Goal: Task Accomplishment & Management: Use online tool/utility

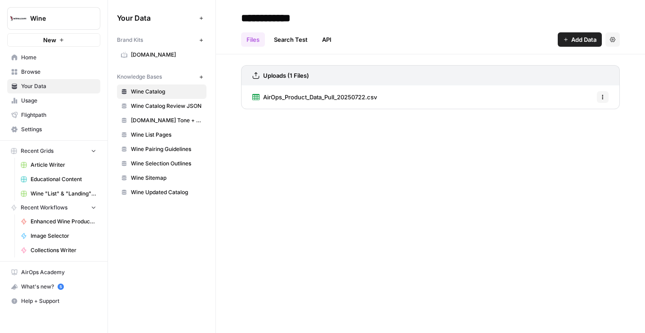
click at [365, 94] on span "AirOps_Product_Data_Pull_20250722.csv" at bounding box center [320, 97] width 114 height 9
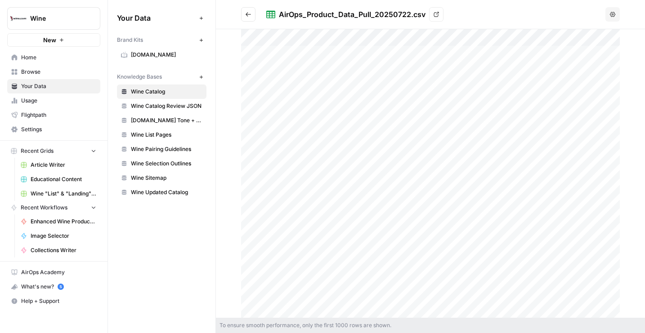
click at [249, 15] on icon "Go back" at bounding box center [248, 14] width 6 height 6
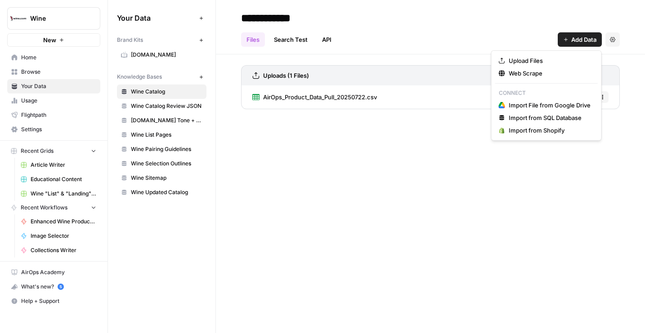
click at [594, 41] on span "Add Data" at bounding box center [583, 39] width 25 height 9
click at [541, 61] on span "Upload Files" at bounding box center [550, 60] width 82 height 9
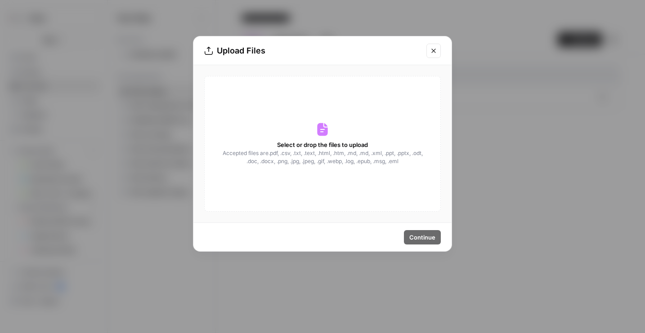
click at [290, 161] on span "Accepted files are .pdf, .csv, .txt, .text, .html, .htm, .md, .md, .xml, .ppt, …" at bounding box center [322, 157] width 201 height 16
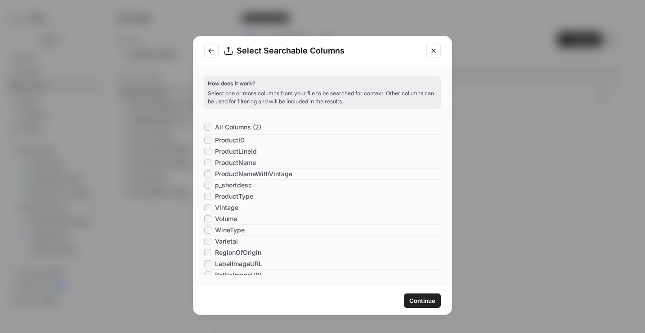
click at [209, 234] on div "WineType" at bounding box center [224, 230] width 40 height 9
click at [419, 294] on button "Continue" at bounding box center [422, 301] width 37 height 14
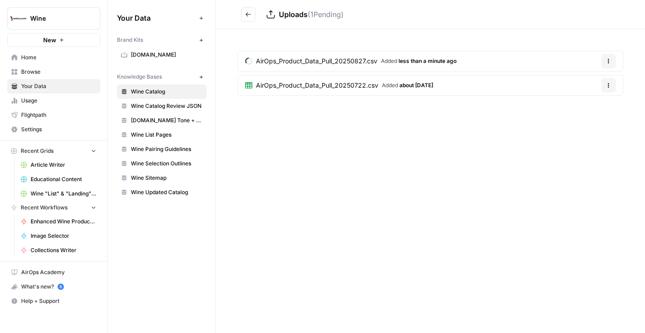
click at [611, 86] on button "Options" at bounding box center [608, 85] width 14 height 14
click at [574, 111] on div "Delete File" at bounding box center [586, 106] width 43 height 9
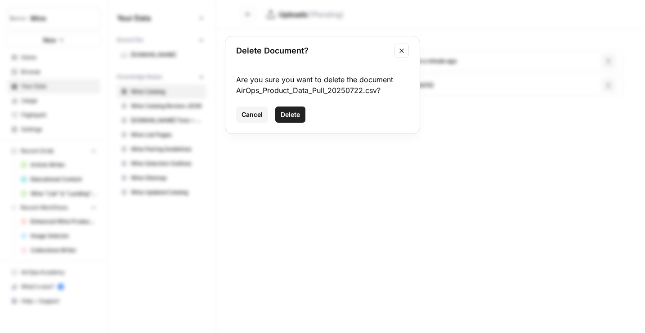
click at [295, 119] on button "Delete" at bounding box center [290, 115] width 30 height 16
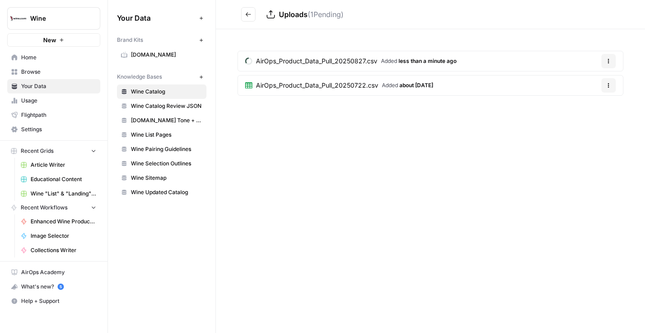
click at [1, 51] on nav "Home Browse Your Data Usage Flightpath Settings" at bounding box center [53, 94] width 107 height 94
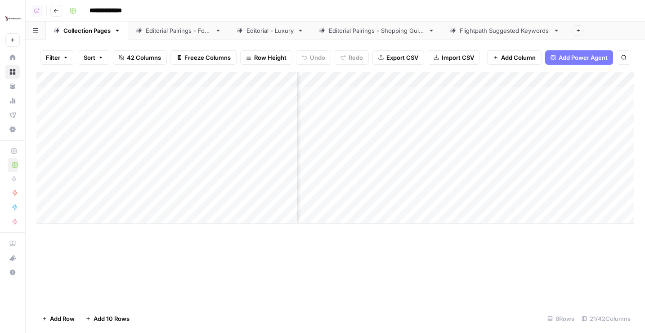
scroll to position [0, 804]
click at [157, 30] on div "Editorial Pairings - Food" at bounding box center [179, 30] width 66 height 9
click at [329, 79] on div "Add Column" at bounding box center [335, 188] width 598 height 232
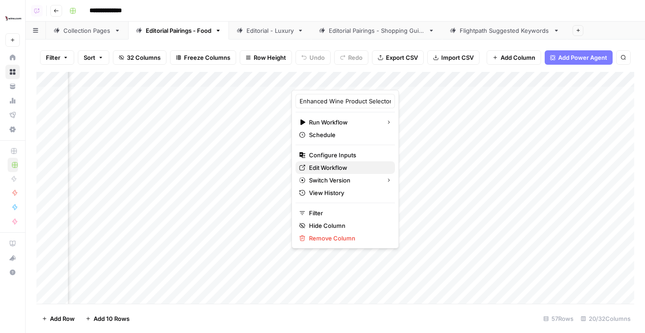
click at [328, 169] on span "Edit Workflow" at bounding box center [348, 167] width 79 height 9
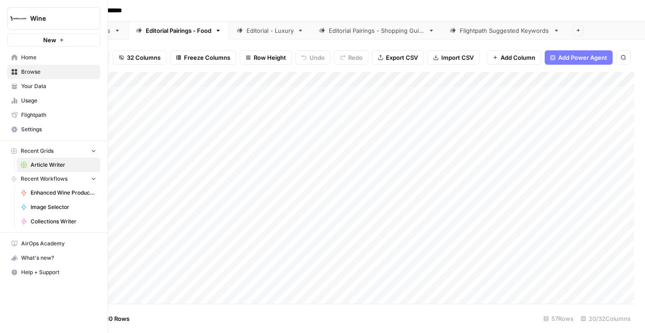
click at [30, 87] on span "Your Data" at bounding box center [58, 86] width 75 height 8
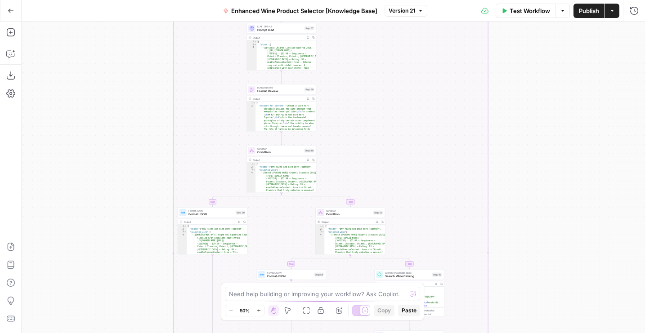
drag, startPoint x: 539, startPoint y: 69, endPoint x: 522, endPoint y: 165, distance: 97.7
click at [523, 165] on div "true false true false true false Workflow Set Inputs Inputs LLM · GPT-4o Extrac…" at bounding box center [333, 178] width 623 height 312
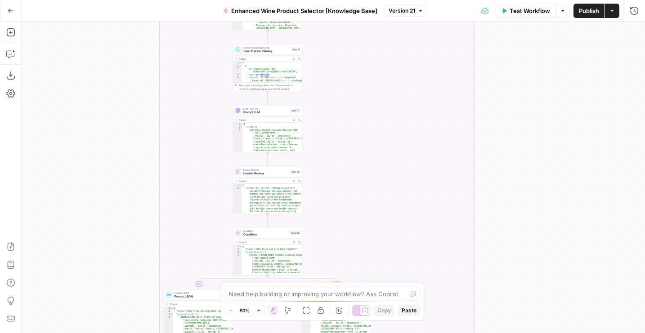
drag, startPoint x: 518, startPoint y: 114, endPoint x: 502, endPoint y: 258, distance: 144.7
click at [502, 258] on div "true false true false true false Workflow Set Inputs Inputs LLM · GPT-4o Extrac…" at bounding box center [333, 178] width 623 height 312
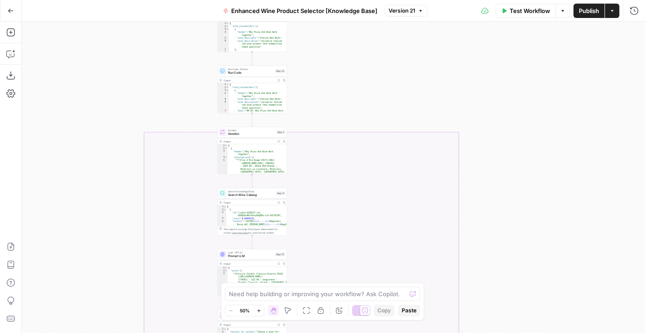
drag, startPoint x: 78, startPoint y: 82, endPoint x: 115, endPoint y: -22, distance: 110.2
click at [115, 0] on html "Wine New Home Browse Your Data Usage Flightpath Settings Recent Grids Article W…" at bounding box center [322, 166] width 645 height 333
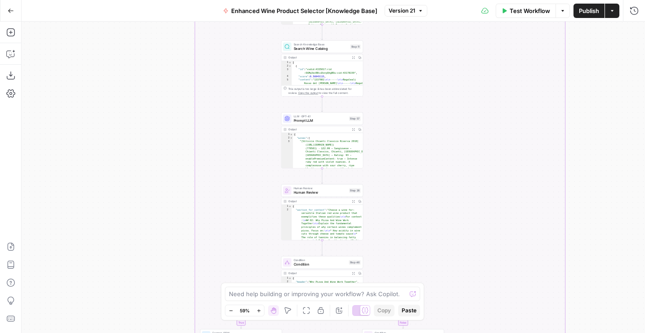
drag, startPoint x: 96, startPoint y: 210, endPoint x: 96, endPoint y: 123, distance: 87.7
click at [96, 123] on div "true false true false true false Workflow Set Inputs Inputs LLM · GPT-4o Extrac…" at bounding box center [333, 178] width 623 height 312
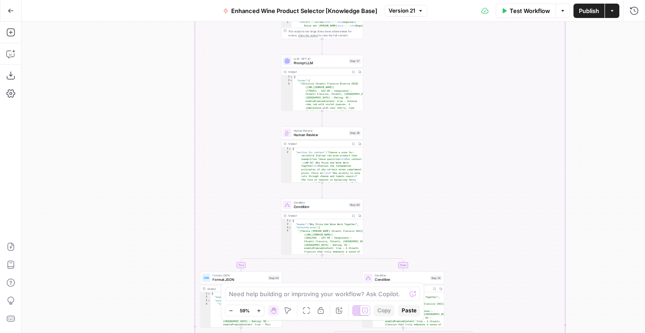
drag, startPoint x: 96, startPoint y: 164, endPoint x: 96, endPoint y: 98, distance: 65.7
click at [96, 98] on div "true false true false true false Workflow Set Inputs Inputs LLM · GPT-4o Extrac…" at bounding box center [333, 178] width 623 height 312
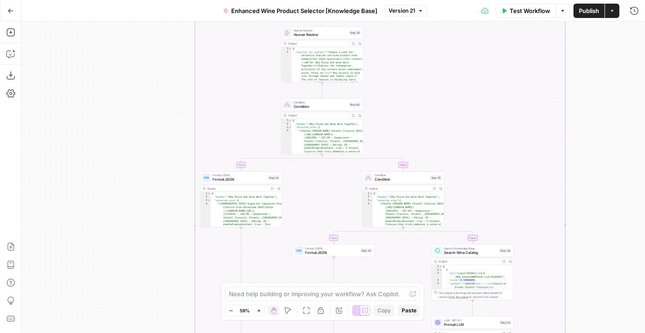
drag, startPoint x: 111, startPoint y: 261, endPoint x: 108, endPoint y: 160, distance: 101.2
click at [108, 160] on div "true false true false true false Workflow Set Inputs Inputs LLM · GPT-4o Extrac…" at bounding box center [333, 178] width 623 height 312
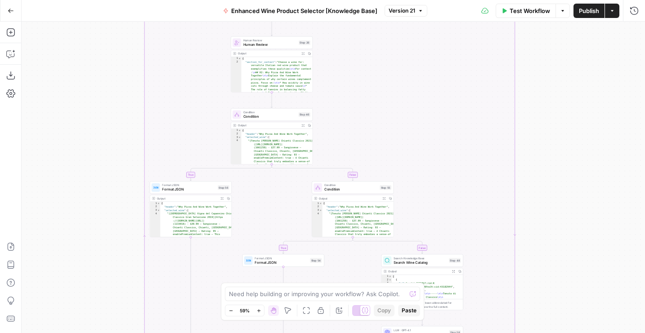
drag, startPoint x: 125, startPoint y: 139, endPoint x: 80, endPoint y: 244, distance: 114.7
click at [80, 243] on div "true false true false true false Workflow Set Inputs Inputs LLM · GPT-4o Extrac…" at bounding box center [333, 178] width 623 height 312
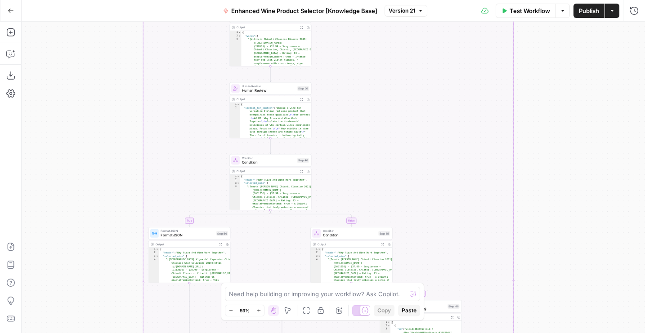
drag, startPoint x: 85, startPoint y: 178, endPoint x: 85, endPoint y: 286, distance: 108.8
click at [85, 286] on div "true false true false true false Workflow Set Inputs Inputs LLM · GPT-4o Extrac…" at bounding box center [333, 178] width 623 height 312
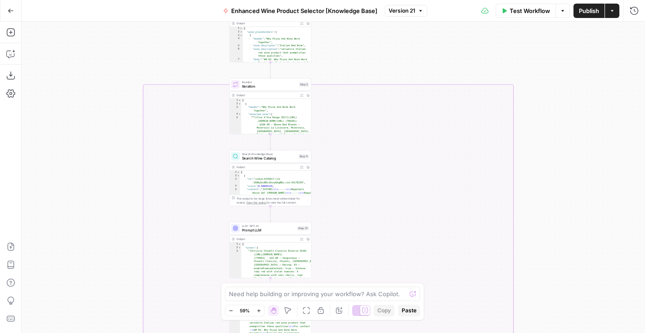
drag, startPoint x: 89, startPoint y: 132, endPoint x: 89, endPoint y: 235, distance: 103.0
click at [89, 235] on div "true false true false true false Workflow Set Inputs Inputs LLM · GPT-4o Extrac…" at bounding box center [333, 178] width 623 height 312
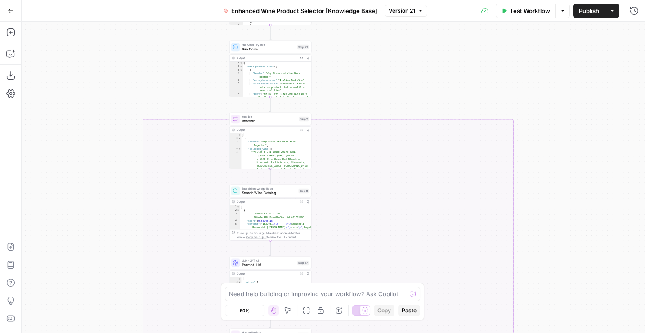
drag, startPoint x: 98, startPoint y: 176, endPoint x: 98, endPoint y: 263, distance: 86.3
click at [98, 263] on div "true false true false true false Workflow Set Inputs Inputs LLM · GPT-4o Extrac…" at bounding box center [333, 178] width 623 height 312
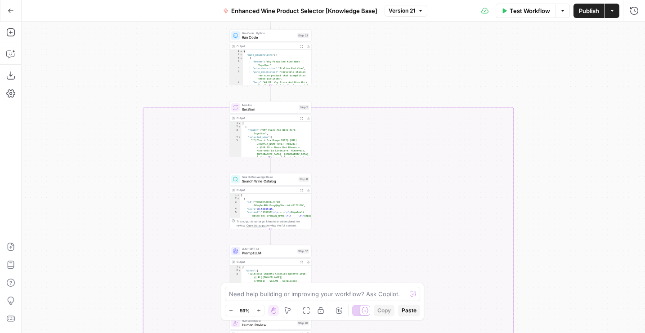
drag, startPoint x: 98, startPoint y: 263, endPoint x: 98, endPoint y: 194, distance: 68.4
click at [98, 194] on div "true false true false true false Workflow Set Inputs Inputs LLM · GPT-4o Extrac…" at bounding box center [333, 178] width 623 height 312
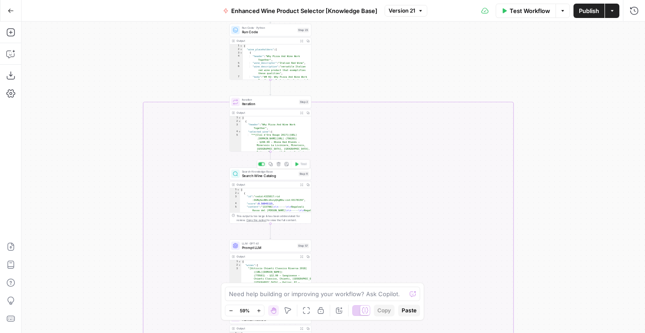
click at [276, 174] on span "Search Wine Catalog" at bounding box center [269, 175] width 54 height 5
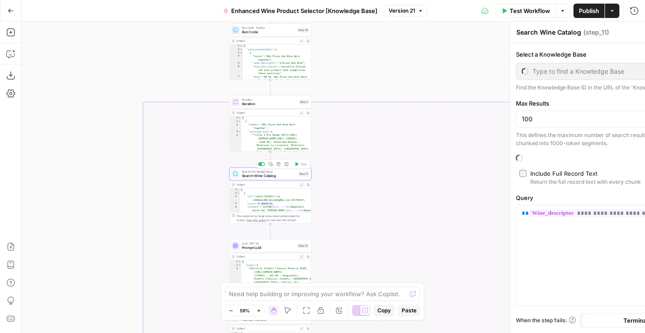
type input "Wine Catalog"
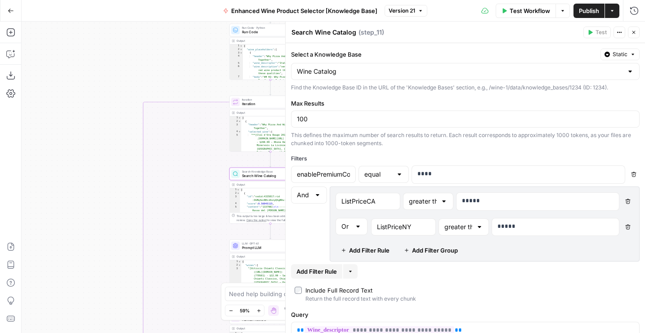
scroll to position [33, 0]
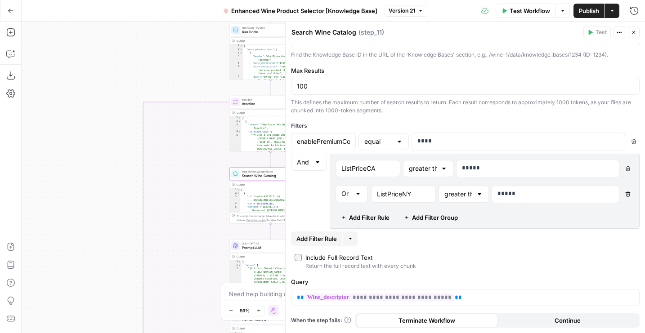
click at [118, 142] on div "true false true false true false Workflow Set Inputs Inputs LLM · GPT-4o Extrac…" at bounding box center [333, 178] width 623 height 312
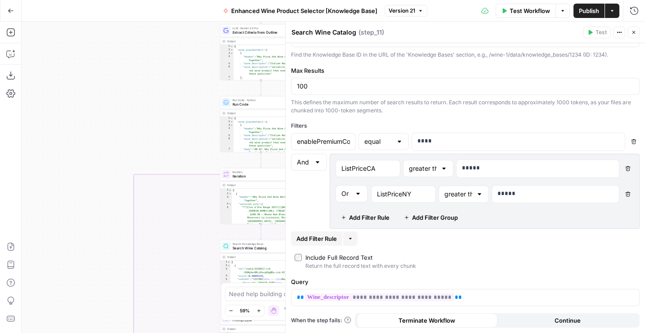
drag, startPoint x: 171, startPoint y: 63, endPoint x: 145, endPoint y: 123, distance: 65.4
click at [145, 123] on div "true false true false true false Workflow Set Inputs Inputs LLM · GPT-4o Extrac…" at bounding box center [333, 178] width 623 height 312
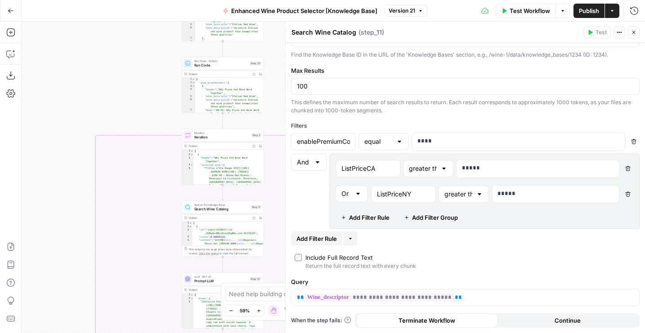
drag, startPoint x: 146, startPoint y: 124, endPoint x: 112, endPoint y: 76, distance: 58.7
click at [112, 76] on div "true false true false true false Workflow Set Inputs Inputs LLM · GPT-4o Extrac…" at bounding box center [333, 178] width 623 height 312
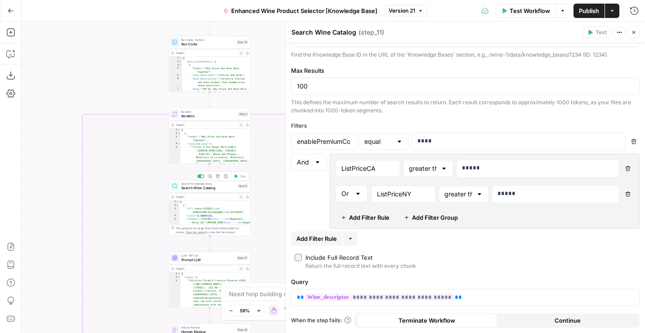
click at [241, 197] on icon "button" at bounding box center [241, 197] width 2 height 2
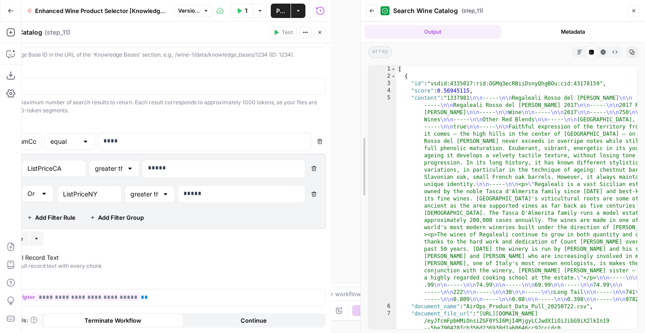
drag, startPoint x: 334, startPoint y: 200, endPoint x: 363, endPoint y: 200, distance: 29.7
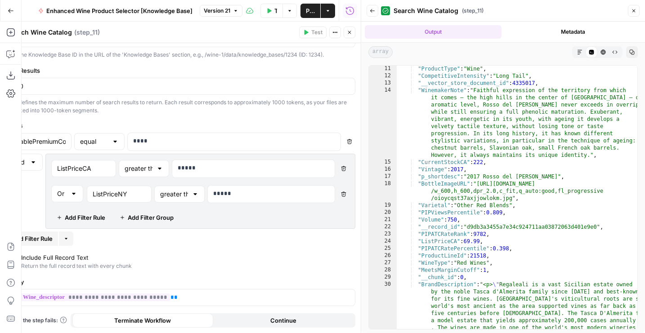
scroll to position [63, 0]
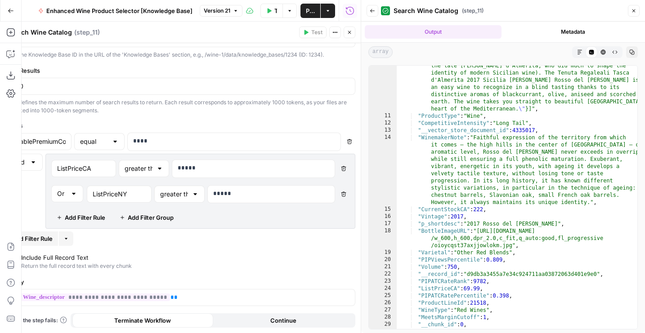
type textarea "**********"
click at [497, 149] on div ""review_json" : "[{ \" review_author \" : \" Wine & Spirits \" , \" review_auth…" at bounding box center [517, 230] width 241 height 523
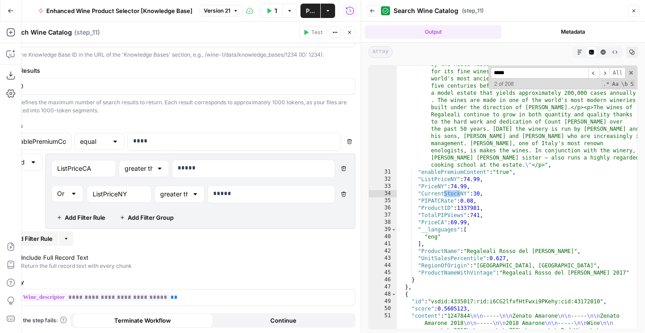
scroll to position [103, 0]
type input "*****"
click at [351, 35] on button "Close" at bounding box center [350, 33] width 12 height 12
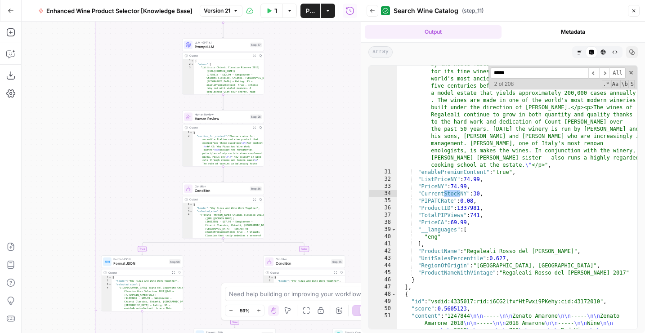
drag, startPoint x: 64, startPoint y: 255, endPoint x: 78, endPoint y: 46, distance: 210.0
click at [78, 46] on div "true false true false true false Workflow Set Inputs Inputs LLM · GPT-4o Extrac…" at bounding box center [191, 178] width 339 height 312
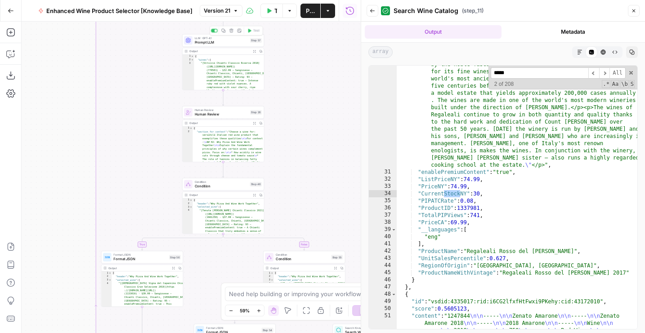
click at [200, 42] on span "Prompt LLM" at bounding box center [222, 42] width 54 height 5
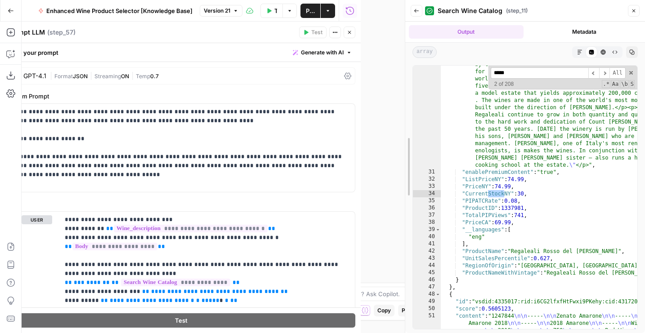
drag, startPoint x: 364, startPoint y: 201, endPoint x: 417, endPoint y: 201, distance: 53.1
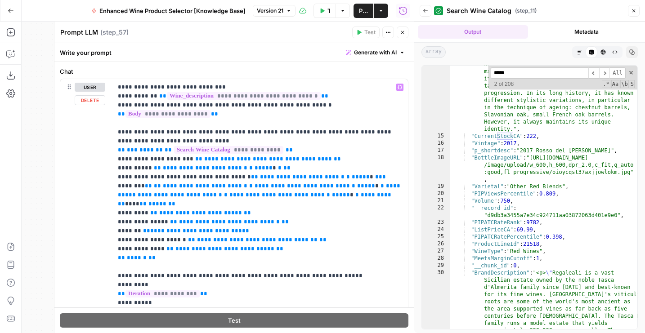
scroll to position [131, 0]
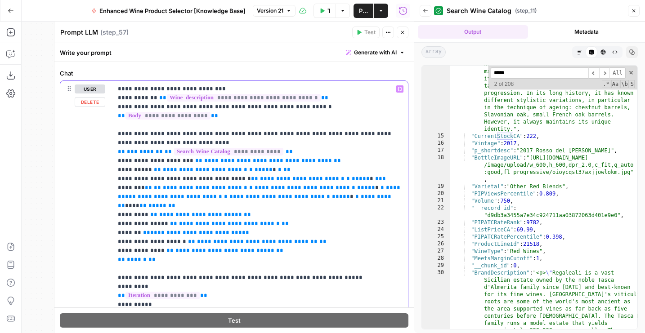
click at [292, 249] on p "**********" at bounding box center [260, 233] width 285 height 297
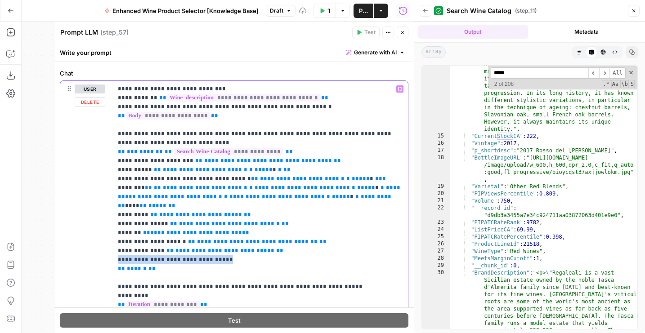
copy p "**********"
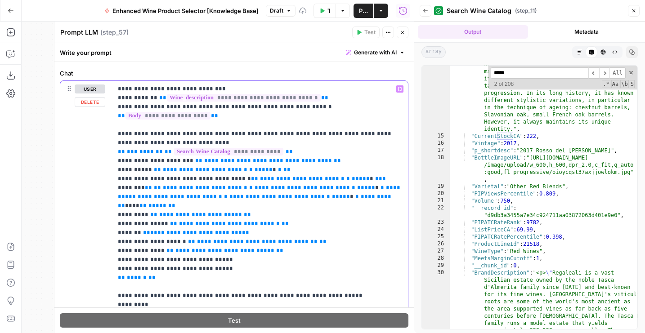
click at [164, 268] on p "**********" at bounding box center [260, 242] width 285 height 315
click at [212, 268] on p "**********" at bounding box center [260, 242] width 285 height 315
click at [228, 258] on p "**********" at bounding box center [260, 242] width 285 height 315
drag, startPoint x: 165, startPoint y: 251, endPoint x: 282, endPoint y: 247, distance: 116.5
click at [282, 247] on p "**********" at bounding box center [260, 242] width 285 height 315
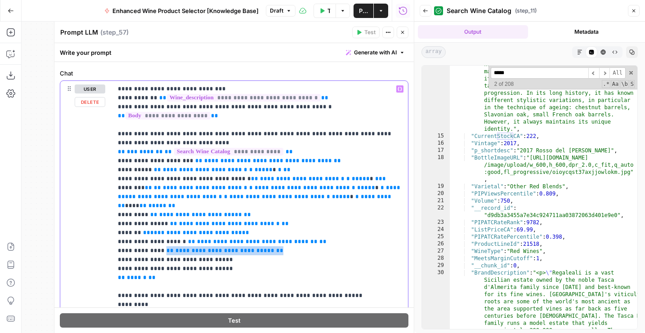
copy p "**********"
click at [242, 260] on p "**********" at bounding box center [260, 242] width 285 height 315
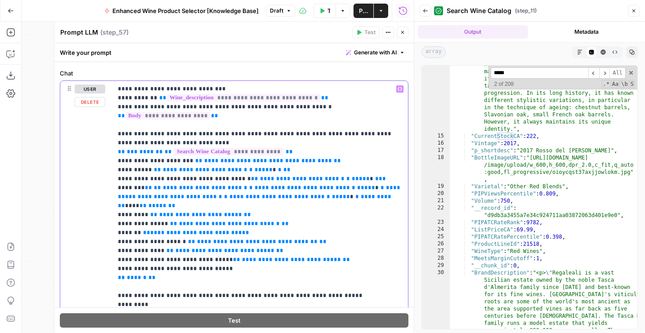
click at [127, 265] on p "**********" at bounding box center [260, 242] width 285 height 315
click at [127, 261] on p "**********" at bounding box center [260, 242] width 285 height 315
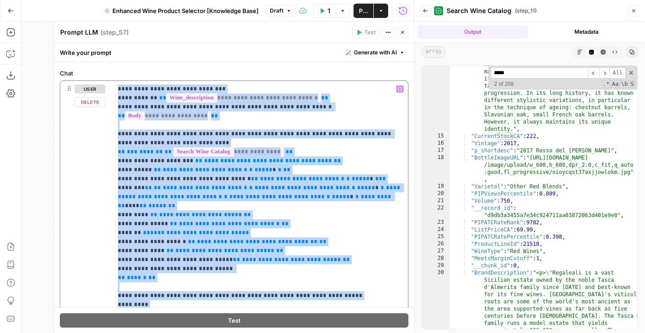
click at [127, 261] on p "**********" at bounding box center [260, 242] width 285 height 315
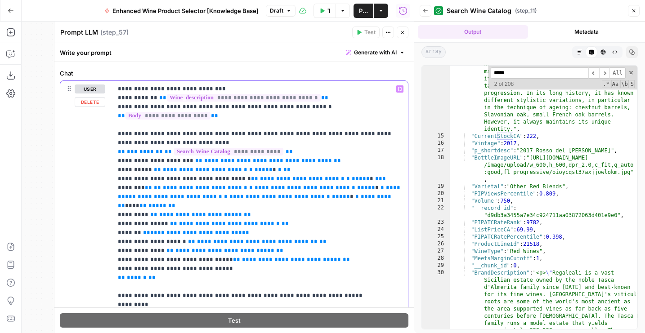
click at [164, 261] on p "**********" at bounding box center [260, 242] width 285 height 315
click at [135, 257] on p "**********" at bounding box center [260, 242] width 285 height 315
copy p "**********"
click at [289, 257] on span "**********" at bounding box center [291, 260] width 99 height 6
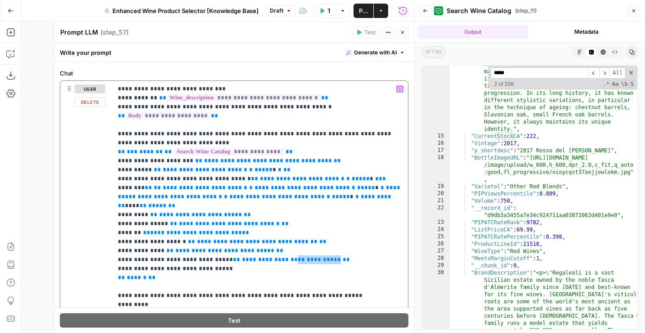
click at [289, 257] on span "**********" at bounding box center [291, 260] width 99 height 6
click at [271, 268] on p "**********" at bounding box center [260, 242] width 285 height 315
drag, startPoint x: 217, startPoint y: 261, endPoint x: 352, endPoint y: 261, distance: 135.4
click at [352, 261] on p "**********" at bounding box center [260, 242] width 285 height 315
copy p "**********"
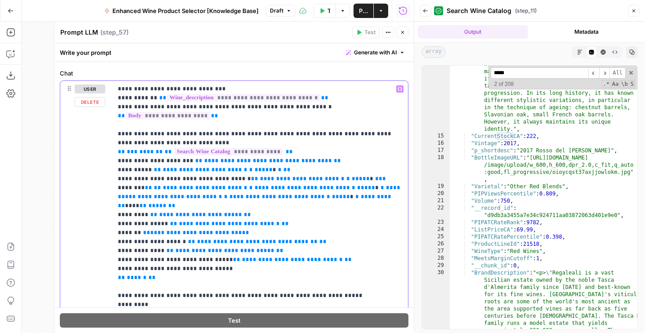
click at [263, 266] on p "**********" at bounding box center [260, 242] width 285 height 315
click at [136, 270] on p "**********" at bounding box center [260, 242] width 285 height 315
copy p "**********"
click at [284, 269] on span "**********" at bounding box center [294, 269] width 101 height 6
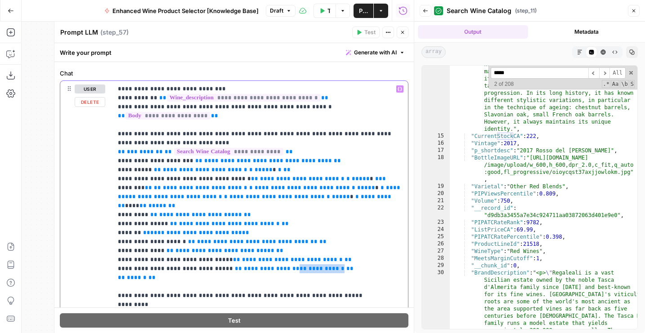
click at [284, 269] on span "**********" at bounding box center [294, 269] width 101 height 6
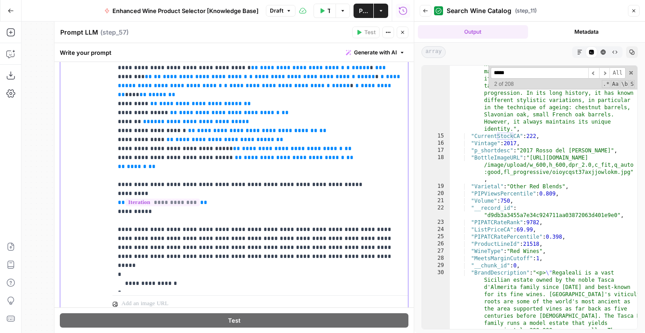
scroll to position [234, 0]
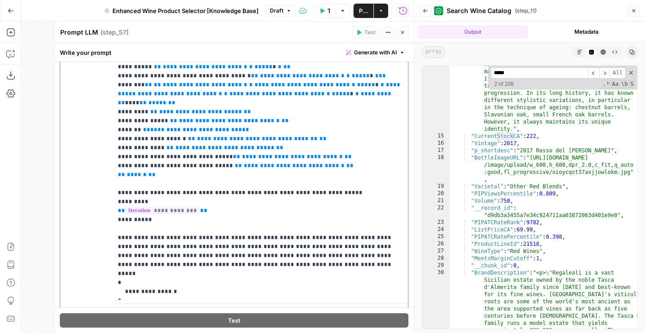
click at [350, 237] on p "**********" at bounding box center [260, 139] width 285 height 315
click at [375, 246] on p "**********" at bounding box center [260, 139] width 285 height 315
click at [378, 246] on p "**********" at bounding box center [260, 139] width 285 height 315
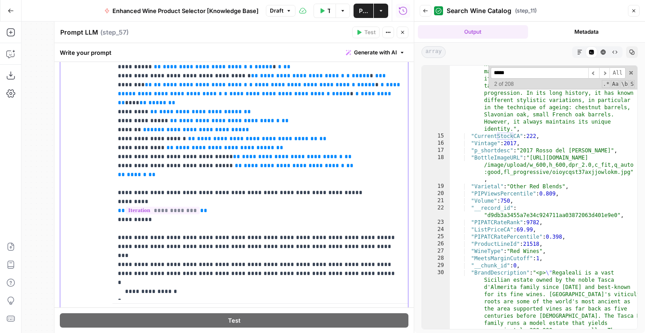
click at [165, 257] on p "**********" at bounding box center [260, 139] width 285 height 315
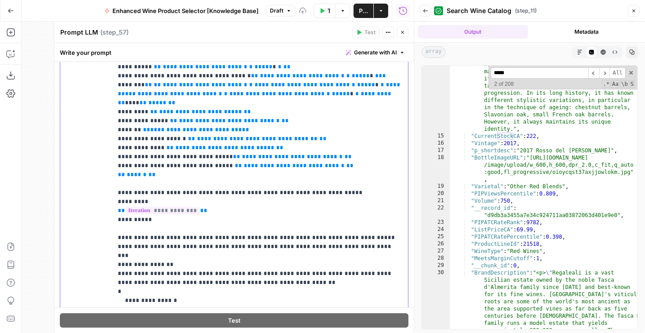
click at [155, 265] on p "**********" at bounding box center [260, 144] width 285 height 324
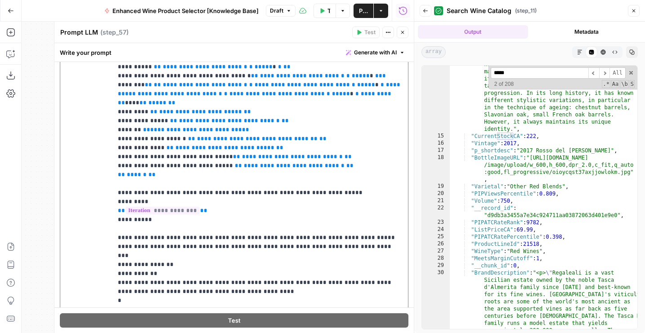
click at [150, 274] on p "**********" at bounding box center [260, 148] width 285 height 333
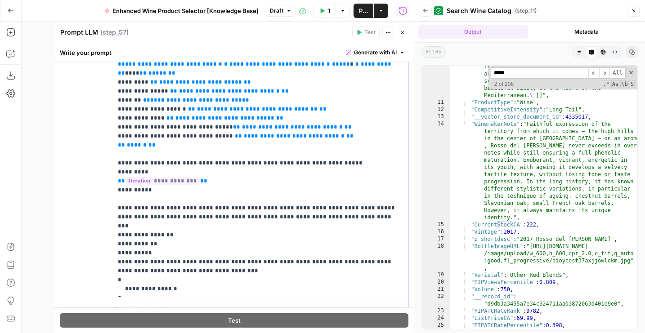
scroll to position [66, 0]
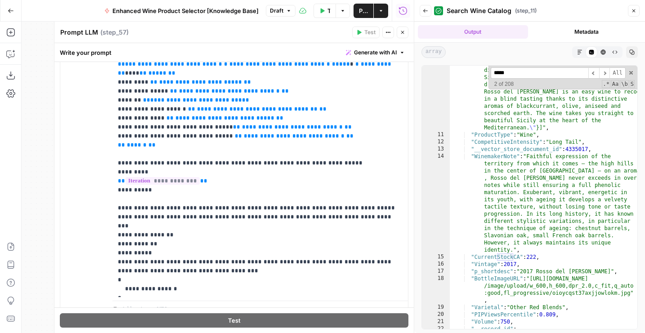
click at [509, 74] on input "*****" at bounding box center [540, 72] width 98 height 11
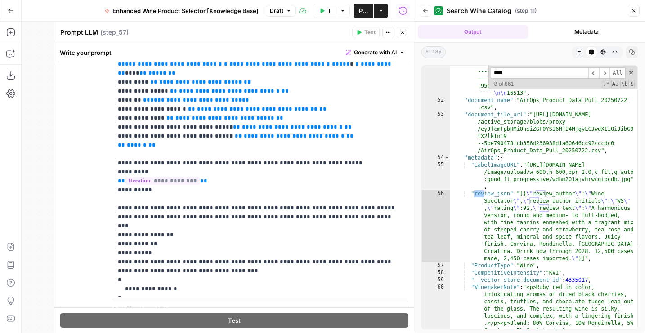
scroll to position [165, 0]
type input "********"
click at [136, 255] on p "**********" at bounding box center [260, 123] width 285 height 342
click at [191, 251] on p "**********" at bounding box center [260, 123] width 285 height 342
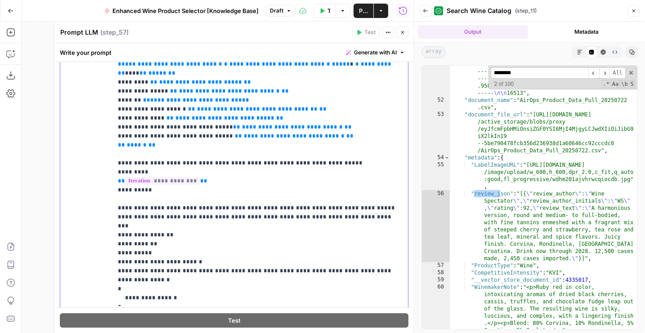
click at [197, 255] on p "**********" at bounding box center [260, 127] width 285 height 351
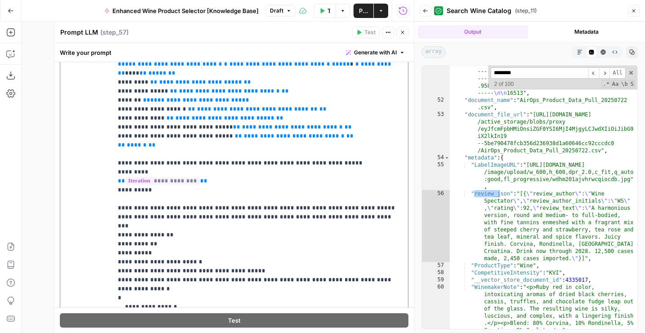
click at [191, 261] on p "**********" at bounding box center [260, 132] width 285 height 360
click at [217, 261] on p "**********" at bounding box center [260, 132] width 285 height 360
click at [243, 270] on p "**********" at bounding box center [260, 132] width 285 height 360
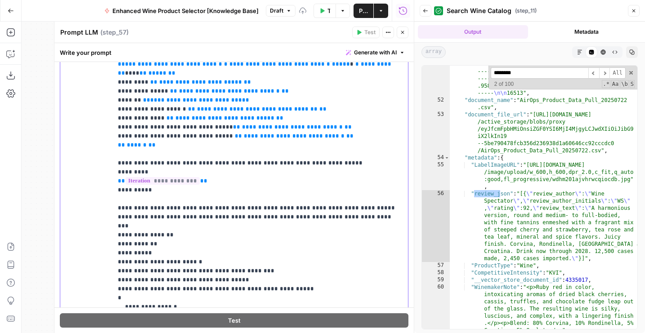
scroll to position [0, 0]
click at [173, 277] on p "**********" at bounding box center [260, 131] width 285 height 360
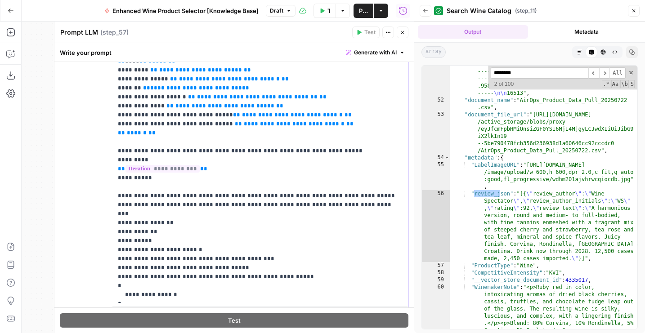
scroll to position [282, 0]
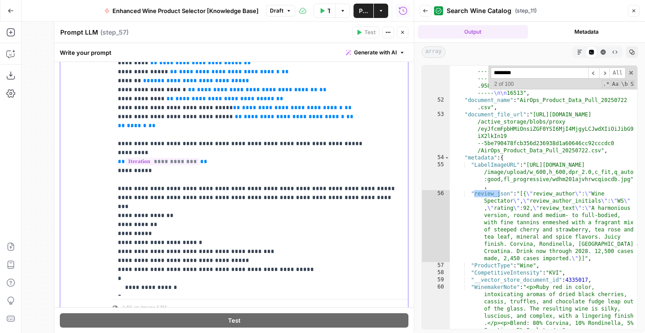
click at [175, 260] on p "**********" at bounding box center [260, 113] width 285 height 360
click at [255, 253] on p "**********" at bounding box center [260, 113] width 285 height 360
click at [173, 262] on p "**********" at bounding box center [260, 113] width 285 height 360
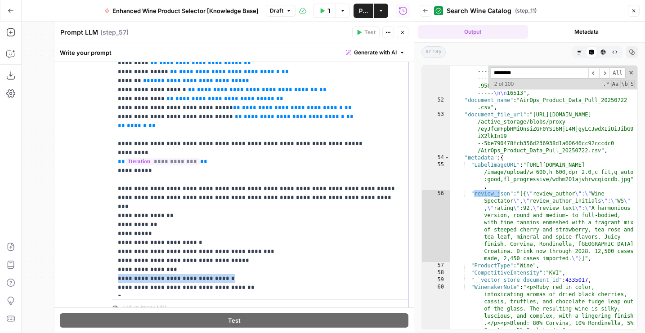
copy p "**********"
click at [163, 277] on p "**********" at bounding box center [260, 126] width 285 height 387
click at [220, 276] on p "**********" at bounding box center [260, 126] width 285 height 387
click at [402, 32] on icon "button" at bounding box center [402, 32] width 3 height 3
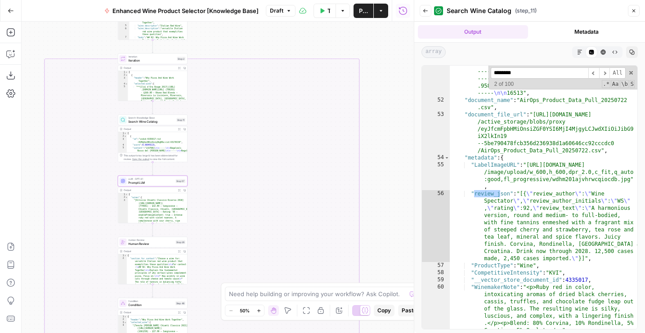
drag, startPoint x: 285, startPoint y: 102, endPoint x: 206, endPoint y: 233, distance: 153.2
click at [206, 233] on div "true false true false true false Workflow Set Inputs Inputs LLM · GPT-4o Extrac…" at bounding box center [218, 178] width 392 height 312
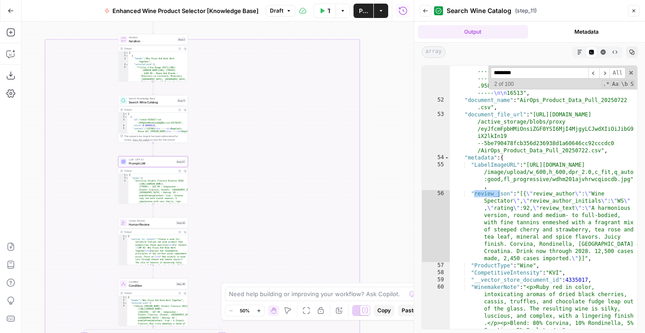
drag, startPoint x: 240, startPoint y: 182, endPoint x: 240, endPoint y: 35, distance: 146.6
click at [240, 35] on div "true false true false true false Workflow Set Inputs Inputs LLM · GPT-4o Extrac…" at bounding box center [218, 178] width 392 height 312
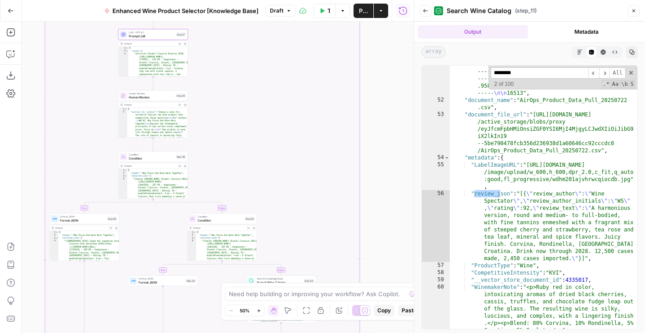
drag, startPoint x: 277, startPoint y: 195, endPoint x: 277, endPoint y: 76, distance: 119.6
click at [277, 76] on div "true false true false true false Workflow Set Inputs Inputs LLM · GPT-4o Extrac…" at bounding box center [218, 178] width 392 height 312
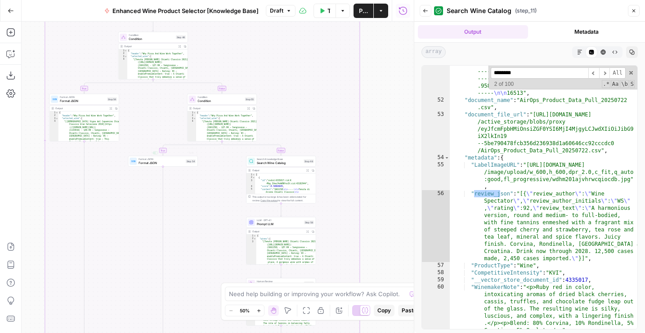
drag, startPoint x: 268, startPoint y: 56, endPoint x: 305, endPoint y: 249, distance: 196.4
click at [305, 249] on div "true false true false true false Workflow Set Inputs Inputs LLM · GPT-4o Extrac…" at bounding box center [218, 178] width 392 height 312
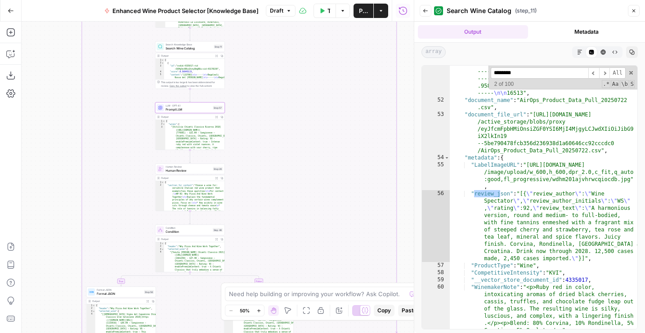
click at [170, 108] on span "Prompt LLM" at bounding box center [187, 109] width 45 height 4
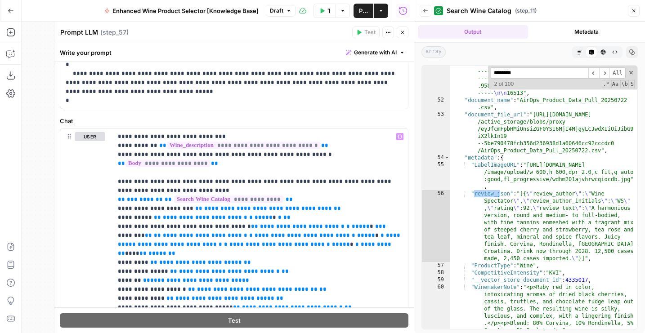
scroll to position [318, 0]
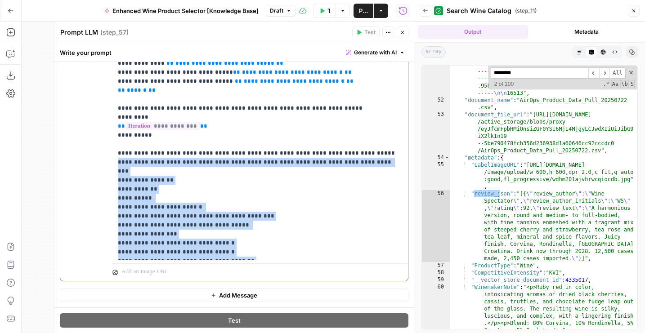
drag, startPoint x: 118, startPoint y: 161, endPoint x: 227, endPoint y: 259, distance: 146.1
click at [227, 259] on div "**********" at bounding box center [259, 76] width 295 height 367
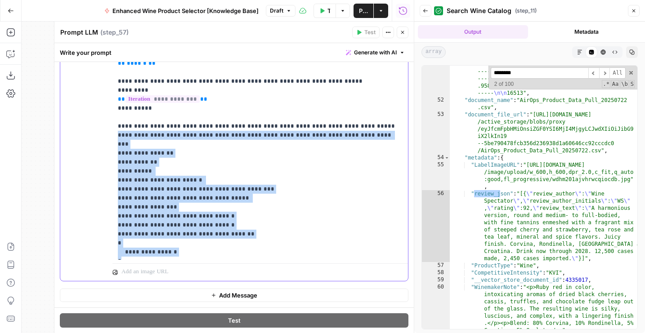
scroll to position [27, 0]
click at [217, 238] on p "**********" at bounding box center [260, 63] width 285 height 387
click at [238, 224] on p "**********" at bounding box center [260, 63] width 285 height 387
click at [238, 215] on p "**********" at bounding box center [260, 63] width 285 height 387
click at [257, 225] on p "**********" at bounding box center [260, 63] width 285 height 387
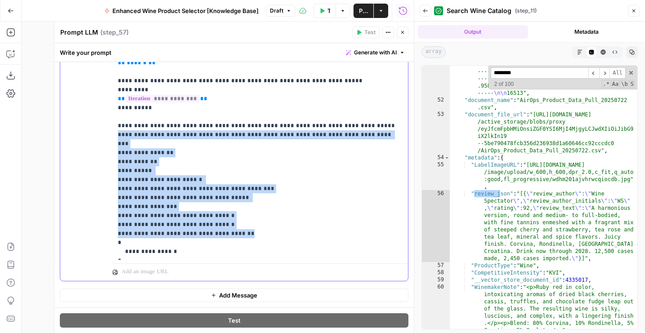
copy p "**********"
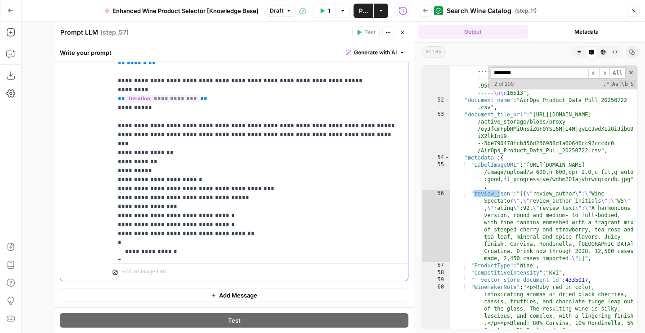
click at [275, 226] on p "**********" at bounding box center [260, 63] width 285 height 387
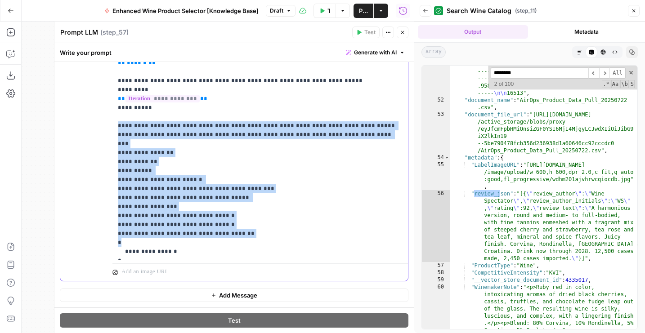
drag, startPoint x: 275, startPoint y: 229, endPoint x: 113, endPoint y: 125, distance: 192.1
click at [113, 125] on div "**********" at bounding box center [259, 76] width 295 height 367
copy p "**********"
click at [405, 34] on button "Close" at bounding box center [403, 33] width 12 height 12
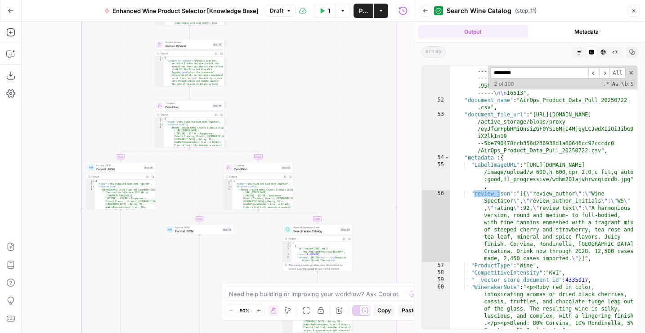
drag, startPoint x: 306, startPoint y: 192, endPoint x: 305, endPoint y: 57, distance: 135.8
click at [305, 57] on div "true false true false true false Workflow Set Inputs Inputs LLM · GPT-4o Extrac…" at bounding box center [218, 178] width 392 height 312
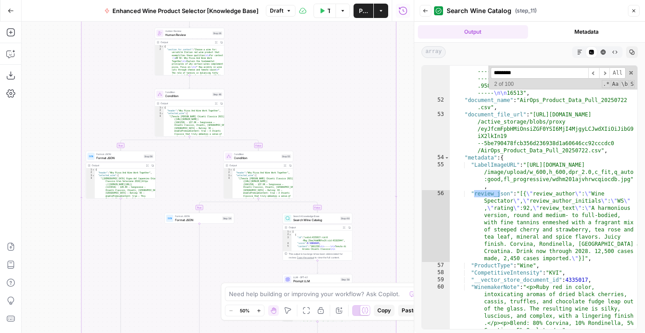
click at [292, 279] on div "LLM · GPT-4.1 Prompt LLM Step 58 Copy step Delete step Add Note Test" at bounding box center [317, 280] width 66 height 8
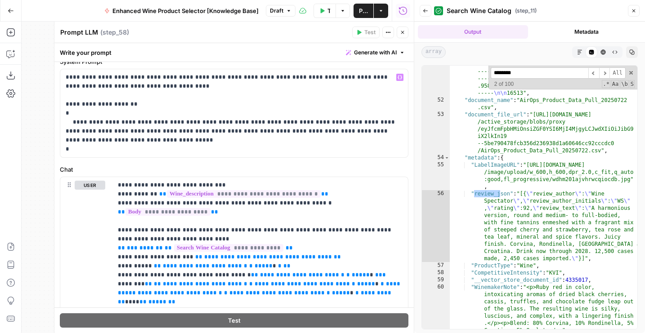
scroll to position [256, 0]
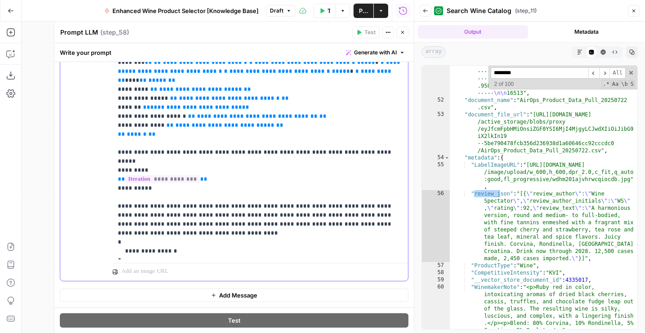
drag, startPoint x: 245, startPoint y: 226, endPoint x: 350, endPoint y: 198, distance: 109.0
click at [350, 198] on p "**********" at bounding box center [260, 107] width 285 height 297
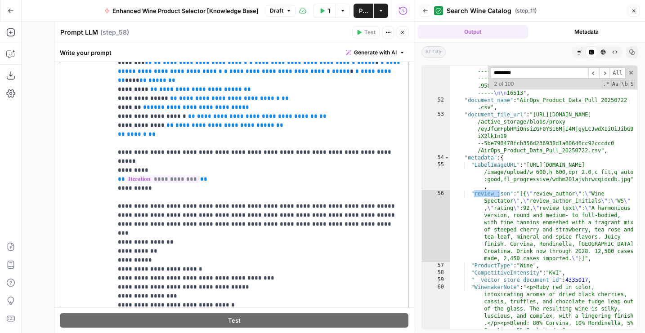
scroll to position [27, 0]
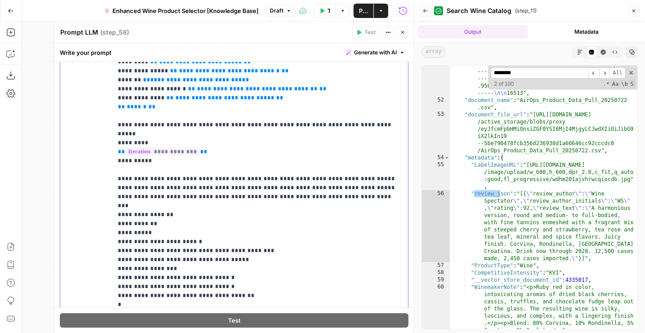
click at [351, 174] on p "**********" at bounding box center [260, 125] width 285 height 387
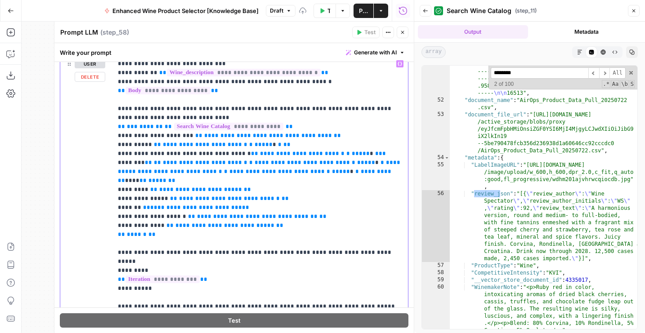
scroll to position [0, 0]
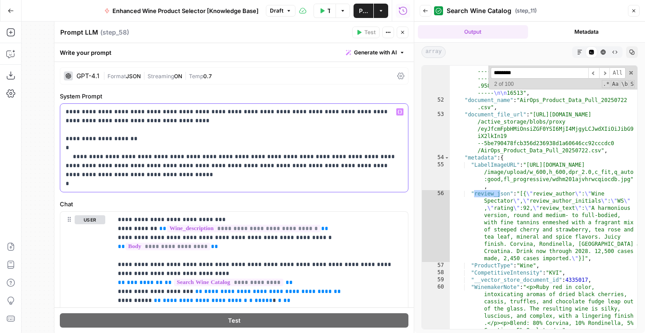
drag, startPoint x: 116, startPoint y: 169, endPoint x: 105, endPoint y: 160, distance: 14.0
click at [105, 160] on p "**********" at bounding box center [234, 147] width 337 height 81
click at [105, 159] on p "**********" at bounding box center [234, 147] width 337 height 81
click at [115, 175] on p "**********" at bounding box center [234, 147] width 337 height 81
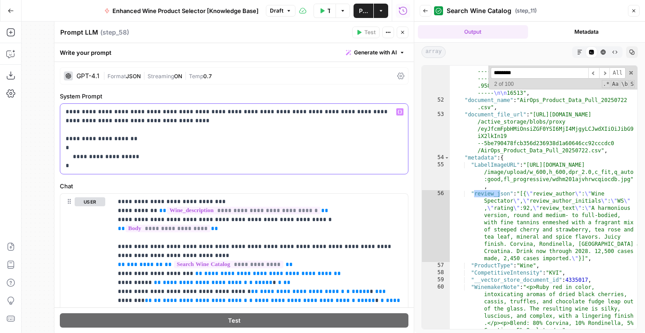
click at [116, 165] on p "**********" at bounding box center [234, 138] width 337 height 63
drag, startPoint x: 65, startPoint y: 139, endPoint x: 96, endPoint y: 166, distance: 41.4
click at [96, 166] on div "**********" at bounding box center [234, 139] width 348 height 70
copy p "**********"
click at [405, 31] on button "Close" at bounding box center [403, 33] width 12 height 12
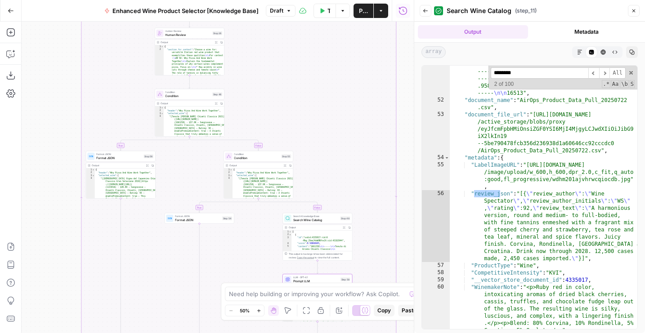
drag, startPoint x: 54, startPoint y: 85, endPoint x: 54, endPoint y: 239, distance: 153.3
click at [54, 239] on div "true false true false true false Workflow Set Inputs Inputs LLM · GPT-4o Extrac…" at bounding box center [218, 178] width 392 height 312
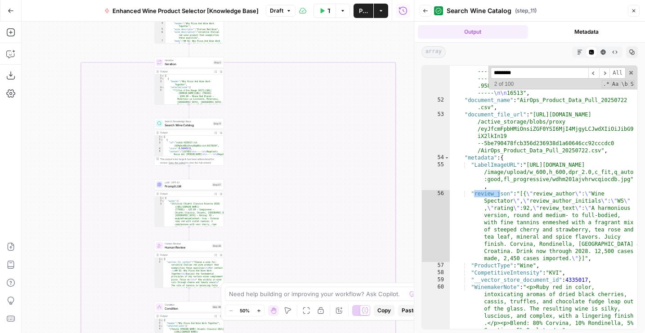
drag, startPoint x: 104, startPoint y: 137, endPoint x: 104, endPoint y: 261, distance: 124.6
click at [104, 261] on div "true false true false true false Workflow Set Inputs Inputs LLM · GPT-4o Extrac…" at bounding box center [218, 178] width 392 height 312
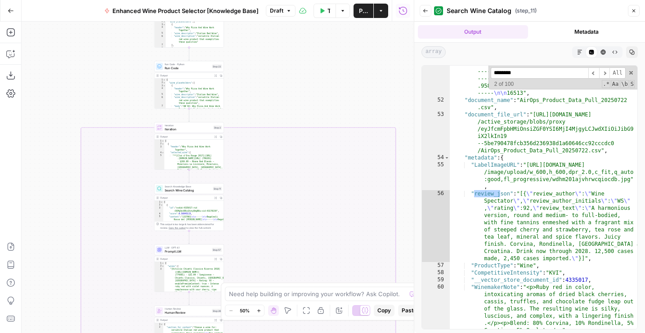
click at [168, 250] on span "Prompt LLM" at bounding box center [187, 251] width 45 height 4
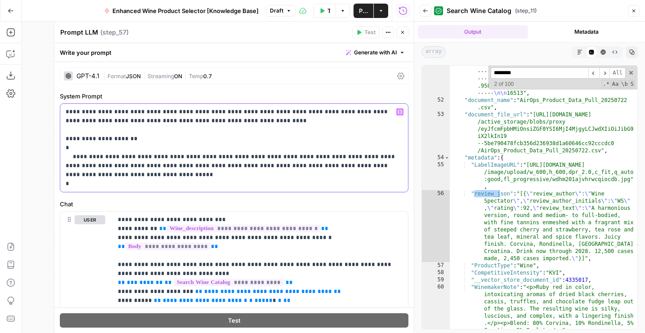
drag, startPoint x: 66, startPoint y: 148, endPoint x: 81, endPoint y: 211, distance: 64.5
click at [0, 0] on form "**********" at bounding box center [0, 0] width 0 height 0
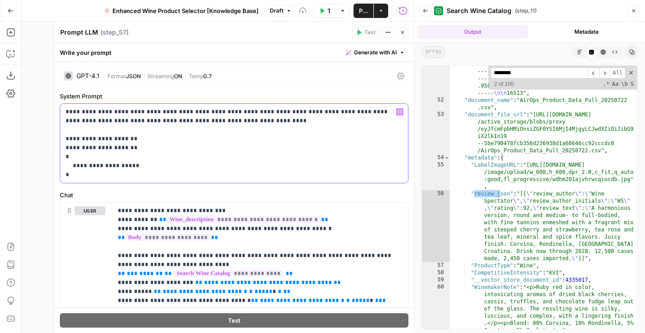
drag, startPoint x: 149, startPoint y: 149, endPoint x: 30, endPoint y: 149, distance: 119.2
click at [30, 149] on body "Wine New Home Browse Your Data Usage Flightpath Settings Recent Grids Article W…" at bounding box center [322, 166] width 645 height 333
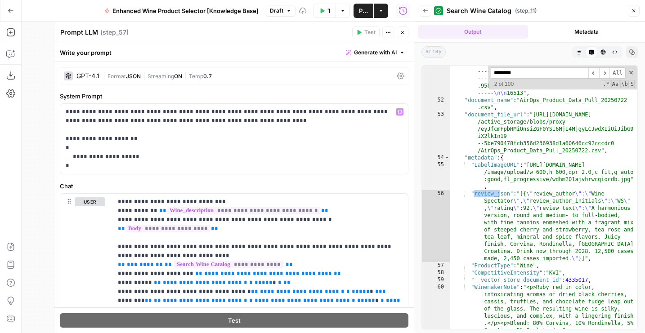
click at [402, 32] on icon "button" at bounding box center [402, 32] width 3 height 3
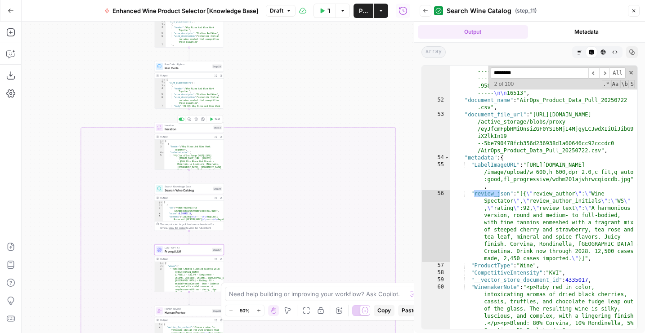
click at [218, 121] on button "Test" at bounding box center [215, 119] width 14 height 6
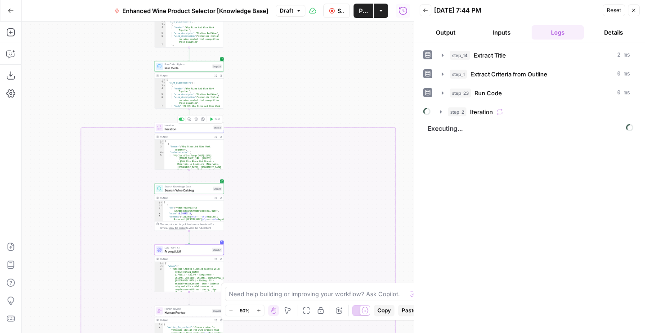
click at [449, 39] on button "Output" at bounding box center [446, 32] width 52 height 14
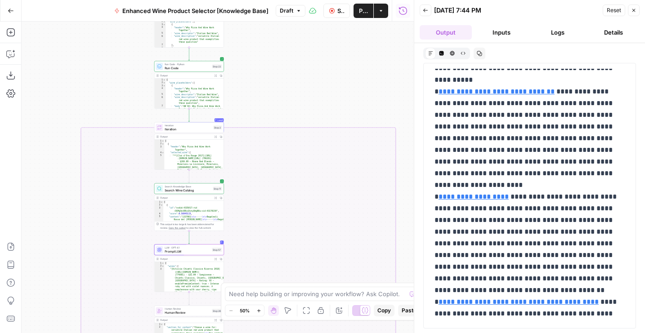
scroll to position [268, 0]
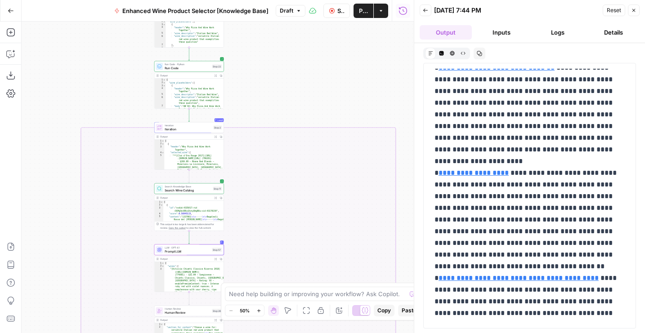
drag, startPoint x: 313, startPoint y: 116, endPoint x: 331, endPoint y: 42, distance: 75.6
click at [331, 42] on div "true false true false true false Workflow Set Inputs Inputs LLM · GPT-4o Extrac…" at bounding box center [218, 178] width 392 height 312
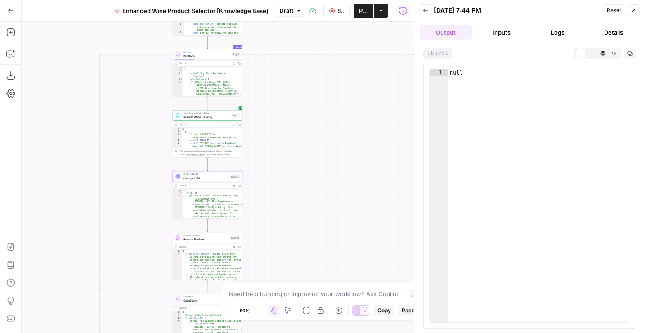
scroll to position [0, 0]
click at [606, 35] on button "Details" at bounding box center [613, 32] width 52 height 14
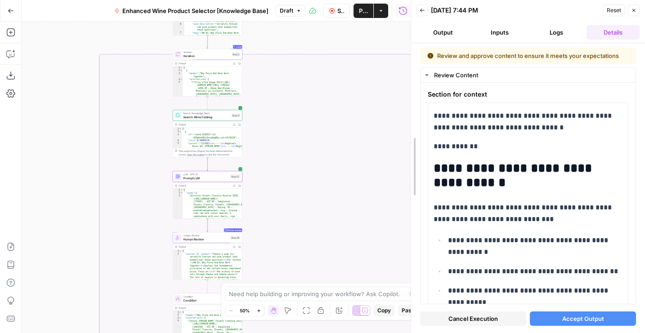
drag, startPoint x: 410, startPoint y: 176, endPoint x: 333, endPoint y: 176, distance: 77.3
click at [407, 176] on div at bounding box center [411, 166] width 9 height 333
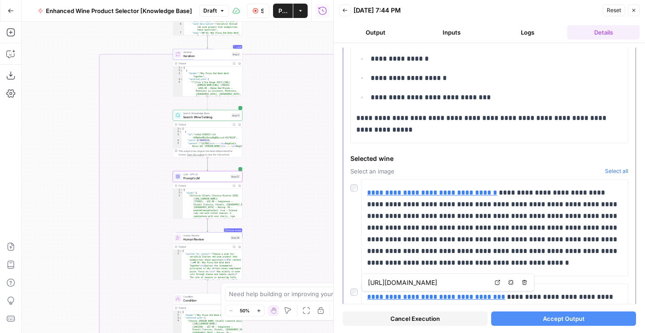
scroll to position [299, 0]
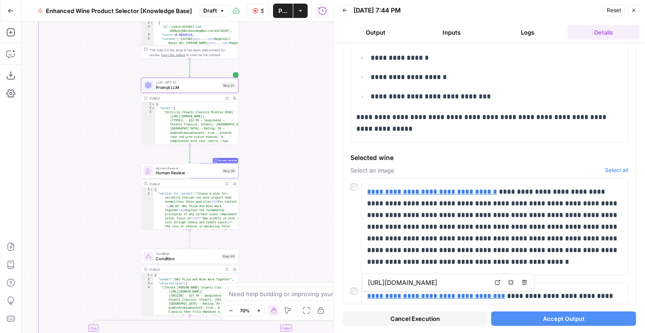
drag, startPoint x: 283, startPoint y: 245, endPoint x: 283, endPoint y: 161, distance: 83.6
click at [283, 161] on div "true false true false true false Workflow Set Inputs Inputs LLM · GPT-4o Extrac…" at bounding box center [178, 178] width 312 height 312
click at [168, 85] on span "Prompt LLM" at bounding box center [187, 88] width 63 height 6
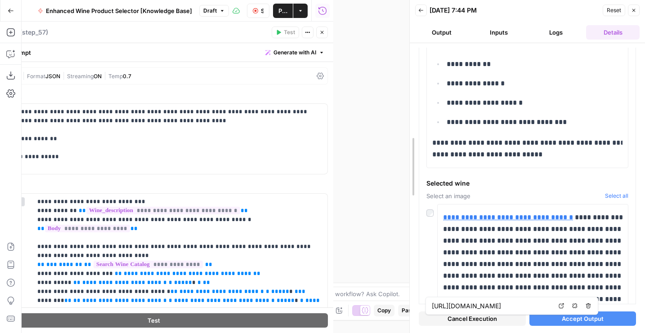
scroll to position [370, 0]
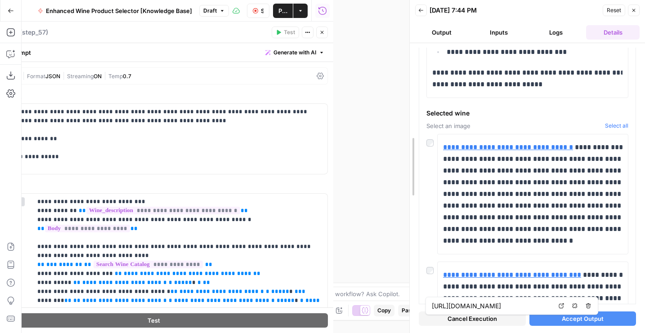
drag, startPoint x: 336, startPoint y: 186, endPoint x: 445, endPoint y: 186, distance: 109.3
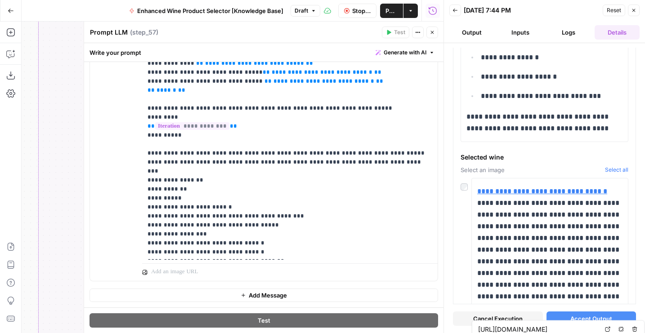
scroll to position [283, 0]
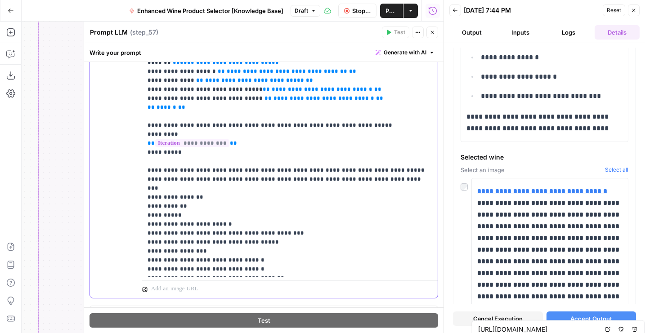
click at [351, 175] on p "**********" at bounding box center [290, 107] width 285 height 387
click at [383, 173] on p "**********" at bounding box center [290, 107] width 285 height 387
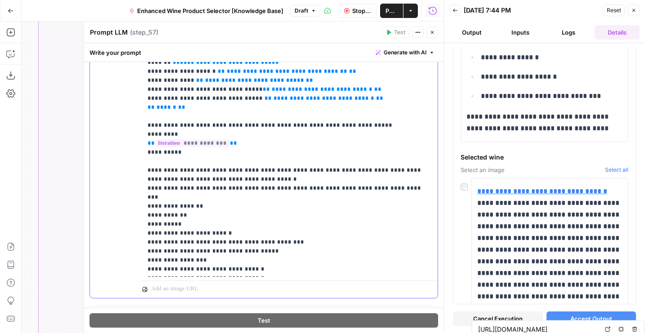
scroll to position [36, 0]
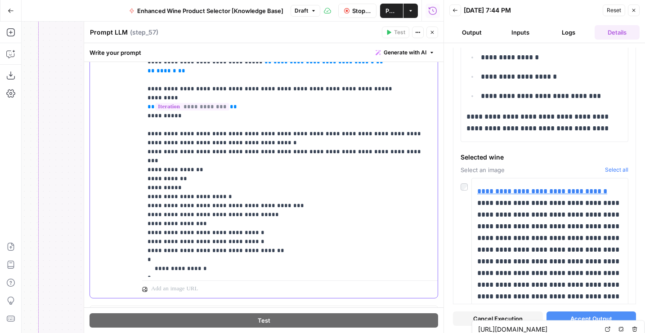
click at [191, 258] on p "**********" at bounding box center [290, 76] width 285 height 396
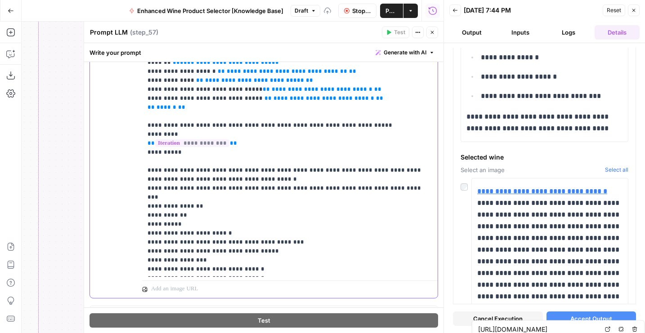
scroll to position [0, 0]
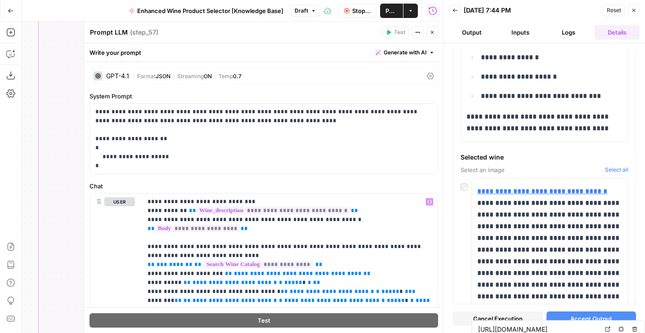
click at [430, 34] on icon "button" at bounding box center [431, 32] width 5 height 5
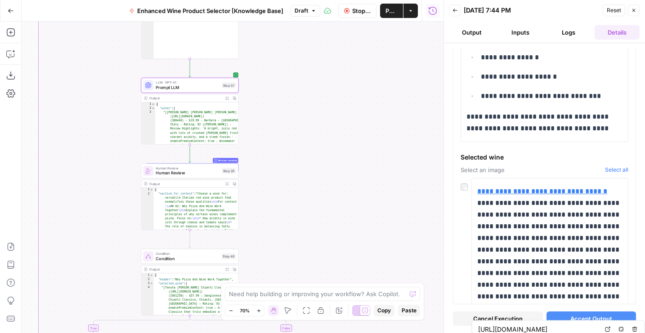
click at [164, 88] on span "Prompt LLM" at bounding box center [187, 88] width 63 height 6
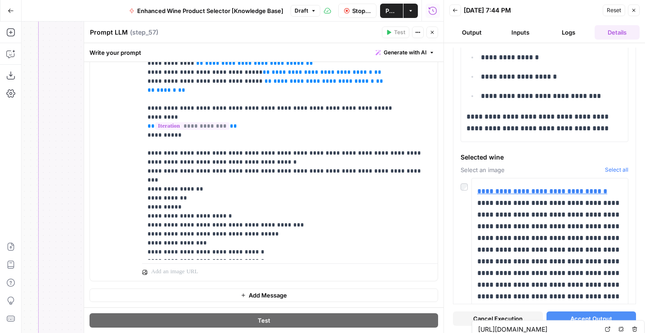
scroll to position [36, 0]
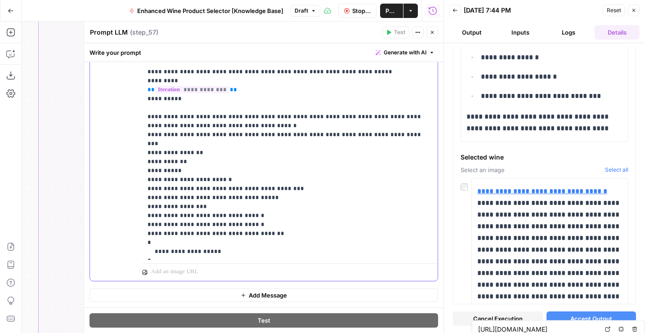
click at [231, 178] on p "**********" at bounding box center [290, 59] width 285 height 396
click at [250, 178] on p "**********" at bounding box center [290, 59] width 285 height 396
click at [255, 178] on p "**********" at bounding box center [290, 59] width 285 height 396
click at [432, 31] on icon "button" at bounding box center [431, 32] width 5 height 5
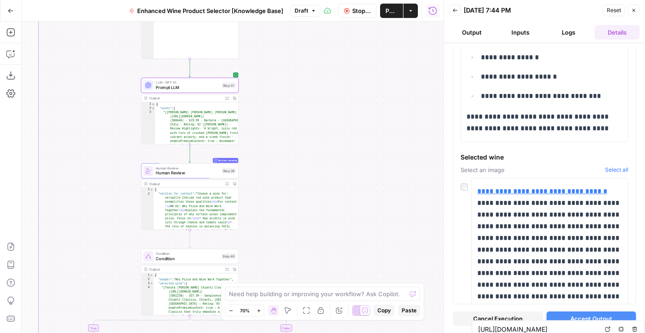
click at [358, 12] on span "Stop Run" at bounding box center [361, 10] width 19 height 9
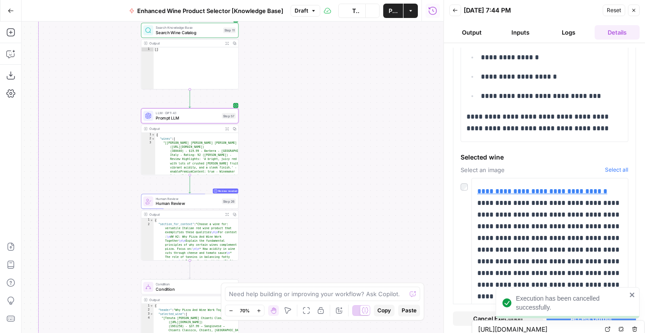
drag, startPoint x: 319, startPoint y: 59, endPoint x: 319, endPoint y: 223, distance: 163.2
click at [319, 223] on div "true false true false true false Workflow Set Inputs Inputs LLM · GPT-4o Extrac…" at bounding box center [233, 178] width 422 height 312
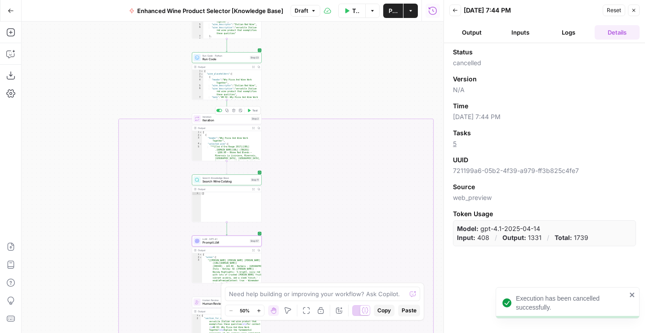
click at [250, 110] on icon "button" at bounding box center [249, 110] width 3 height 3
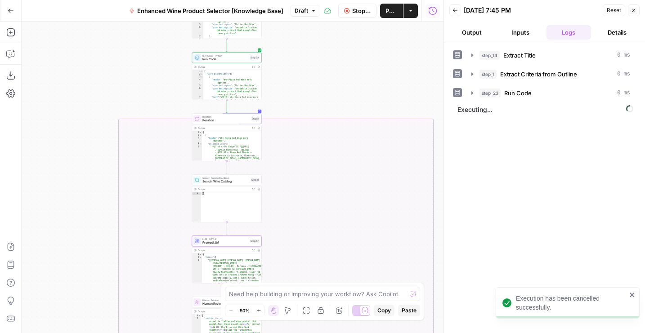
click at [461, 28] on button "Output" at bounding box center [471, 32] width 45 height 14
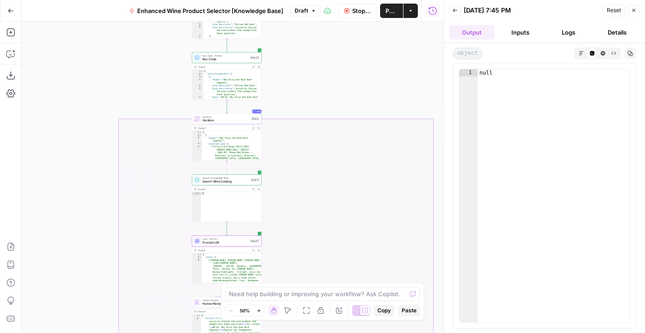
click at [588, 35] on button "Logs" at bounding box center [568, 32] width 45 height 14
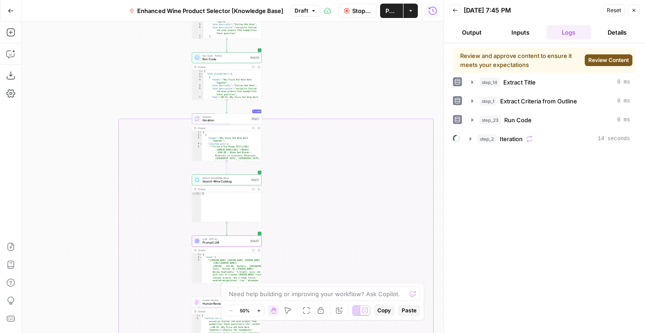
click at [607, 62] on span "Review Content" at bounding box center [608, 60] width 40 height 8
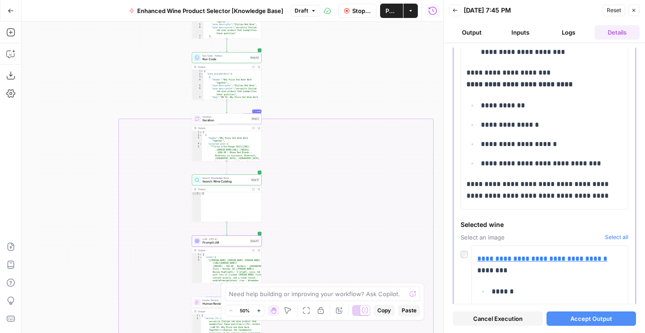
scroll to position [460, 0]
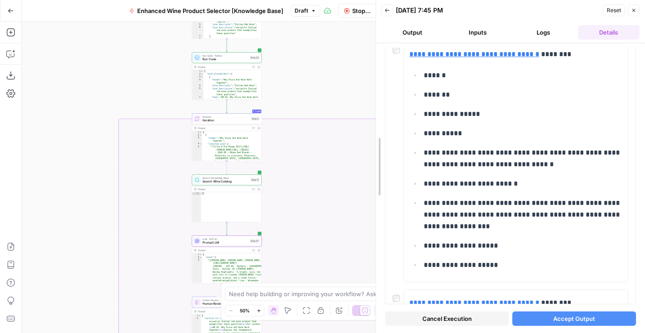
drag, startPoint x: 445, startPoint y: 155, endPoint x: 377, endPoint y: 155, distance: 67.9
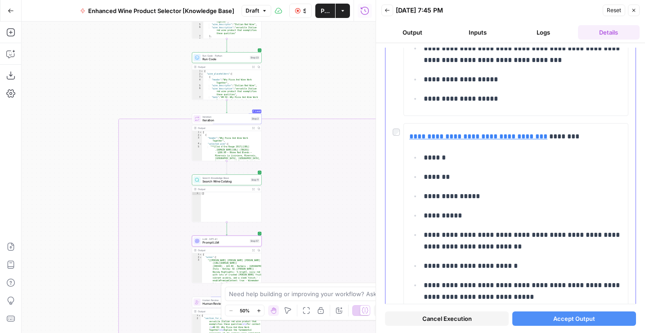
scroll to position [957, 0]
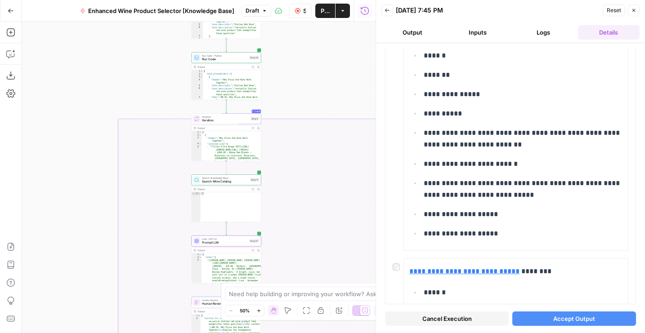
drag, startPoint x: 67, startPoint y: 219, endPoint x: 50, endPoint y: 140, distance: 81.5
click at [50, 140] on div "true false true false true false Workflow Set Inputs Inputs LLM · GPT-4o Extrac…" at bounding box center [199, 178] width 354 height 312
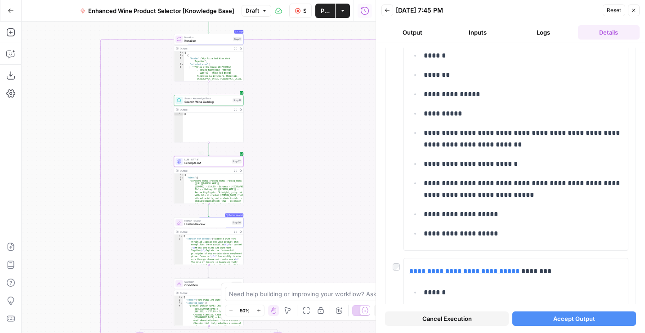
click at [192, 163] on span "Prompt LLM" at bounding box center [206, 163] width 45 height 4
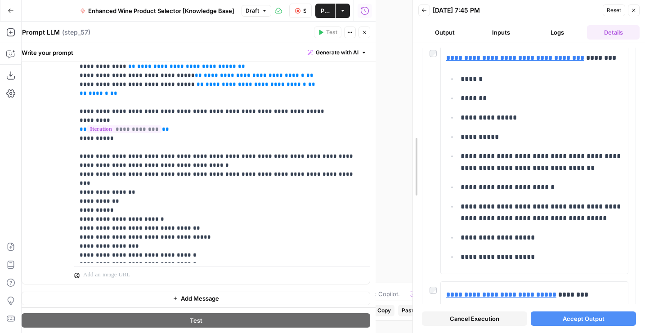
scroll to position [980, 0]
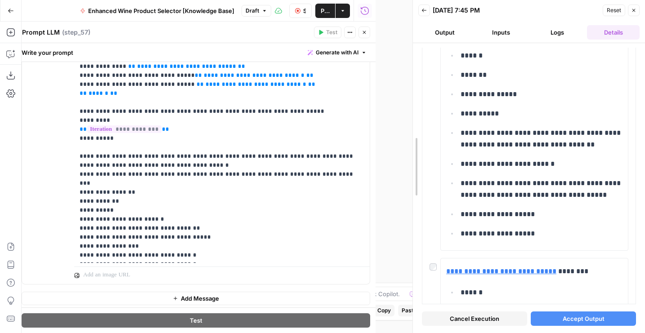
drag, startPoint x: 376, startPoint y: 191, endPoint x: 414, endPoint y: 191, distance: 38.2
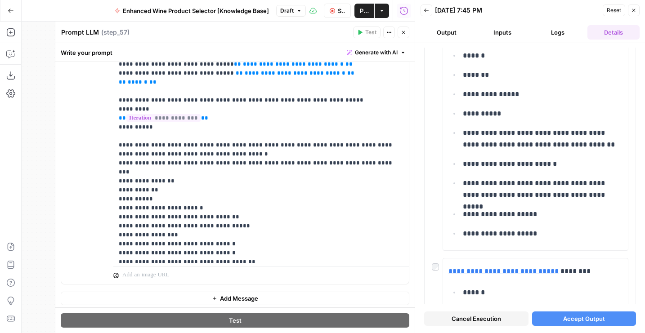
scroll to position [13, 0]
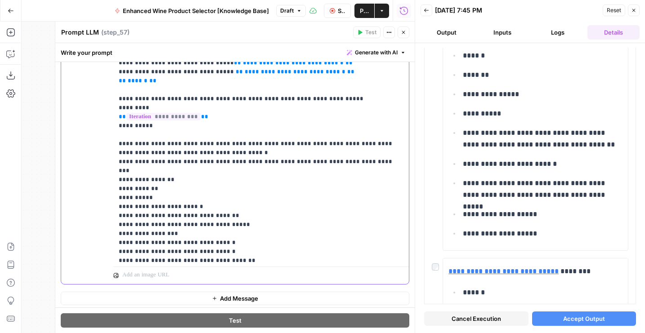
click at [267, 218] on p "**********" at bounding box center [261, 86] width 285 height 396
drag, startPoint x: 265, startPoint y: 216, endPoint x: 103, endPoint y: 216, distance: 161.9
click at [103, 216] on div "**********" at bounding box center [235, 91] width 348 height 388
click at [125, 169] on p "**********" at bounding box center [261, 81] width 285 height 387
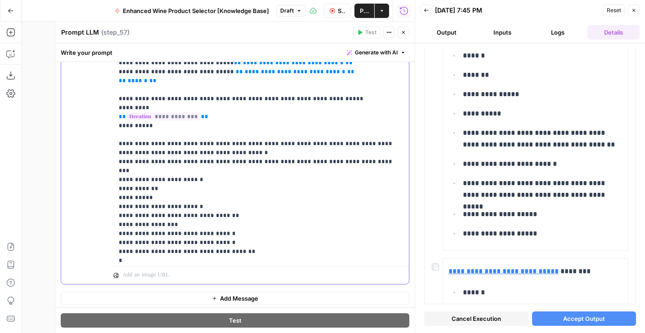
copy p "**"
click at [179, 205] on p "**********" at bounding box center [261, 81] width 285 height 387
click at [124, 217] on p "**********" at bounding box center [261, 81] width 285 height 387
click at [124, 219] on p "**********" at bounding box center [261, 81] width 285 height 387
click at [177, 217] on p "**********" at bounding box center [261, 81] width 285 height 387
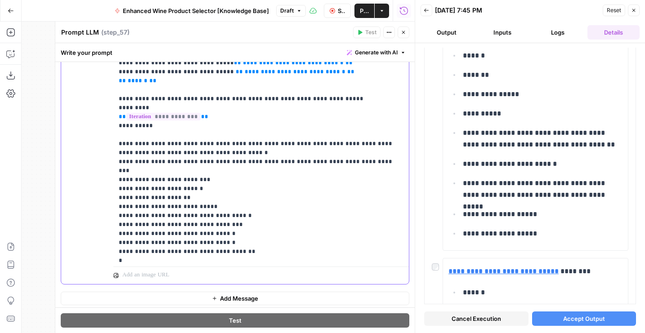
click at [123, 226] on p "**********" at bounding box center [261, 81] width 285 height 387
click at [179, 226] on p "**********" at bounding box center [261, 81] width 285 height 387
click at [122, 233] on p "**********" at bounding box center [261, 81] width 285 height 387
click at [178, 233] on p "**********" at bounding box center [261, 81] width 285 height 387
click at [405, 31] on icon "button" at bounding box center [403, 32] width 5 height 5
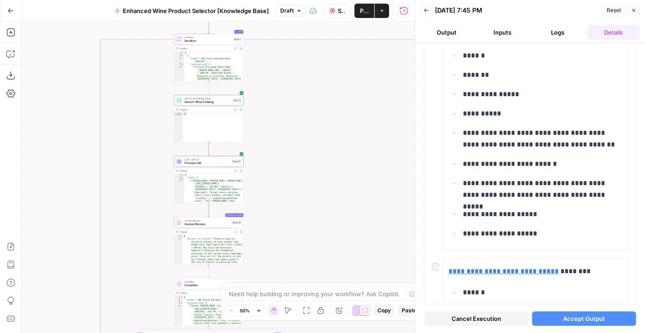
click at [340, 11] on span "Stop Run" at bounding box center [342, 10] width 8 height 9
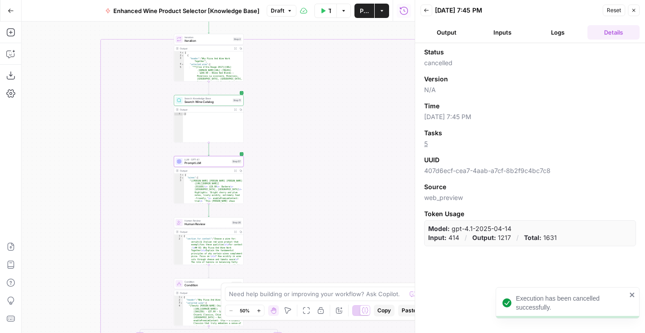
click at [234, 31] on span "Test" at bounding box center [236, 31] width 5 height 4
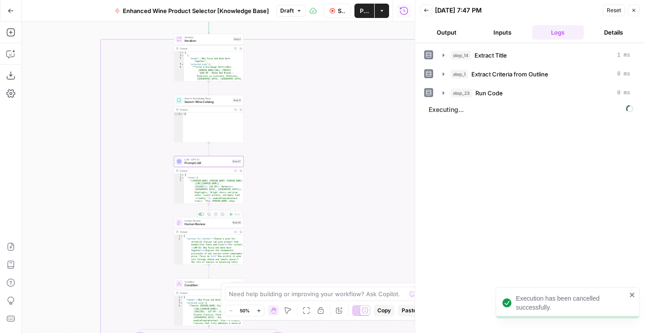
click at [179, 160] on icon at bounding box center [179, 161] width 4 height 4
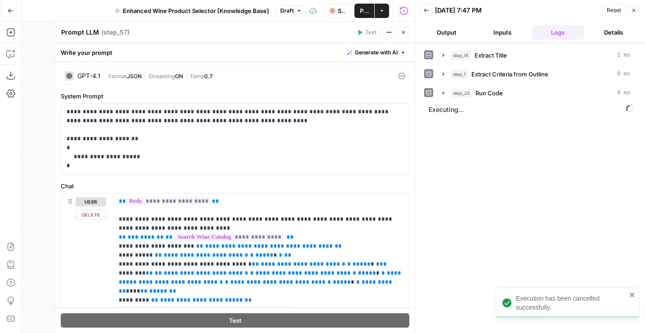
scroll to position [300, 0]
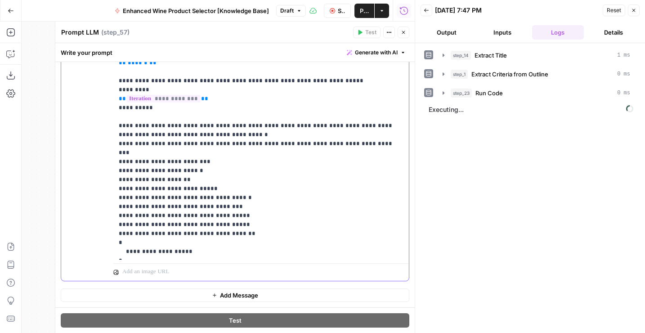
drag, startPoint x: 148, startPoint y: 255, endPoint x: 118, endPoint y: 121, distance: 138.2
click at [118, 121] on div "**********" at bounding box center [260, 76] width 295 height 367
click at [401, 29] on button "Close" at bounding box center [404, 33] width 12 height 12
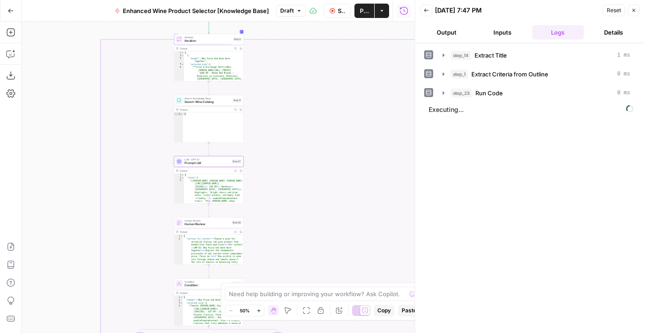
drag, startPoint x: 43, startPoint y: 244, endPoint x: 43, endPoint y: 42, distance: 201.9
click at [43, 42] on div "true false true false true false Workflow Set Inputs Inputs LLM · GPT-4o Extrac…" at bounding box center [218, 178] width 393 height 312
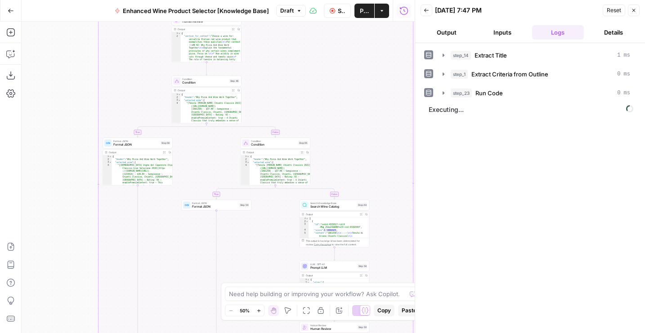
drag, startPoint x: 190, startPoint y: 250, endPoint x: 133, endPoint y: 156, distance: 109.4
click at [133, 156] on div "true false true false true false Workflow Set Inputs Inputs LLM · GPT-4o Extrac…" at bounding box center [218, 178] width 393 height 312
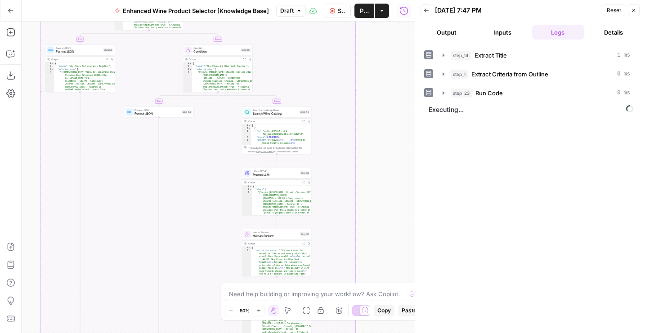
click at [255, 174] on span "Prompt LLM" at bounding box center [275, 175] width 45 height 4
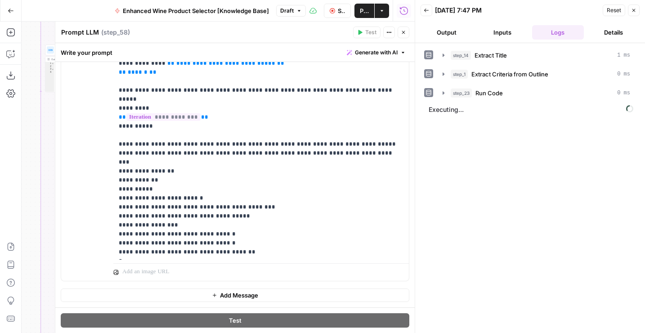
scroll to position [18, 0]
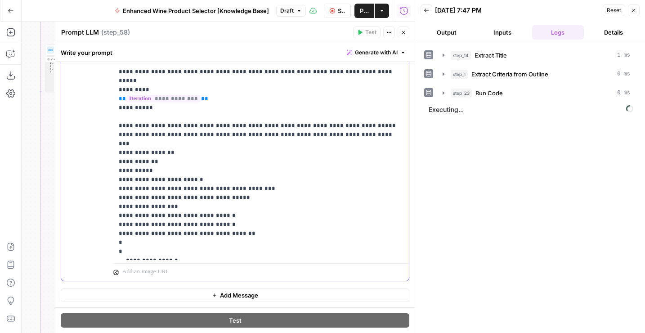
drag, startPoint x: 146, startPoint y: 251, endPoint x: 111, endPoint y: 116, distance: 139.4
click at [111, 116] on div "**********" at bounding box center [235, 87] width 348 height 388
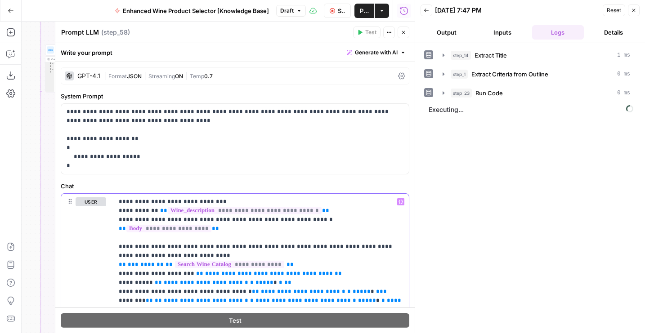
scroll to position [18, 0]
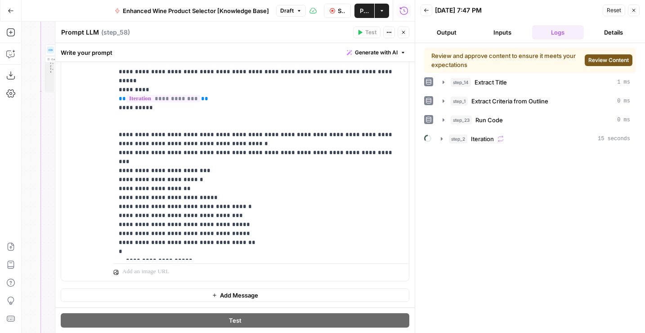
click at [600, 59] on span "Review Content" at bounding box center [608, 60] width 40 height 8
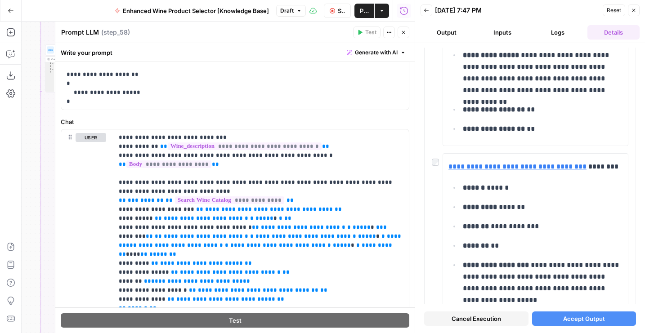
scroll to position [96, 0]
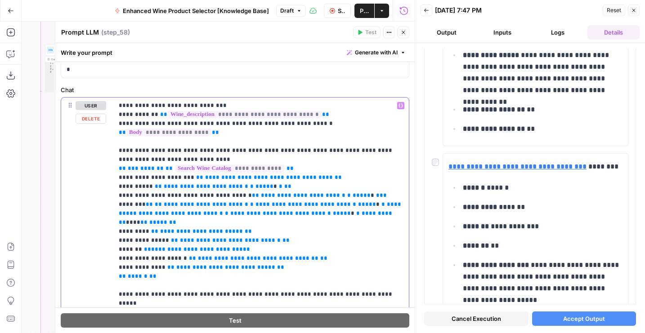
click at [156, 159] on p "**********" at bounding box center [261, 290] width 285 height 378
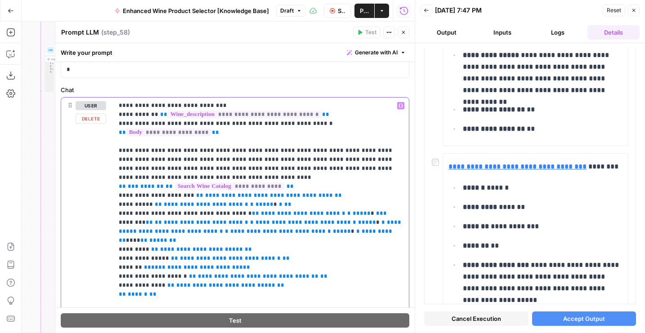
click at [288, 159] on p "**********" at bounding box center [261, 294] width 285 height 387
drag, startPoint x: 119, startPoint y: 149, endPoint x: 157, endPoint y: 171, distance: 44.5
click at [157, 171] on p "**********" at bounding box center [261, 299] width 285 height 396
click at [157, 175] on p "**********" at bounding box center [261, 299] width 285 height 396
copy p "**********"
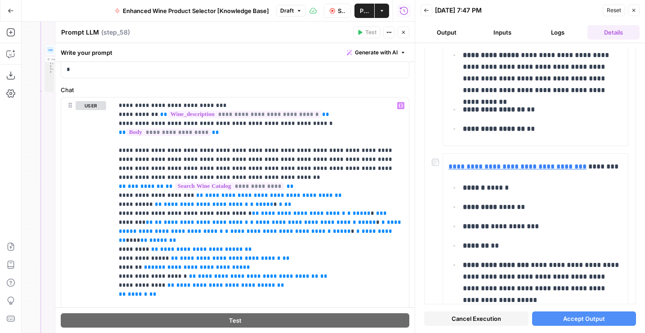
click at [406, 33] on icon "button" at bounding box center [403, 32] width 5 height 5
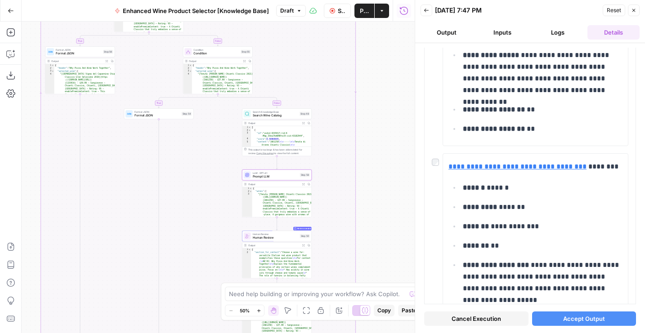
drag, startPoint x: 166, startPoint y: 76, endPoint x: 174, endPoint y: 183, distance: 106.9
click at [174, 183] on div "true false true false true false Workflow Set Inputs Inputs LLM · GPT-4o Extrac…" at bounding box center [218, 178] width 393 height 312
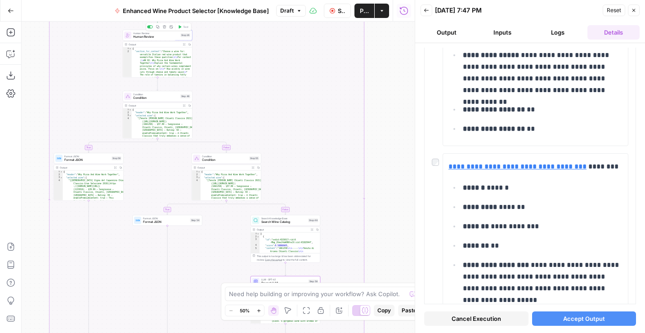
click at [139, 35] on span "Human Review" at bounding box center [155, 37] width 45 height 4
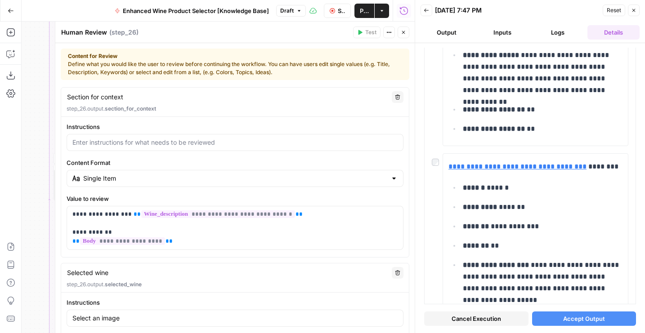
click at [404, 30] on icon "button" at bounding box center [403, 32] width 5 height 5
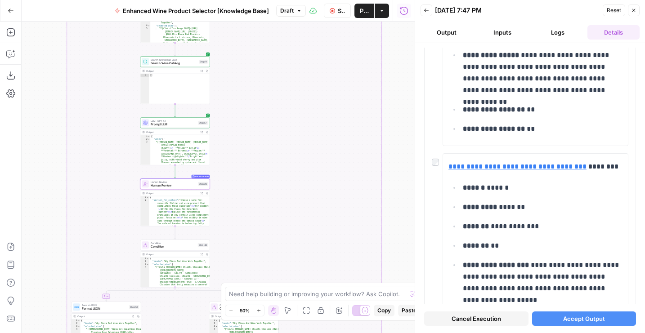
drag, startPoint x: 293, startPoint y: 73, endPoint x: 311, endPoint y: 226, distance: 154.0
click at [311, 226] on div "true false true false true false Workflow Set Inputs Inputs LLM · GPT-4o Extrac…" at bounding box center [218, 178] width 393 height 312
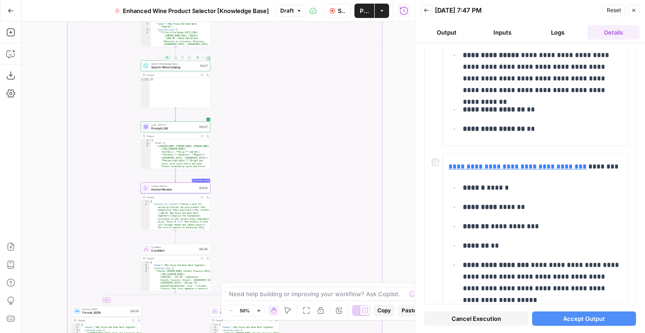
click at [145, 129] on div at bounding box center [145, 126] width 7 height 7
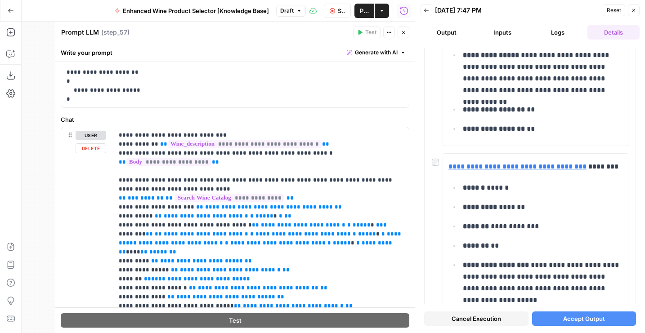
scroll to position [70, 0]
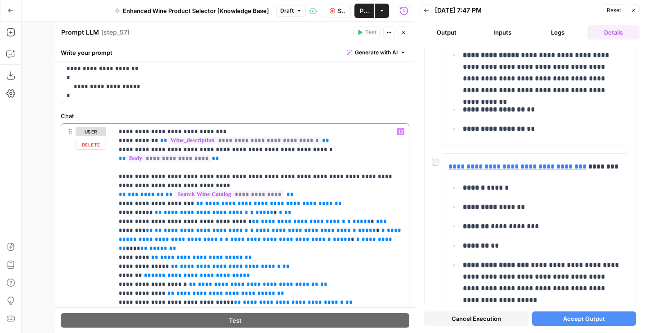
drag, startPoint x: 172, startPoint y: 184, endPoint x: 106, endPoint y: 178, distance: 66.0
click at [107, 178] on div "**********" at bounding box center [235, 318] width 348 height 388
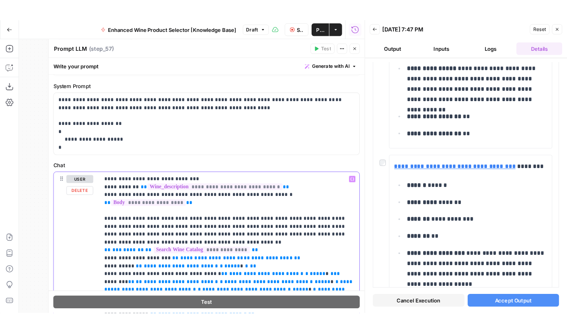
scroll to position [0, 0]
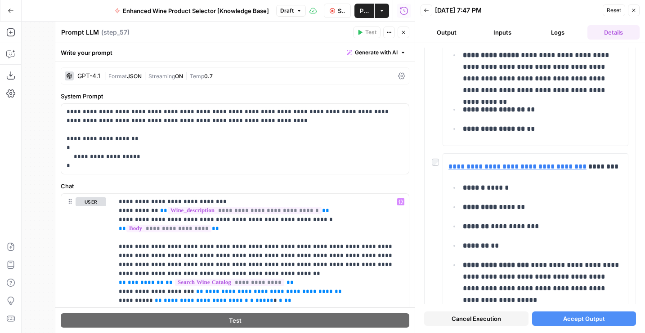
click at [404, 31] on icon "button" at bounding box center [403, 32] width 3 height 3
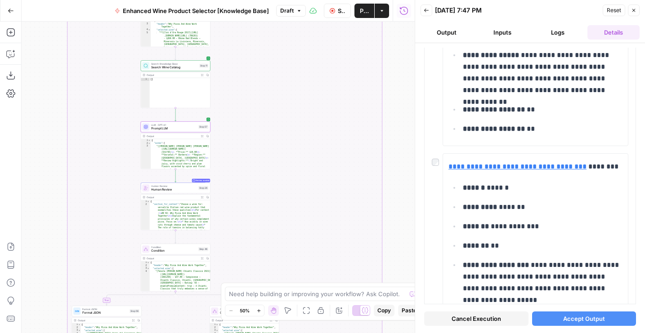
click at [362, 14] on span "Publish" at bounding box center [364, 10] width 9 height 9
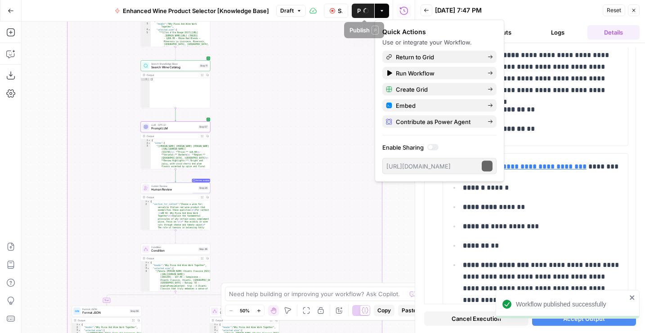
click at [337, 14] on button "Stop Run" at bounding box center [336, 11] width 25 height 14
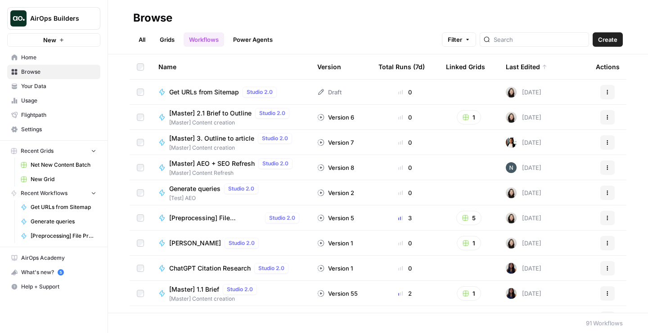
click at [196, 93] on span "Get URLs from Sitemap" at bounding box center [204, 92] width 70 height 9
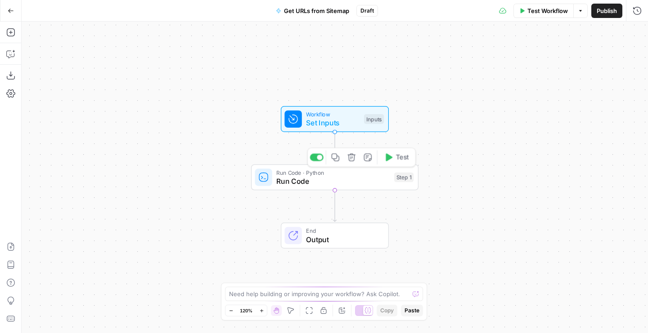
click at [286, 182] on span "Run Code" at bounding box center [332, 181] width 113 height 11
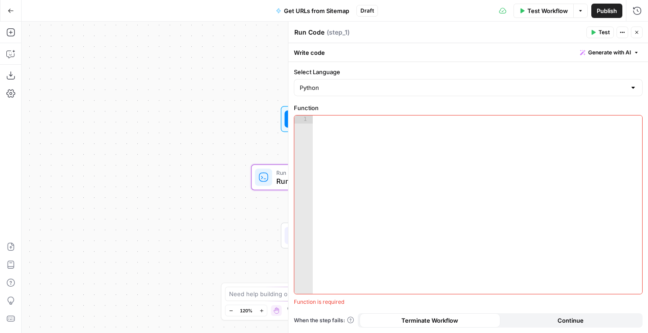
click at [19, 57] on div "Add Steps Copilot Download as JSON Settings Import JSON AirOps Academy Help Giv…" at bounding box center [11, 178] width 22 height 312
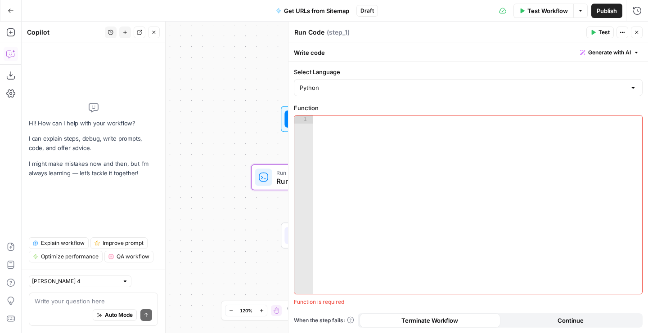
click at [85, 299] on textarea at bounding box center [93, 301] width 117 height 9
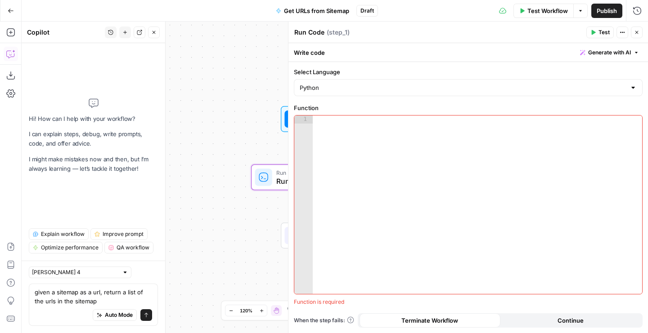
type textarea "given a sitemap as a url, return a list of the urls in the sitemap"
click at [567, 31] on button "Close" at bounding box center [636, 33] width 12 height 12
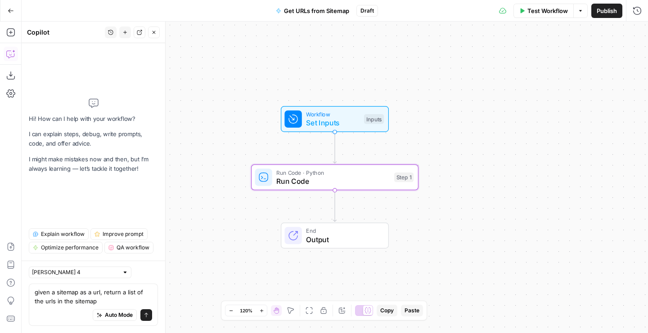
click at [8, 8] on icon "button" at bounding box center [11, 11] width 6 height 6
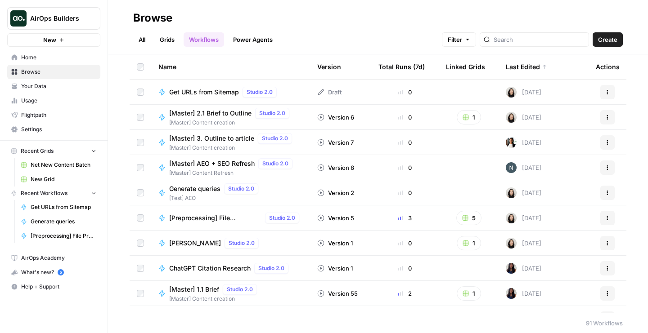
click at [199, 192] on span "Generate queries" at bounding box center [194, 188] width 51 height 9
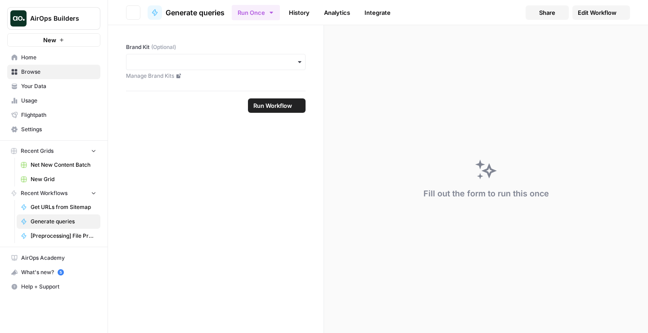
click at [567, 16] on span "Edit Workflow" at bounding box center [596, 12] width 39 height 9
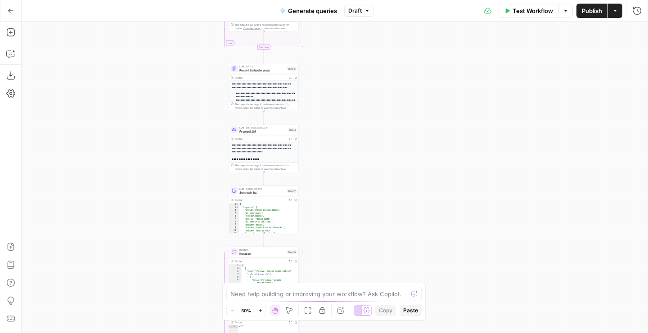
drag, startPoint x: 434, startPoint y: 204, endPoint x: 360, endPoint y: 109, distance: 120.5
click at [360, 109] on div "**********" at bounding box center [335, 178] width 626 height 312
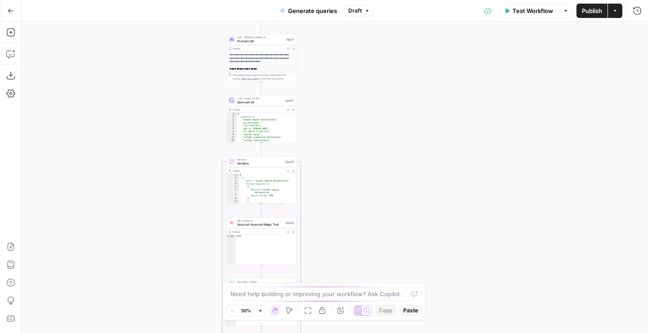
drag, startPoint x: 353, startPoint y: 213, endPoint x: 353, endPoint y: 127, distance: 85.9
click at [353, 127] on div "**********" at bounding box center [335, 178] width 626 height 312
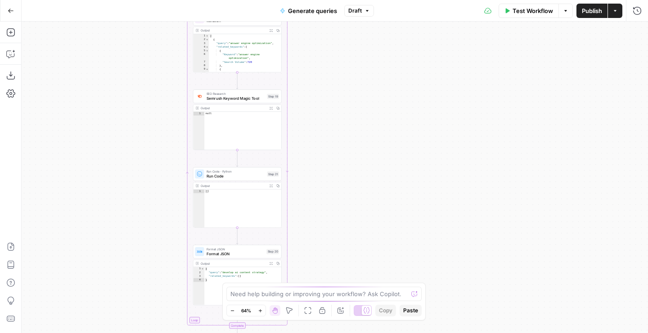
drag, startPoint x: 345, startPoint y: 124, endPoint x: 345, endPoint y: 56, distance: 67.5
click at [345, 56] on div "**********" at bounding box center [335, 178] width 626 height 312
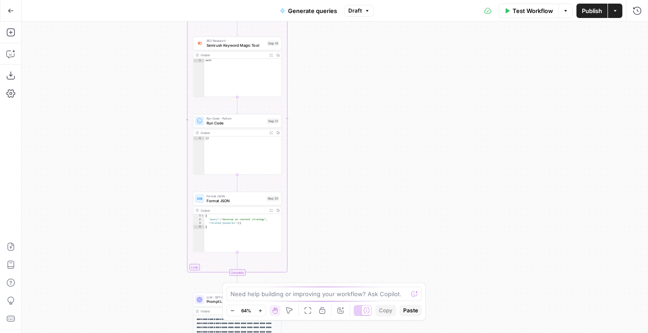
drag, startPoint x: 345, startPoint y: 112, endPoint x: 345, endPoint y: 46, distance: 65.7
click at [345, 46] on div "**********" at bounding box center [335, 178] width 626 height 312
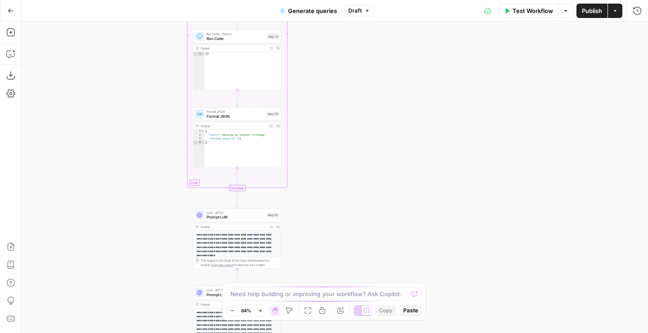
drag, startPoint x: 326, startPoint y: 145, endPoint x: 326, endPoint y: 58, distance: 86.8
click at [326, 58] on div "**********" at bounding box center [335, 178] width 626 height 312
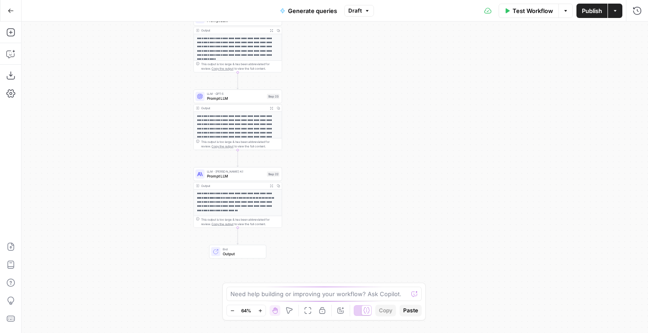
drag, startPoint x: 315, startPoint y: 151, endPoint x: 315, endPoint y: 25, distance: 126.4
click at [315, 25] on div "**********" at bounding box center [335, 178] width 626 height 312
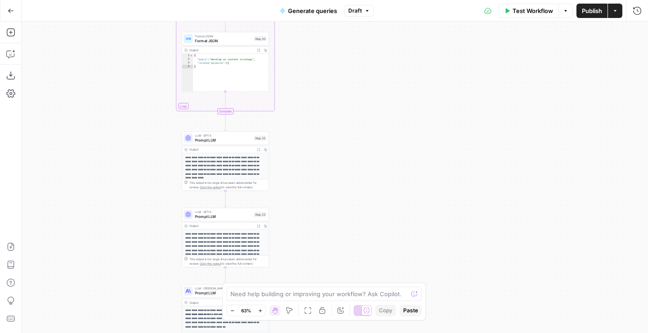
drag, startPoint x: 124, startPoint y: 111, endPoint x: 166, endPoint y: 237, distance: 132.7
click at [166, 237] on div "**********" at bounding box center [335, 178] width 626 height 312
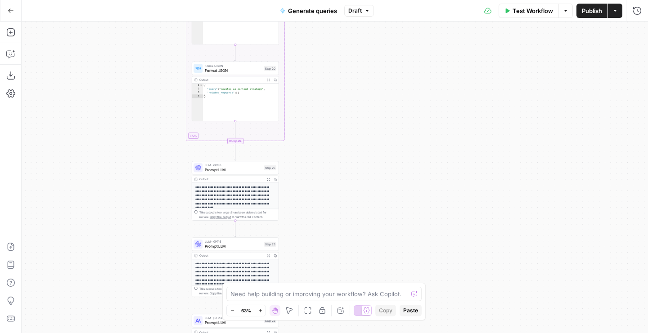
drag, startPoint x: 131, startPoint y: 116, endPoint x: 145, endPoint y: 217, distance: 102.1
click at [145, 211] on div "**********" at bounding box center [335, 178] width 626 height 312
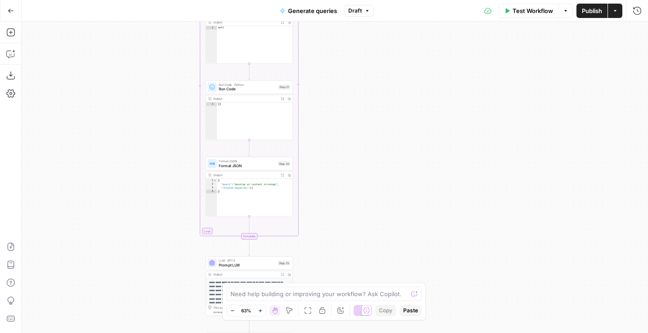
drag, startPoint x: 147, startPoint y: 76, endPoint x: 152, endPoint y: 186, distance: 110.3
click at [152, 183] on div "**********" at bounding box center [335, 178] width 626 height 312
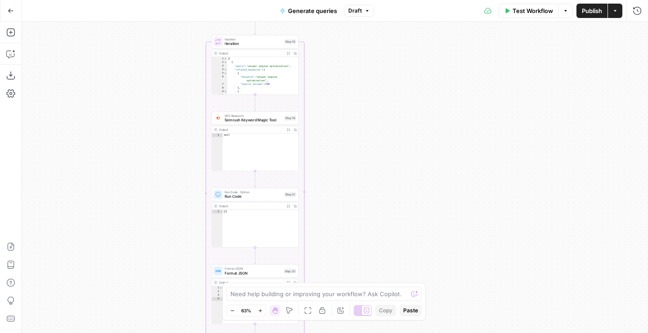
drag, startPoint x: 171, startPoint y: 49, endPoint x: 171, endPoint y: 210, distance: 161.0
click at [171, 210] on div "**********" at bounding box center [335, 178] width 626 height 312
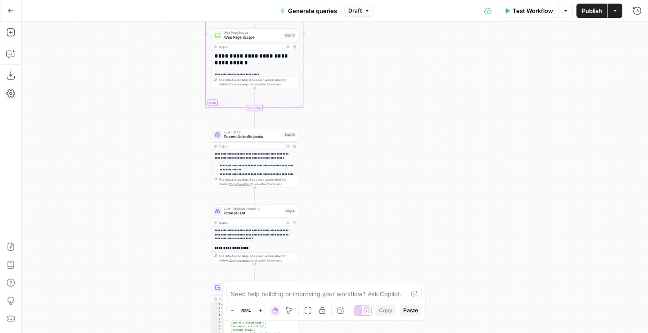
drag, startPoint x: 177, startPoint y: 94, endPoint x: 177, endPoint y: 223, distance: 129.5
click at [177, 223] on div "**********" at bounding box center [335, 178] width 626 height 312
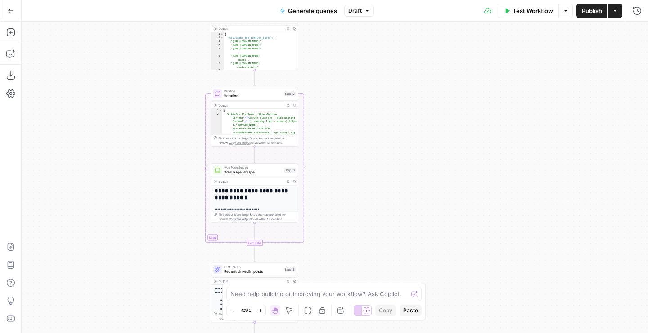
drag, startPoint x: 177, startPoint y: 107, endPoint x: 177, endPoint y: 225, distance: 118.3
click at [177, 225] on div "**********" at bounding box center [335, 178] width 626 height 312
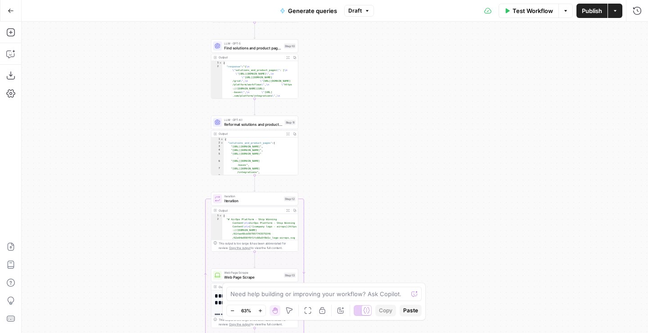
drag, startPoint x: 177, startPoint y: 111, endPoint x: 177, endPoint y: 240, distance: 128.6
click at [177, 240] on div "**********" at bounding box center [335, 178] width 626 height 312
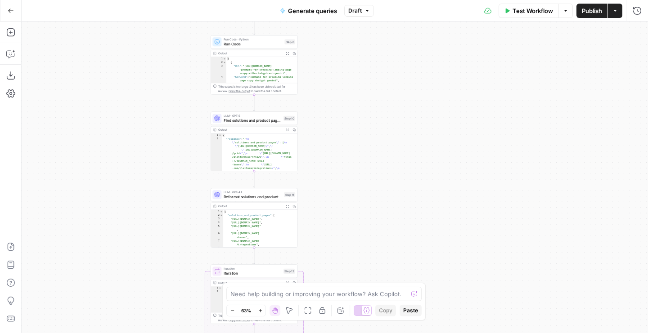
drag, startPoint x: 176, startPoint y: 108, endPoint x: 176, endPoint y: 249, distance: 140.8
click at [176, 248] on div "**********" at bounding box center [335, 178] width 626 height 312
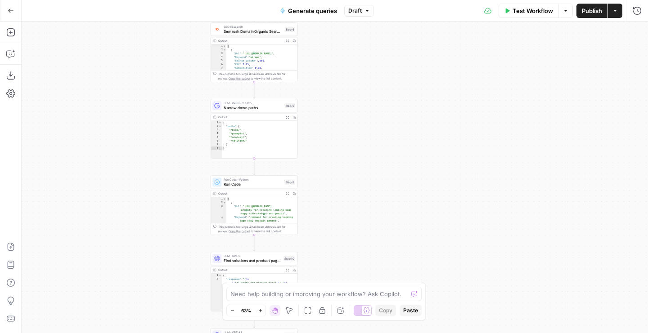
drag, startPoint x: 179, startPoint y: 99, endPoint x: 179, endPoint y: 207, distance: 107.5
click at [179, 206] on div "**********" at bounding box center [335, 178] width 626 height 312
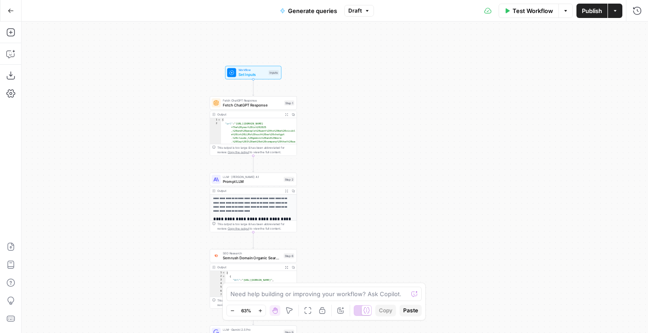
drag, startPoint x: 187, startPoint y: 103, endPoint x: 187, endPoint y: 211, distance: 108.4
click at [187, 211] on div "**********" at bounding box center [335, 178] width 626 height 312
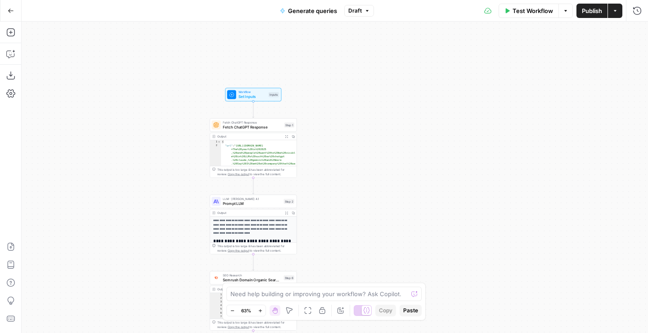
drag, startPoint x: 210, startPoint y: 82, endPoint x: 210, endPoint y: 104, distance: 22.5
click at [210, 104] on div "**********" at bounding box center [335, 178] width 626 height 312
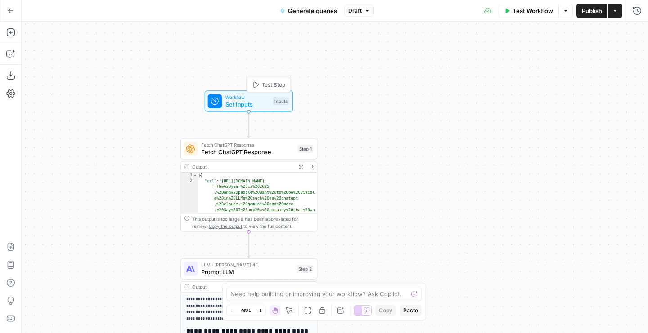
click at [262, 85] on span "Test Step" at bounding box center [273, 85] width 23 height 8
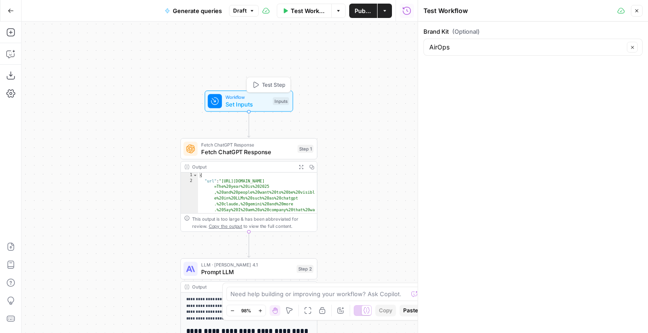
click at [258, 103] on span "Set Inputs" at bounding box center [247, 104] width 44 height 9
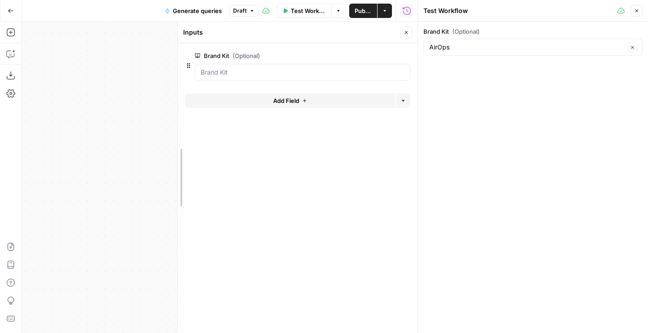
drag, startPoint x: 56, startPoint y: 78, endPoint x: 143, endPoint y: 93, distance: 88.5
click at [173, 93] on div at bounding box center [177, 178] width 9 height 312
click at [403, 36] on button "Close" at bounding box center [406, 33] width 12 height 12
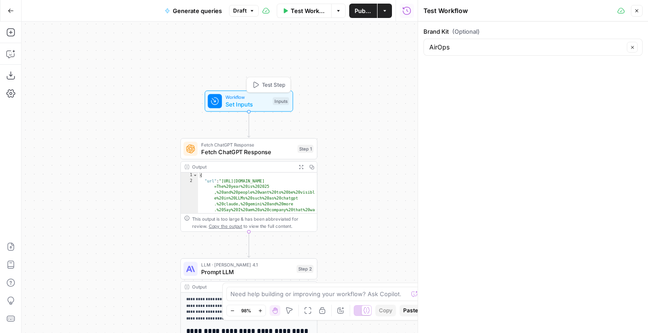
click at [270, 85] on span "Test Step" at bounding box center [273, 85] width 23 height 8
click at [500, 47] on input "Brand Kit (Optional)" at bounding box center [526, 47] width 195 height 9
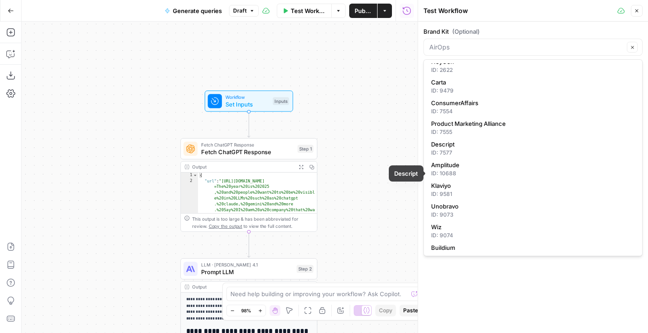
scroll to position [31, 0]
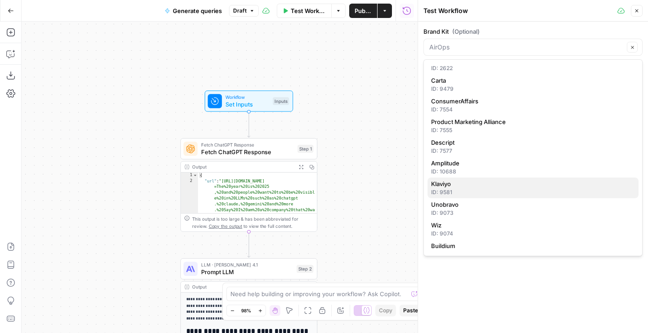
click at [475, 186] on span "Klaviyo" at bounding box center [531, 183] width 200 height 9
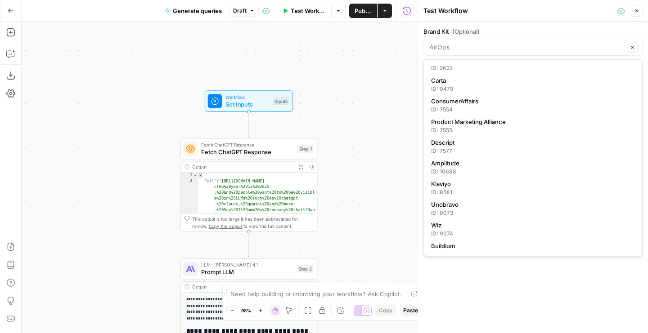
type input "Klaviyo"
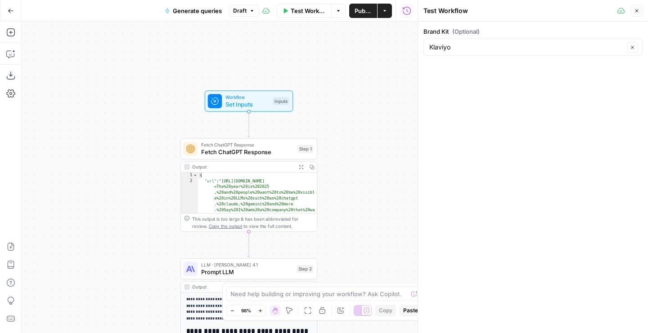
click at [331, 80] on div "**********" at bounding box center [220, 178] width 396 height 312
drag, startPoint x: 361, startPoint y: 95, endPoint x: 345, endPoint y: 29, distance: 68.0
click at [346, 29] on div "**********" at bounding box center [220, 178] width 396 height 312
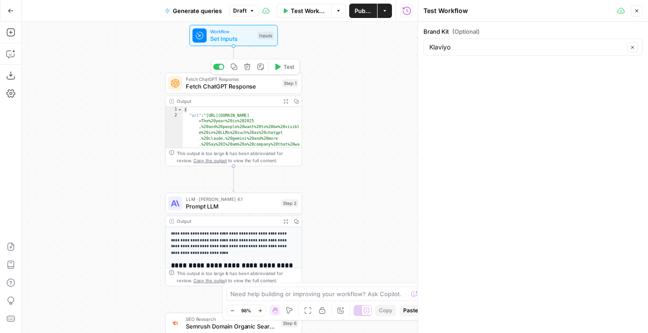
click at [277, 86] on span "Fetch ChatGPT Response" at bounding box center [232, 86] width 93 height 9
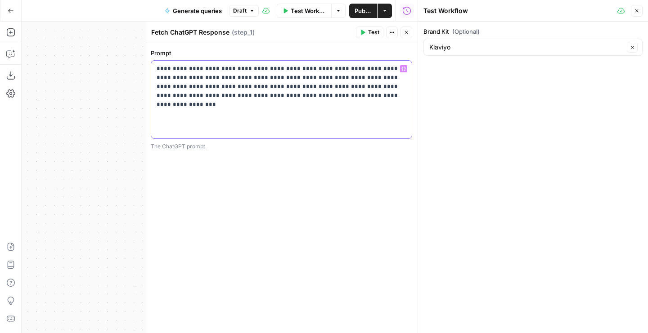
click at [196, 72] on p "**********" at bounding box center [281, 82] width 250 height 36
click at [336, 98] on p "**********" at bounding box center [281, 82] width 250 height 36
click at [194, 70] on p "**********" at bounding box center [281, 82] width 250 height 36
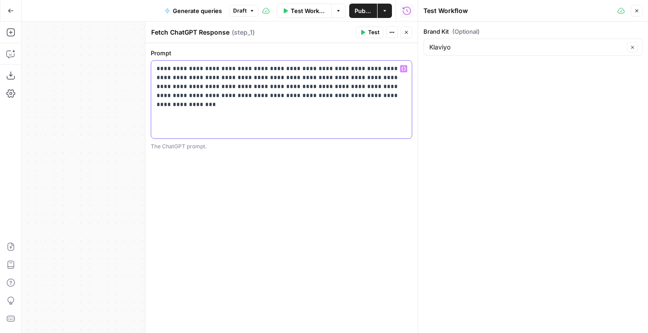
paste div
click at [364, 35] on icon "button" at bounding box center [362, 32] width 5 height 5
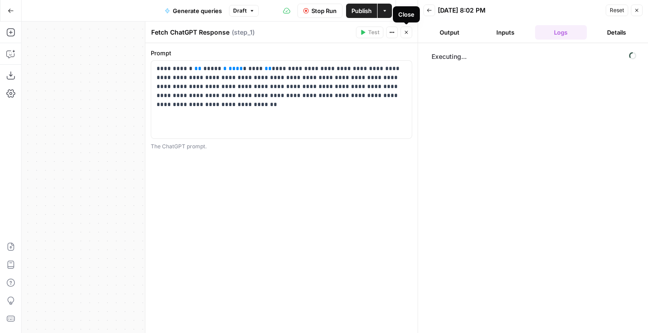
click at [315, 13] on span "Stop Run" at bounding box center [323, 10] width 25 height 9
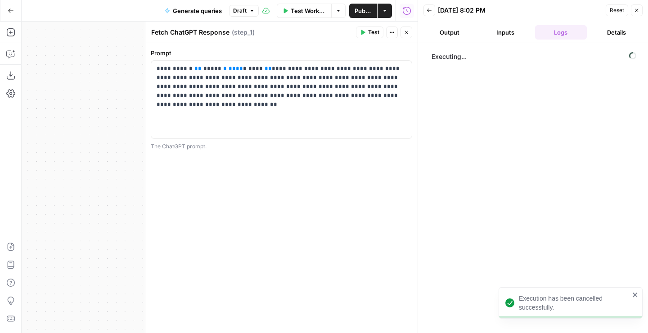
click at [454, 38] on button "Output" at bounding box center [449, 32] width 52 height 14
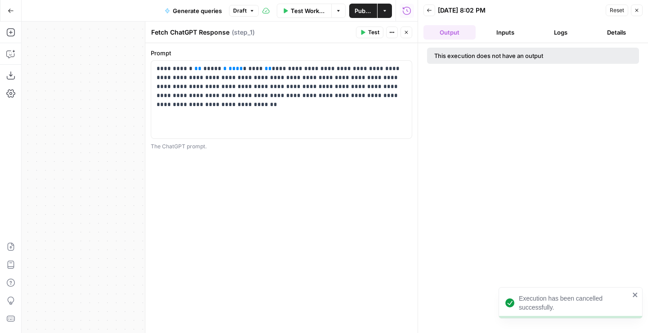
click at [402, 31] on button "Close" at bounding box center [406, 33] width 12 height 12
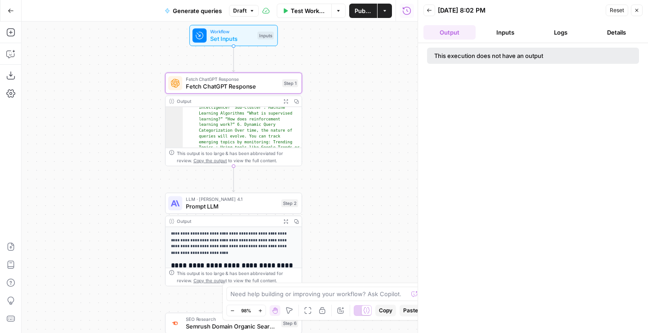
scroll to position [1010, 0]
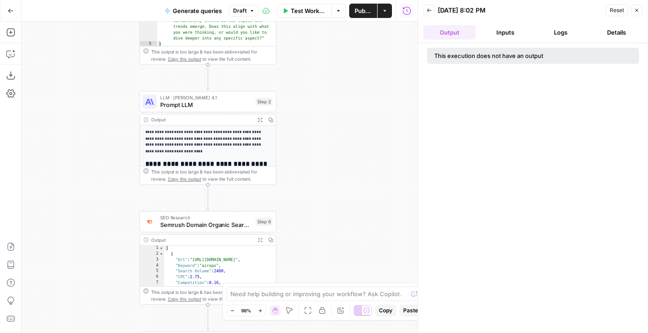
drag, startPoint x: 326, startPoint y: 194, endPoint x: 299, endPoint y: 89, distance: 108.7
click at [299, 89] on div "Workflow Set Inputs Inputs Fetch ChatGPT Response Fetch ChatGPT Response Step 1…" at bounding box center [220, 178] width 396 height 312
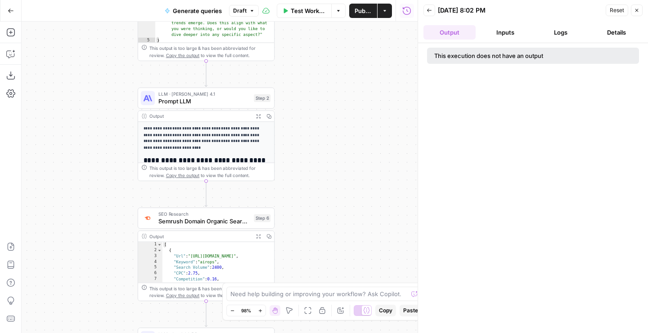
click at [236, 96] on span "LLM · Claude Opus 4.1" at bounding box center [204, 94] width 92 height 7
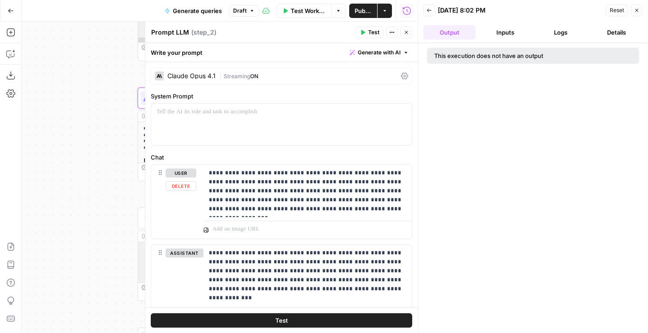
scroll to position [24, 0]
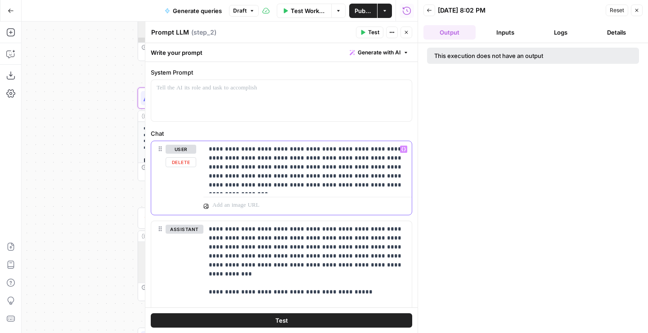
click at [247, 146] on p "**********" at bounding box center [307, 167] width 197 height 45
paste div
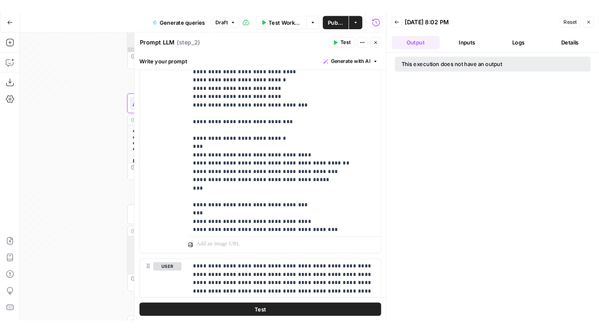
scroll to position [1349, 0]
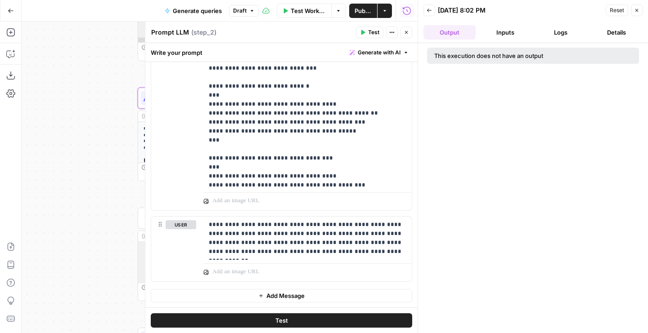
click at [403, 34] on icon "button" at bounding box center [405, 32] width 5 height 5
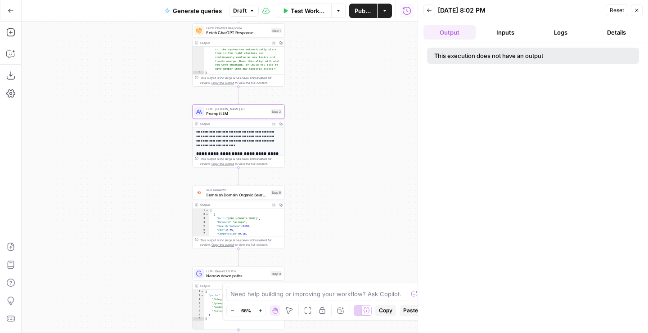
click at [215, 197] on div "SEO Research Semrush Domain Organic Search Keywords Step 6 Copy step Delete ste…" at bounding box center [238, 193] width 92 height 14
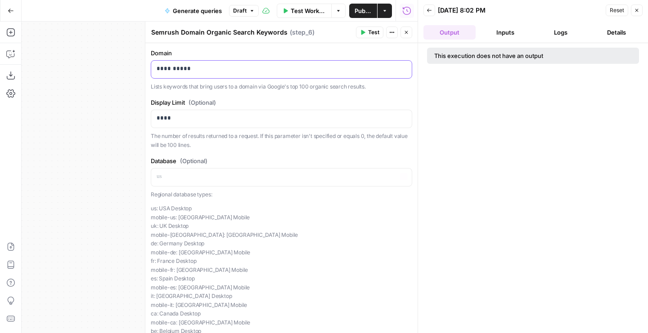
click at [194, 70] on p "**********" at bounding box center [281, 68] width 250 height 9
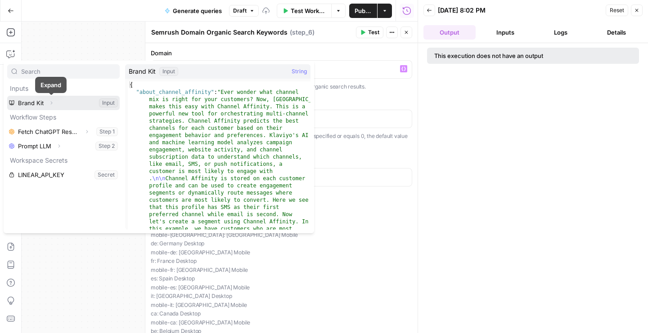
click at [49, 101] on icon "button" at bounding box center [51, 102] width 5 height 5
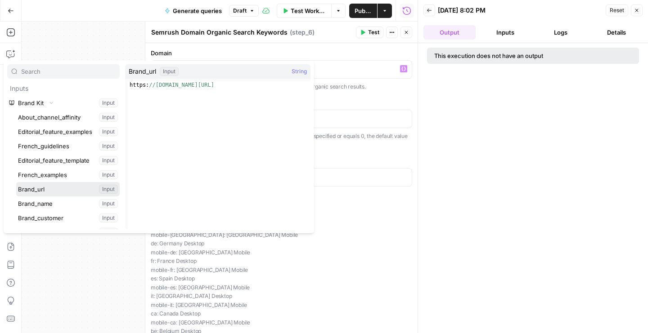
click at [48, 187] on button "Select variable Brand_url" at bounding box center [67, 189] width 103 height 14
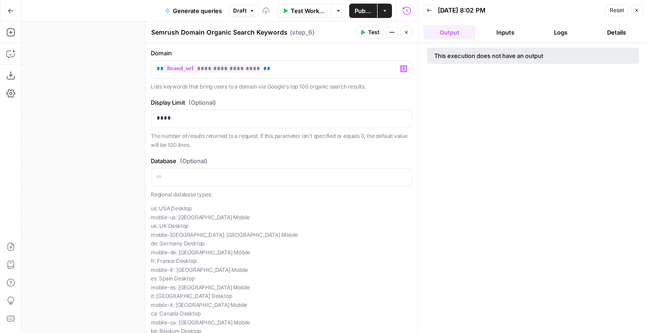
click at [373, 32] on span "Test" at bounding box center [373, 32] width 11 height 8
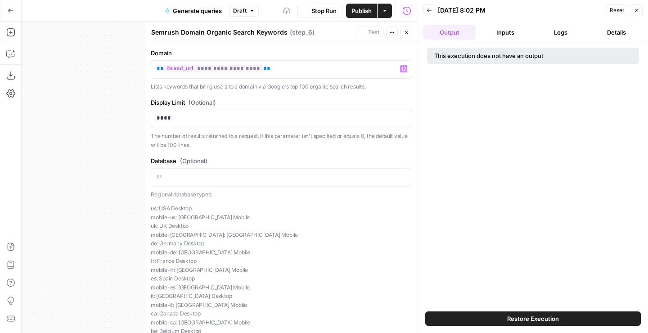
click at [404, 31] on icon "button" at bounding box center [405, 32] width 5 height 5
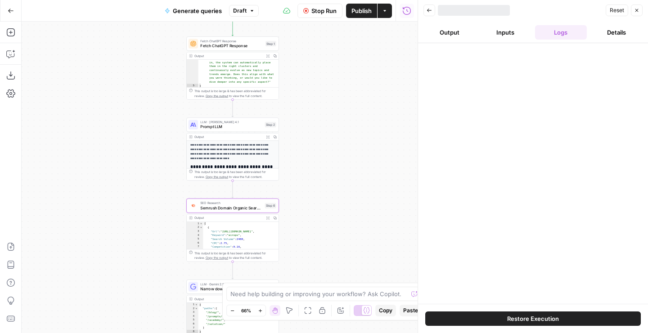
drag, startPoint x: 325, startPoint y: 93, endPoint x: 294, endPoint y: 170, distance: 83.8
click at [294, 170] on div "Workflow Set Inputs Inputs Fetch ChatGPT Response Fetch ChatGPT Response Step 1…" at bounding box center [220, 178] width 396 height 312
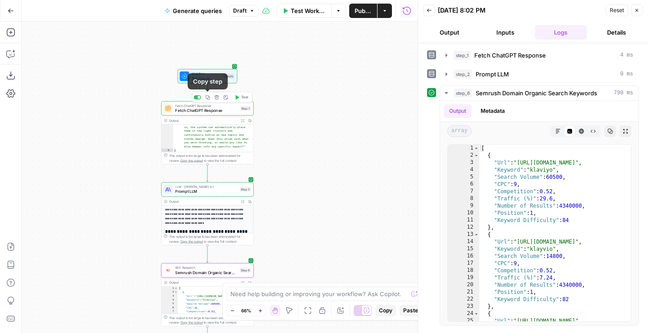
click at [198, 97] on div at bounding box center [198, 97] width 3 height 3
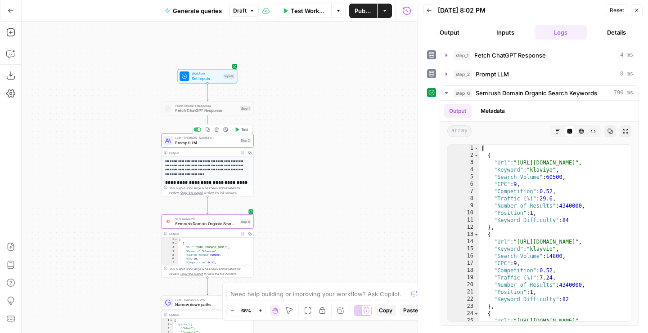
click at [197, 129] on div at bounding box center [198, 129] width 3 height 3
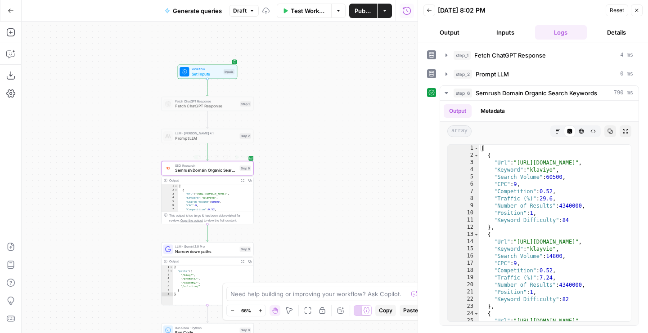
drag, startPoint x: 291, startPoint y: 232, endPoint x: 287, endPoint y: 89, distance: 143.1
click at [287, 89] on div "Workflow Set Inputs Inputs Fetch ChatGPT Response Fetch ChatGPT Response Step 1…" at bounding box center [220, 178] width 396 height 312
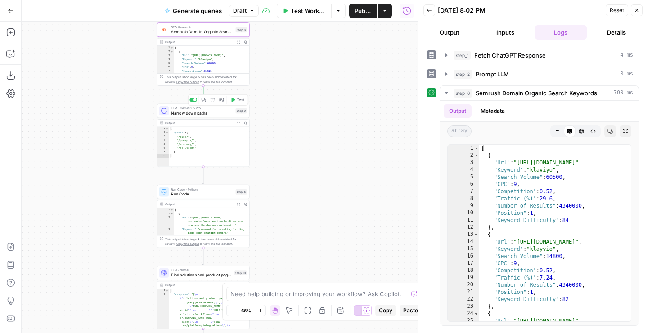
click at [232, 98] on icon "button" at bounding box center [234, 100] width 4 height 4
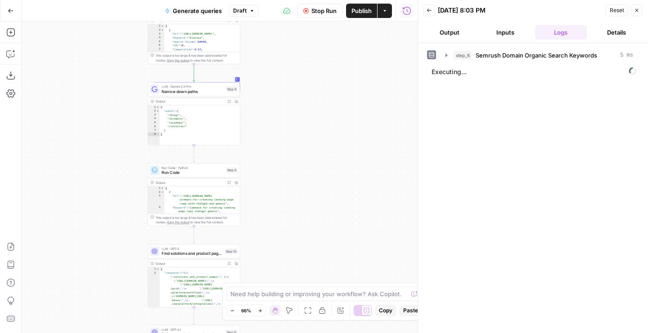
drag, startPoint x: 293, startPoint y: 179, endPoint x: 282, endPoint y: 148, distance: 32.6
click at [282, 148] on div "Workflow Set Inputs Inputs Fetch ChatGPT Response Fetch ChatGPT Response Step 1…" at bounding box center [220, 178] width 396 height 312
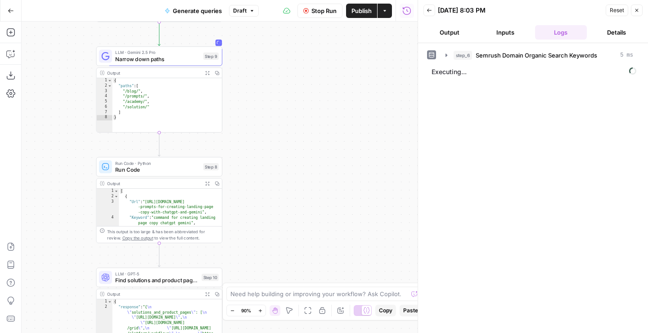
drag, startPoint x: 282, startPoint y: 148, endPoint x: 331, endPoint y: 136, distance: 50.9
click at [332, 136] on div "Workflow Set Inputs Inputs Fetch ChatGPT Response Fetch ChatGPT Response Step 1…" at bounding box center [220, 178] width 396 height 312
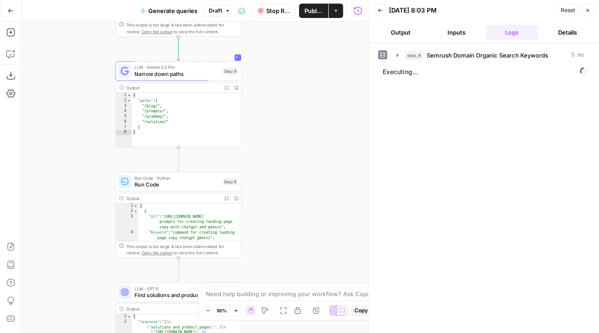
drag, startPoint x: 346, startPoint y: 115, endPoint x: 315, endPoint y: 142, distance: 41.1
click at [315, 142] on div "Workflow Set Inputs Inputs Fetch ChatGPT Response Fetch ChatGPT Response Step 1…" at bounding box center [195, 178] width 347 height 312
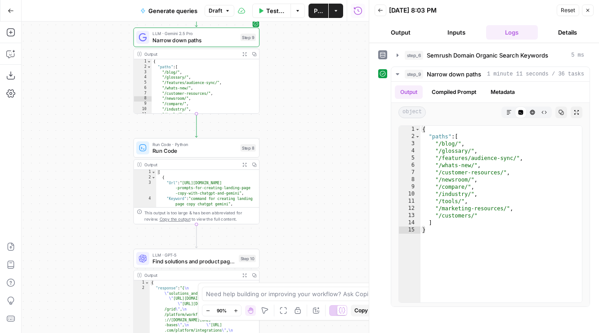
drag, startPoint x: 284, startPoint y: 165, endPoint x: 302, endPoint y: 131, distance: 38.2
click at [303, 131] on div "Workflow Set Inputs Inputs Fetch ChatGPT Response Fetch ChatGPT Response Step 1…" at bounding box center [195, 178] width 347 height 312
click at [239, 133] on icon "button" at bounding box center [237, 133] width 5 height 6
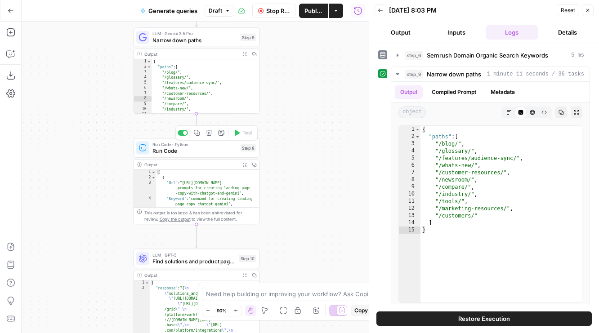
click at [231, 143] on span "Run Code · Python" at bounding box center [194, 144] width 85 height 6
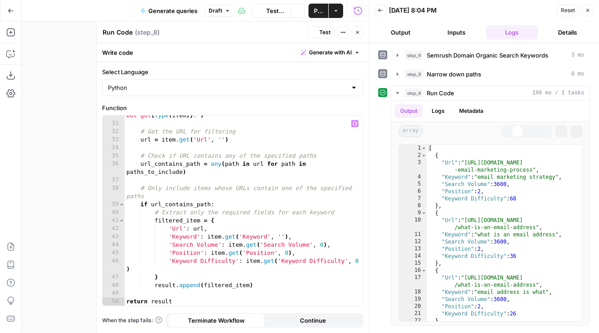
scroll to position [304, 0]
click at [359, 34] on icon "button" at bounding box center [357, 32] width 5 height 5
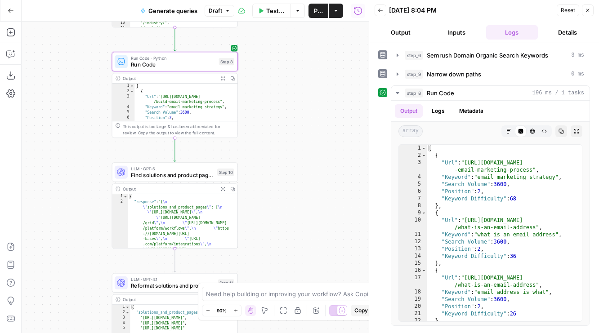
drag, startPoint x: 290, startPoint y: 210, endPoint x: 255, endPoint y: 74, distance: 140.2
click at [256, 74] on div "Workflow Set Inputs Inputs Fetch ChatGPT Response Fetch ChatGPT Response Step 1…" at bounding box center [195, 178] width 347 height 312
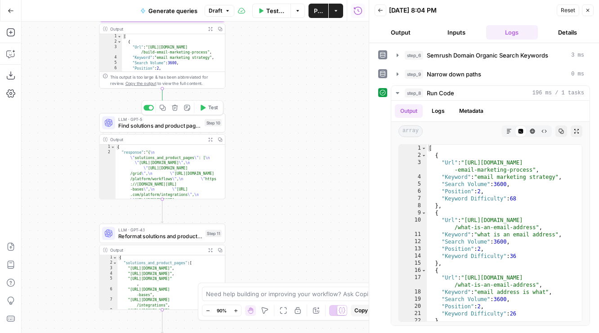
click at [178, 131] on div "LLM · GPT-5 Find solutions and product pages Step 10 Copy step Delete step Add …" at bounding box center [162, 122] width 126 height 19
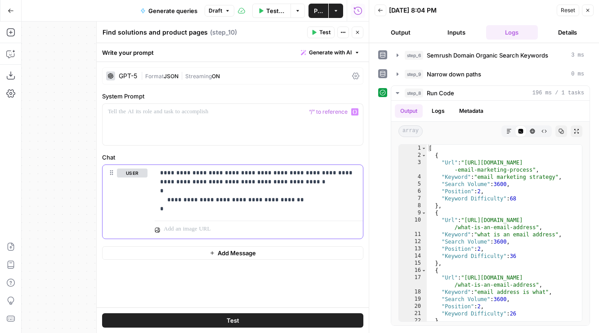
click at [221, 183] on p "**********" at bounding box center [258, 191] width 197 height 45
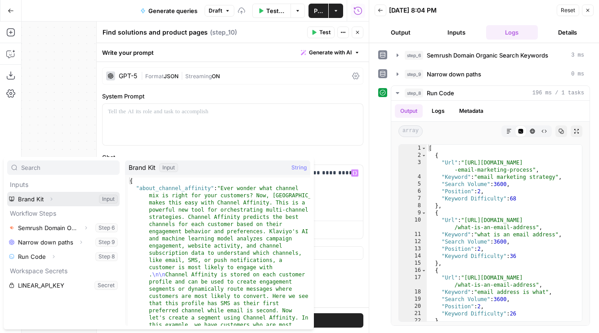
click at [54, 199] on span "Expand" at bounding box center [54, 199] width 0 height 0
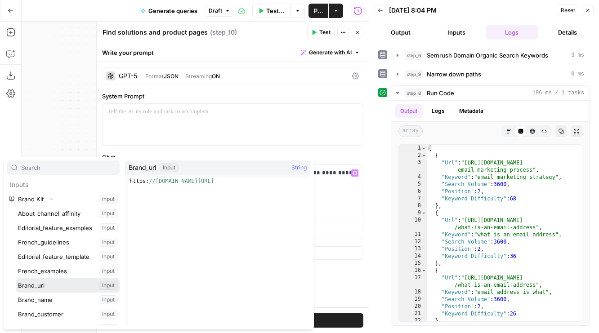
click at [52, 288] on button "Select variable Brand_url" at bounding box center [67, 285] width 103 height 14
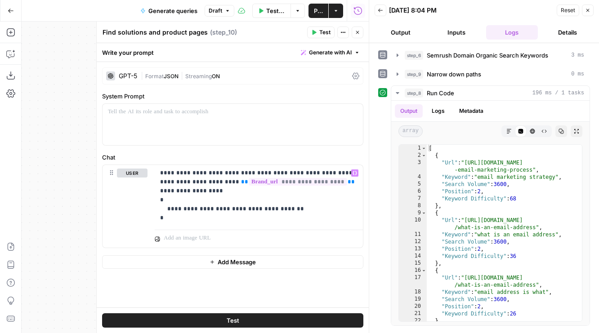
click at [315, 29] on button "Test" at bounding box center [320, 33] width 27 height 12
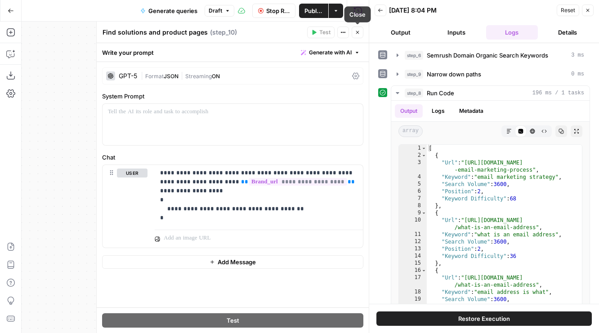
click at [359, 29] on button "Close" at bounding box center [358, 33] width 12 height 12
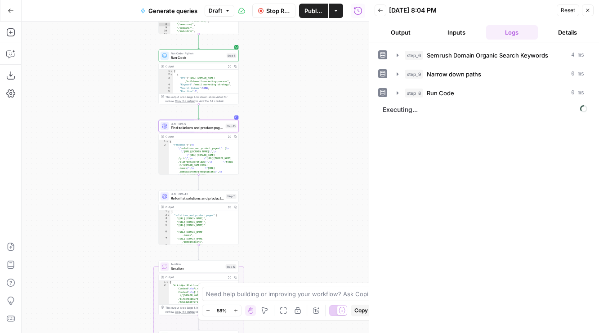
click at [184, 201] on span "Reformat solutions and product pages" at bounding box center [197, 198] width 53 height 5
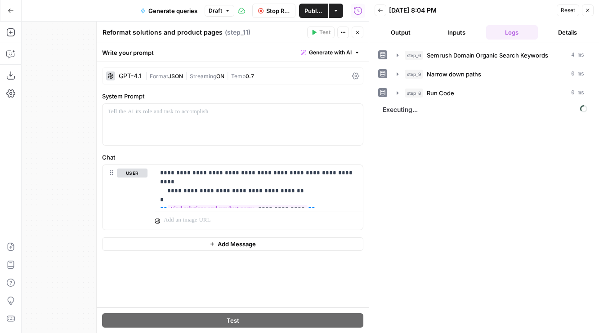
click at [355, 35] on button "Close" at bounding box center [358, 33] width 12 height 12
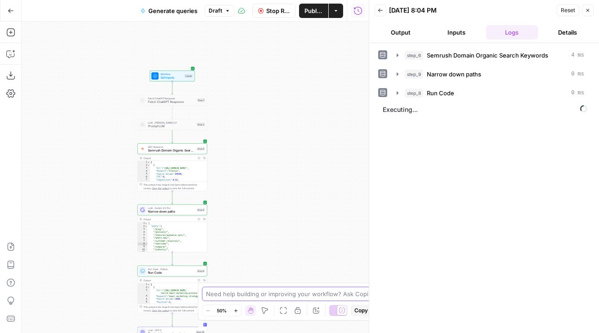
drag, startPoint x: 301, startPoint y: 94, endPoint x: 262, endPoint y: 297, distance: 207.4
click at [262, 297] on body "AirOps Builders New Home Browse Your Data Usage Flightpath Settings Recent Grid…" at bounding box center [299, 166] width 599 height 333
drag, startPoint x: 257, startPoint y: 220, endPoint x: 256, endPoint y: 22, distance: 198.3
click at [257, 22] on div "Workflow Set Inputs Inputs Fetch ChatGPT Response Fetch ChatGPT Response Step 1…" at bounding box center [195, 178] width 347 height 312
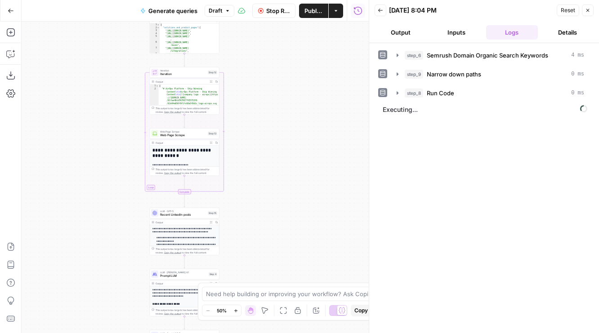
drag, startPoint x: 259, startPoint y: 149, endPoint x: 271, endPoint y: -15, distance: 164.1
click at [271, 0] on html "AirOps Builders New Home Browse Your Data Usage Flightpath Settings Recent Grid…" at bounding box center [299, 166] width 599 height 333
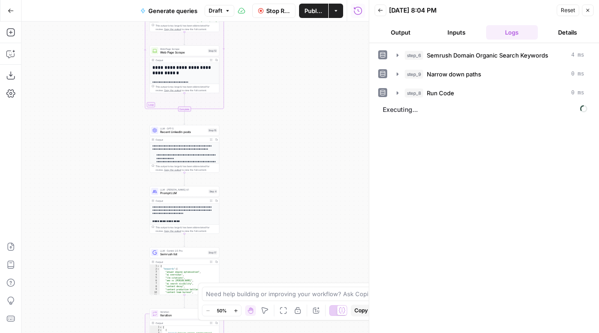
drag, startPoint x: 271, startPoint y: 191, endPoint x: 271, endPoint y: 109, distance: 81.4
click at [271, 109] on div "Workflow Set Inputs Inputs Fetch ChatGPT Response Fetch ChatGPT Response Step 1…" at bounding box center [195, 178] width 347 height 312
click at [276, 145] on div "Workflow Set Inputs Inputs Fetch ChatGPT Response Fetch ChatGPT Response Step 1…" at bounding box center [195, 178] width 347 height 312
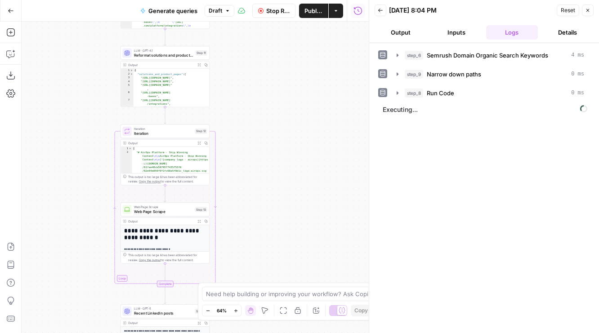
drag, startPoint x: 254, startPoint y: 128, endPoint x: 254, endPoint y: 307, distance: 179.0
click at [254, 308] on body "AirOps Builders New Home Browse Your Data Usage Flightpath Settings Recent Grid…" at bounding box center [299, 166] width 599 height 333
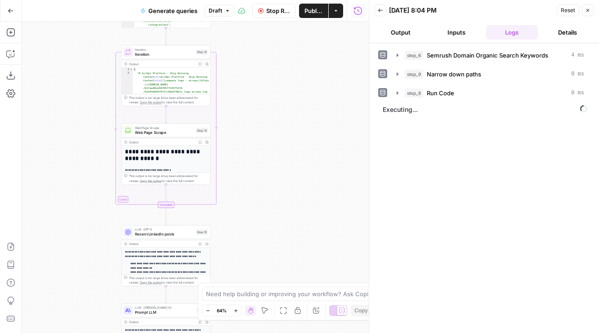
drag, startPoint x: 252, startPoint y: 96, endPoint x: 252, endPoint y: 18, distance: 78.2
click at [252, 18] on div "Go Back Generate queries Draft Stop Run Publish Actions Run History Add Steps C…" at bounding box center [184, 166] width 369 height 333
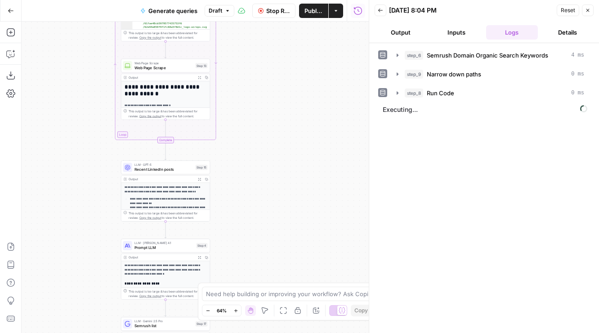
drag, startPoint x: 255, startPoint y: 141, endPoint x: 255, endPoint y: 98, distance: 43.2
click at [255, 98] on div "Workflow Set Inputs Inputs Fetch ChatGPT Response Fetch ChatGPT Response Step 1…" at bounding box center [195, 178] width 347 height 312
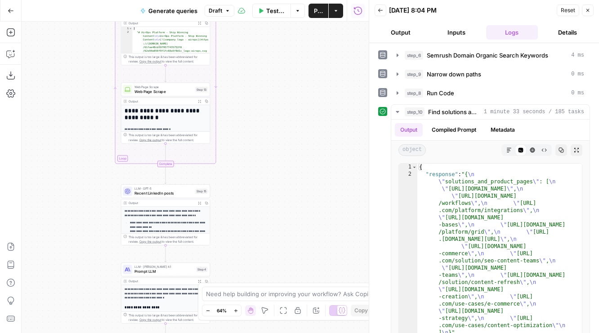
drag, startPoint x: 251, startPoint y: 121, endPoint x: 251, endPoint y: 269, distance: 148.8
click at [251, 269] on div "Workflow Set Inputs Inputs Fetch ChatGPT Response Fetch ChatGPT Response Step 1…" at bounding box center [195, 178] width 347 height 312
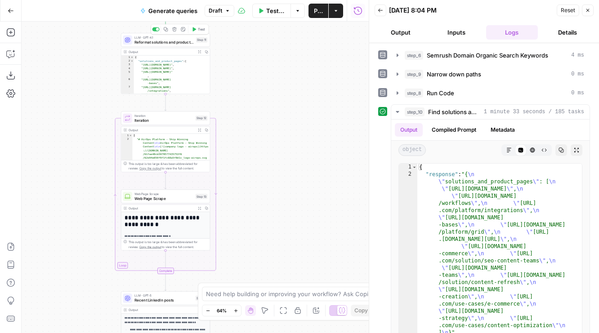
click at [197, 29] on button "Test" at bounding box center [198, 30] width 18 height 8
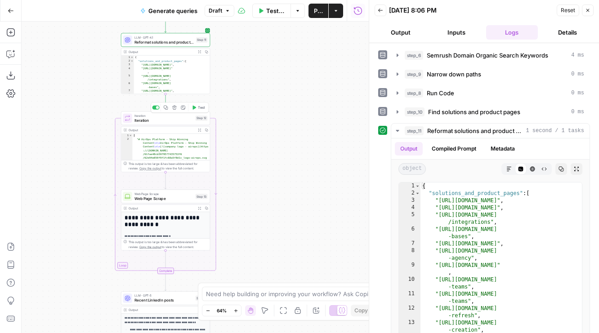
click at [193, 110] on icon "button" at bounding box center [194, 107] width 4 height 4
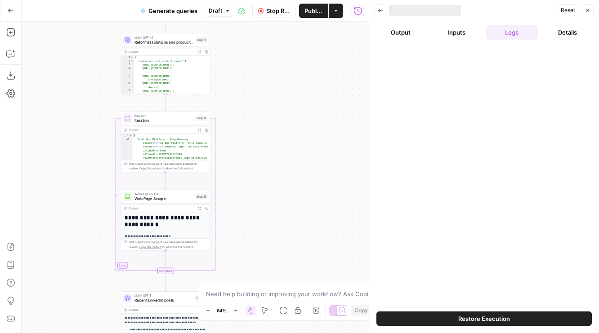
click at [255, 188] on div "Workflow Set Inputs Inputs Fetch ChatGPT Response Fetch ChatGPT Response Step 1…" at bounding box center [195, 178] width 347 height 312
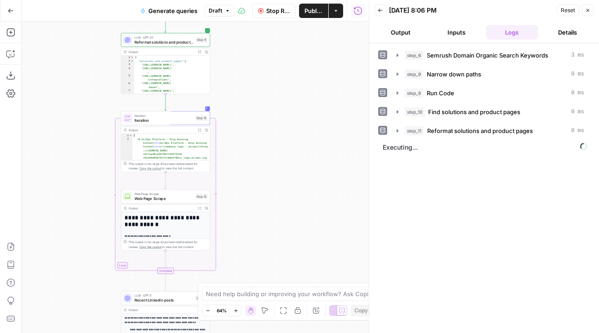
click at [276, 8] on span "Stop Run" at bounding box center [278, 10] width 24 height 9
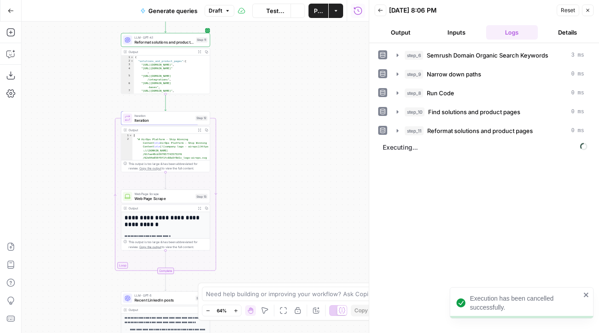
drag, startPoint x: 250, startPoint y: 60, endPoint x: 250, endPoint y: 131, distance: 71.1
click at [250, 131] on div "Workflow Set Inputs Inputs Fetch ChatGPT Response Fetch ChatGPT Response Step 1…" at bounding box center [195, 178] width 347 height 312
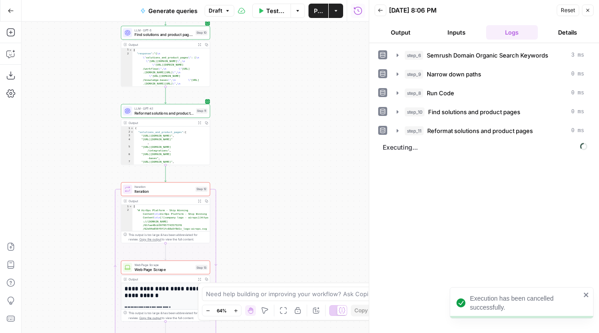
click at [156, 116] on div "LLM · GPT-4.1 Reformat solutions and product pages Step 11" at bounding box center [165, 111] width 89 height 14
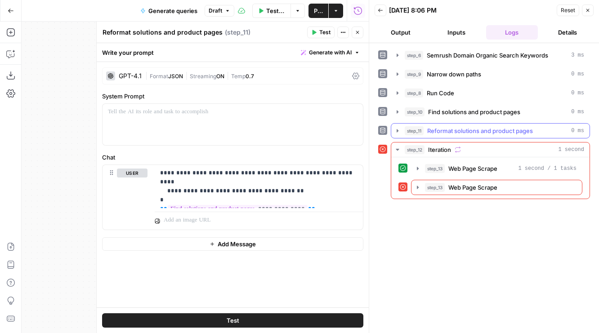
click at [447, 131] on span "Reformat solutions and product pages" at bounding box center [480, 130] width 106 height 9
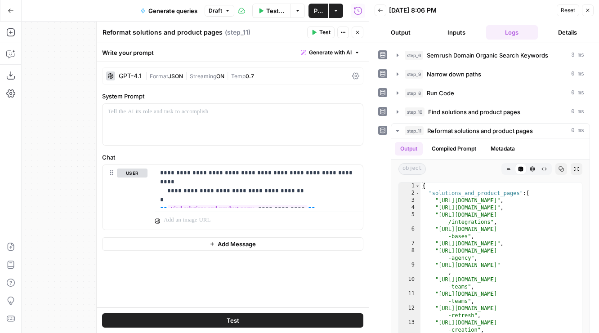
click at [362, 30] on button "Close" at bounding box center [358, 33] width 12 height 12
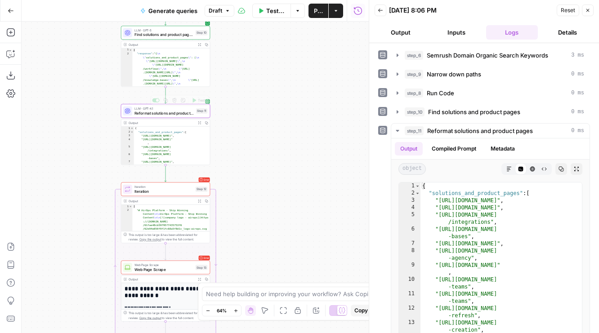
click at [166, 34] on span "Find solutions and product pages" at bounding box center [163, 35] width 59 height 6
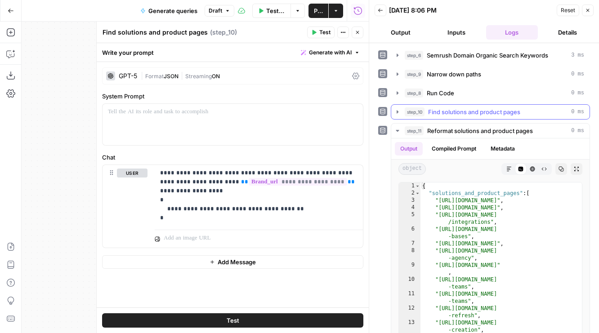
click at [429, 113] on span "Find solutions and product pages" at bounding box center [474, 111] width 92 height 9
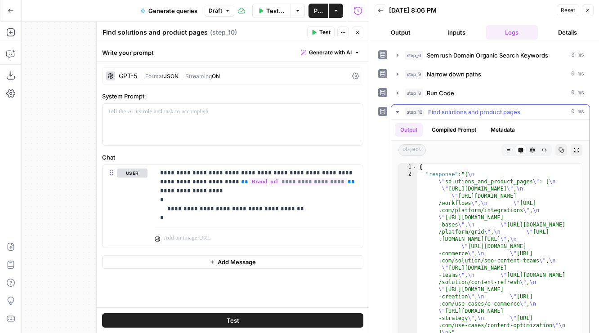
click at [469, 128] on button "Compiled Prompt" at bounding box center [453, 129] width 55 height 13
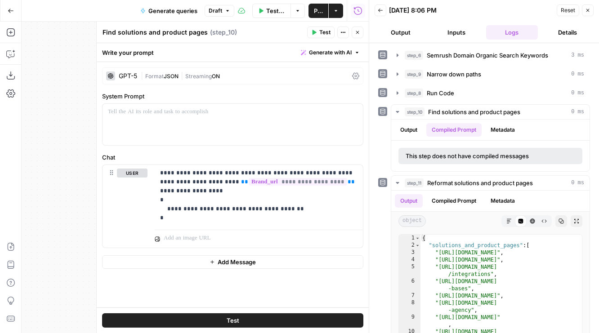
click at [318, 27] on button "Test" at bounding box center [320, 33] width 27 height 12
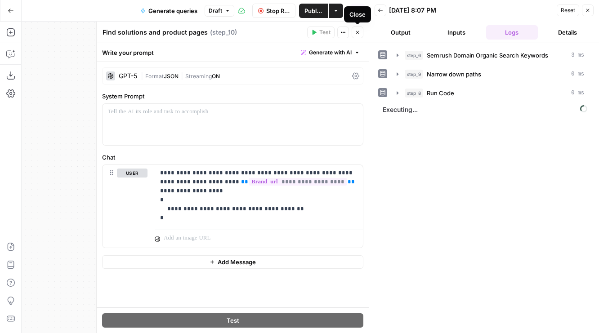
click at [358, 34] on icon "button" at bounding box center [357, 32] width 5 height 5
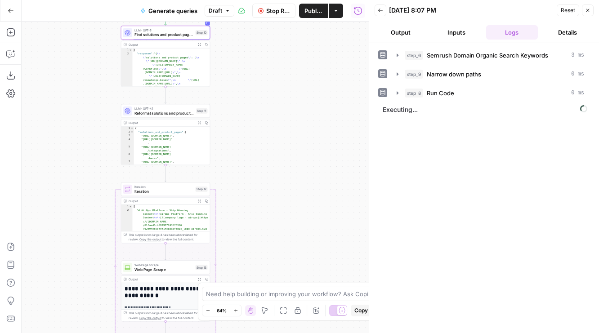
drag, startPoint x: 89, startPoint y: 144, endPoint x: 89, endPoint y: 246, distance: 102.1
click at [89, 246] on div "Workflow Set Inputs Inputs Fetch ChatGPT Response Fetch ChatGPT Response Step 1…" at bounding box center [195, 178] width 347 height 312
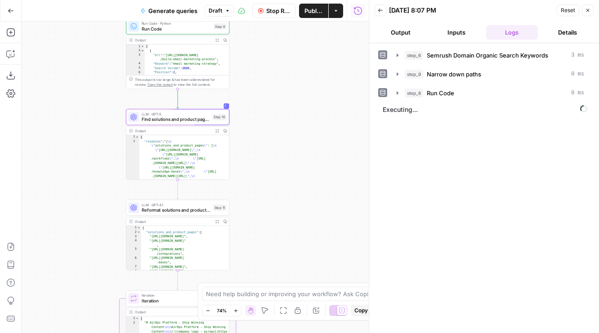
click at [451, 36] on button "Inputs" at bounding box center [456, 32] width 52 height 14
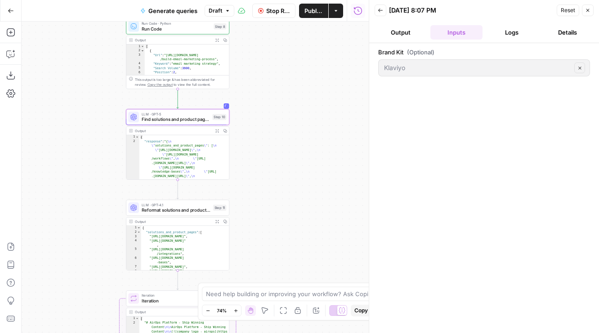
click at [491, 35] on button "Logs" at bounding box center [512, 32] width 52 height 14
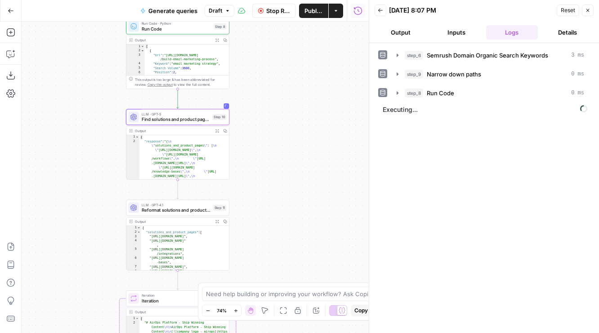
click at [399, 34] on button "Output" at bounding box center [401, 32] width 52 height 14
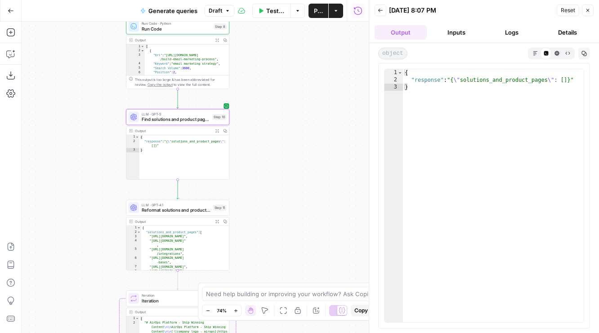
click at [461, 31] on button "Inputs" at bounding box center [456, 32] width 52 height 14
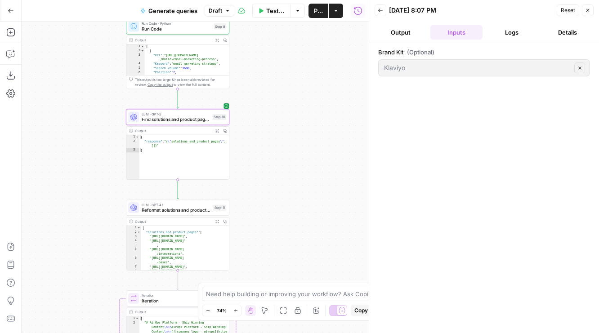
click at [505, 32] on button "Logs" at bounding box center [512, 32] width 52 height 14
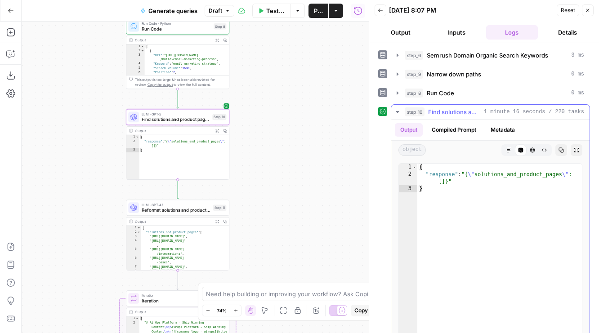
click at [455, 127] on button "Compiled Prompt" at bounding box center [453, 129] width 55 height 13
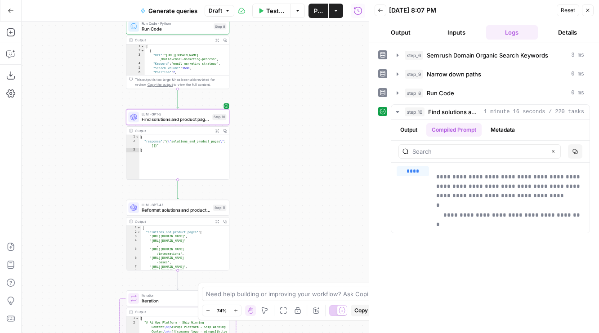
click at [148, 121] on span "Find solutions and product pages" at bounding box center [176, 119] width 68 height 7
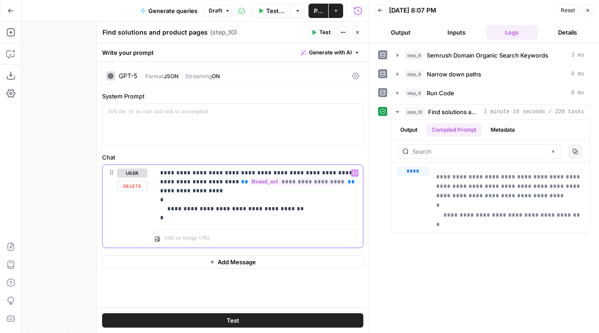
click at [243, 172] on p "**********" at bounding box center [258, 196] width 197 height 54
drag, startPoint x: 315, startPoint y: 182, endPoint x: 214, endPoint y: 181, distance: 101.6
click at [214, 181] on p "**********" at bounding box center [258, 196] width 197 height 54
copy p "**********"
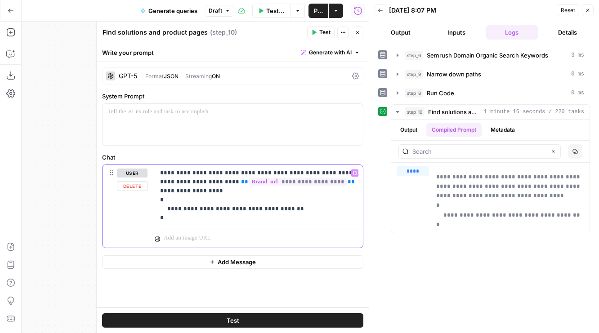
click at [242, 171] on p "**********" at bounding box center [258, 196] width 197 height 54
click at [264, 171] on p "**********" at bounding box center [258, 196] width 197 height 54
click at [259, 171] on p "**********" at bounding box center [258, 196] width 197 height 54
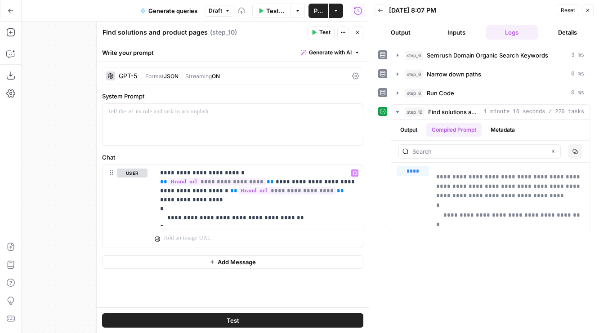
click at [316, 33] on icon "button" at bounding box center [315, 32] width 4 height 5
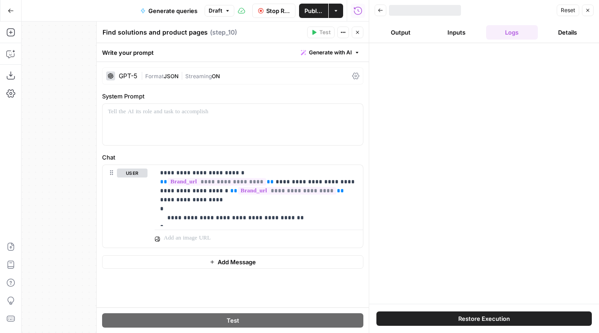
click at [358, 32] on icon "button" at bounding box center [357, 32] width 3 height 3
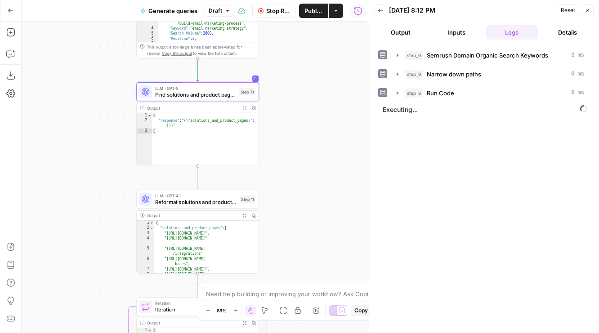
drag, startPoint x: 70, startPoint y: 241, endPoint x: 111, endPoint y: 121, distance: 127.8
click at [111, 121] on div "Workflow Set Inputs Inputs Fetch ChatGPT Response Fetch ChatGPT Response Step 1…" at bounding box center [195, 178] width 347 height 312
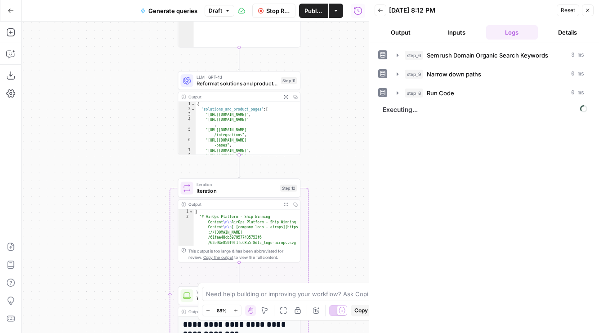
click at [404, 30] on button "Output" at bounding box center [401, 32] width 52 height 14
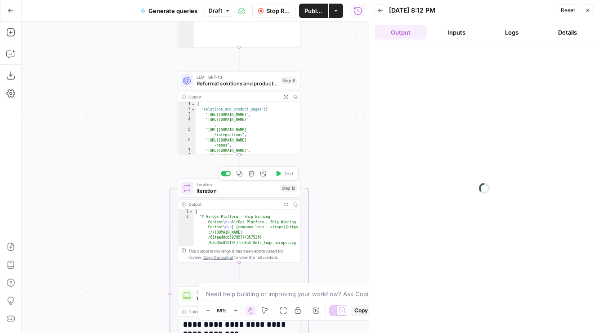
drag, startPoint x: 94, startPoint y: 207, endPoint x: 59, endPoint y: 196, distance: 36.3
click at [60, 196] on div "Workflow Set Inputs Inputs Fetch ChatGPT Response Fetch ChatGPT Response Step 1…" at bounding box center [195, 178] width 347 height 312
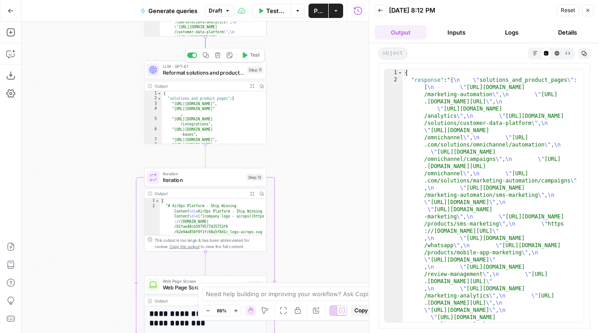
click at [247, 53] on icon "button" at bounding box center [244, 55] width 6 height 6
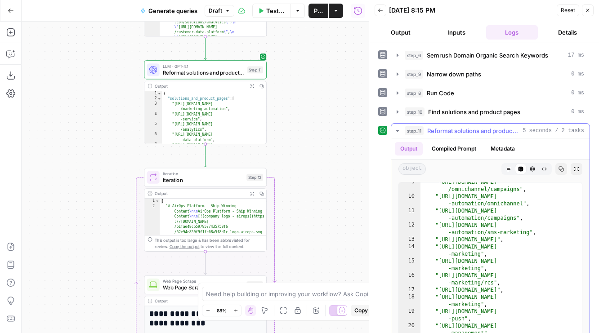
scroll to position [35, 0]
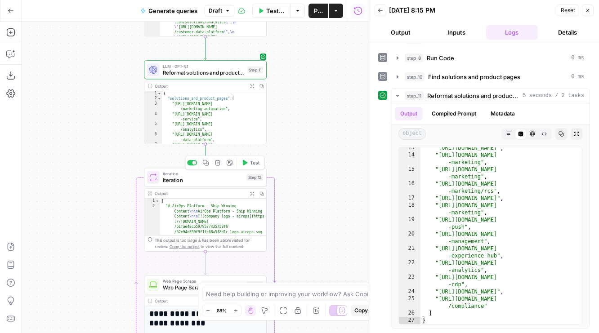
click at [246, 167] on button "Test" at bounding box center [250, 163] width 25 height 10
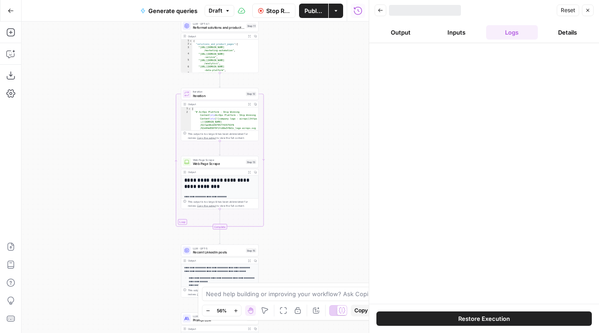
drag, startPoint x: 282, startPoint y: 199, endPoint x: 278, endPoint y: 77, distance: 122.4
click at [278, 77] on div "Workflow Set Inputs Inputs Fetch ChatGPT Response Fetch ChatGPT Response Step 1…" at bounding box center [195, 178] width 347 height 312
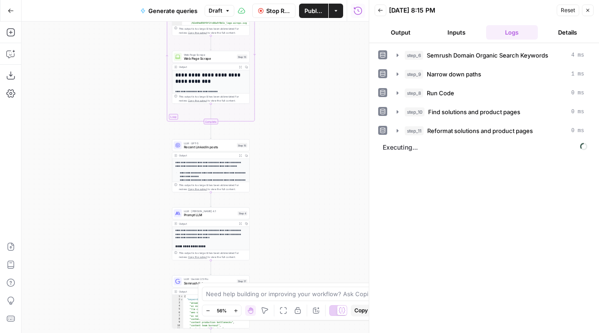
drag, startPoint x: 284, startPoint y: 228, endPoint x: 279, endPoint y: 166, distance: 62.7
click at [279, 166] on div "Workflow Set Inputs Inputs Fetch ChatGPT Response Fetch ChatGPT Response Step 1…" at bounding box center [195, 178] width 347 height 312
click at [185, 152] on div "**********" at bounding box center [211, 165] width 78 height 53
click at [182, 148] on div "LLM · GPT-5 Recent LinkedIn posts Step 15 Copy step Delete step Add Note Test" at bounding box center [211, 145] width 74 height 9
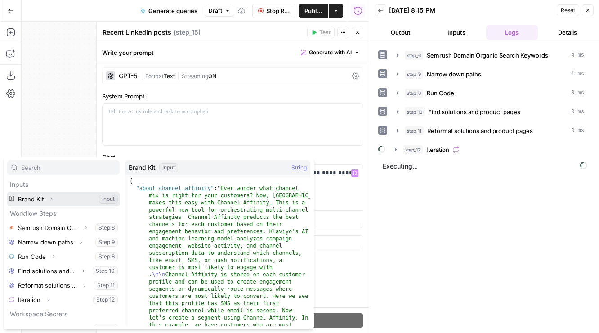
click at [53, 197] on icon "button" at bounding box center [51, 199] width 5 height 5
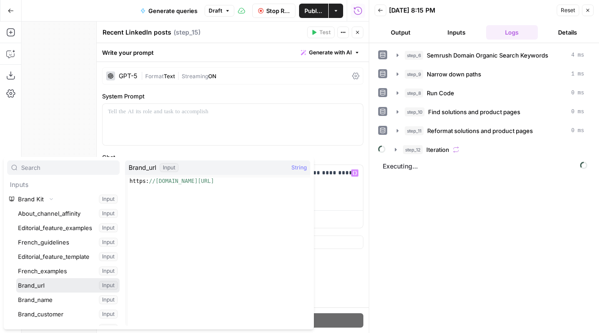
click at [61, 288] on button "Select variable Brand_url" at bounding box center [67, 285] width 103 height 14
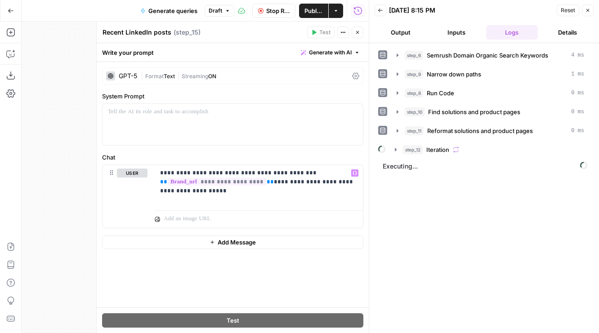
click at [359, 33] on icon "button" at bounding box center [357, 32] width 5 height 5
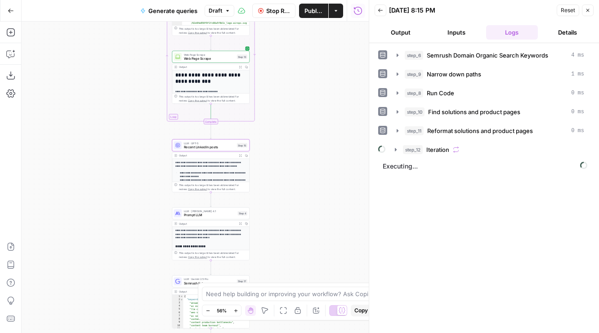
click at [196, 214] on span "Prompt LLM" at bounding box center [210, 215] width 52 height 5
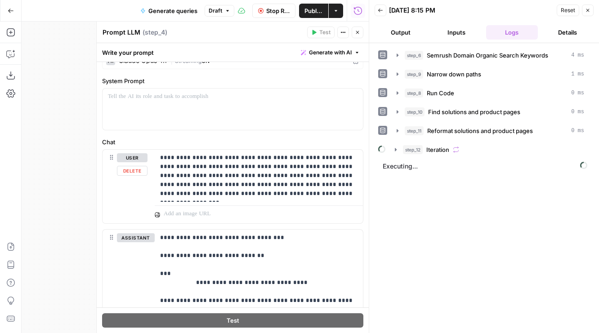
scroll to position [16, 0]
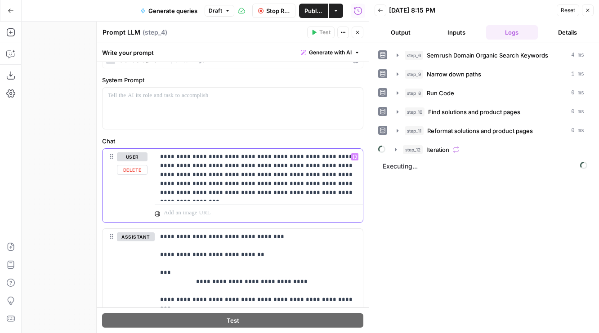
click at [195, 160] on p "**********" at bounding box center [258, 174] width 197 height 45
click at [359, 31] on icon "button" at bounding box center [357, 32] width 5 height 5
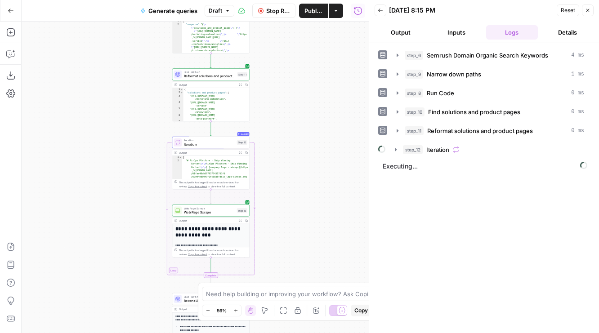
drag, startPoint x: 287, startPoint y: 62, endPoint x: 287, endPoint y: 219, distance: 157.4
click at [287, 219] on div "Workflow Set Inputs Inputs Fetch ChatGPT Response Fetch ChatGPT Response Step 1…" at bounding box center [195, 178] width 347 height 312
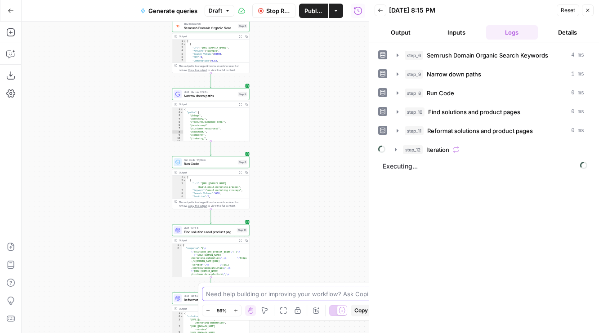
drag, startPoint x: 288, startPoint y: 83, endPoint x: 288, endPoint y: 324, distance: 241.0
click at [288, 323] on div "Workflow Set Inputs Inputs Fetch ChatGPT Response Fetch ChatGPT Response Step 1…" at bounding box center [195, 178] width 347 height 312
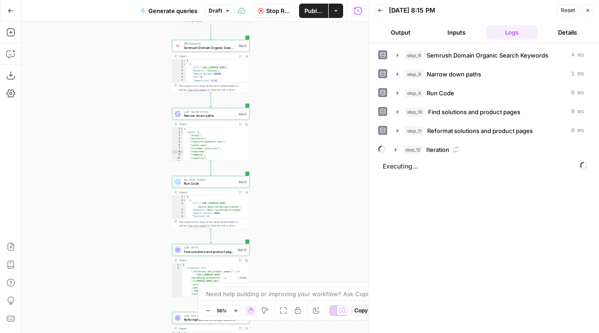
drag, startPoint x: 282, startPoint y: 103, endPoint x: 282, endPoint y: 322, distance: 218.6
click at [282, 322] on div "Workflow Set Inputs Inputs Fetch ChatGPT Response Fetch ChatGPT Response Step 1…" at bounding box center [195, 178] width 347 height 312
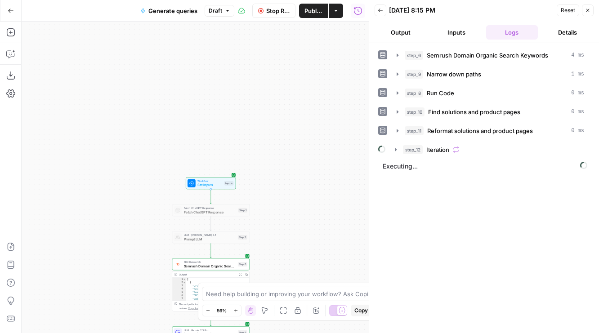
click at [194, 238] on span "Prompt LLM" at bounding box center [210, 239] width 52 height 5
click at [203, 227] on div at bounding box center [202, 228] width 6 height 4
click at [201, 239] on span "Prompt LLM" at bounding box center [210, 239] width 52 height 5
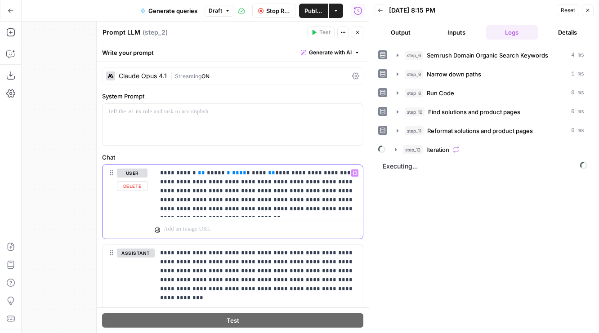
drag, startPoint x: 258, startPoint y: 173, endPoint x: 191, endPoint y: 173, distance: 67.0
click at [191, 173] on p "**********" at bounding box center [258, 191] width 197 height 45
copy p "** ***** * **** * **** **"
click at [359, 36] on button "Close" at bounding box center [358, 33] width 12 height 12
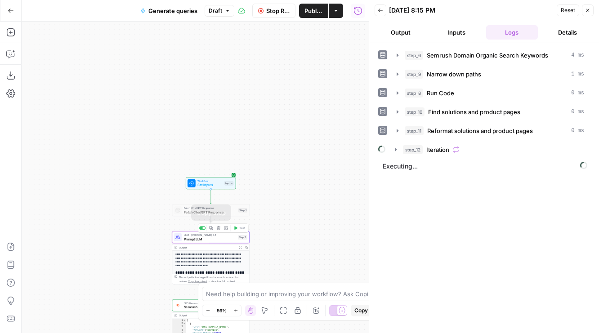
click at [201, 227] on div at bounding box center [202, 228] width 6 height 4
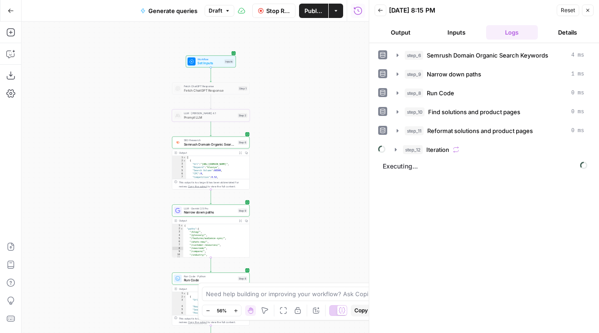
drag, startPoint x: 79, startPoint y: 232, endPoint x: 79, endPoint y: 108, distance: 124.6
click at [79, 101] on div "Workflow Set Inputs Inputs Fetch ChatGPT Response Fetch ChatGPT Response Step 1…" at bounding box center [195, 178] width 347 height 312
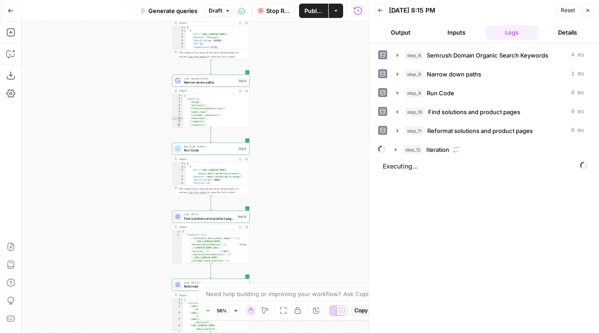
drag, startPoint x: 79, startPoint y: 147, endPoint x: 79, endPoint y: 38, distance: 108.8
click at [79, 38] on div "Workflow Set Inputs Inputs Fetch ChatGPT Response Fetch ChatGPT Response Step 1…" at bounding box center [195, 178] width 347 height 312
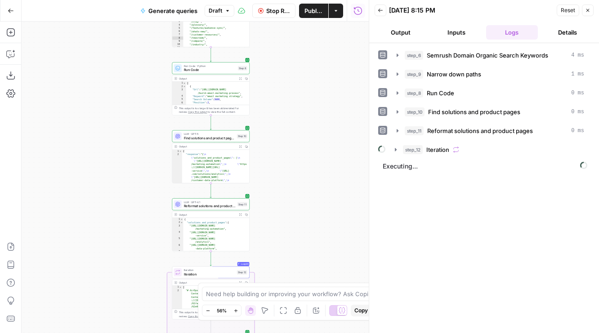
drag, startPoint x: 98, startPoint y: 242, endPoint x: 81, endPoint y: 36, distance: 207.0
click at [81, 36] on div "Workflow Set Inputs Inputs Fetch ChatGPT Response Fetch ChatGPT Response Step 1…" at bounding box center [195, 178] width 347 height 312
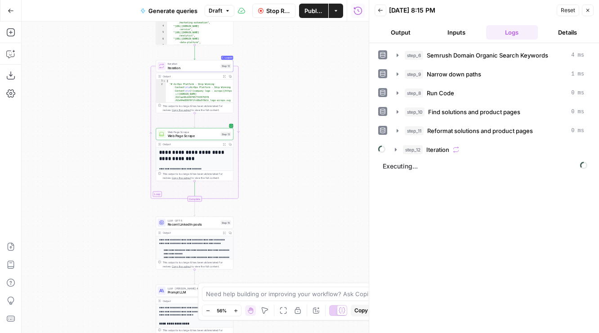
drag, startPoint x: 102, startPoint y: 251, endPoint x: 85, endPoint y: 123, distance: 129.2
click at [86, 123] on div "Workflow Set Inputs Inputs Fetch ChatGPT Response Fetch ChatGPT Response Step 1…" at bounding box center [195, 178] width 347 height 312
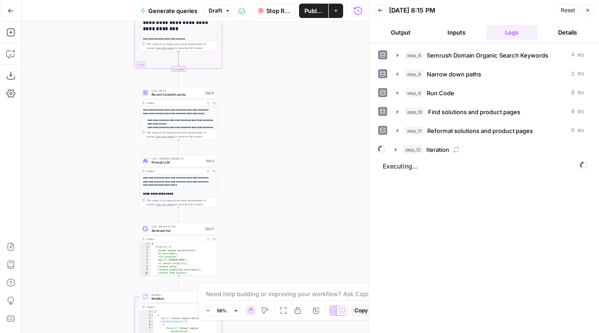
click at [179, 95] on span "Recent LinkedIn posts" at bounding box center [177, 94] width 51 height 5
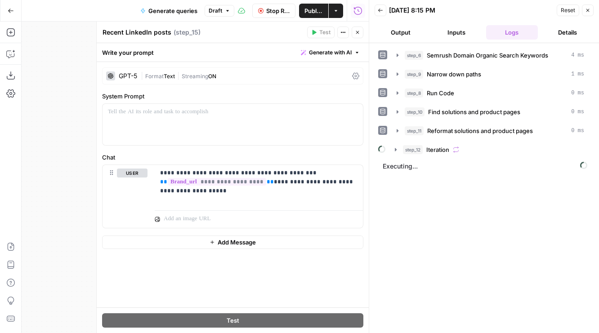
click at [351, 33] on div "Test Actions Close" at bounding box center [335, 33] width 56 height 12
click at [356, 33] on icon "button" at bounding box center [357, 32] width 5 height 5
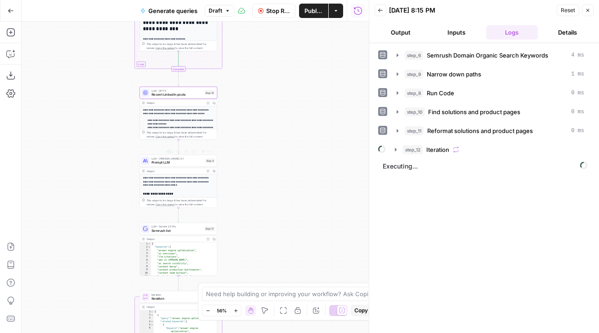
click at [174, 161] on span "Prompt LLM" at bounding box center [178, 162] width 52 height 5
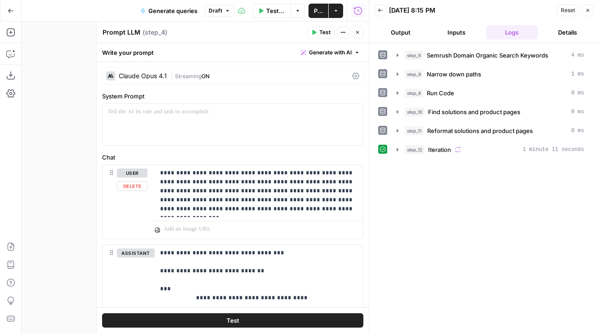
scroll to position [17, 0]
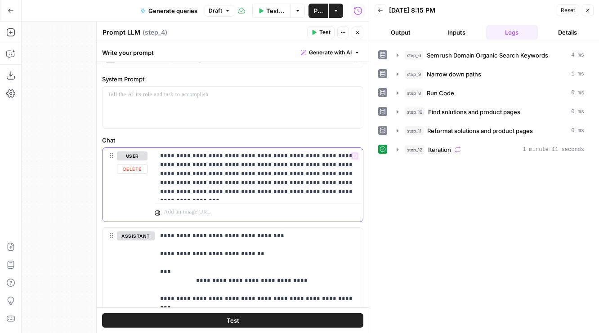
click at [202, 156] on p "**********" at bounding box center [258, 174] width 197 height 45
paste div
click at [200, 156] on span "**" at bounding box center [203, 156] width 7 height 6
click at [193, 156] on p "**********" at bounding box center [258, 174] width 197 height 45
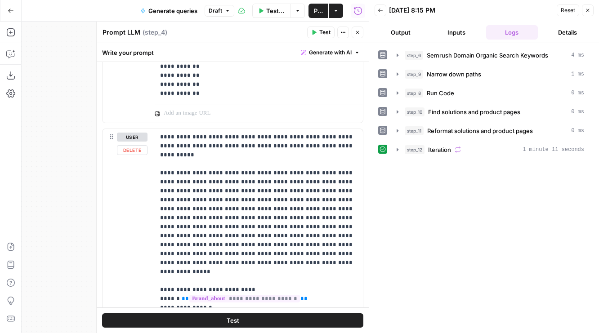
scroll to position [1315, 0]
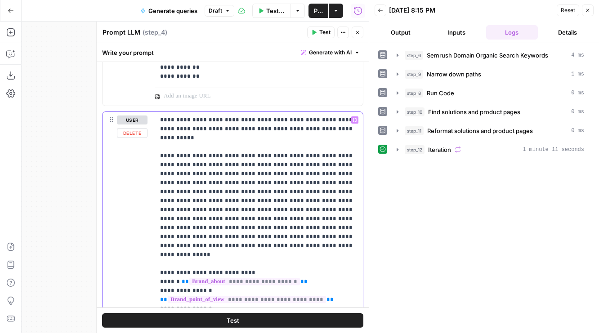
click at [226, 131] on p "**********" at bounding box center [258, 246] width 197 height 261
click at [248, 131] on p "**********" at bounding box center [258, 246] width 197 height 261
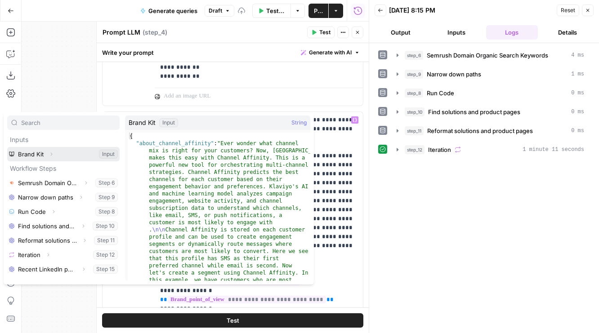
click at [50, 151] on button "Expand" at bounding box center [51, 154] width 12 height 12
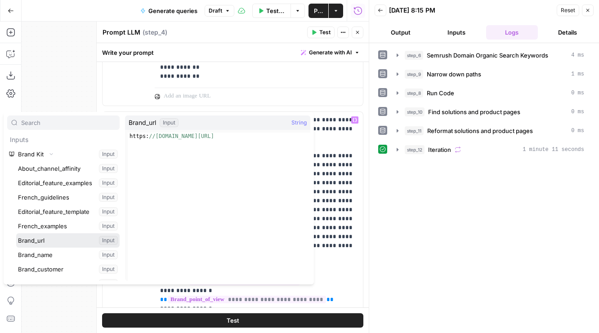
click at [50, 240] on button "Select variable Brand_url" at bounding box center [67, 240] width 103 height 14
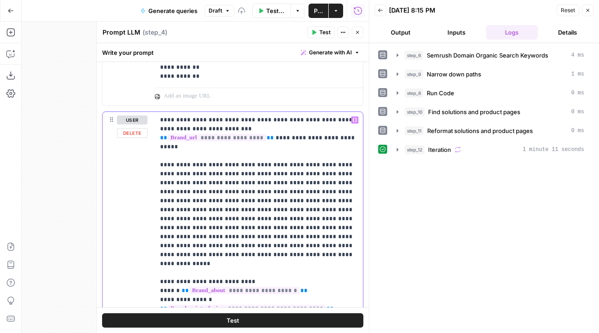
click at [208, 153] on p "**********" at bounding box center [258, 251] width 197 height 270
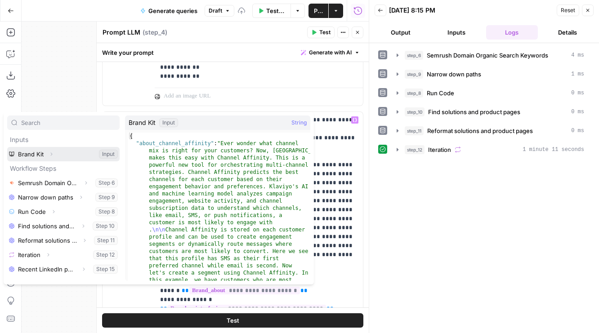
click at [51, 156] on icon "button" at bounding box center [51, 154] width 5 height 5
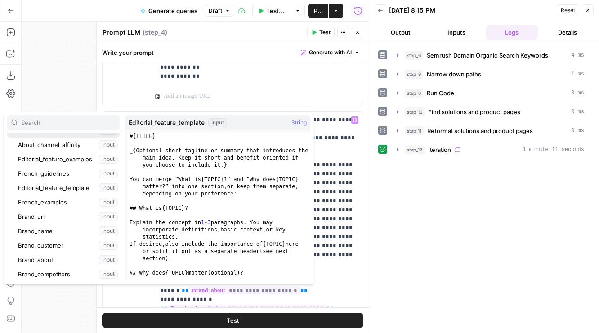
scroll to position [27, 0]
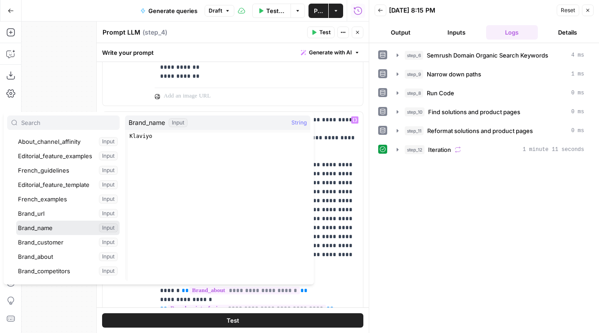
click at [49, 232] on button "Select variable Brand_name" at bounding box center [67, 228] width 103 height 14
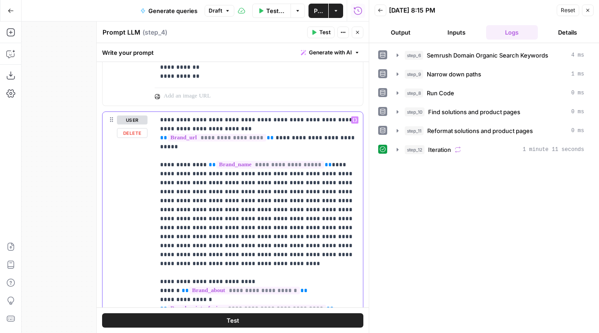
drag, startPoint x: 198, startPoint y: 157, endPoint x: 315, endPoint y: 158, distance: 117.4
click at [315, 158] on p "**********" at bounding box center [258, 255] width 197 height 279
copy p "**********"
click at [271, 191] on p "**********" at bounding box center [258, 255] width 197 height 279
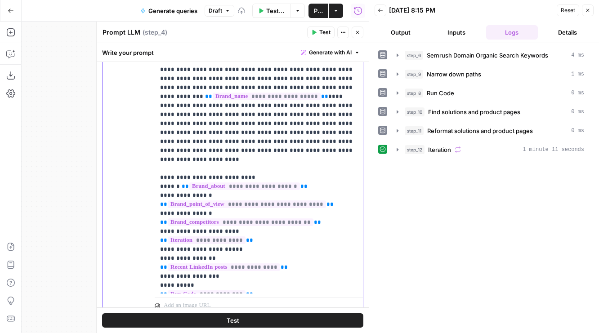
scroll to position [1462, 0]
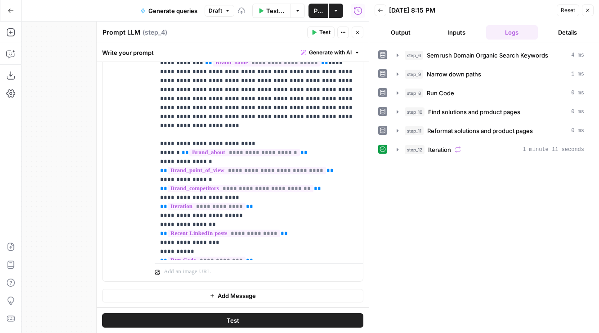
click at [357, 33] on icon "button" at bounding box center [357, 32] width 5 height 5
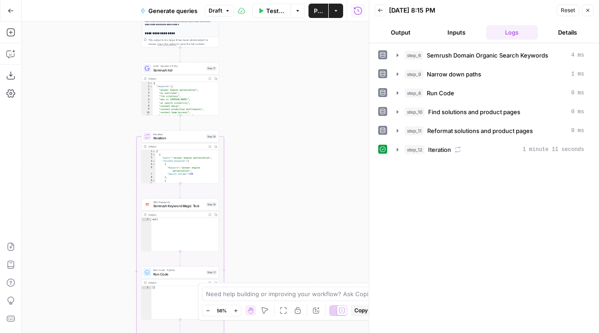
drag, startPoint x: 230, startPoint y: 228, endPoint x: 235, endPoint y: 37, distance: 190.7
click at [235, 37] on div "Workflow Set Inputs Inputs Fetch ChatGPT Response Fetch ChatGPT Response Step 1…" at bounding box center [195, 178] width 347 height 312
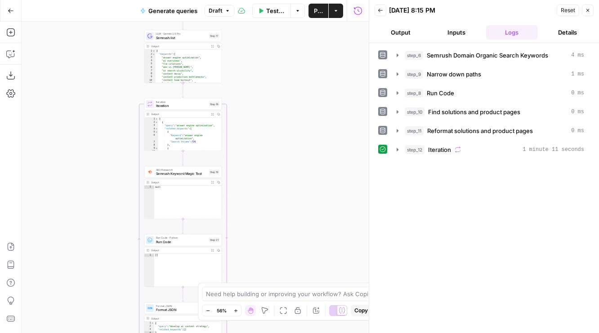
drag, startPoint x: 249, startPoint y: 194, endPoint x: 249, endPoint y: 9, distance: 185.3
click at [249, 9] on div "Go Back Generate queries Draft Test Workflow Options Publish Actions Run Histor…" at bounding box center [184, 166] width 369 height 333
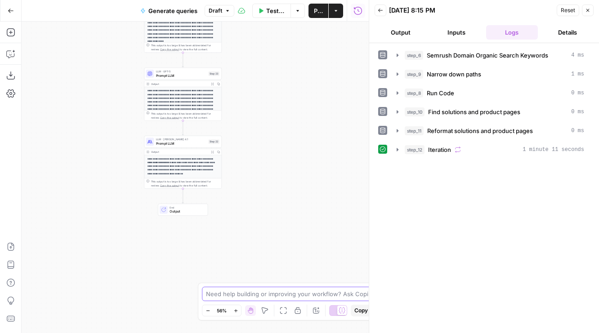
drag, startPoint x: 261, startPoint y: 79, endPoint x: 262, endPoint y: 313, distance: 234.7
click at [262, 313] on body "AirOps Builders New Home Browse Your Data Usage Flightpath Settings Recent Grid…" at bounding box center [299, 166] width 599 height 333
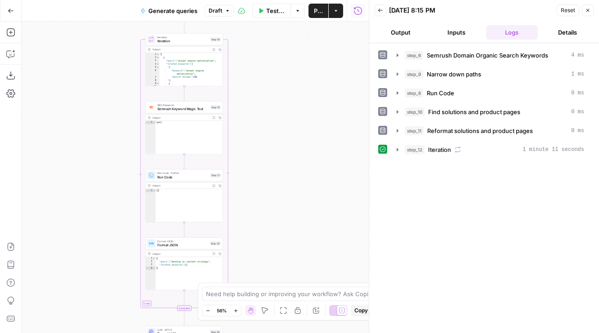
drag, startPoint x: 281, startPoint y: 106, endPoint x: 281, endPoint y: 294, distance: 188.0
click at [281, 294] on body "AirOps Builders New Home Browse Your Data Usage Flightpath Settings Recent Grid…" at bounding box center [299, 166] width 599 height 333
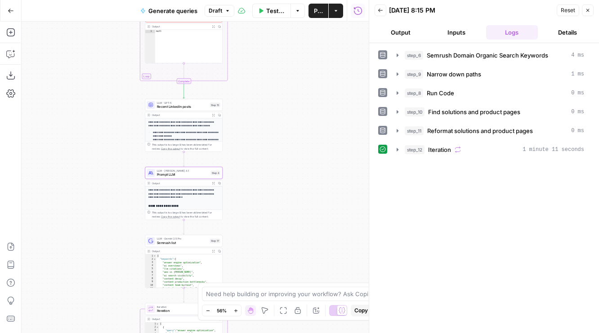
drag, startPoint x: 290, startPoint y: 134, endPoint x: 290, endPoint y: 158, distance: 23.8
click at [290, 158] on div "Workflow Set Inputs Inputs Fetch ChatGPT Response Fetch ChatGPT Response Step 1…" at bounding box center [195, 178] width 347 height 312
click at [450, 146] on span "Iteration" at bounding box center [439, 149] width 23 height 9
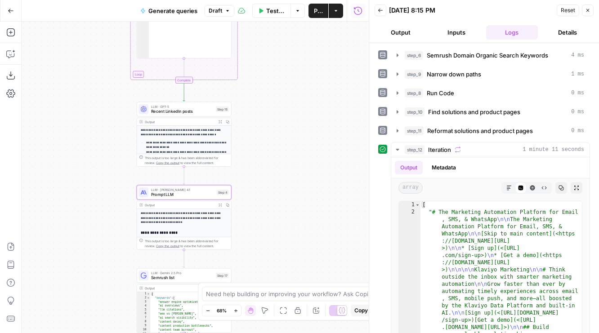
drag, startPoint x: 254, startPoint y: 176, endPoint x: 259, endPoint y: 86, distance: 90.1
click at [259, 86] on div "Workflow Set Inputs Inputs Fetch ChatGPT Response Fetch ChatGPT Response Step 1…" at bounding box center [195, 178] width 347 height 312
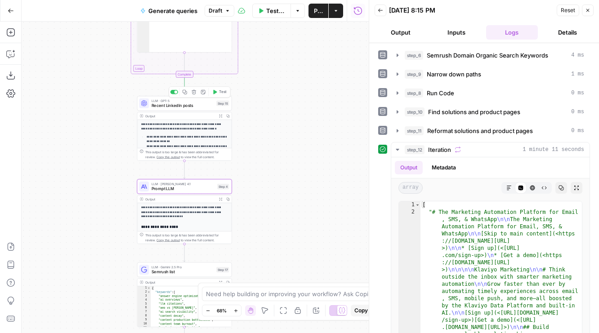
click at [222, 91] on span "Test" at bounding box center [222, 91] width 7 height 5
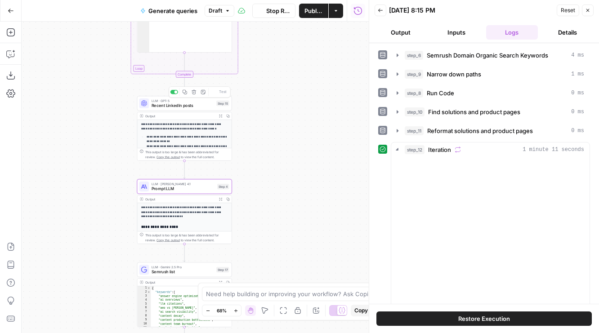
click at [202, 101] on span "LLM · GPT-5" at bounding box center [183, 100] width 63 height 5
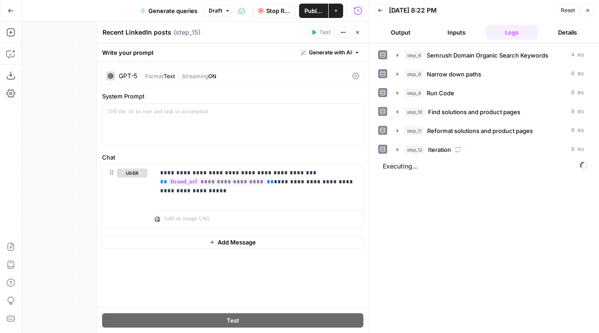
click at [359, 33] on icon "button" at bounding box center [357, 32] width 5 height 5
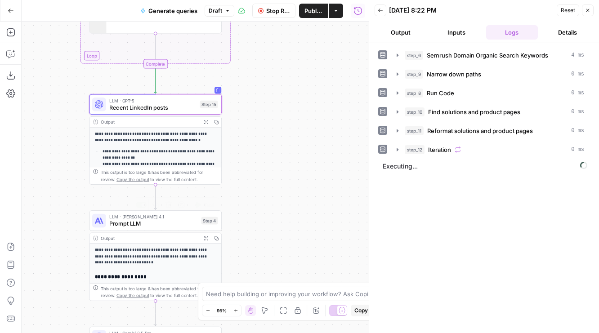
click at [183, 221] on span "Prompt LLM" at bounding box center [153, 223] width 89 height 9
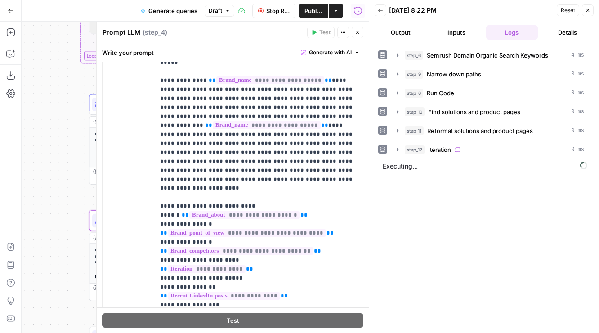
scroll to position [1342, 0]
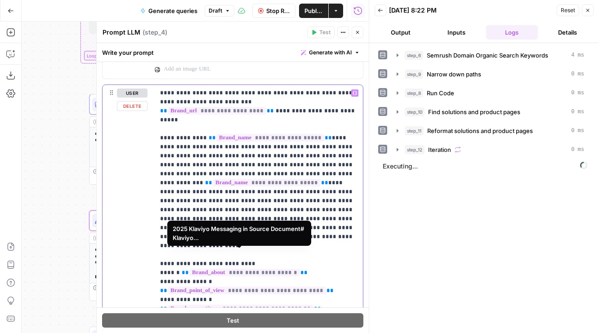
click at [226, 246] on p "**********" at bounding box center [258, 233] width 197 height 288
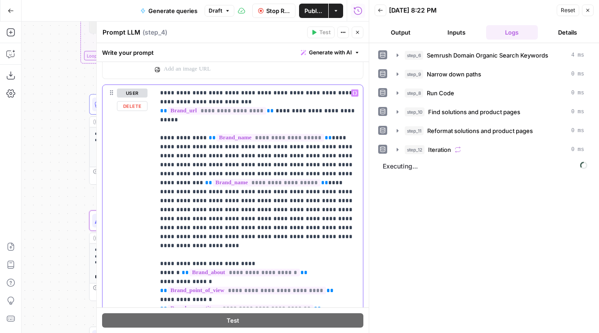
click at [226, 246] on p "**********" at bounding box center [258, 233] width 197 height 288
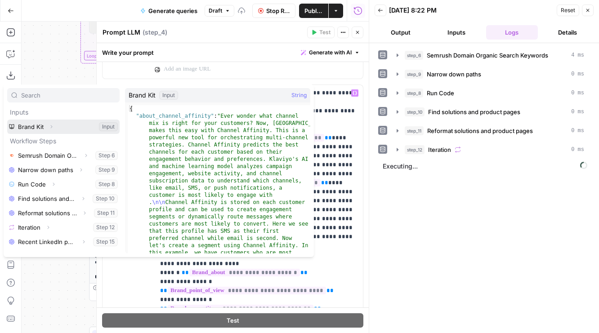
click at [52, 122] on button "Expand" at bounding box center [51, 127] width 12 height 12
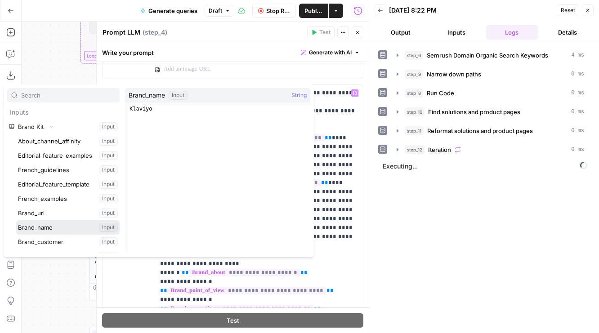
click at [52, 223] on button "Select variable Brand_name" at bounding box center [67, 227] width 103 height 14
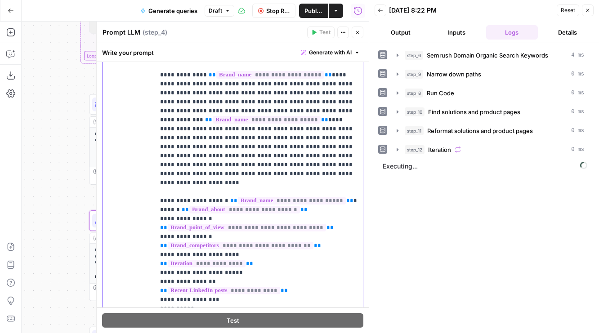
scroll to position [1462, 0]
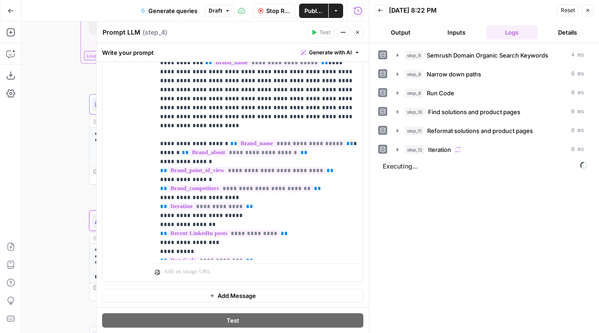
click at [397, 35] on button "Output" at bounding box center [401, 32] width 52 height 14
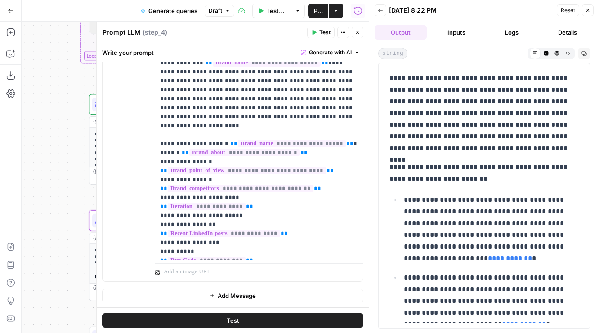
click at [356, 34] on icon "button" at bounding box center [357, 32] width 5 height 5
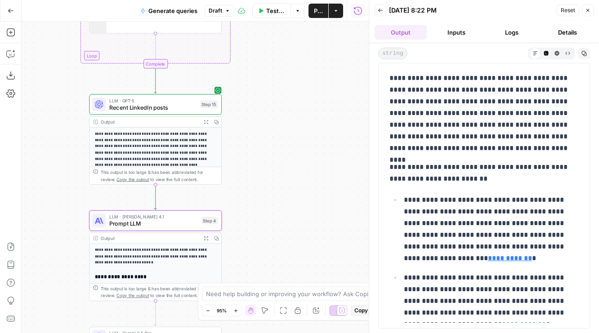
drag, startPoint x: 275, startPoint y: 162, endPoint x: 300, endPoint y: 69, distance: 96.3
click at [299, 69] on div "Workflow Set Inputs Inputs Fetch ChatGPT Response Fetch ChatGPT Response Step 1…" at bounding box center [195, 178] width 347 height 312
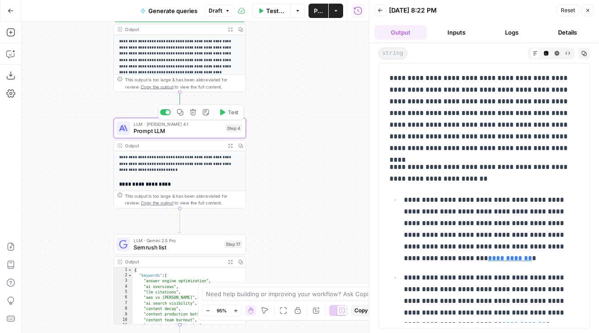
click at [227, 108] on button "Test" at bounding box center [228, 112] width 27 height 11
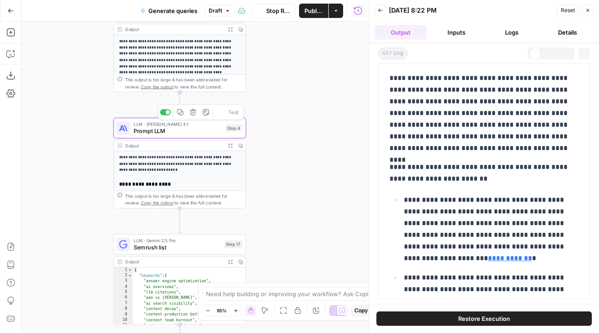
click at [194, 134] on span "Prompt LLM" at bounding box center [178, 131] width 89 height 9
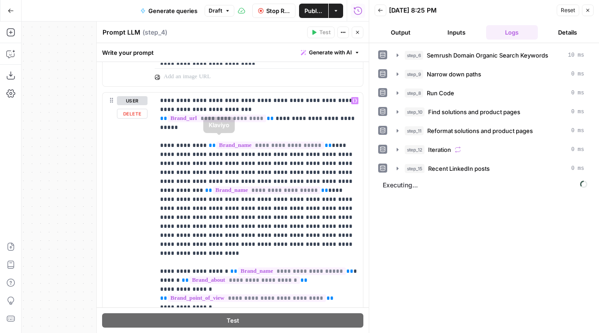
scroll to position [1328, 0]
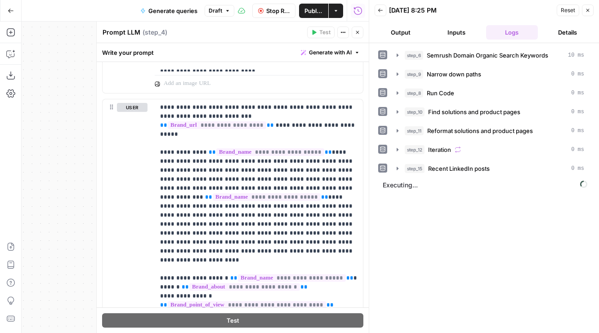
click at [402, 28] on button "Output" at bounding box center [401, 32] width 52 height 14
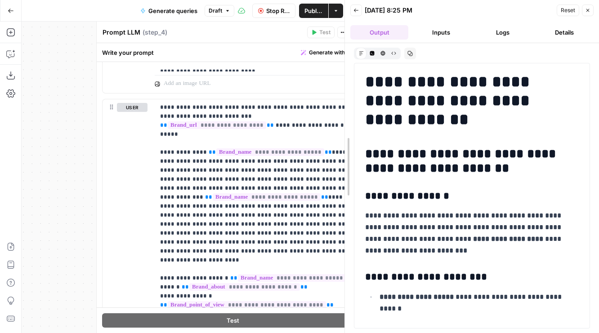
drag, startPoint x: 370, startPoint y: 203, endPoint x: 334, endPoint y: 203, distance: 36.0
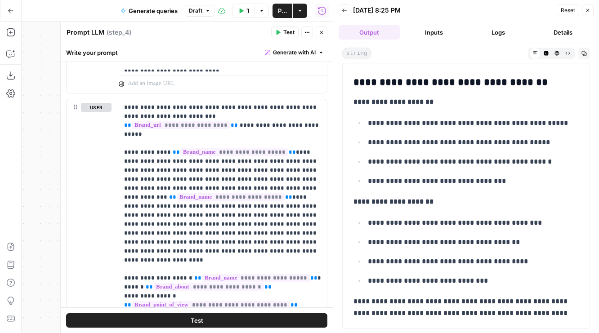
scroll to position [1462, 0]
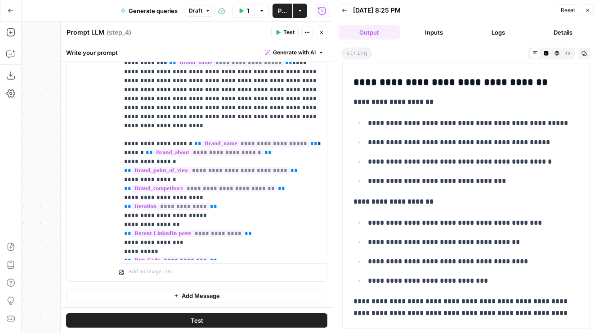
click at [322, 30] on icon "button" at bounding box center [321, 32] width 5 height 5
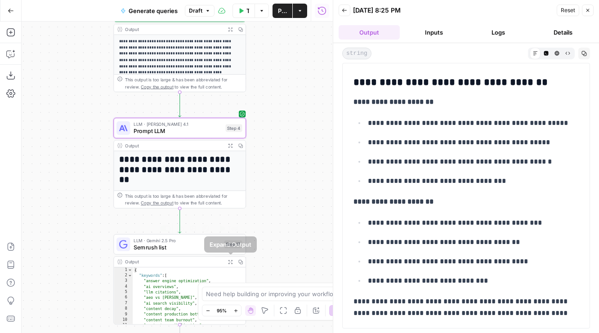
click at [232, 232] on span "Test" at bounding box center [233, 229] width 10 height 8
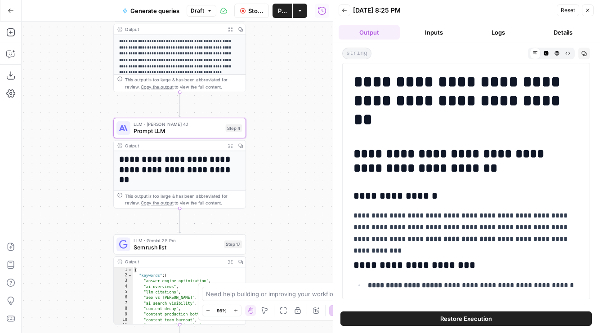
drag, startPoint x: 63, startPoint y: 236, endPoint x: 63, endPoint y: 60, distance: 176.3
click at [63, 60] on div "Workflow Set Inputs Inputs Fetch ChatGPT Response Fetch ChatGPT Response Step 1…" at bounding box center [177, 178] width 311 height 312
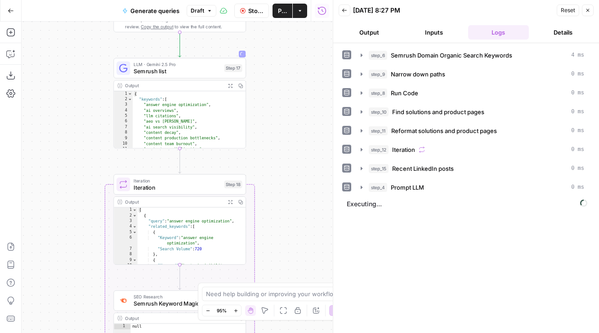
click at [135, 74] on span "Semrush list" at bounding box center [177, 71] width 87 height 9
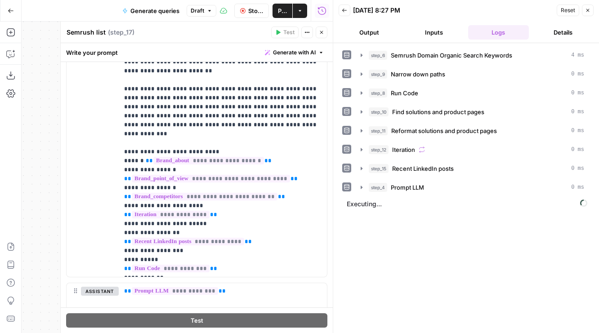
scroll to position [662, 0]
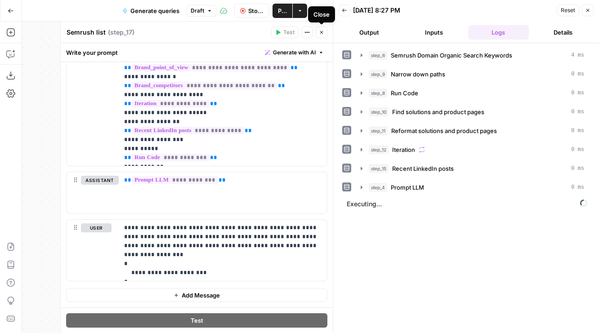
click at [322, 35] on button "Close" at bounding box center [322, 33] width 12 height 12
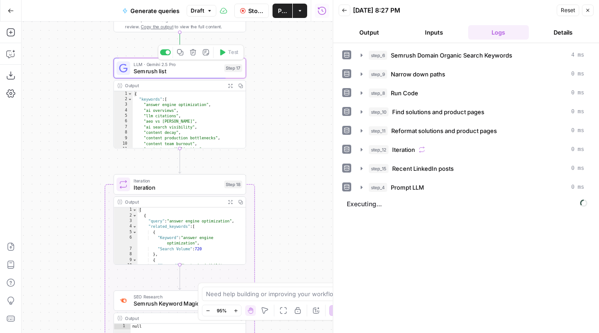
click at [178, 71] on span "Semrush list" at bounding box center [177, 71] width 87 height 9
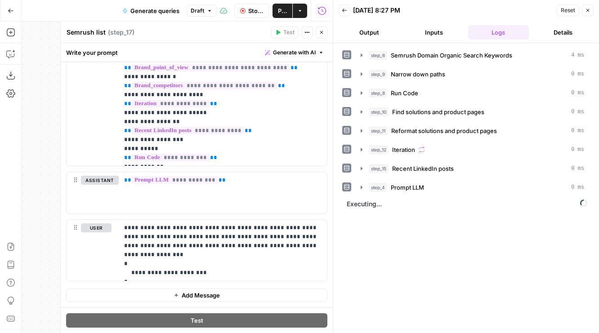
click at [324, 34] on icon "button" at bounding box center [321, 32] width 5 height 5
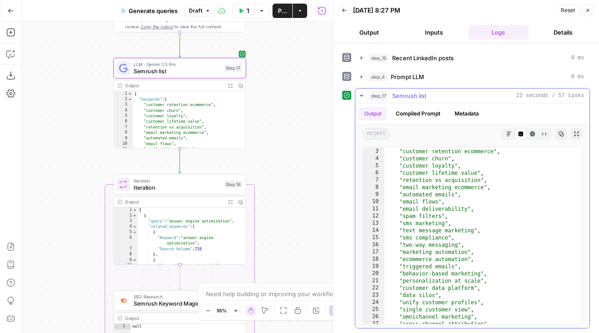
scroll to position [392, 0]
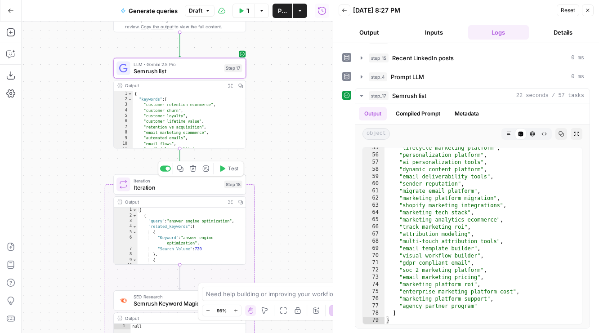
click at [231, 167] on span "Test" at bounding box center [233, 169] width 10 height 8
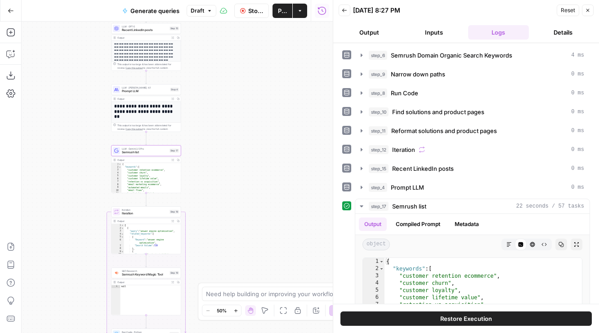
drag, startPoint x: 85, startPoint y: 281, endPoint x: 85, endPoint y: 23, distance: 258.1
click at [85, 23] on div "Workflow Set Inputs Inputs Fetch ChatGPT Response Fetch ChatGPT Response Step 1…" at bounding box center [177, 178] width 311 height 312
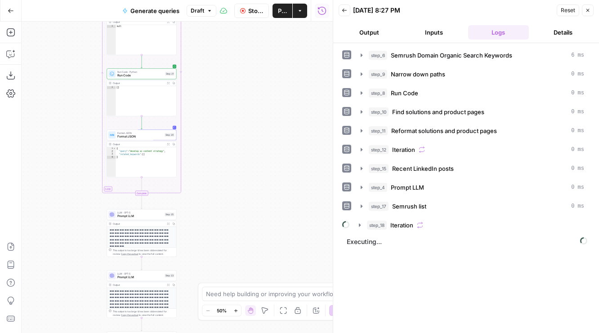
drag, startPoint x: 85, startPoint y: 201, endPoint x: 81, endPoint y: 121, distance: 80.1
click at [81, 121] on div "Workflow Set Inputs Inputs Fetch ChatGPT Response Fetch ChatGPT Response Step 1…" at bounding box center [177, 178] width 311 height 312
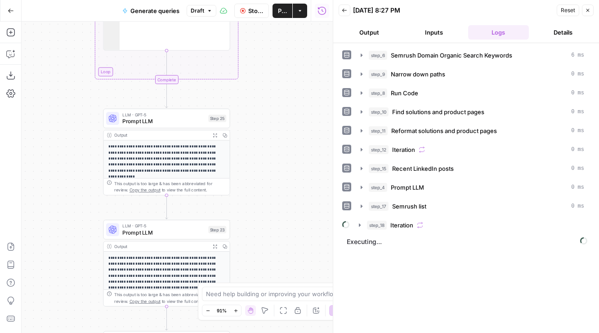
drag, startPoint x: 97, startPoint y: 152, endPoint x: 71, endPoint y: 134, distance: 31.9
click at [72, 134] on div "Workflow Set Inputs Inputs Fetch ChatGPT Response Fetch ChatGPT Response Step 1…" at bounding box center [177, 178] width 311 height 312
click at [139, 122] on span "Prompt LLM" at bounding box center [163, 120] width 83 height 8
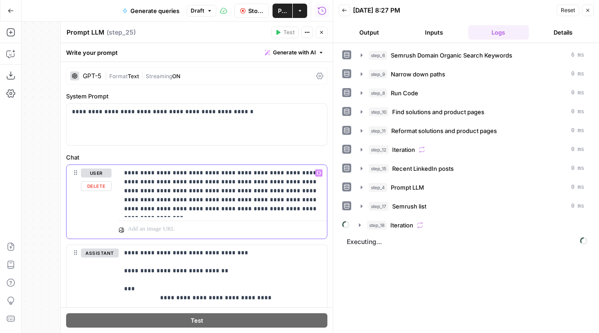
click at [169, 170] on p "**********" at bounding box center [222, 191] width 197 height 45
click at [161, 171] on p "**********" at bounding box center [222, 191] width 197 height 45
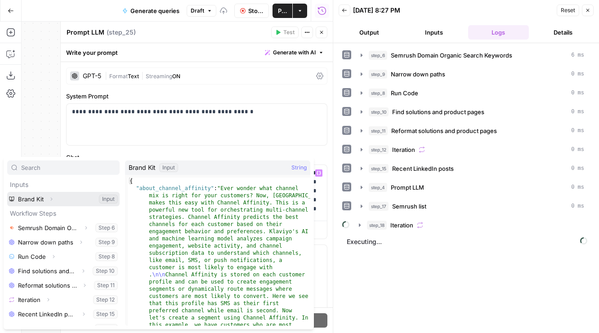
click at [55, 195] on button "Expand" at bounding box center [51, 199] width 12 height 12
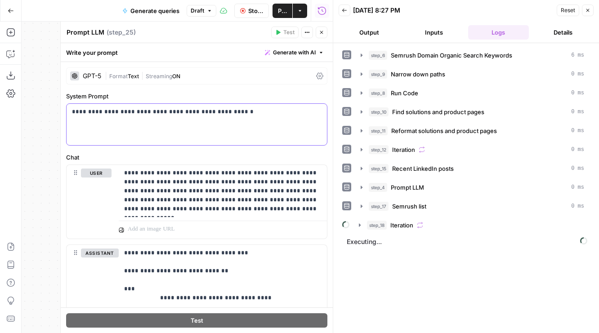
click at [175, 132] on div "**********" at bounding box center [197, 124] width 260 height 41
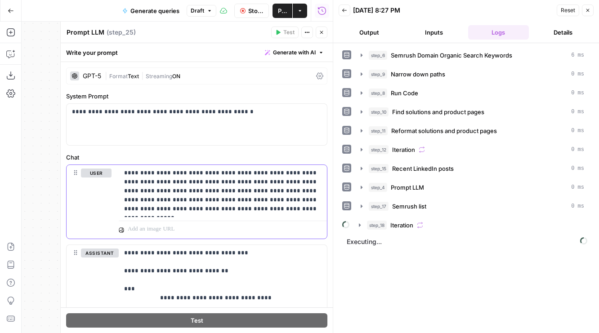
click at [216, 179] on p "**********" at bounding box center [222, 191] width 197 height 45
click at [322, 28] on button "Close" at bounding box center [322, 33] width 12 height 12
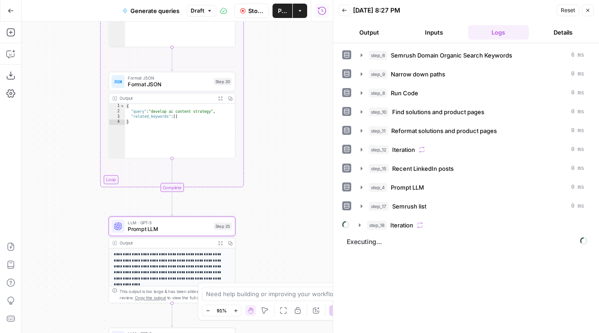
drag, startPoint x: 60, startPoint y: 76, endPoint x: 67, endPoint y: 208, distance: 132.4
click at [67, 212] on div "Workflow Set Inputs Inputs Fetch ChatGPT Response Fetch ChatGPT Response Step 1…" at bounding box center [177, 178] width 311 height 312
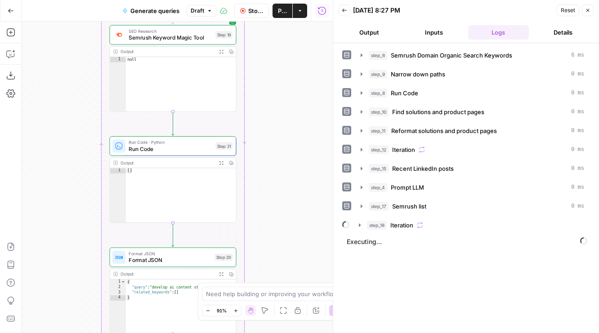
drag, startPoint x: 55, startPoint y: 55, endPoint x: 55, endPoint y: 183, distance: 127.7
click at [55, 220] on div "Workflow Set Inputs Inputs Fetch ChatGPT Response Fetch ChatGPT Response Step 1…" at bounding box center [177, 178] width 311 height 312
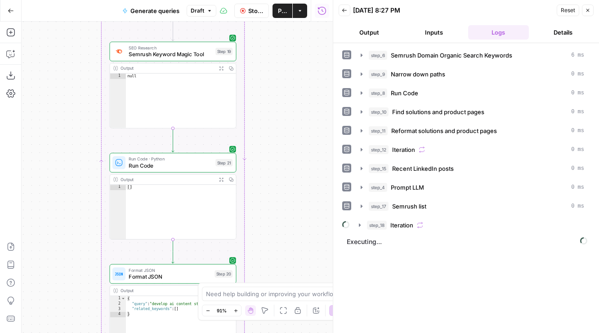
drag, startPoint x: 55, startPoint y: 68, endPoint x: 55, endPoint y: 213, distance: 144.8
click at [55, 212] on div "Workflow Set Inputs Inputs Fetch ChatGPT Response Fetch ChatGPT Response Step 1…" at bounding box center [177, 178] width 311 height 312
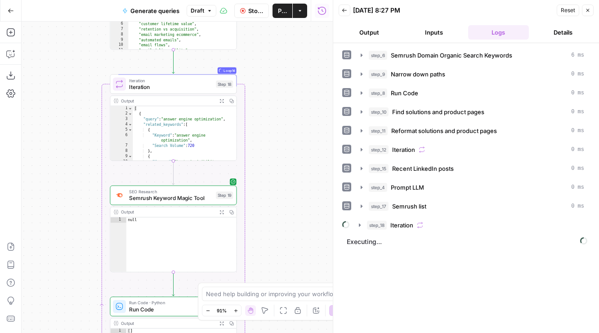
drag, startPoint x: 47, startPoint y: 123, endPoint x: 47, endPoint y: 206, distance: 83.2
click at [47, 206] on div "Workflow Set Inputs Inputs Fetch ChatGPT Response Fetch ChatGPT Response Step 1…" at bounding box center [177, 178] width 311 height 312
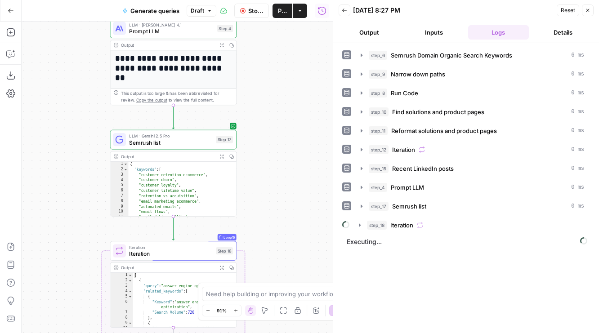
drag, startPoint x: 46, startPoint y: 151, endPoint x: 46, endPoint y: 200, distance: 49.5
click at [46, 200] on div "Workflow Set Inputs Inputs Fetch ChatGPT Response Fetch ChatGPT Response Step 1…" at bounding box center [177, 178] width 311 height 312
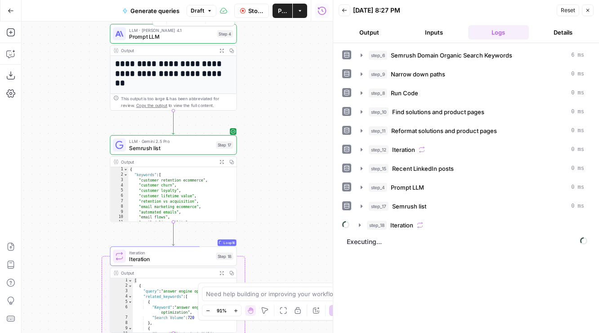
click at [141, 34] on span "Prompt LLM" at bounding box center [171, 36] width 85 height 8
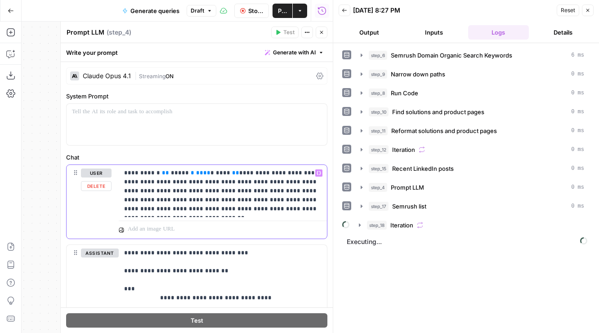
drag, startPoint x: 222, startPoint y: 172, endPoint x: 27, endPoint y: 172, distance: 194.7
click at [27, 172] on body "AirOps Builders New Home Browse Your Data Usage Flightpath Settings Recent Grid…" at bounding box center [299, 166] width 599 height 333
copy p "**********"
click at [320, 33] on icon "button" at bounding box center [321, 32] width 5 height 5
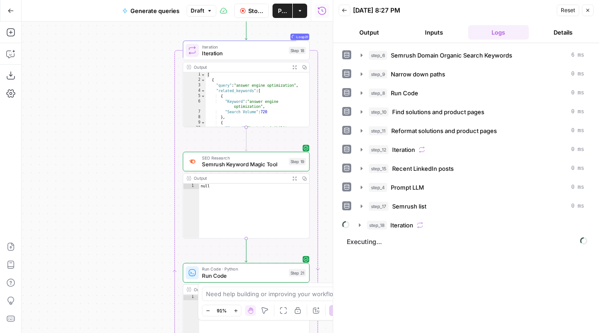
drag, startPoint x: 88, startPoint y: 240, endPoint x: 161, endPoint y: 34, distance: 218.5
click at [161, 34] on div "Workflow Set Inputs Inputs Fetch ChatGPT Response Fetch ChatGPT Response Step 1…" at bounding box center [177, 178] width 311 height 312
drag, startPoint x: 128, startPoint y: 211, endPoint x: 100, endPoint y: 59, distance: 154.5
click at [100, 59] on div "Workflow Set Inputs Inputs Fetch ChatGPT Response Fetch ChatGPT Response Step 1…" at bounding box center [177, 178] width 311 height 312
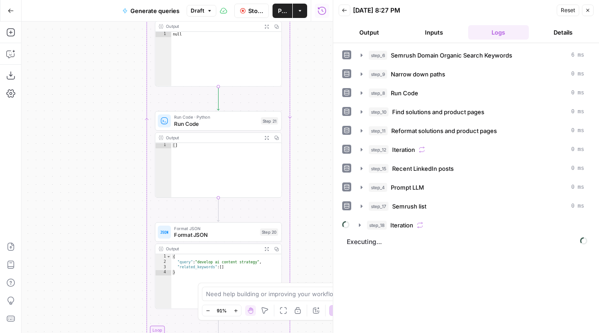
drag, startPoint x: 107, startPoint y: 233, endPoint x: 103, endPoint y: -27, distance: 259.5
click at [103, 0] on html "AirOps Builders New Home Browse Your Data Usage Flightpath Settings Recent Grid…" at bounding box center [299, 166] width 599 height 333
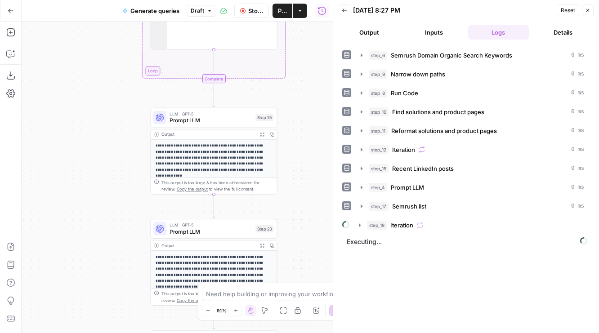
drag, startPoint x: 103, startPoint y: 168, endPoint x: 99, endPoint y: 112, distance: 55.4
click at [99, 112] on div "Workflow Set Inputs Inputs Fetch ChatGPT Response Fetch ChatGPT Response Step 1…" at bounding box center [177, 178] width 311 height 312
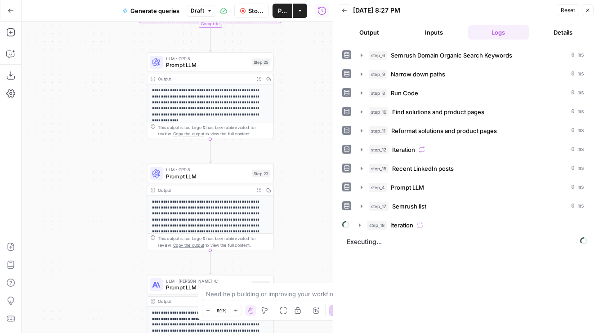
click at [176, 65] on span "Prompt LLM" at bounding box center [207, 65] width 83 height 8
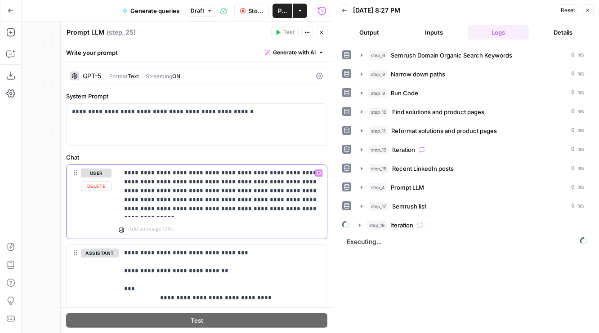
drag, startPoint x: 158, startPoint y: 173, endPoint x: 92, endPoint y: 173, distance: 66.1
click at [92, 173] on div "**********" at bounding box center [197, 202] width 260 height 74
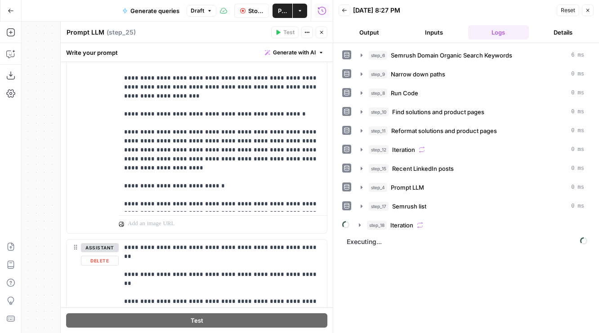
scroll to position [1302, 0]
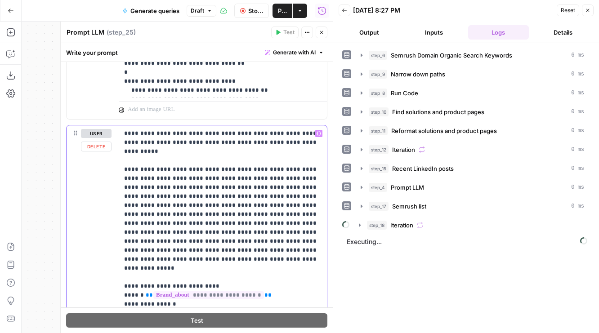
click at [171, 161] on p "**********" at bounding box center [222, 259] width 197 height 261
click at [166, 158] on p "**********" at bounding box center [222, 259] width 197 height 261
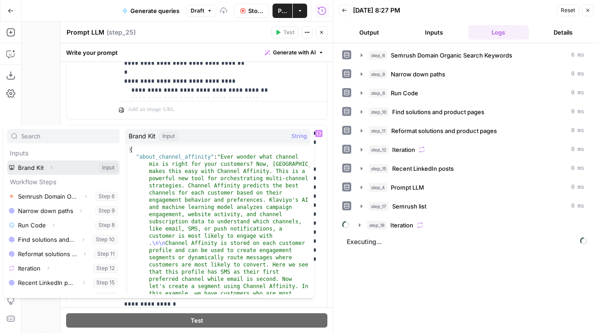
click at [51, 165] on icon "button" at bounding box center [51, 167] width 5 height 5
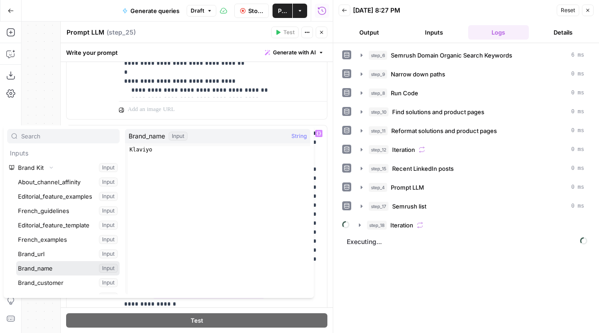
click at [54, 268] on button "Select variable Brand_name" at bounding box center [67, 268] width 103 height 14
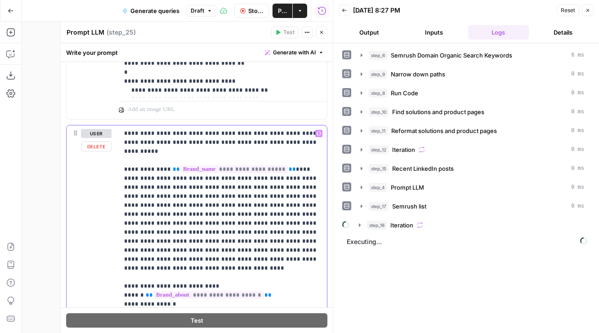
click at [162, 161] on p "**********" at bounding box center [222, 264] width 197 height 270
copy p "**********"
click at [231, 191] on p "**********" at bounding box center [222, 264] width 197 height 270
click at [232, 195] on p "**********" at bounding box center [222, 264] width 197 height 270
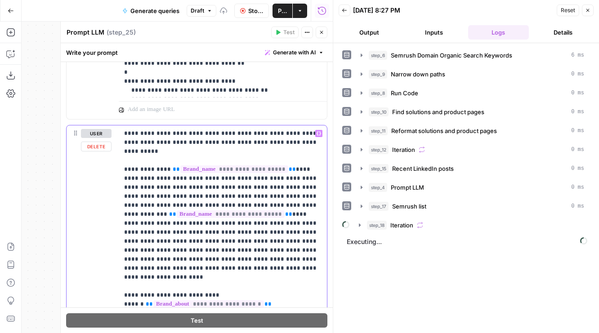
click at [192, 279] on p "**********" at bounding box center [222, 268] width 197 height 279
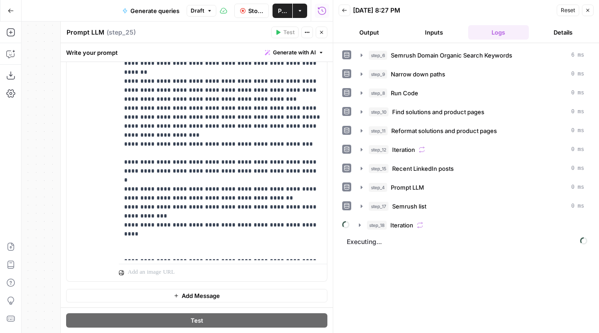
scroll to position [1819, 0]
click at [319, 30] on icon "button" at bounding box center [321, 32] width 5 height 5
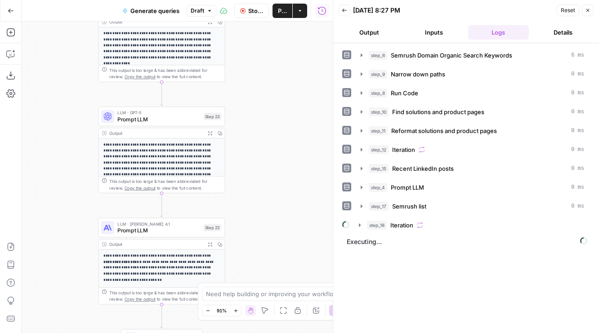
drag, startPoint x: 304, startPoint y: 237, endPoint x: 255, endPoint y: 179, distance: 75.9
click at [255, 179] on div "Workflow Set Inputs Inputs Fetch ChatGPT Response Fetch ChatGPT Response Step 1…" at bounding box center [177, 178] width 311 height 312
click at [126, 120] on span "Prompt LLM" at bounding box center [158, 118] width 83 height 8
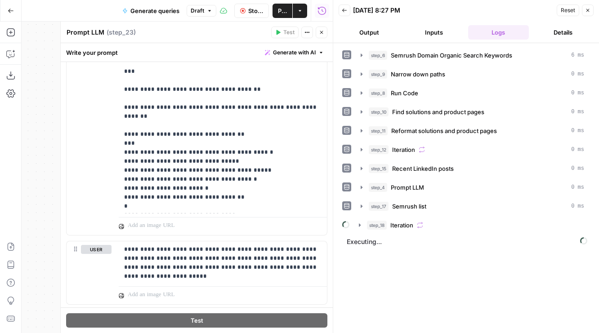
scroll to position [2483, 0]
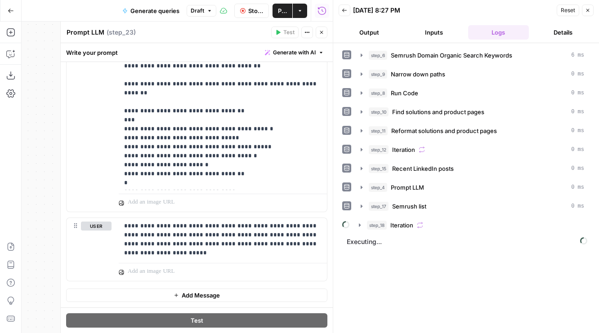
click at [320, 35] on button "Close" at bounding box center [322, 33] width 12 height 12
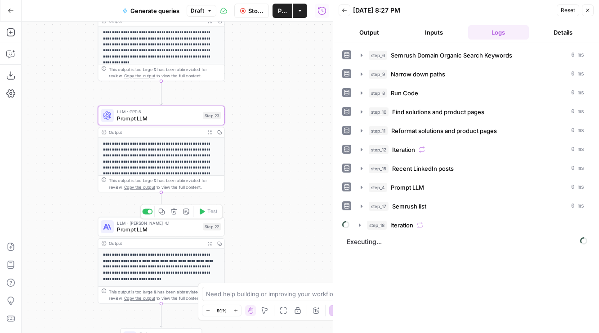
click at [155, 232] on span "Prompt LLM" at bounding box center [158, 230] width 83 height 8
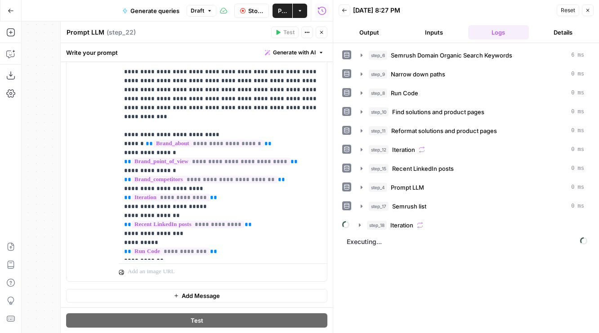
scroll to position [749, 0]
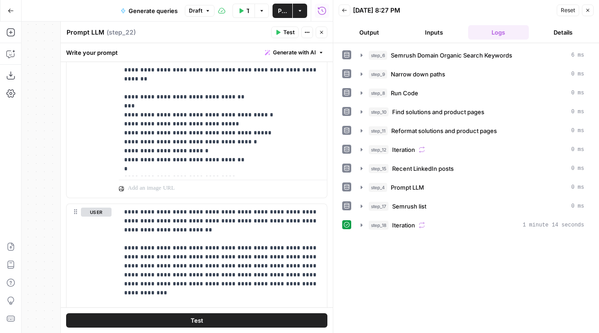
click at [323, 27] on button "Close" at bounding box center [322, 33] width 12 height 12
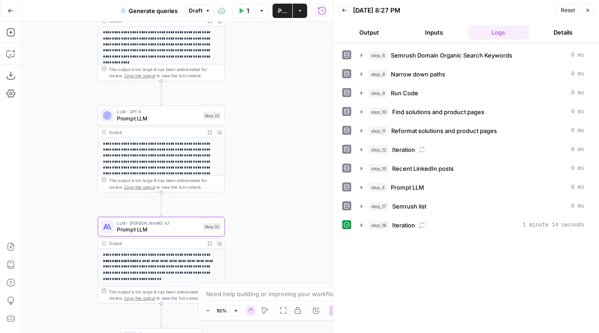
drag, startPoint x: 264, startPoint y: 112, endPoint x: 264, endPoint y: 256, distance: 143.9
click at [264, 256] on div "Workflow Set Inputs Inputs Fetch ChatGPT Response Fetch ChatGPT Response Step 1…" at bounding box center [177, 178] width 311 height 312
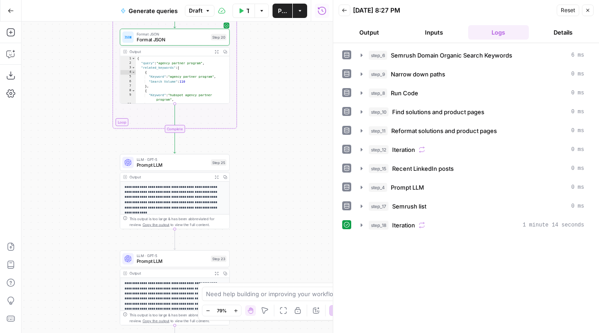
click at [361, 27] on button "Output" at bounding box center [369, 32] width 61 height 14
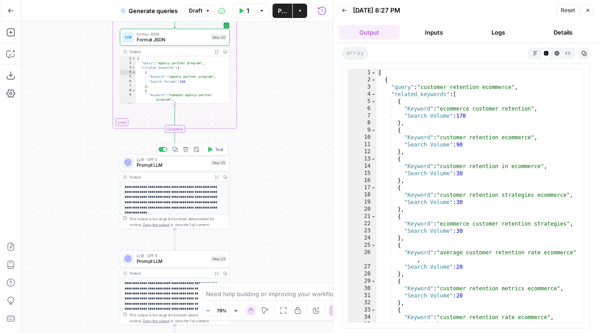
click at [216, 149] on span "Test" at bounding box center [219, 149] width 9 height 6
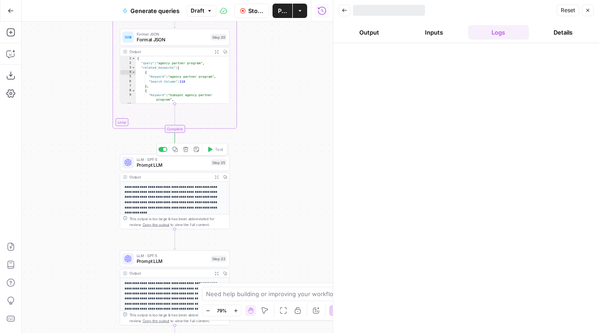
click at [201, 170] on div "LLM · GPT-5 Prompt LLM Step 25 Copy step Delete step Add Note Test" at bounding box center [175, 162] width 110 height 17
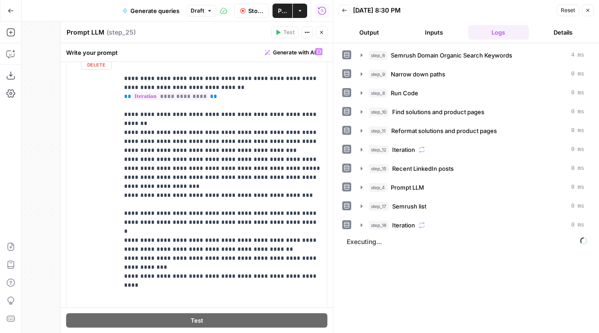
scroll to position [1767, 0]
click at [365, 24] on header "Back 08/27/25 at 8:30 PM Reset Close Output Inputs Logs Details" at bounding box center [466, 21] width 266 height 43
click at [365, 33] on button "Output" at bounding box center [369, 32] width 61 height 14
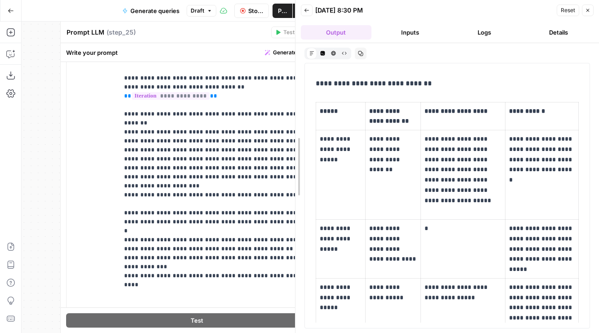
scroll to position [1452, 0]
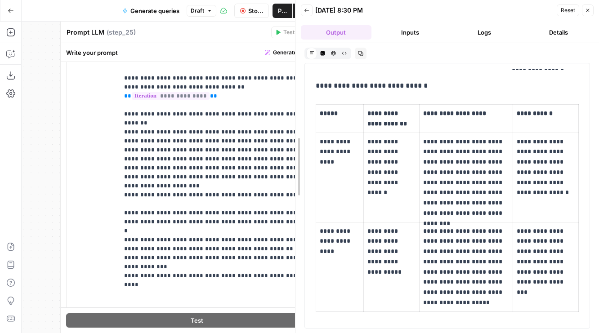
drag, startPoint x: 331, startPoint y: 161, endPoint x: 292, endPoint y: 161, distance: 38.2
click at [292, 161] on div at bounding box center [295, 166] width 9 height 333
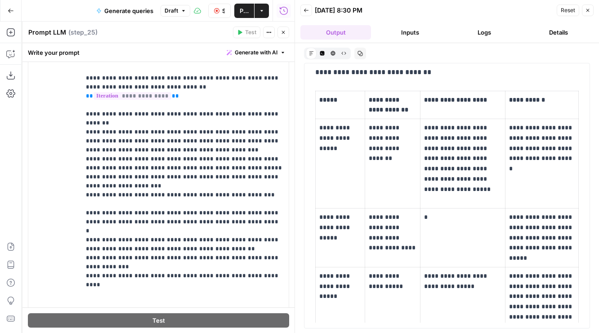
scroll to position [1815, 0]
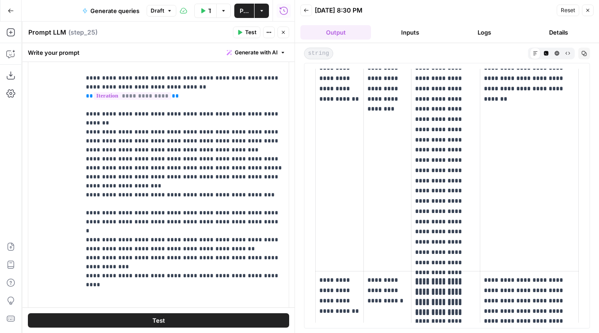
scroll to position [9073, 0]
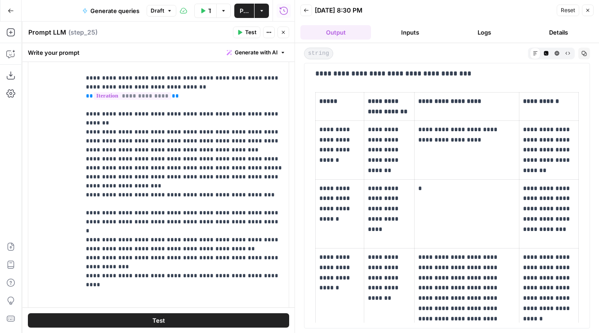
click at [285, 35] on icon "button" at bounding box center [283, 32] width 5 height 5
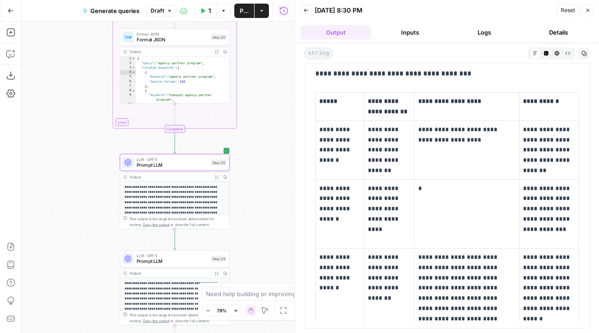
drag, startPoint x: 261, startPoint y: 52, endPoint x: 261, endPoint y: 62, distance: 9.9
click at [261, 62] on div "Workflow Set Inputs Inputs Fetch ChatGPT Response Fetch ChatGPT Response Step 1…" at bounding box center [158, 178] width 273 height 312
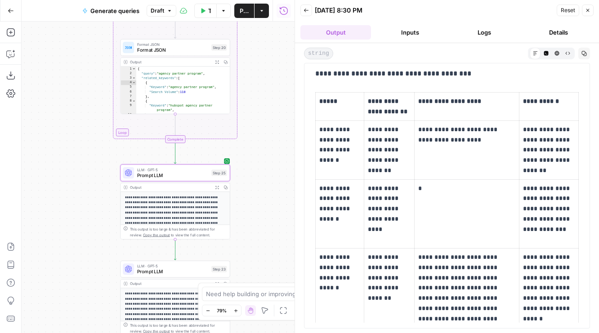
drag, startPoint x: 263, startPoint y: 50, endPoint x: 255, endPoint y: 207, distance: 156.7
click at [255, 205] on div "Workflow Set Inputs Inputs Fetch ChatGPT Response Fetch ChatGPT Response Step 1…" at bounding box center [158, 178] width 273 height 312
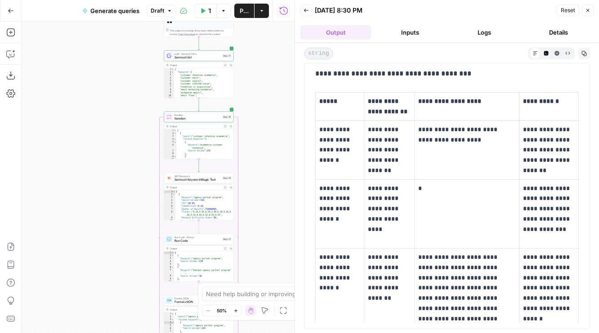
drag, startPoint x: 274, startPoint y: 59, endPoint x: 274, endPoint y: 223, distance: 164.6
click at [274, 223] on div "Workflow Set Inputs Inputs Fetch ChatGPT Response Fetch ChatGPT Response Step 1…" at bounding box center [158, 178] width 273 height 312
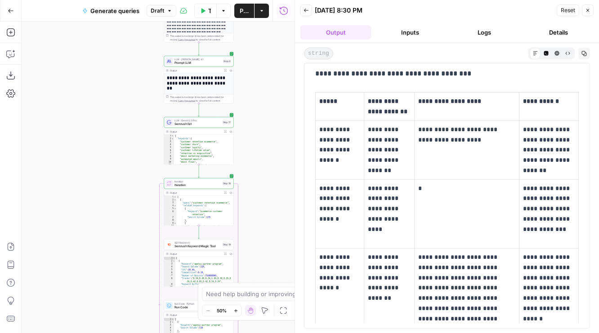
drag, startPoint x: 268, startPoint y: 34, endPoint x: 268, endPoint y: 212, distance: 177.6
click at [268, 212] on div "Workflow Set Inputs Inputs Fetch ChatGPT Response Fetch ChatGPT Response Step 1…" at bounding box center [158, 178] width 273 height 312
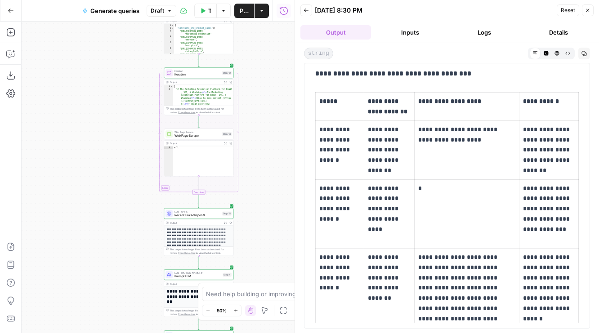
drag, startPoint x: 268, startPoint y: 93, endPoint x: 268, endPoint y: 245, distance: 151.5
click at [268, 245] on div "Workflow Set Inputs Inputs Fetch ChatGPT Response Fetch ChatGPT Response Step 1…" at bounding box center [158, 178] width 273 height 312
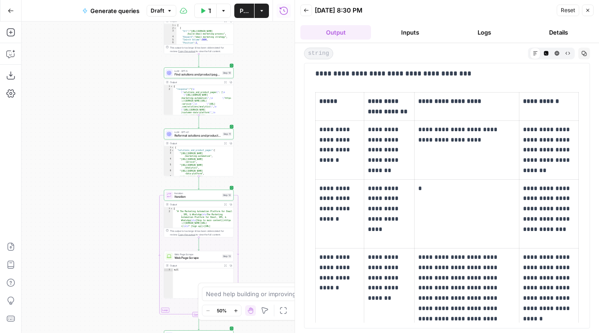
drag, startPoint x: 266, startPoint y: 101, endPoint x: 264, endPoint y: 257, distance: 156.1
click at [264, 257] on div "Workflow Set Inputs Inputs Fetch ChatGPT Response Fetch ChatGPT Response Step 1…" at bounding box center [158, 178] width 273 height 312
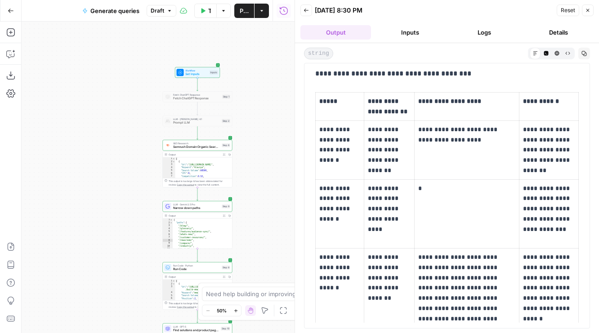
drag, startPoint x: 268, startPoint y: 123, endPoint x: 268, endPoint y: 238, distance: 115.6
click at [268, 238] on div "Workflow Set Inputs Inputs Fetch ChatGPT Response Fetch ChatGPT Response Step 1…" at bounding box center [158, 178] width 273 height 312
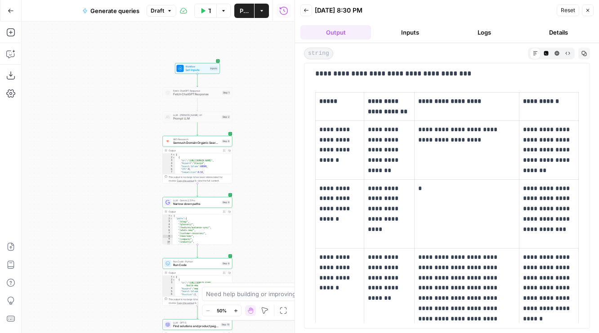
drag, startPoint x: 268, startPoint y: 238, endPoint x: 267, endPoint y: 197, distance: 40.9
click at [267, 198] on div "Workflow Set Inputs Inputs Fetch ChatGPT Response Fetch ChatGPT Response Step 1…" at bounding box center [158, 178] width 273 height 312
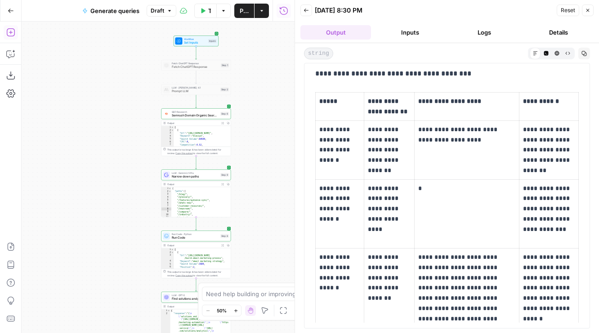
click at [9, 28] on icon "button" at bounding box center [10, 32] width 8 height 8
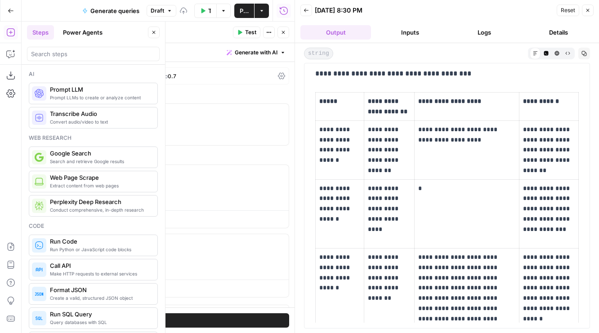
click at [115, 81] on div "GPT-4.1 | Format Text | Streaming ON | Temp 0.7" at bounding box center [158, 75] width 261 height 17
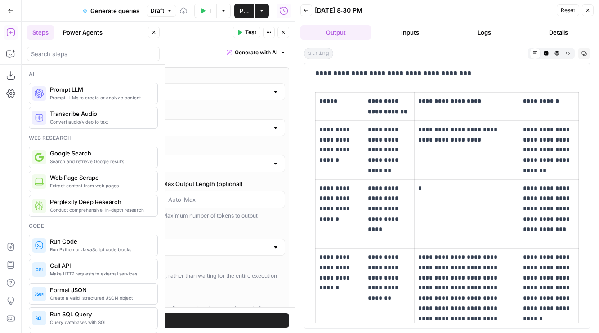
click at [98, 97] on div "AirOps Models" at bounding box center [158, 91] width 253 height 17
click at [96, 92] on input "Models Source" at bounding box center [153, 91] width 231 height 9
type input "AirOps Models"
click at [180, 55] on div "Write your prompt Generate with AI" at bounding box center [158, 52] width 272 height 18
click at [109, 122] on div "GPT-4.1" at bounding box center [158, 127] width 253 height 17
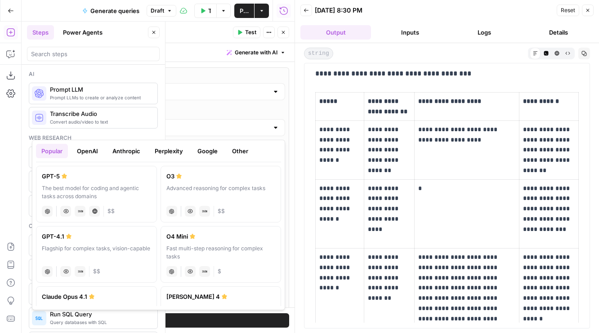
click at [85, 186] on div "The best model for coding and agentic tasks across domains" at bounding box center [96, 192] width 109 height 16
type input "GPT-5"
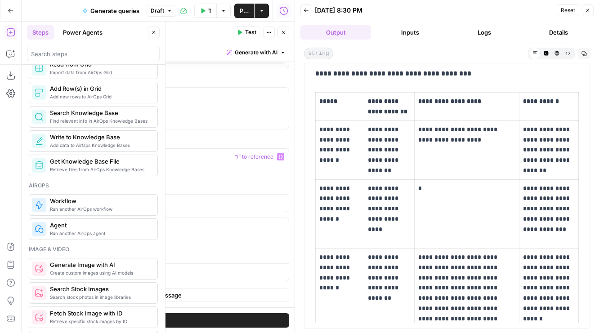
scroll to position [297, 0]
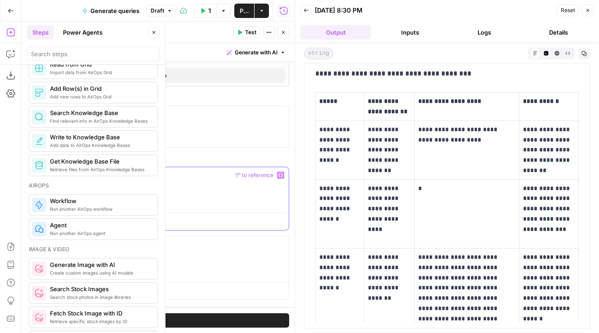
click at [126, 192] on div at bounding box center [184, 187] width 208 height 41
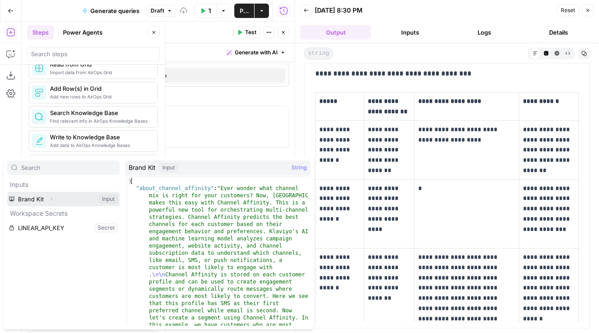
click at [53, 195] on button "Expand" at bounding box center [51, 199] width 12 height 12
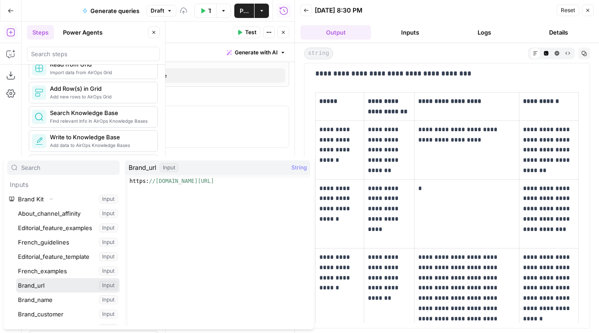
click at [27, 285] on button "Select variable Brand_url" at bounding box center [67, 285] width 103 height 14
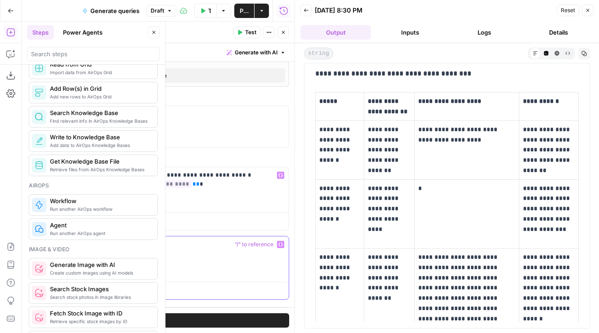
click at [63, 260] on button "Delete" at bounding box center [62, 258] width 38 height 10
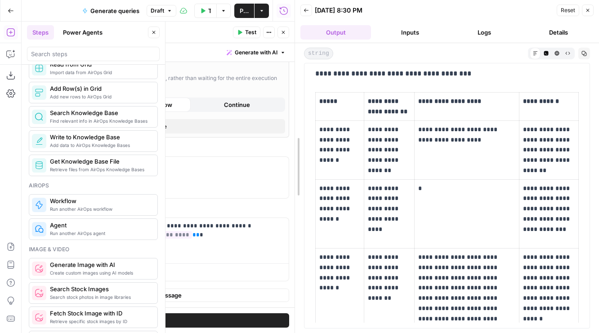
scroll to position [14102, 0]
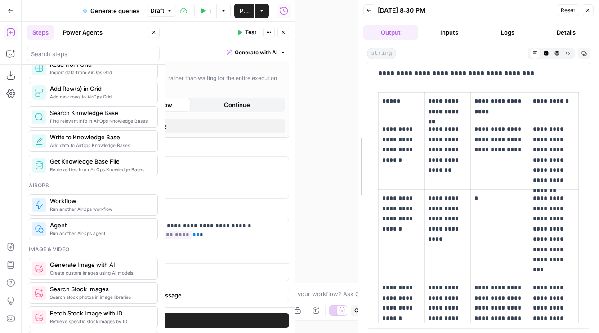
drag, startPoint x: 294, startPoint y: 43, endPoint x: 357, endPoint y: 45, distance: 63.0
click at [357, 45] on div at bounding box center [357, 166] width 9 height 333
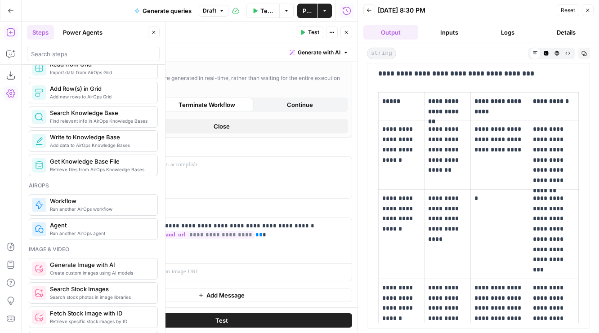
click at [230, 321] on button "Test" at bounding box center [221, 320] width 261 height 14
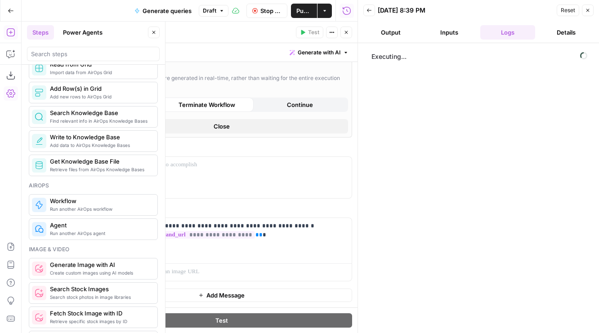
click at [348, 32] on icon "button" at bounding box center [346, 32] width 5 height 5
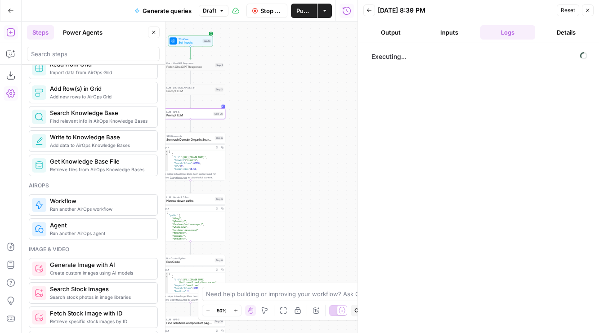
drag, startPoint x: 266, startPoint y: 127, endPoint x: 333, endPoint y: 126, distance: 67.0
click at [333, 126] on div "Workflow Set Inputs Inputs Fetch ChatGPT Response Fetch ChatGPT Response Step 1…" at bounding box center [190, 178] width 336 height 312
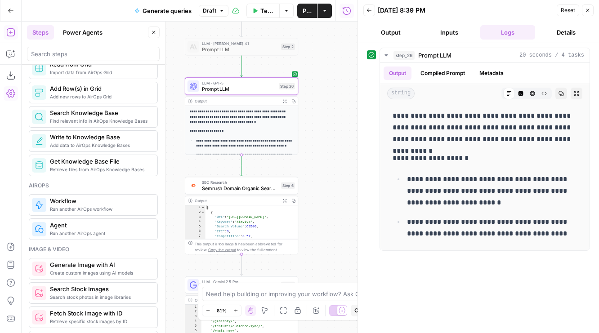
click at [220, 92] on div "LLM · GPT-5 Prompt LLM Step 26 Copy step Delete step Add Note Test" at bounding box center [241, 86] width 113 height 18
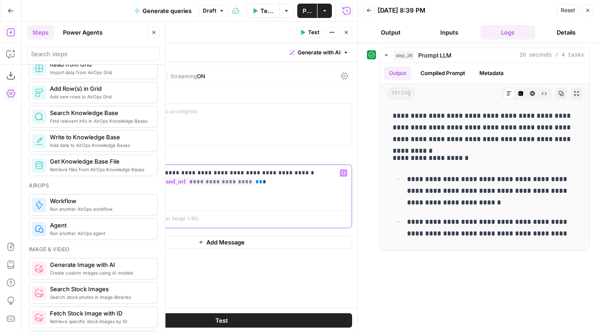
click at [240, 173] on p "**********" at bounding box center [247, 178] width 197 height 18
click at [269, 173] on p "**********" at bounding box center [247, 178] width 197 height 18
click at [274, 173] on p "**********" at bounding box center [247, 178] width 197 height 18
click at [313, 184] on p "**********" at bounding box center [247, 178] width 197 height 18
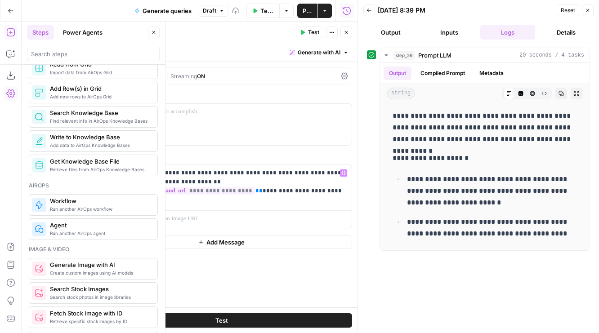
click at [294, 316] on button "Test" at bounding box center [221, 320] width 261 height 14
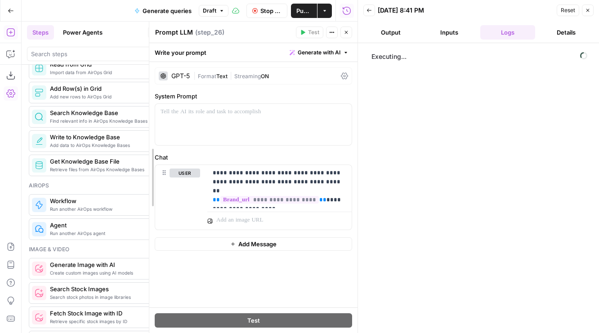
drag, startPoint x: 85, startPoint y: 186, endPoint x: 149, endPoint y: 187, distance: 63.9
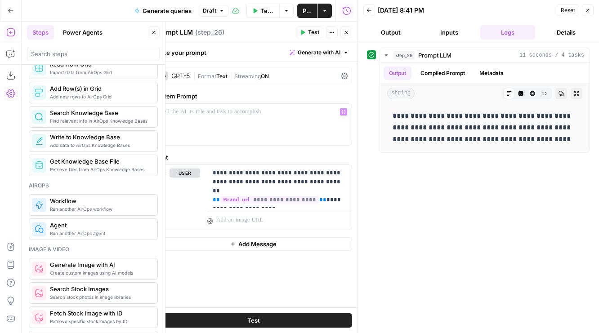
click at [212, 80] on div "| Format Text | Streaming ON" at bounding box center [265, 76] width 144 height 9
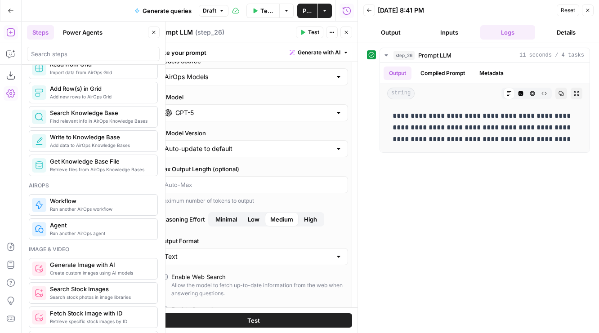
scroll to position [19, 0]
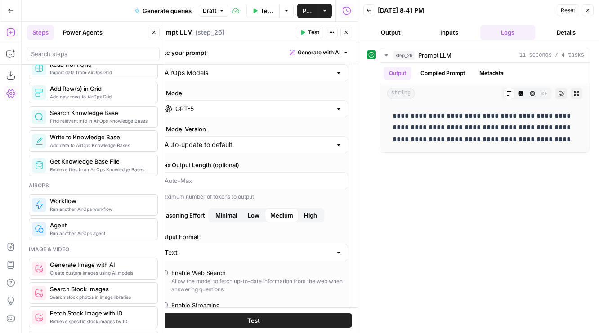
click at [168, 268] on label "Enable Web Search Allow the model to fetch up-to-date information from the web …" at bounding box center [253, 280] width 182 height 25
click at [195, 315] on button "Test" at bounding box center [253, 320] width 197 height 14
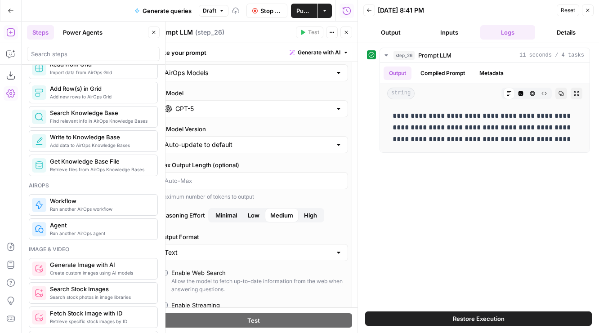
click at [346, 34] on icon "button" at bounding box center [346, 32] width 5 height 5
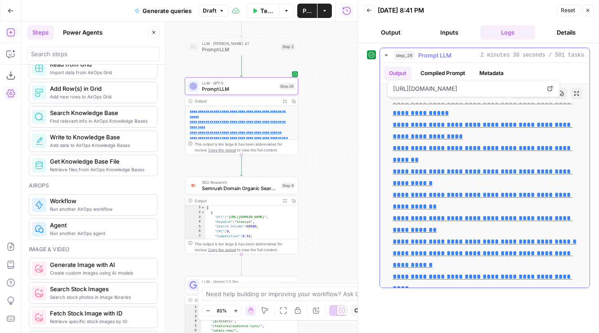
scroll to position [438, 0]
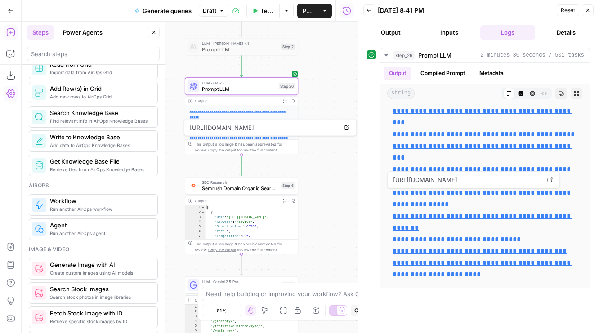
drag, startPoint x: 314, startPoint y: 54, endPoint x: 307, endPoint y: 190, distance: 136.0
click at [307, 190] on div "**********" at bounding box center [190, 178] width 336 height 312
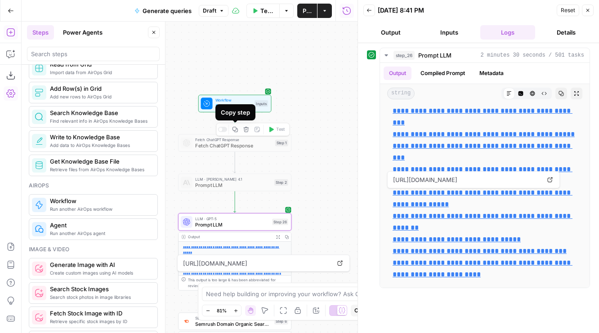
click at [250, 130] on button "Delete step" at bounding box center [245, 129] width 9 height 9
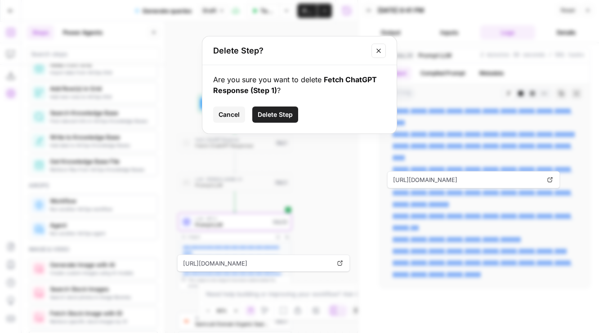
click at [268, 117] on span "Delete Step" at bounding box center [275, 114] width 35 height 9
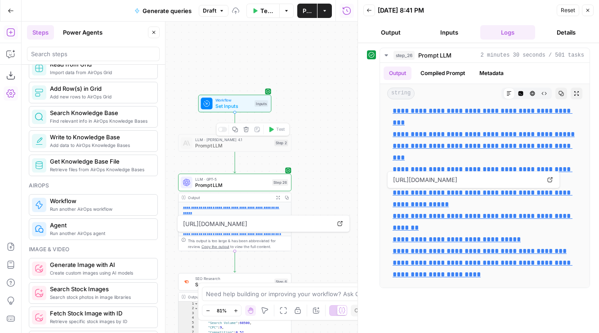
click at [250, 132] on button "Delete step" at bounding box center [245, 129] width 9 height 9
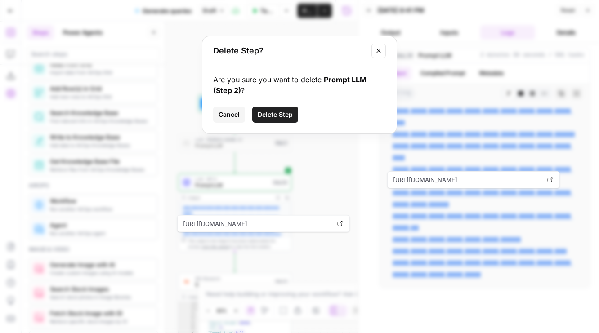
click at [277, 108] on button "Delete Step" at bounding box center [275, 115] width 46 height 16
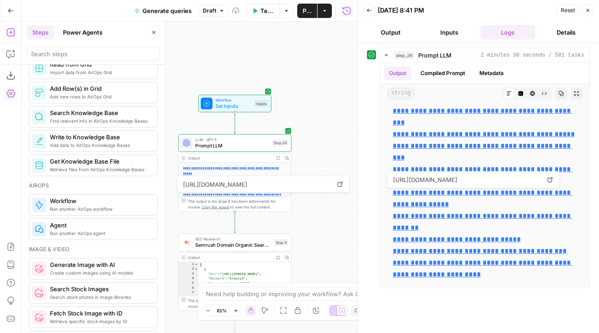
click at [245, 98] on span "Workflow" at bounding box center [233, 101] width 36 height 6
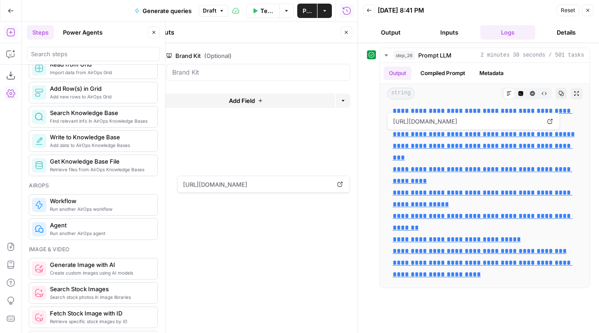
click at [250, 105] on span "Add Field" at bounding box center [242, 100] width 26 height 9
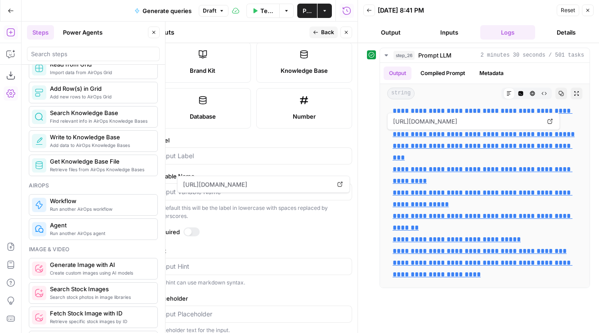
scroll to position [256, 0]
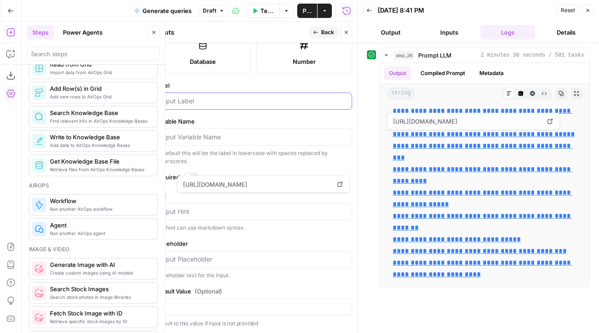
click at [184, 102] on input "Label" at bounding box center [254, 101] width 186 height 9
type input "Sitemap URL"
click at [319, 30] on button "Back" at bounding box center [323, 33] width 28 height 12
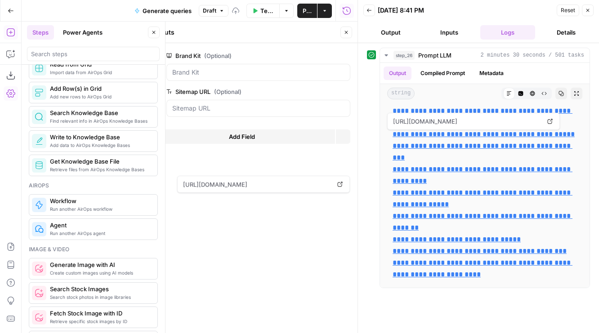
click at [347, 34] on icon "button" at bounding box center [346, 32] width 5 height 5
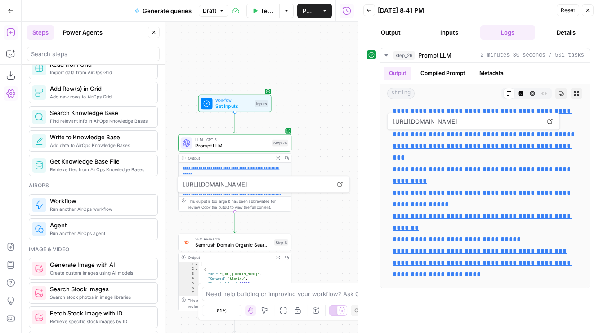
drag, startPoint x: 318, startPoint y: 125, endPoint x: 318, endPoint y: 27, distance: 98.0
click at [318, 27] on div "**********" at bounding box center [190, 178] width 336 height 312
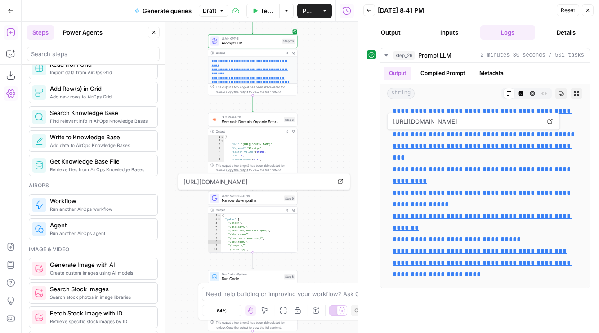
drag, startPoint x: 295, startPoint y: 54, endPoint x: 295, endPoint y: 156, distance: 102.1
click at [295, 156] on div "**********" at bounding box center [316, 103] width 216 height 200
drag, startPoint x: 327, startPoint y: 60, endPoint x: 327, endPoint y: 154, distance: 94.4
click at [327, 153] on div "**********" at bounding box center [190, 178] width 336 height 312
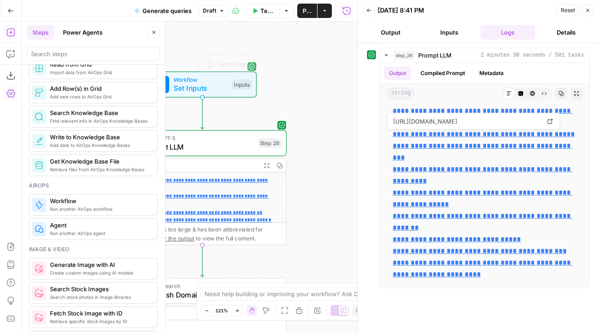
drag, startPoint x: 300, startPoint y: 94, endPoint x: 335, endPoint y: 94, distance: 35.1
click at [335, 94] on div "**********" at bounding box center [190, 178] width 336 height 312
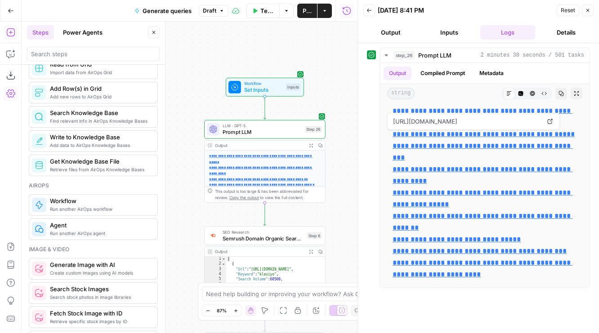
scroll to position [0, 0]
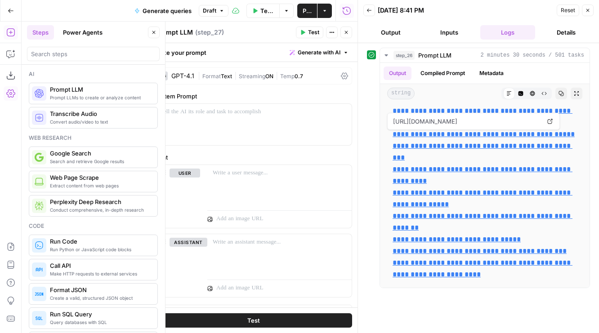
click at [347, 33] on icon "button" at bounding box center [346, 32] width 3 height 3
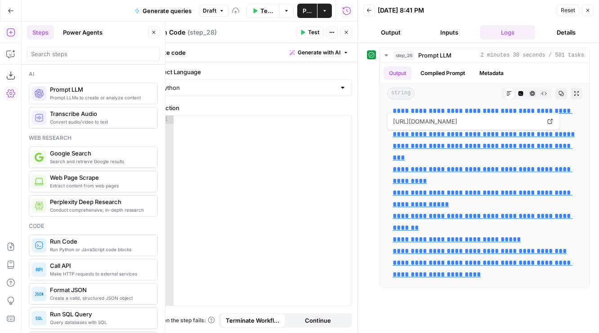
click at [5, 54] on button "Copilot" at bounding box center [11, 54] width 14 height 14
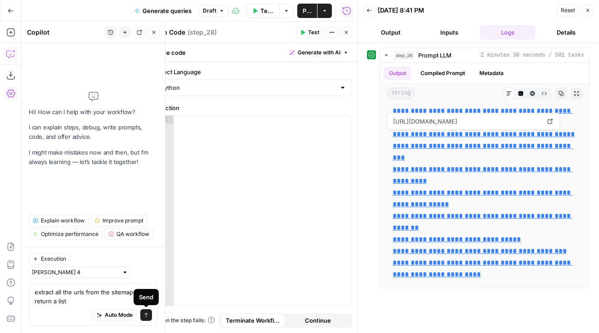
click at [136, 291] on textarea "extract all the urls from the sitemap and return a list" at bounding box center [93, 297] width 117 height 18
click at [134, 291] on textarea "extract all the urls from the sitemap and return a list" at bounding box center [93, 297] width 117 height 18
type textarea "extract all the urls from the sitemap url input and return a list"
click at [143, 318] on button "Send" at bounding box center [146, 315] width 12 height 12
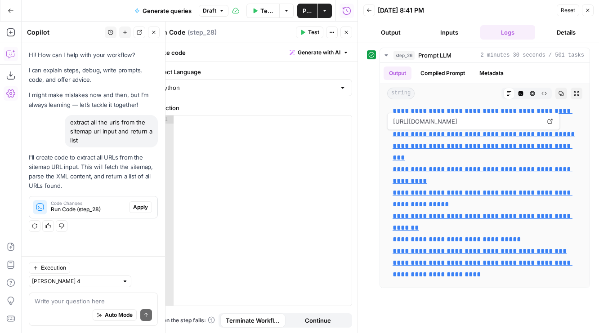
click at [143, 210] on span "Apply" at bounding box center [140, 207] width 15 height 8
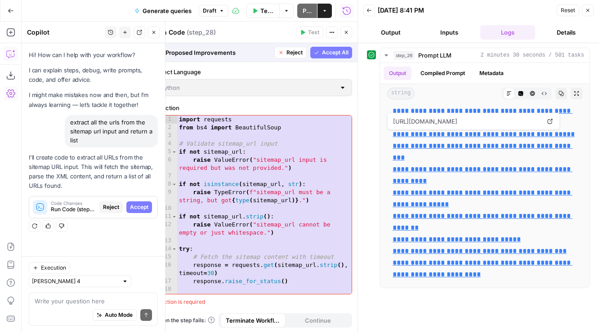
click at [333, 49] on span "Accept All" at bounding box center [335, 53] width 27 height 8
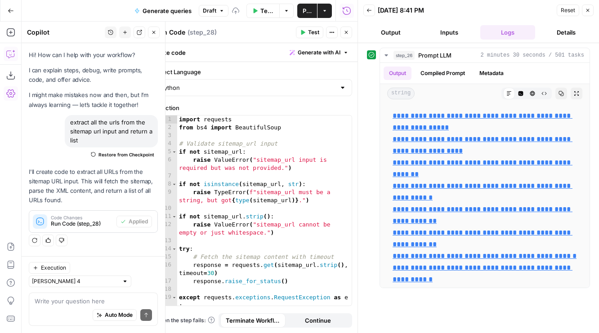
click at [306, 35] on button "Test" at bounding box center [309, 33] width 27 height 12
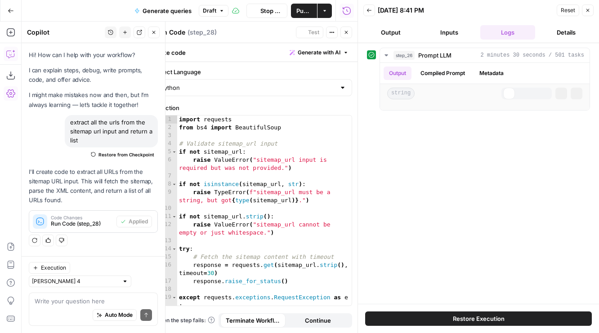
click at [349, 35] on button "Close" at bounding box center [346, 33] width 12 height 12
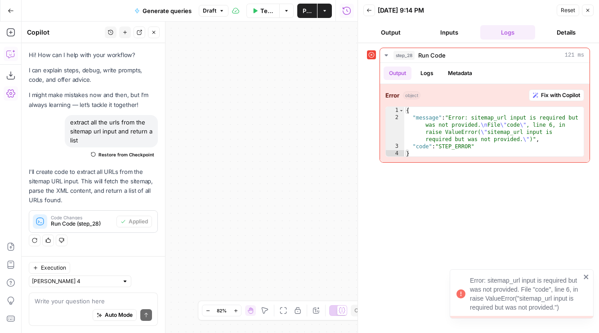
click at [286, 311] on icon "button" at bounding box center [283, 310] width 7 height 7
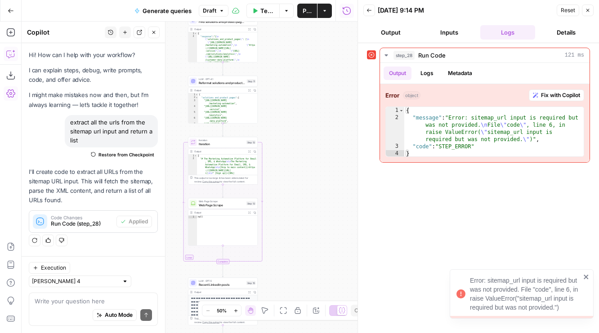
drag, startPoint x: 295, startPoint y: 199, endPoint x: 304, endPoint y: 276, distance: 76.9
click at [305, 273] on div "**********" at bounding box center [190, 178] width 336 height 312
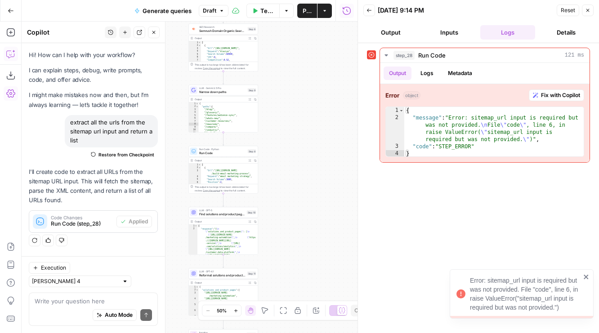
drag, startPoint x: 300, startPoint y: 94, endPoint x: 300, endPoint y: 299, distance: 205.5
click at [300, 299] on div "**********" at bounding box center [190, 178] width 336 height 312
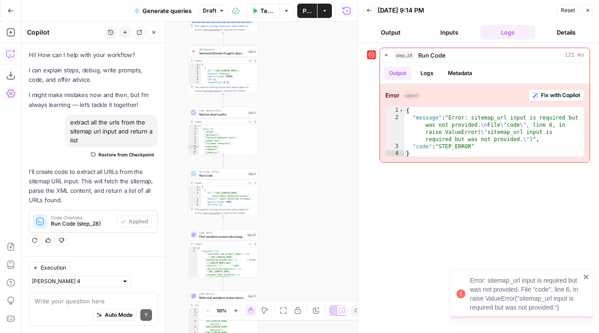
drag, startPoint x: 298, startPoint y: 90, endPoint x: 308, endPoint y: 313, distance: 223.7
click at [309, 313] on body "**********" at bounding box center [299, 166] width 599 height 333
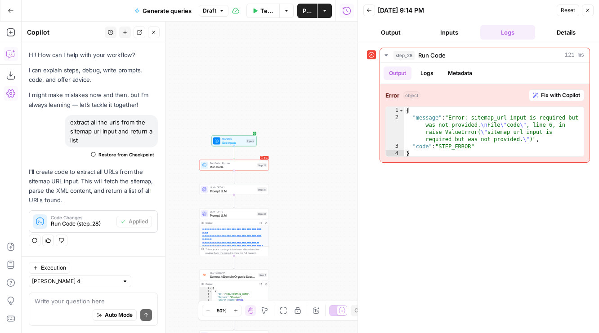
click at [241, 129] on div "Test Step" at bounding box center [244, 133] width 23 height 8
click at [242, 133] on span "Test Step" at bounding box center [247, 133] width 12 height 4
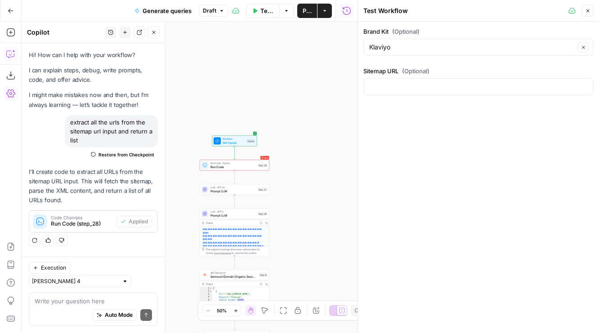
click at [416, 78] on div at bounding box center [478, 86] width 230 height 17
paste input "https://www.klaviyo.com/blog/static-sitemap.xml"
type input "https://www.klaviyo.com/blog/static-sitemap.xml"
click at [586, 12] on icon "button" at bounding box center [587, 10] width 5 height 5
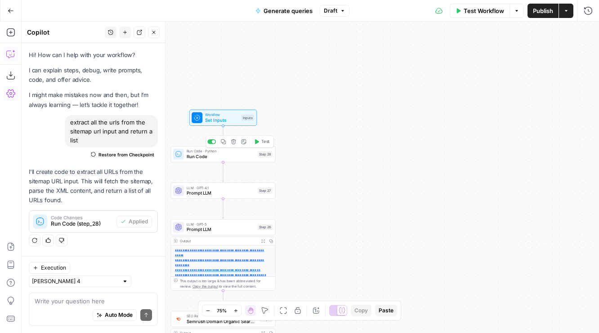
click at [265, 139] on span "Test" at bounding box center [265, 142] width 8 height 6
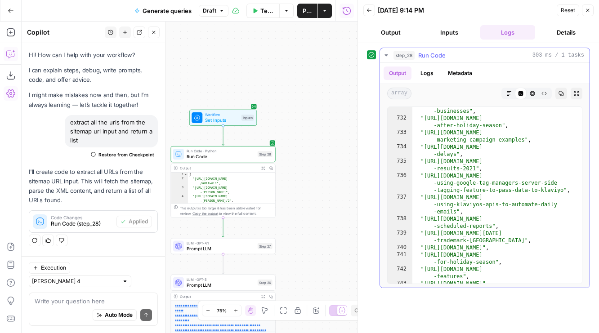
scroll to position [10400, 0]
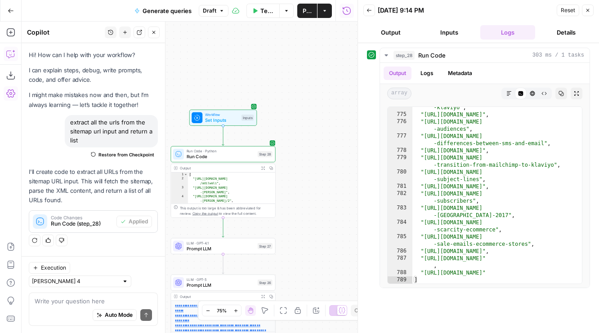
drag, startPoint x: 309, startPoint y: 174, endPoint x: 318, endPoint y: 114, distance: 61.0
click at [318, 114] on div "Workflow Set Inputs Inputs Run Code · Python Run Code Step 28 Output Expand Out…" at bounding box center [190, 178] width 336 height 312
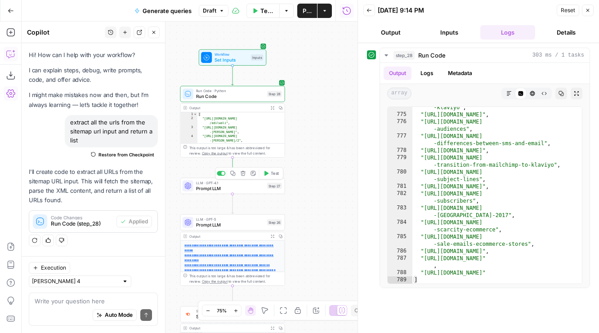
click at [231, 188] on span "Prompt LLM" at bounding box center [230, 188] width 68 height 7
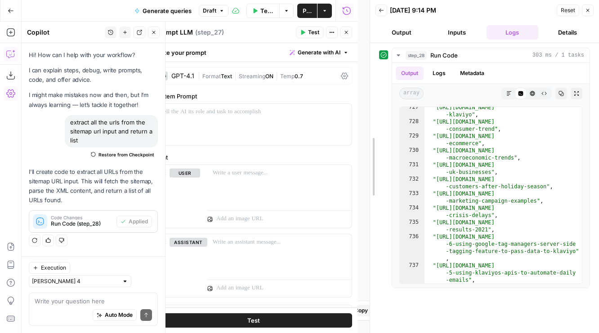
drag, startPoint x: 357, startPoint y: 55, endPoint x: 369, endPoint y: 55, distance: 12.1
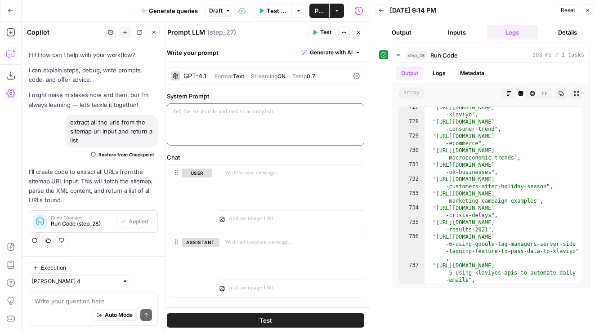
click at [259, 132] on div at bounding box center [265, 124] width 197 height 41
click at [233, 110] on p "**********" at bounding box center [266, 111] width 186 height 9
click at [210, 113] on p "**********" at bounding box center [266, 111] width 186 height 9
click at [257, 104] on div "**********" at bounding box center [265, 124] width 197 height 41
click at [288, 117] on div "**********" at bounding box center [265, 124] width 197 height 41
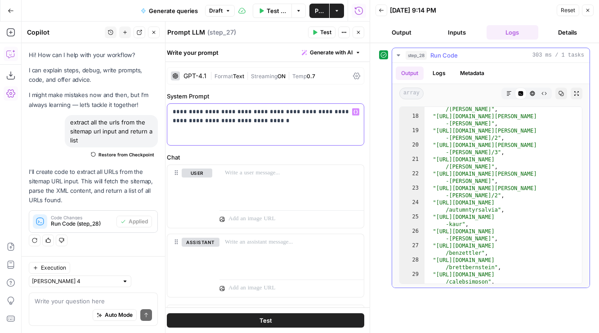
scroll to position [573, 0]
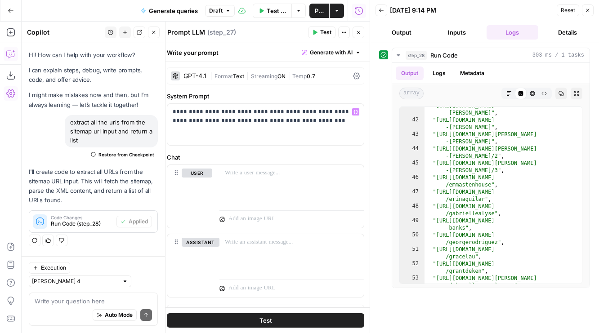
click at [358, 34] on icon "button" at bounding box center [358, 32] width 5 height 5
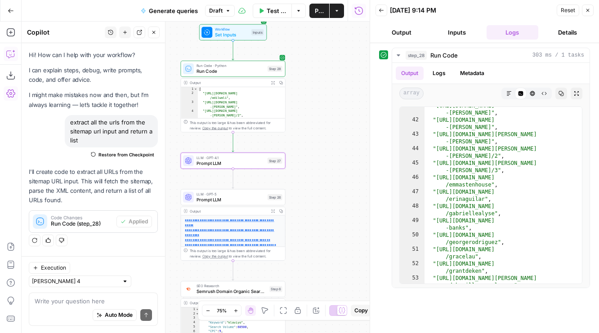
drag, startPoint x: 324, startPoint y: 199, endPoint x: 326, endPoint y: 37, distance: 161.5
click at [326, 37] on div "Workflow Set Inputs Inputs Run Code · Python Run Code Step 28 Output Expand Out…" at bounding box center [196, 178] width 348 height 312
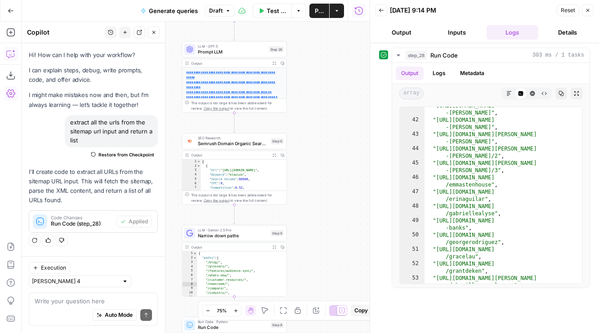
drag, startPoint x: 326, startPoint y: 156, endPoint x: 326, endPoint y: -22, distance: 179.0
click at [326, 0] on html "AirOps Builders New Home Browse Your Data Usage Flightpath Settings Recent Grid…" at bounding box center [299, 166] width 599 height 333
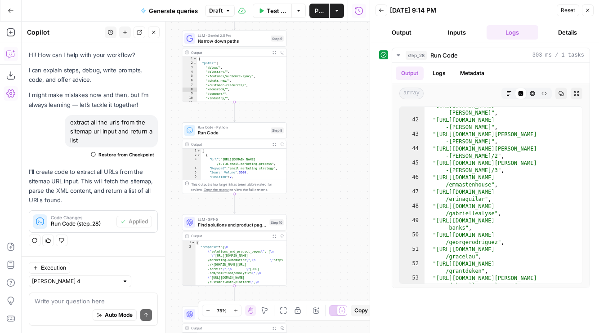
drag, startPoint x: 309, startPoint y: 194, endPoint x: 309, endPoint y: 135, distance: 58.5
click at [309, 135] on div "Workflow Set Inputs Inputs Run Code · Python Run Code Step 28 Output Expand Out…" at bounding box center [196, 178] width 348 height 312
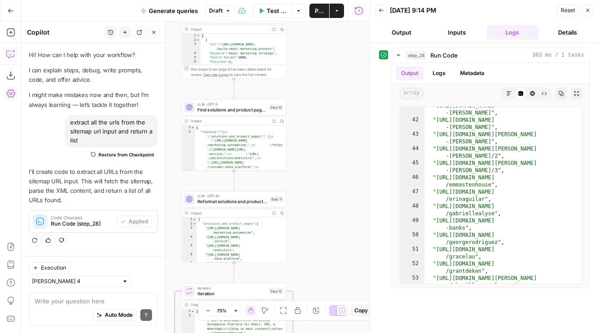
drag, startPoint x: 303, startPoint y: 165, endPoint x: 300, endPoint y: 108, distance: 56.7
click at [302, 109] on div "Workflow Set Inputs Inputs Run Code · Python Run Code Step 28 Output Expand Out…" at bounding box center [196, 178] width 348 height 312
drag, startPoint x: 304, startPoint y: 192, endPoint x: 309, endPoint y: 117, distance: 74.3
click at [309, 117] on div "Workflow Set Inputs Inputs Run Code · Python Run Code Step 28 Output Expand Out…" at bounding box center [196, 178] width 348 height 312
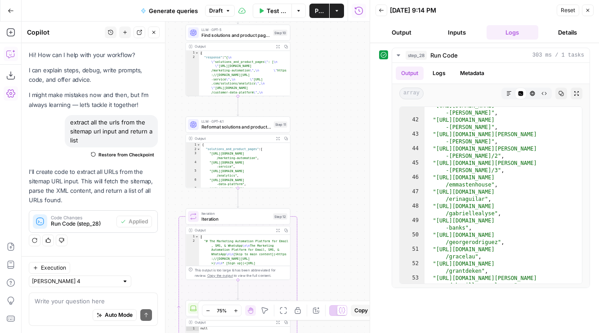
click at [227, 129] on span "Reformat solutions and product pages" at bounding box center [236, 127] width 70 height 7
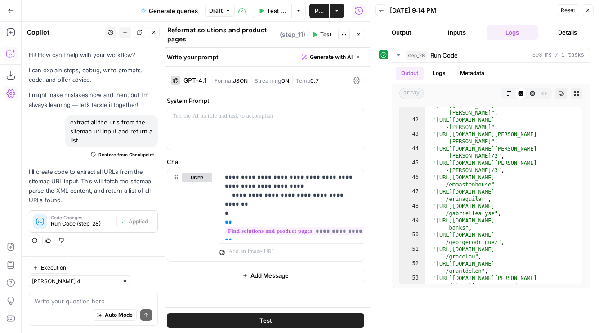
click at [357, 34] on icon "button" at bounding box center [358, 34] width 5 height 5
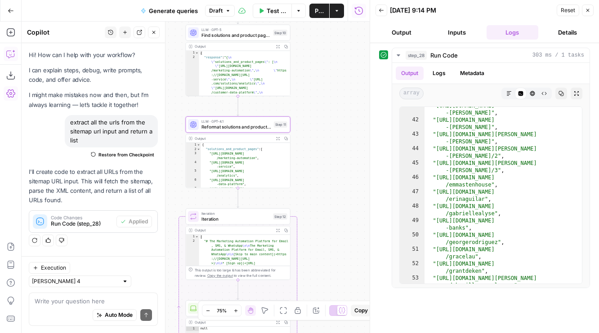
drag, startPoint x: 320, startPoint y: 215, endPoint x: 322, endPoint y: 43, distance: 171.3
click at [322, 43] on div "Workflow Set Inputs Inputs Run Code · Python Run Code Step 28 Output Expand Out…" at bounding box center [196, 178] width 348 height 312
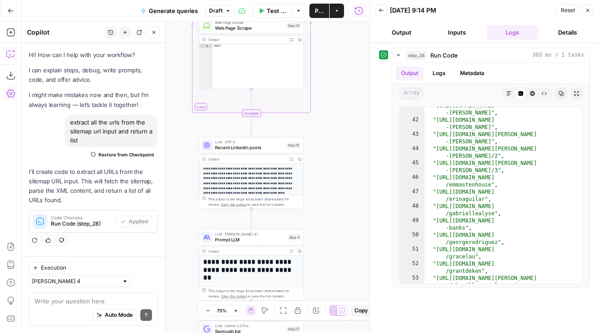
drag, startPoint x: 312, startPoint y: 248, endPoint x: 324, endPoint y: 136, distance: 113.1
click at [324, 137] on div "Workflow Set Inputs Inputs Run Code · Python Run Code Step 28 Output Expand Out…" at bounding box center [196, 178] width 348 height 312
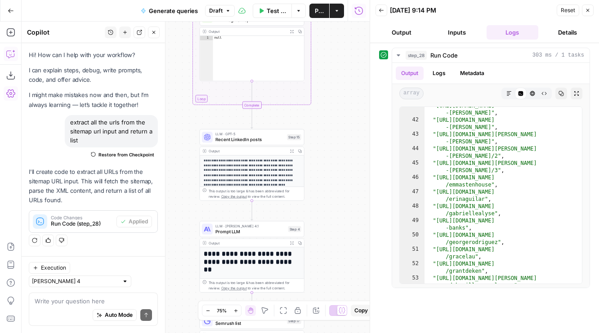
drag, startPoint x: 330, startPoint y: 246, endPoint x: 330, endPoint y: 116, distance: 130.0
click at [330, 116] on div "Workflow Set Inputs Inputs Run Code · Python Run Code Step 28 Output Expand Out…" at bounding box center [196, 178] width 348 height 312
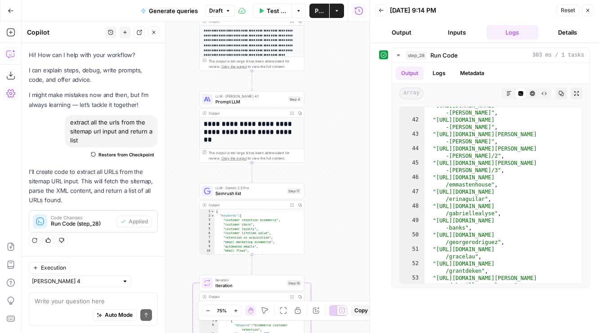
click at [250, 203] on div "Output" at bounding box center [247, 204] width 77 height 5
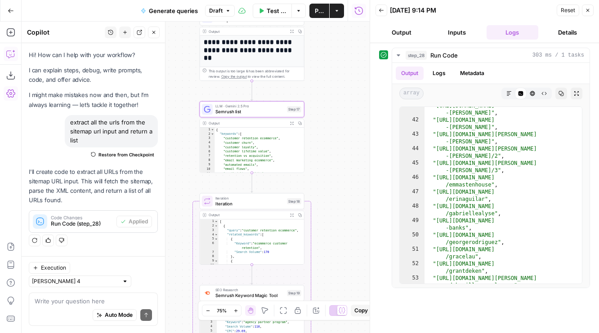
drag, startPoint x: 327, startPoint y: 218, endPoint x: 326, endPoint y: 83, distance: 134.9
click at [327, 83] on div "Workflow Set Inputs Inputs Run Code · Python Run Code Step 28 Output Expand Out…" at bounding box center [196, 178] width 348 height 312
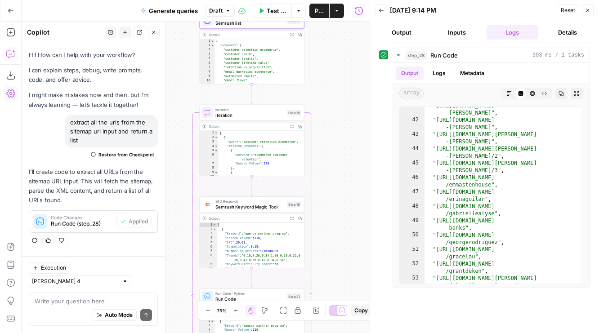
drag, startPoint x: 327, startPoint y: 234, endPoint x: 327, endPoint y: 63, distance: 171.3
click at [327, 63] on div "Workflow Set Inputs Inputs Run Code · Python Run Code Step 28 Output Expand Out…" at bounding box center [196, 178] width 348 height 312
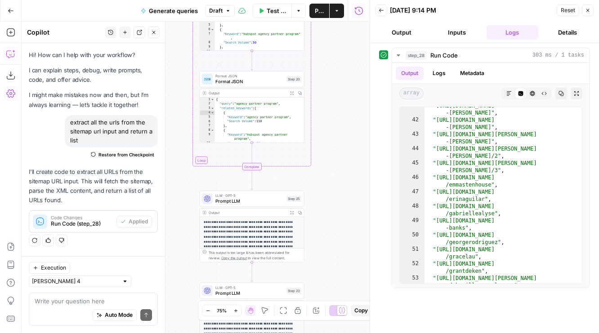
drag, startPoint x: 326, startPoint y: 243, endPoint x: 324, endPoint y: 103, distance: 140.3
click at [326, 103] on div "Workflow Set Inputs Inputs Run Code · Python Run Code Step 28 Output Expand Out…" at bounding box center [196, 178] width 348 height 312
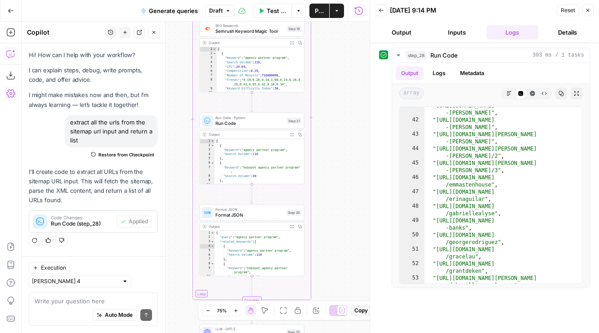
drag, startPoint x: 329, startPoint y: 91, endPoint x: 329, endPoint y: 241, distance: 150.2
click at [329, 241] on div "Workflow Set Inputs Inputs Run Code · Python Run Code Step 28 Output Expand Out…" at bounding box center [196, 178] width 348 height 312
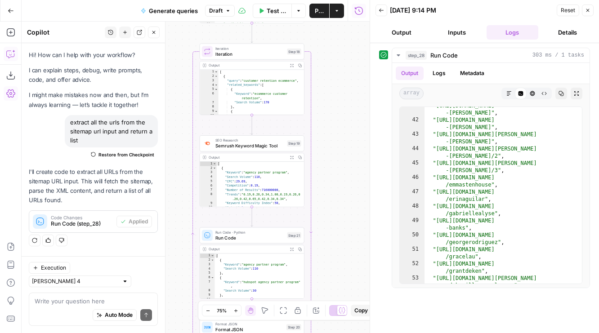
drag, startPoint x: 337, startPoint y: 109, endPoint x: 337, endPoint y: 217, distance: 107.5
click at [337, 217] on div "Workflow Set Inputs Inputs Run Code · Python Run Code Step 28 Output Expand Out…" at bounding box center [196, 178] width 348 height 312
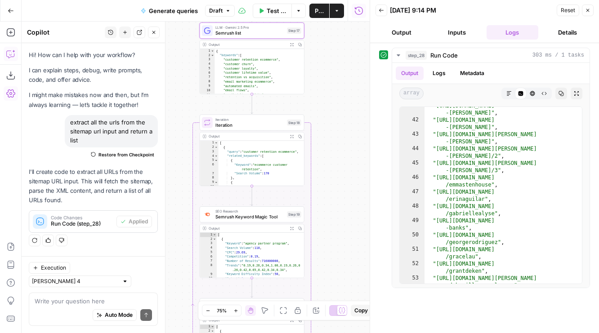
drag, startPoint x: 337, startPoint y: 105, endPoint x: 337, endPoint y: 263, distance: 158.3
click at [337, 263] on div "Workflow Set Inputs Inputs Run Code · Python Run Code Step 28 Output Expand Out…" at bounding box center [196, 178] width 348 height 312
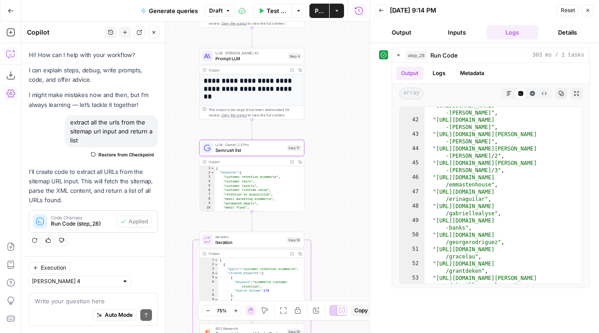
drag, startPoint x: 338, startPoint y: 78, endPoint x: 338, endPoint y: 205, distance: 126.4
click at [338, 205] on div "Workflow Set Inputs Inputs Run Code · Python Run Code Step 28 Output Expand Out…" at bounding box center [196, 178] width 348 height 312
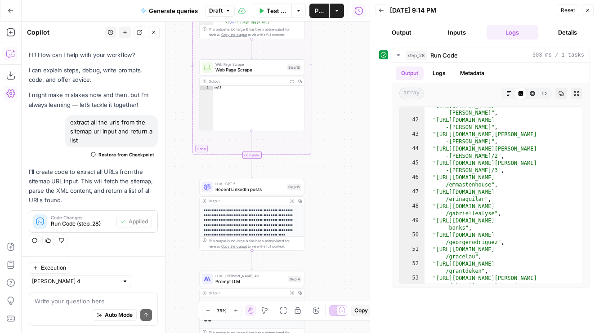
drag, startPoint x: 346, startPoint y: 125, endPoint x: 346, endPoint y: 222, distance: 96.7
click at [346, 222] on div "Workflow Set Inputs Inputs Run Code · Python Run Code Step 28 Output Expand Out…" at bounding box center [196, 178] width 348 height 312
click at [275, 189] on span "Recent LinkedIn posts" at bounding box center [249, 189] width 69 height 7
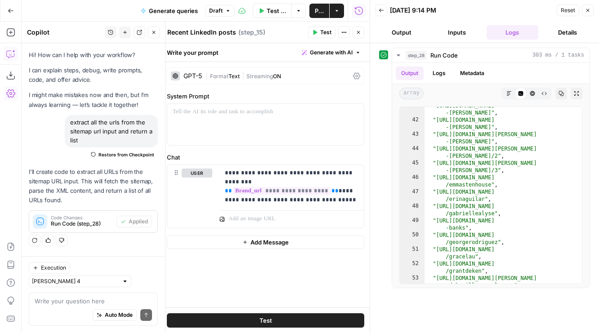
click at [358, 33] on icon "button" at bounding box center [358, 32] width 3 height 3
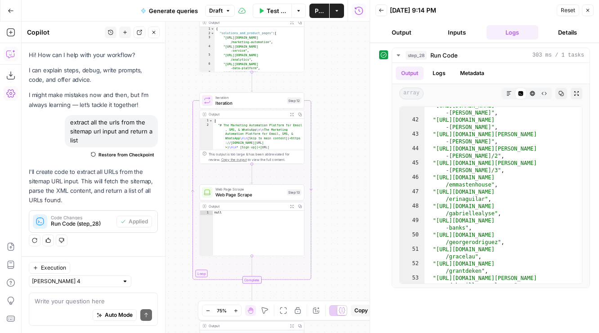
drag, startPoint x: 337, startPoint y: 63, endPoint x: 337, endPoint y: 266, distance: 202.4
click at [337, 266] on div "Workflow Set Inputs Inputs Run Code · Python Run Code Step 28 Output Expand Out…" at bounding box center [196, 178] width 348 height 312
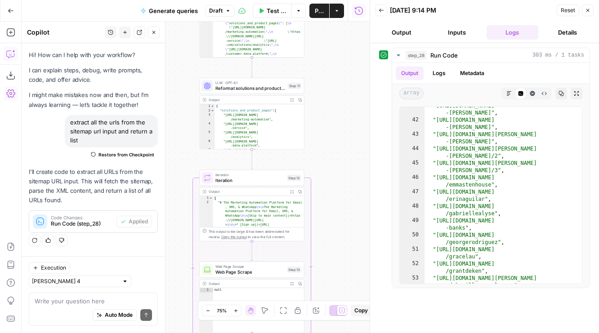
drag, startPoint x: 338, startPoint y: 115, endPoint x: 338, endPoint y: 207, distance: 92.6
click at [338, 207] on div "Workflow Set Inputs Inputs Run Code · Python Run Code Step 28 Output Expand Out…" at bounding box center [196, 178] width 348 height 312
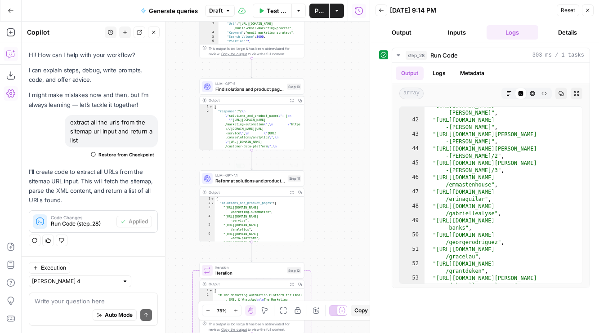
drag, startPoint x: 345, startPoint y: 78, endPoint x: 345, endPoint y: 233, distance: 155.6
click at [345, 233] on div "Workflow Set Inputs Inputs Run Code · Python Run Code Step 28 Output Expand Out…" at bounding box center [196, 178] width 348 height 312
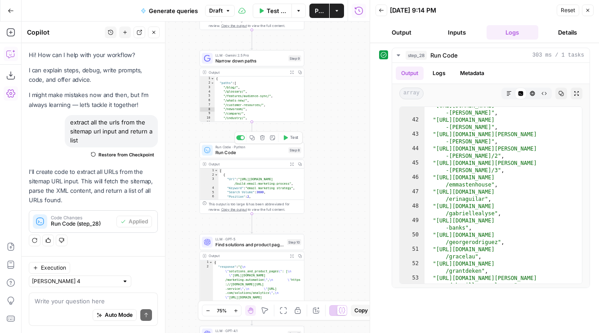
drag, startPoint x: 340, startPoint y: 160, endPoint x: 339, endPoint y: 81, distance: 79.1
click at [340, 81] on div "Workflow Set Inputs Inputs Run Code · Python Run Code Step 28 Output Expand Out…" at bounding box center [196, 178] width 348 height 312
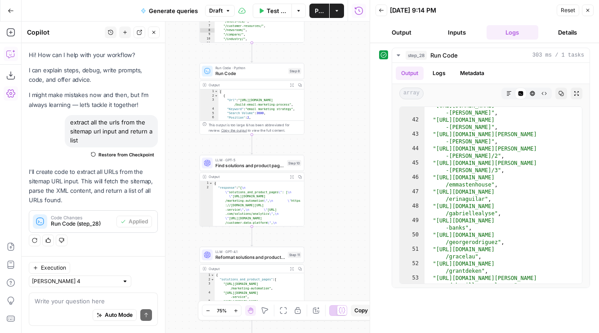
drag, startPoint x: 326, startPoint y: 237, endPoint x: 325, endPoint y: 288, distance: 50.8
click at [326, 288] on div "Workflow Set Inputs Inputs Run Code · Python Run Code Step 28 Output Expand Out…" at bounding box center [196, 178] width 348 height 312
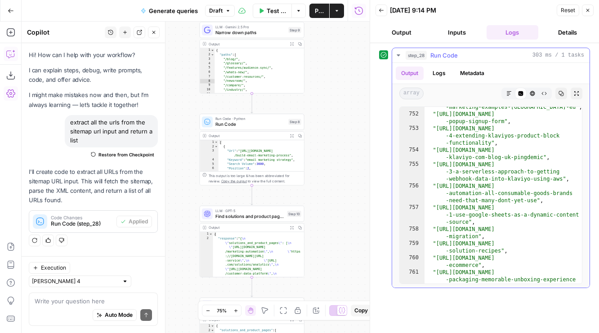
scroll to position [10789, 0]
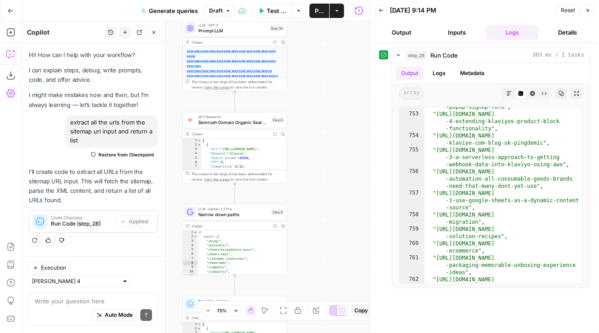
drag, startPoint x: 328, startPoint y: 80, endPoint x: 310, endPoint y: 246, distance: 166.9
click at [311, 246] on div "Workflow Set Inputs Inputs Run Code · Python Run Code Step 28 Output Expand Out…" at bounding box center [196, 178] width 348 height 312
drag, startPoint x: 333, startPoint y: 103, endPoint x: 333, endPoint y: 255, distance: 152.4
click at [333, 255] on div "Workflow Set Inputs Inputs Run Code · Python Run Code Step 28 Output Expand Out…" at bounding box center [196, 178] width 348 height 312
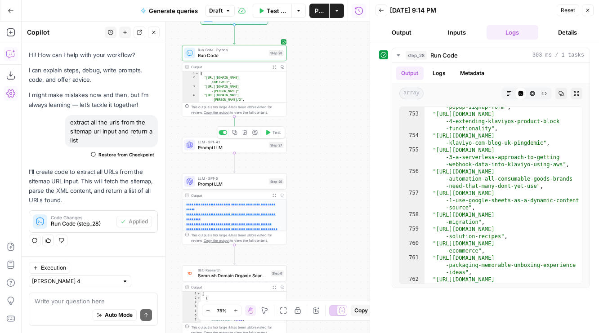
click at [251, 146] on span "Prompt LLM" at bounding box center [232, 147] width 68 height 7
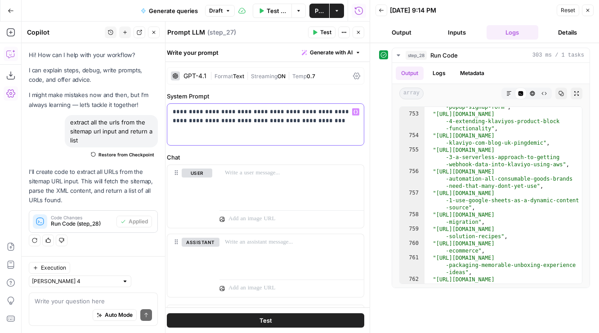
click at [314, 124] on p "**********" at bounding box center [266, 116] width 186 height 18
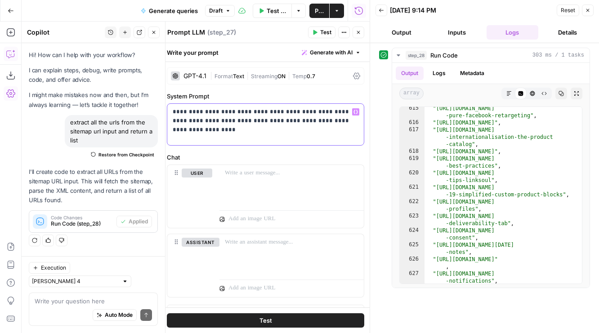
scroll to position [8788, 0]
click at [237, 111] on p "**********" at bounding box center [266, 120] width 186 height 27
click at [241, 114] on p "**********" at bounding box center [266, 120] width 186 height 27
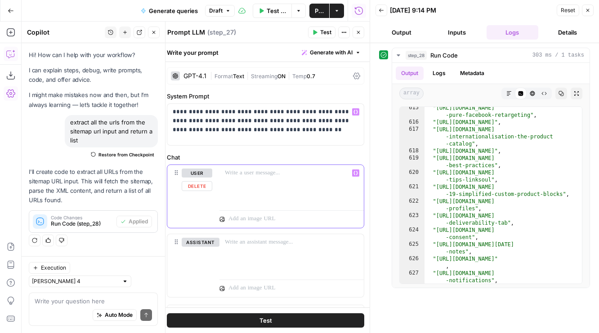
click at [267, 187] on div at bounding box center [291, 185] width 144 height 41
click at [259, 140] on div "**********" at bounding box center [265, 124] width 197 height 41
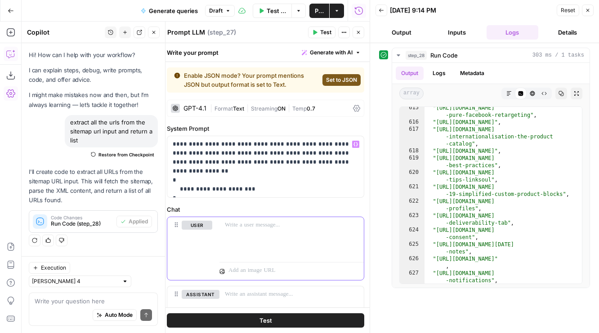
click at [252, 230] on div at bounding box center [291, 237] width 144 height 41
click at [334, 75] on button "Set to JSON" at bounding box center [341, 80] width 38 height 12
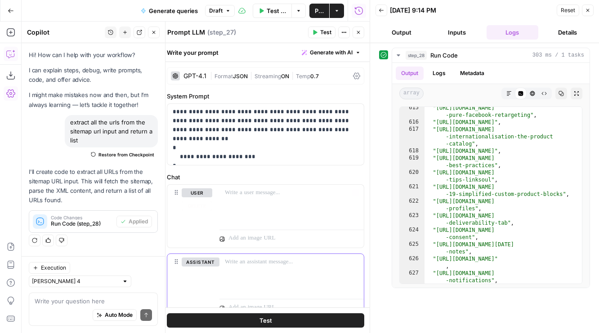
click at [228, 262] on p at bounding box center [292, 262] width 134 height 9
click at [258, 206] on div at bounding box center [291, 205] width 144 height 41
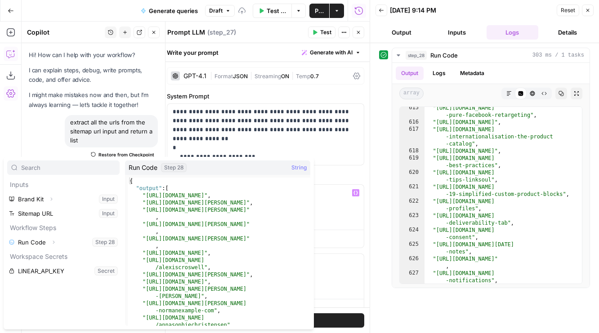
scroll to position [8788, 0]
click at [33, 242] on button "Select variable Run Code" at bounding box center [63, 242] width 112 height 14
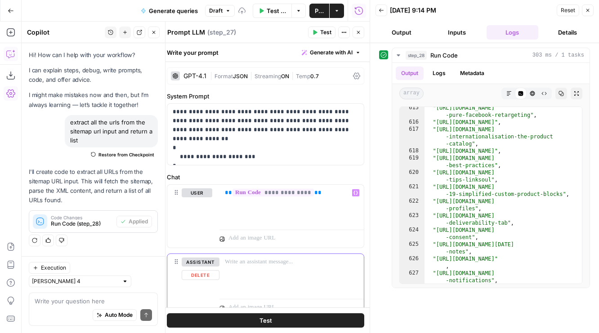
click at [195, 274] on button "Delete" at bounding box center [201, 275] width 38 height 10
click at [322, 30] on span "Test" at bounding box center [325, 32] width 11 height 8
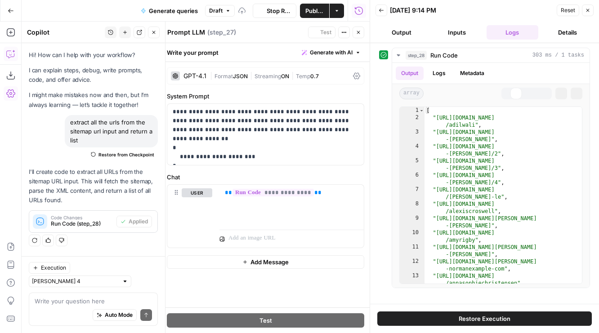
click at [362, 32] on button "Close" at bounding box center [359, 33] width 12 height 12
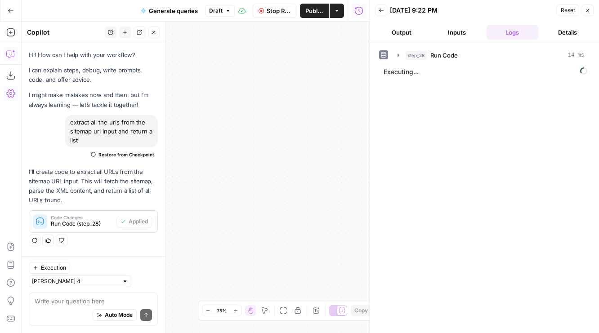
click at [284, 313] on icon "button" at bounding box center [283, 310] width 7 height 7
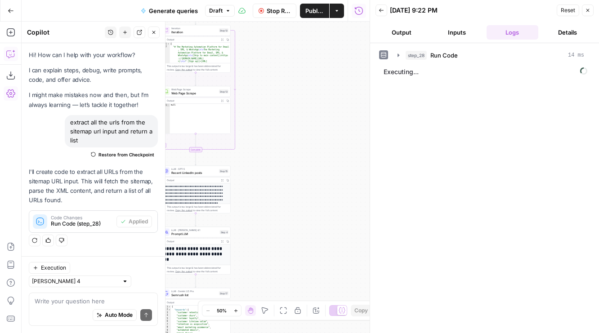
drag, startPoint x: 264, startPoint y: 250, endPoint x: 335, endPoint y: 220, distance: 76.8
click at [337, 219] on div "Workflow Set Inputs Inputs Run Code · Python Run Code Step 28 Output Expand Out…" at bounding box center [196, 178] width 348 height 312
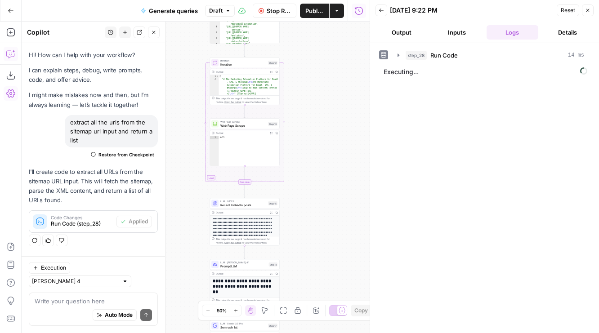
drag, startPoint x: 334, startPoint y: 136, endPoint x: 308, endPoint y: 205, distance: 74.0
click at [308, 205] on div "Workflow Set Inputs Inputs Run Code · Python Run Code Step 28 Output Expand Out…" at bounding box center [196, 178] width 348 height 312
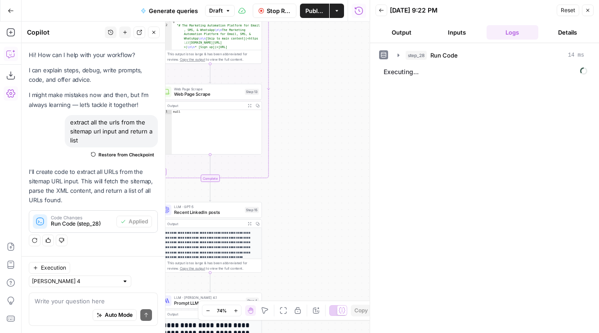
drag, startPoint x: 308, startPoint y: 205, endPoint x: 314, endPoint y: 205, distance: 6.7
click at [314, 205] on div "Workflow Set Inputs Inputs Run Code · Python Run Code Step 28 Output Expand Out…" at bounding box center [196, 178] width 348 height 312
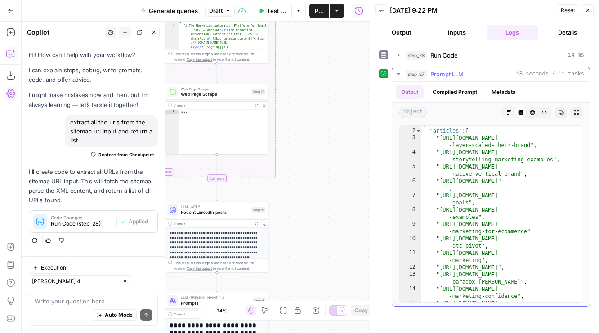
scroll to position [262, 0]
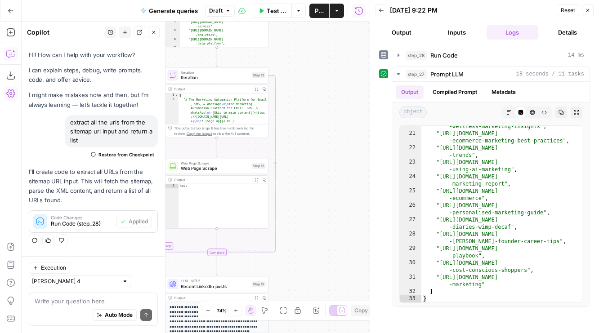
drag, startPoint x: 300, startPoint y: 83, endPoint x: 300, endPoint y: 172, distance: 89.0
click at [301, 173] on div "Workflow Set Inputs Inputs Run Code · Python Run Code Step 28 Output Expand Out…" at bounding box center [196, 178] width 348 height 312
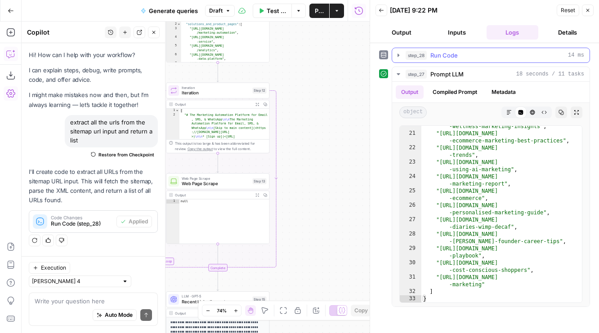
click at [469, 57] on div "step_28 Run Code 14 ms" at bounding box center [495, 55] width 179 height 9
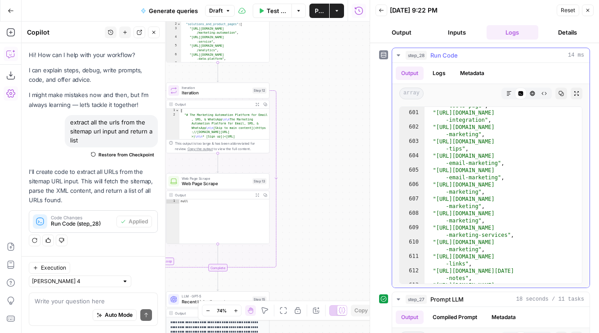
scroll to position [8582, 0]
drag, startPoint x: 308, startPoint y: 181, endPoint x: 308, endPoint y: 316, distance: 135.4
click at [308, 316] on body "AirOps Builders New Home Browse Your Data Usage Flightpath Settings Recent Grid…" at bounding box center [299, 166] width 599 height 333
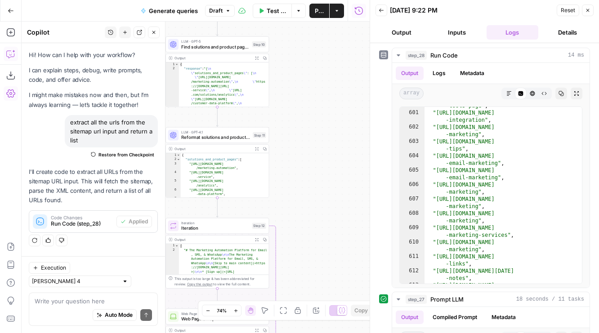
click at [285, 313] on icon "button" at bounding box center [283, 310] width 7 height 7
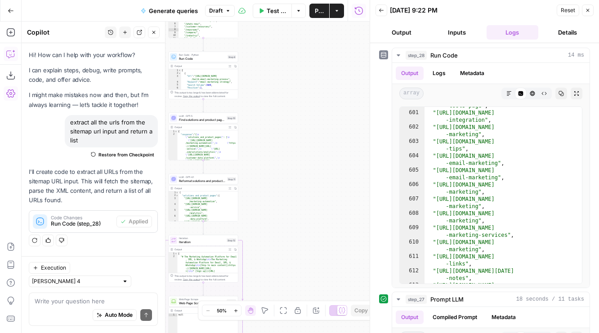
drag, startPoint x: 289, startPoint y: 222, endPoint x: 296, endPoint y: 306, distance: 83.9
click at [296, 305] on body "AirOps Builders New Home Browse Your Data Usage Flightpath Settings Recent Grid…" at bounding box center [299, 166] width 599 height 333
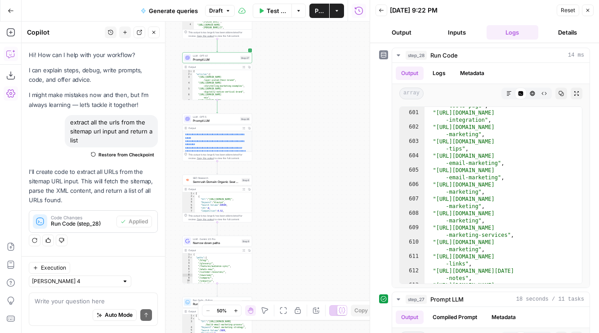
drag, startPoint x: 295, startPoint y: 219, endPoint x: 308, endPoint y: 362, distance: 143.7
click at [308, 333] on html "AirOps Builders New Home Browse Your Data Usage Flightpath Settings Recent Grid…" at bounding box center [299, 166] width 599 height 333
drag, startPoint x: 287, startPoint y: 144, endPoint x: 314, endPoint y: 295, distance: 153.0
click at [314, 295] on div "Workflow Set Inputs Inputs Run Code · Python Run Code Step 28 Output Expand Out…" at bounding box center [196, 178] width 348 height 312
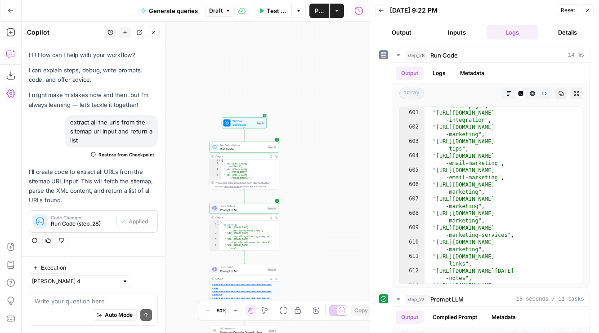
click at [227, 209] on span "Prompt LLM" at bounding box center [242, 210] width 45 height 4
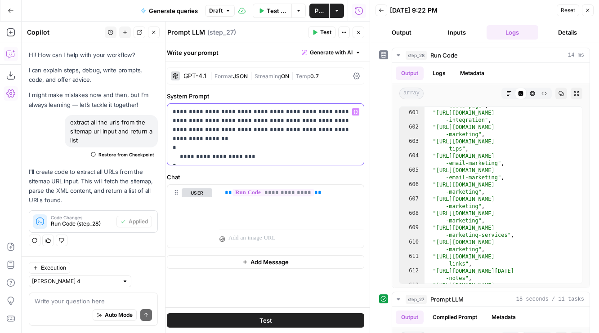
drag, startPoint x: 231, startPoint y: 122, endPoint x: 295, endPoint y: 111, distance: 64.4
click at [295, 111] on p "**********" at bounding box center [266, 134] width 186 height 54
drag, startPoint x: 272, startPoint y: 111, endPoint x: 238, endPoint y: 111, distance: 33.7
click at [238, 111] on p "**********" at bounding box center [266, 134] width 186 height 54
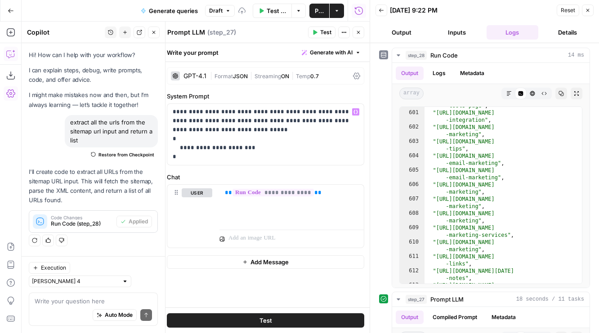
click at [224, 321] on button "Test" at bounding box center [265, 320] width 197 height 14
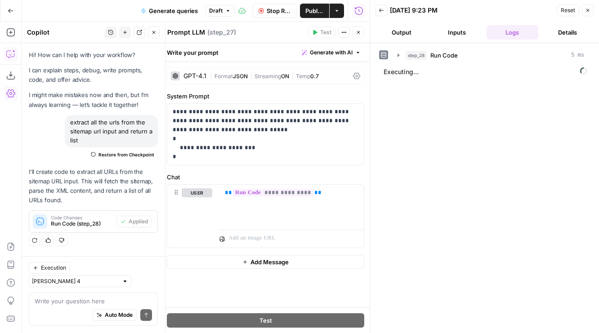
click at [384, 31] on button "Output" at bounding box center [401, 32] width 52 height 14
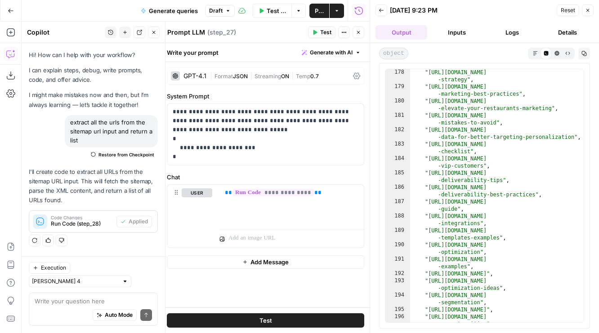
scroll to position [1309, 0]
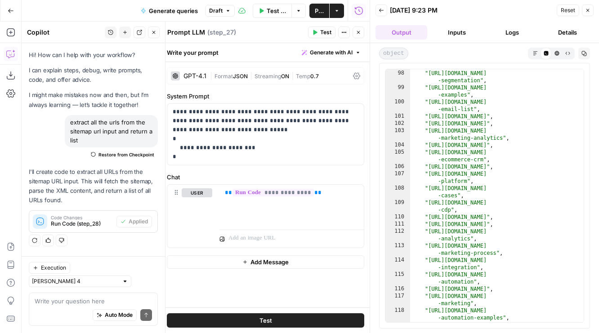
click at [359, 33] on icon "button" at bounding box center [358, 32] width 3 height 3
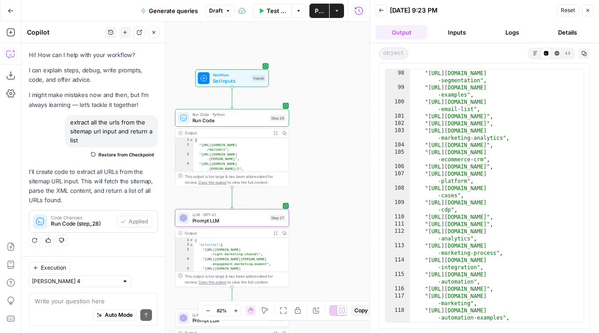
drag, startPoint x: 319, startPoint y: 131, endPoint x: 335, endPoint y: 71, distance: 62.0
click at [335, 71] on div "Workflow Set Inputs Inputs Run Code · Python Run Code Step 28 Output Expand Out…" at bounding box center [196, 178] width 348 height 312
click at [13, 29] on icon "button" at bounding box center [10, 32] width 8 height 8
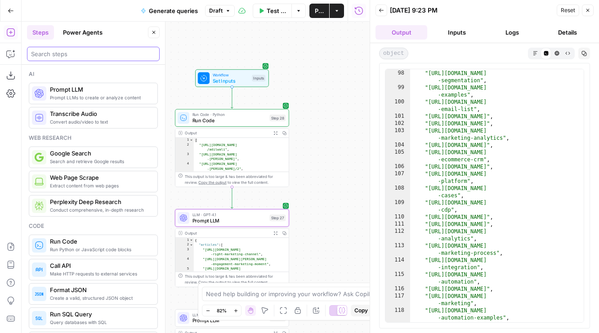
click at [83, 52] on input "search" at bounding box center [93, 53] width 125 height 9
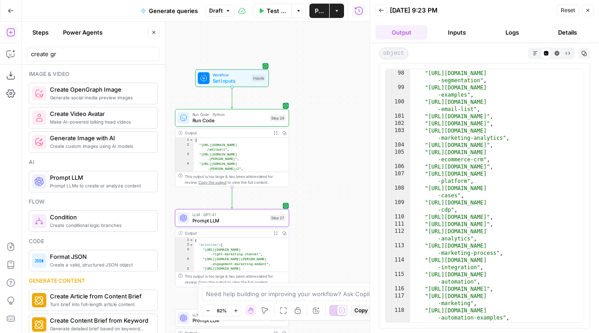
drag, startPoint x: 75, startPoint y: 59, endPoint x: 18, endPoint y: 59, distance: 57.1
click at [18, 59] on body "AirOps Builders New Home Browse Your Data Usage Flightpath Settings Recent Grid…" at bounding box center [299, 166] width 599 height 333
click at [76, 55] on input "create gr" at bounding box center [93, 53] width 125 height 9
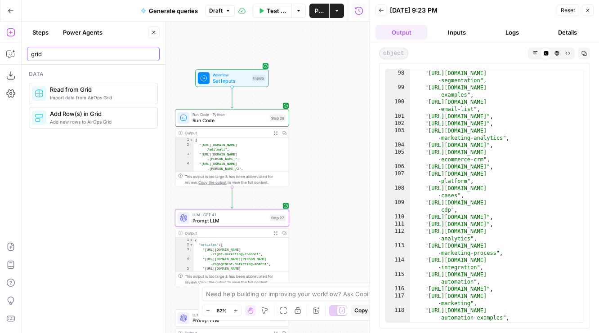
type input "grid"
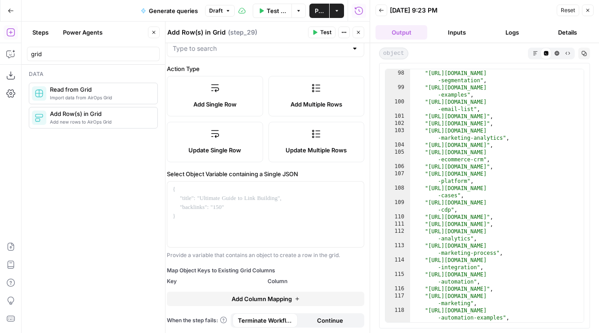
scroll to position [0, 0]
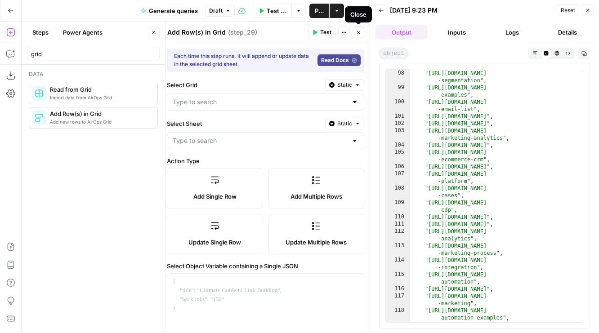
click at [359, 35] on button "Close" at bounding box center [359, 33] width 12 height 12
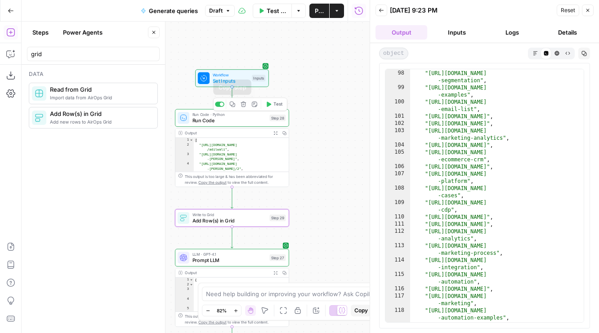
click at [232, 106] on icon "button" at bounding box center [232, 105] width 6 height 6
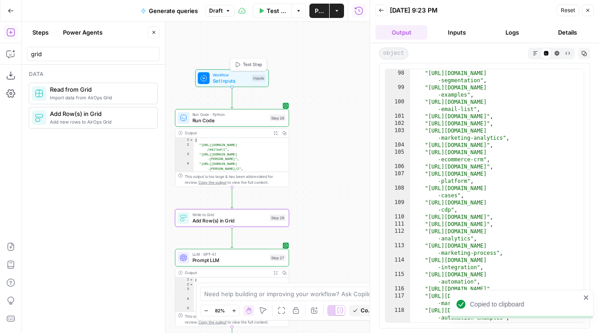
click at [243, 65] on span "Test Step" at bounding box center [252, 64] width 19 height 7
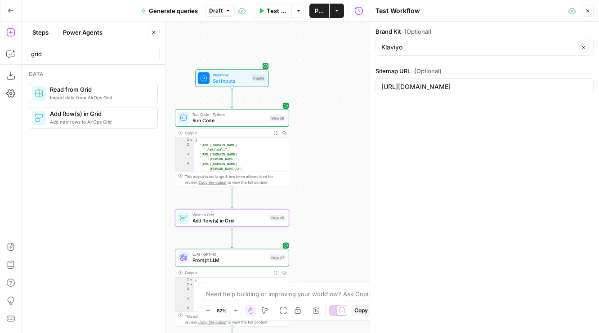
click at [208, 220] on span "Add Row(s) in Grid" at bounding box center [229, 220] width 74 height 7
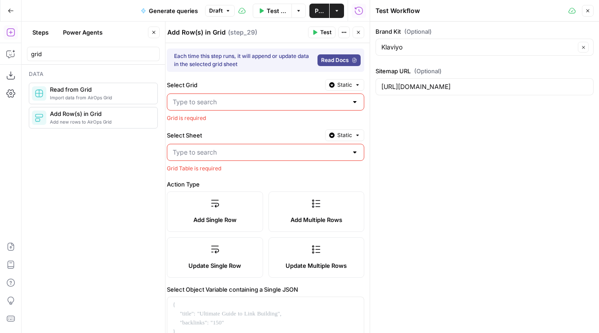
click at [240, 156] on input "Select Sheet" at bounding box center [260, 152] width 175 height 9
click at [235, 83] on label "Select Grid" at bounding box center [244, 84] width 155 height 9
click at [235, 98] on input "Select Grid" at bounding box center [260, 102] width 175 height 9
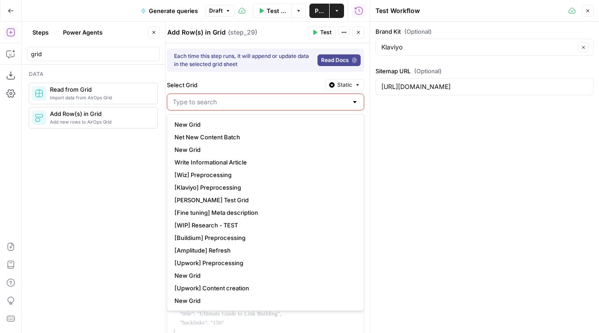
click at [235, 104] on input "Select Grid" at bounding box center [260, 102] width 175 height 9
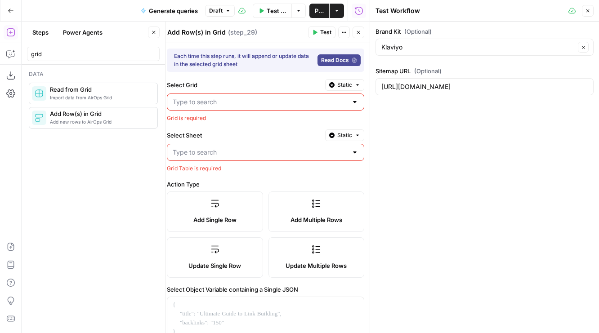
click at [228, 76] on div "Each time this step runs, it will append or update data in the selected grid sh…" at bounding box center [265, 246] width 208 height 406
click at [354, 30] on button "Close" at bounding box center [359, 33] width 12 height 12
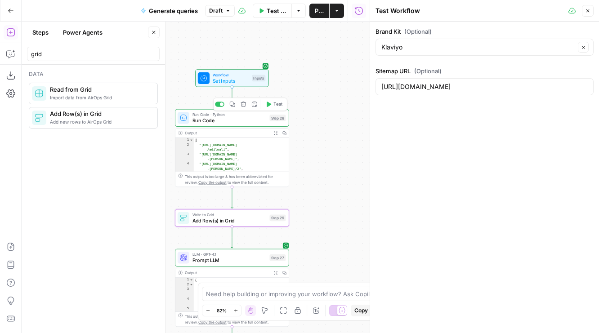
click at [231, 107] on button "Copy step" at bounding box center [232, 103] width 9 height 9
click at [447, 78] on div "[URL][DOMAIN_NAME]" at bounding box center [484, 86] width 218 height 17
click at [447, 82] on div "[URL][DOMAIN_NAME]" at bounding box center [484, 86] width 218 height 17
click at [233, 105] on icon "button" at bounding box center [232, 104] width 5 height 5
click at [230, 203] on icon "button" at bounding box center [232, 204] width 6 height 6
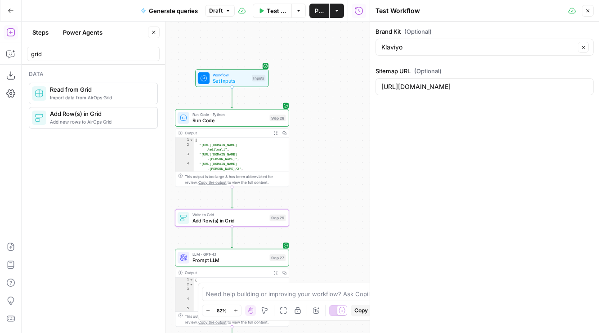
click at [232, 207] on icon "button" at bounding box center [232, 204] width 5 height 5
click at [158, 36] on button "Close" at bounding box center [154, 33] width 12 height 12
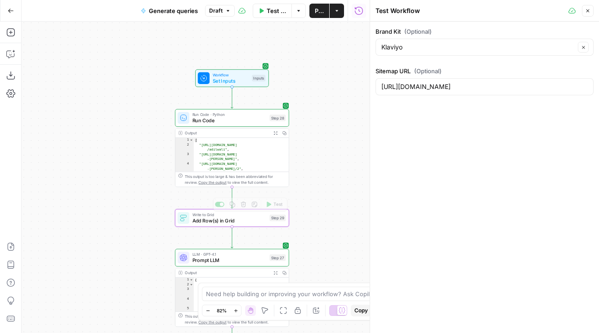
click at [222, 208] on div "Workflow Set Inputs Inputs Run Code · Python Run Code Step 28 Output Expand Out…" at bounding box center [196, 178] width 348 height 312
click at [231, 205] on icon "button" at bounding box center [232, 204] width 5 height 5
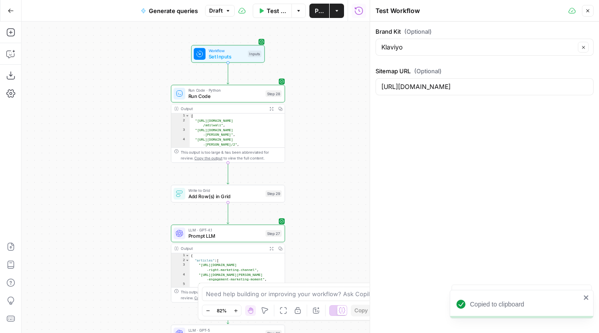
drag, startPoint x: 151, startPoint y: 251, endPoint x: 134, endPoint y: 164, distance: 88.5
click at [134, 164] on div "Workflow Set Inputs Inputs Run Code · Python Run Code Step 28 Output Expand Out…" at bounding box center [196, 178] width 348 height 312
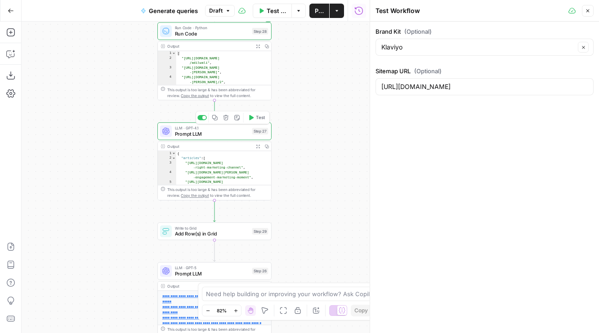
click at [215, 116] on icon "button" at bounding box center [215, 118] width 6 height 6
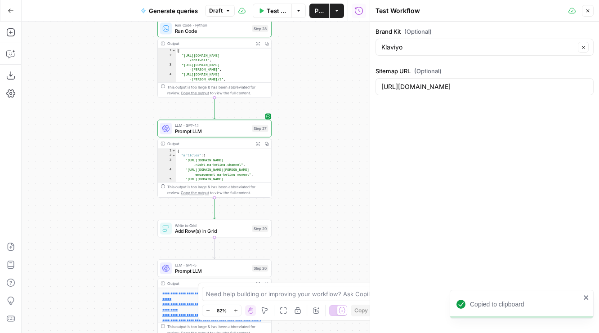
drag, startPoint x: 299, startPoint y: 143, endPoint x: 296, endPoint y: 106, distance: 36.5
click at [296, 106] on div "Workflow Set Inputs Inputs Run Code · Python Run Code Step 28 Output Expand Out…" at bounding box center [196, 178] width 348 height 312
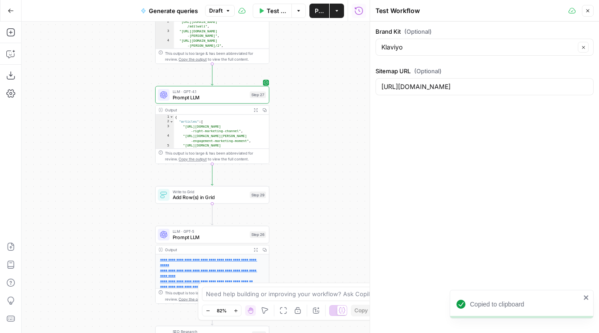
drag, startPoint x: 313, startPoint y: 171, endPoint x: 313, endPoint y: 0, distance: 170.4
click at [313, 0] on div "Go Back Generate queries Draft Test Workflow Options Publish Actions Run Histor…" at bounding box center [185, 166] width 370 height 333
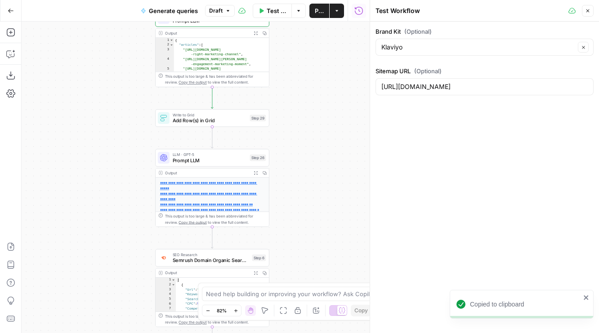
drag, startPoint x: 315, startPoint y: 77, endPoint x: 315, endPoint y: 237, distance: 160.1
click at [315, 237] on div "Workflow Set Inputs Inputs Run Code · Python Run Code Step 28 Output Expand Out…" at bounding box center [196, 178] width 348 height 312
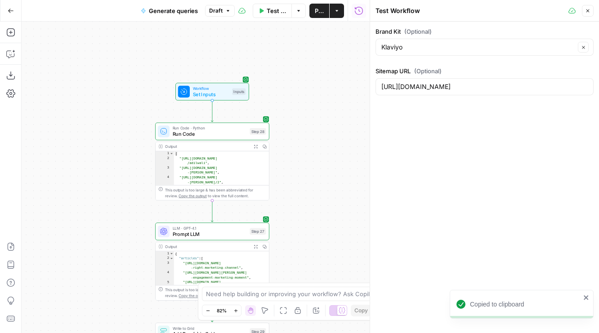
drag, startPoint x: 324, startPoint y: 85, endPoint x: 324, endPoint y: 232, distance: 147.1
click at [324, 232] on div "Workflow Set Inputs Inputs Run Code · Python Run Code Step 28 Output Expand Out…" at bounding box center [196, 178] width 348 height 312
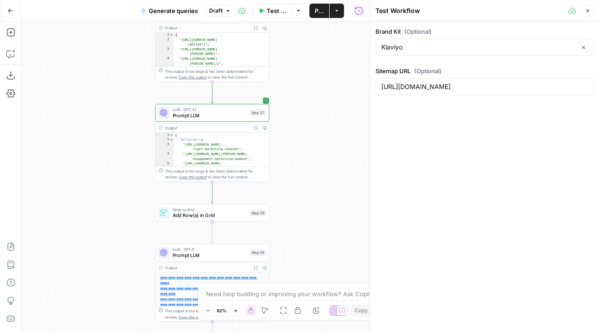
drag, startPoint x: 324, startPoint y: 232, endPoint x: 323, endPoint y: 113, distance: 118.7
click at [324, 113] on div "Workflow Set Inputs Inputs Run Code · Python Run Code Step 28 Output Expand Out…" at bounding box center [196, 178] width 348 height 312
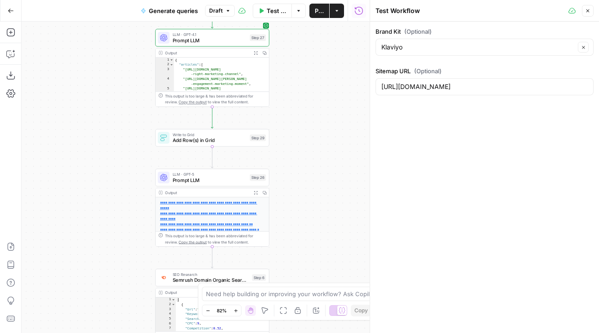
drag, startPoint x: 304, startPoint y: 214, endPoint x: 294, endPoint y: 134, distance: 79.7
click at [297, 136] on div "Workflow Set Inputs Inputs Run Code · Python Run Code Step 28 Output Expand Out…" at bounding box center [196, 178] width 348 height 312
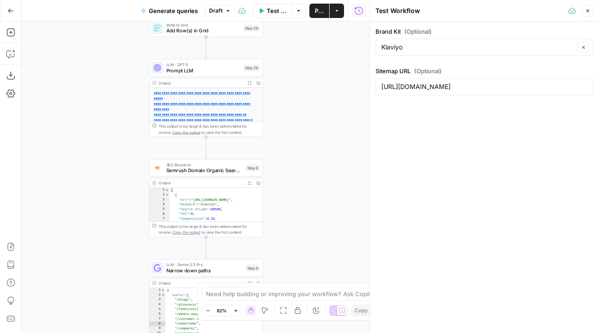
drag, startPoint x: 141, startPoint y: 161, endPoint x: 141, endPoint y: 54, distance: 107.0
click at [141, 54] on div "Workflow Set Inputs Inputs Run Code · Python Run Code Step 28 Output Expand Out…" at bounding box center [196, 178] width 348 height 312
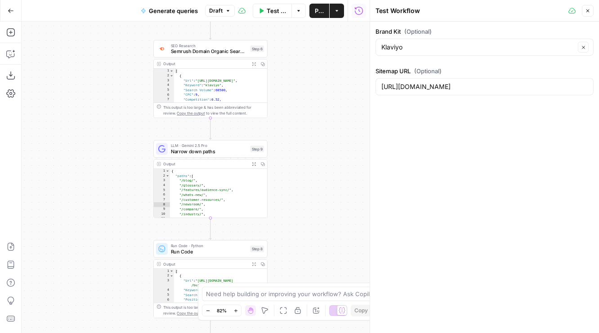
drag, startPoint x: 98, startPoint y: 177, endPoint x: 103, endPoint y: 58, distance: 119.3
click at [103, 58] on div "Workflow Set Inputs Inputs Run Code · Python Run Code Step 28 Output Expand Out…" at bounding box center [196, 178] width 348 height 312
click at [170, 257] on div "Run Code · Python Run Code Step 8 Copy step Delete step Add Note Test" at bounding box center [210, 249] width 114 height 18
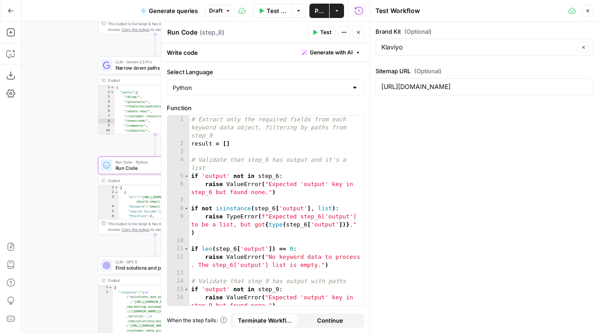
drag, startPoint x: 128, startPoint y: 244, endPoint x: 70, endPoint y: 159, distance: 102.7
click at [70, 159] on div "Workflow Set Inputs Inputs Run Code · Python Run Code Step 28 Output Expand Out…" at bounding box center [196, 178] width 348 height 312
drag, startPoint x: 73, startPoint y: 128, endPoint x: 74, endPoint y: 294, distance: 165.5
click at [74, 293] on div "Workflow Set Inputs Inputs Run Code · Python Run Code Step 28 Output Expand Out…" at bounding box center [196, 178] width 348 height 312
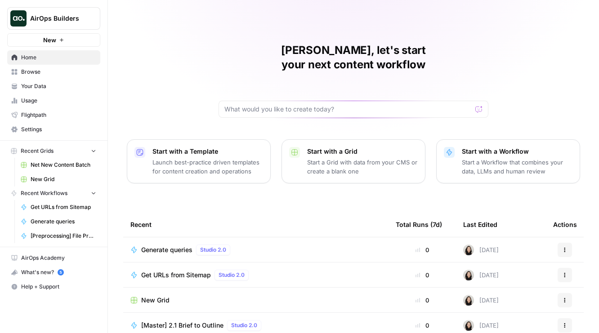
click at [52, 74] on span "Browse" at bounding box center [58, 72] width 75 height 8
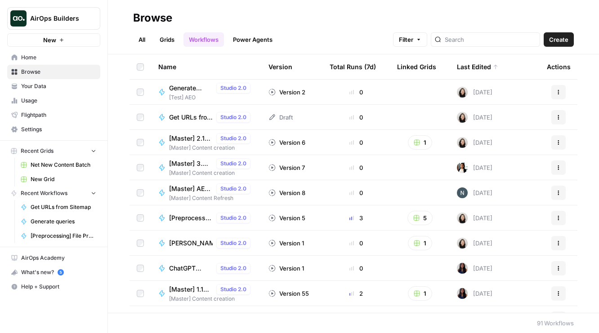
click at [558, 39] on span "Create" at bounding box center [558, 39] width 19 height 9
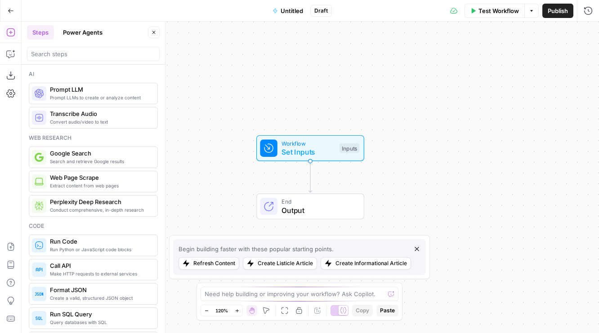
click at [290, 12] on span "Untitled" at bounding box center [292, 10] width 22 height 9
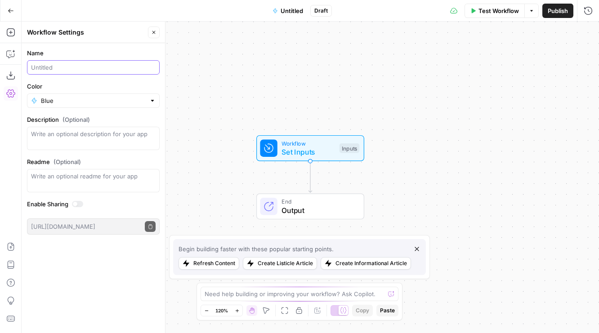
click at [121, 64] on input "Name" at bounding box center [93, 67] width 125 height 9
type input "1. Add relevant blogs to Grid"
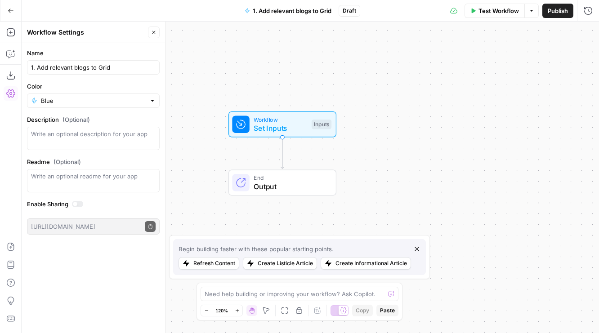
drag, startPoint x: 255, startPoint y: 106, endPoint x: 226, endPoint y: 81, distance: 38.3
click at [226, 81] on div "Workflow Set Inputs Inputs End Output" at bounding box center [310, 178] width 577 height 312
click at [268, 121] on span "Set Inputs" at bounding box center [279, 126] width 54 height 11
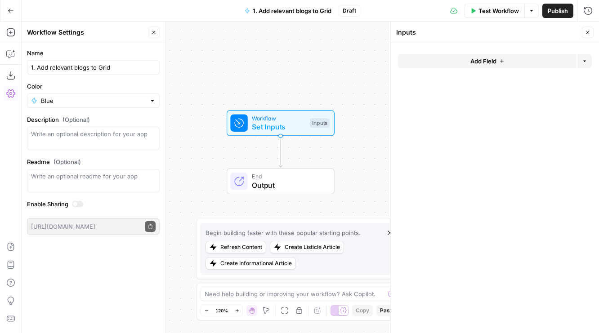
click at [474, 61] on span "Add Field" at bounding box center [483, 61] width 26 height 9
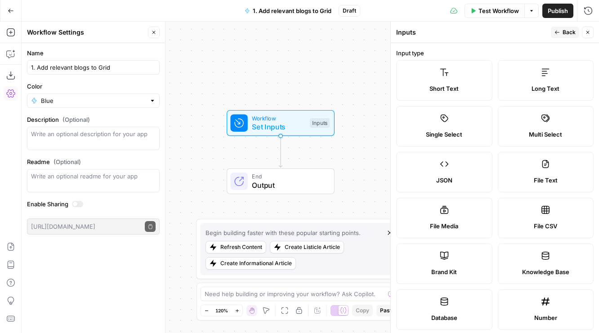
scroll to position [256, 0]
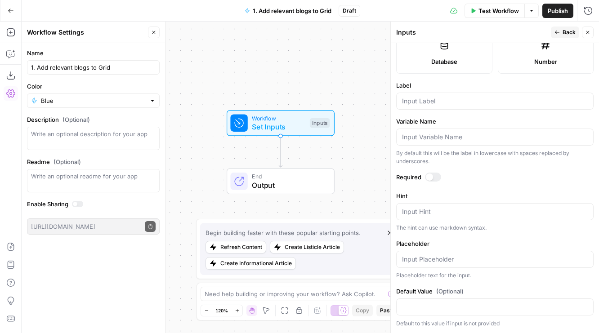
click at [412, 107] on div at bounding box center [494, 101] width 197 height 17
type input "Sitemap URL"
click at [566, 30] on span "Back" at bounding box center [569, 32] width 13 height 8
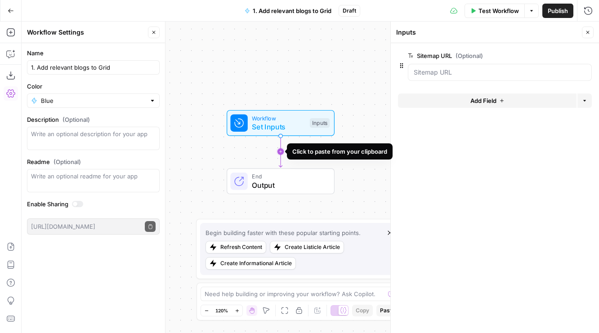
click at [279, 152] on icon "Edge from start to end" at bounding box center [280, 151] width 3 height 31
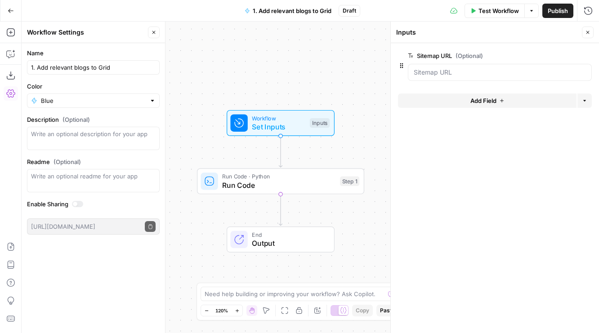
click at [305, 105] on span "Test Step" at bounding box center [310, 103] width 29 height 10
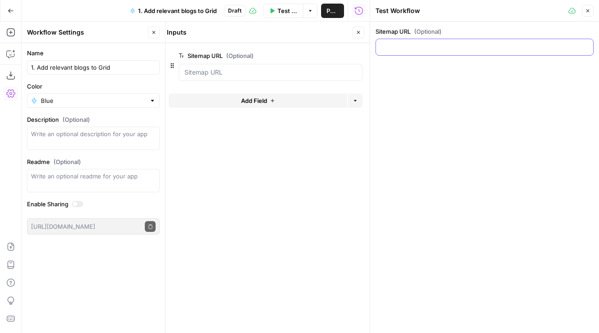
click at [396, 49] on input "Sitemap URL (Optional)" at bounding box center [484, 47] width 206 height 9
paste input "[URL][DOMAIN_NAME]"
type input "[URL][DOMAIN_NAME]"
click at [353, 30] on button "Close" at bounding box center [359, 33] width 12 height 12
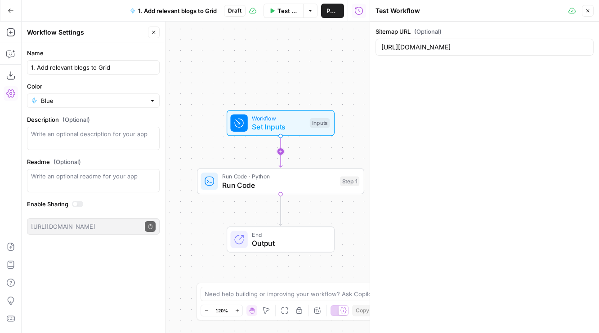
click at [279, 152] on icon "Edge from start to step_1" at bounding box center [280, 151] width 3 height 31
click at [267, 183] on span "Run Code" at bounding box center [278, 185] width 112 height 11
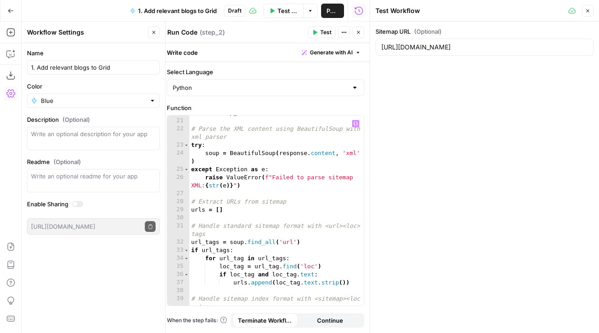
scroll to position [393, 0]
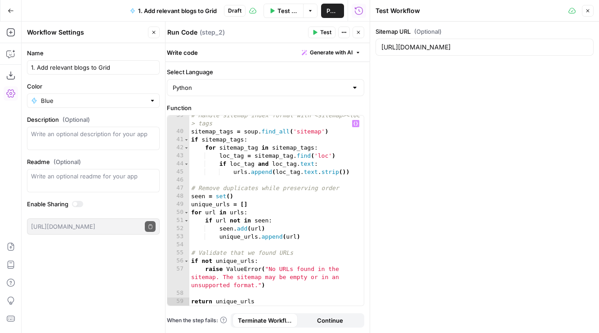
type textarea "**********"
click at [257, 210] on div "# Handle sitemap index format with <sitemap><loc > tags sitemap_tags = soup . f…" at bounding box center [276, 219] width 174 height 215
click at [10, 53] on icon "button" at bounding box center [10, 53] width 9 height 9
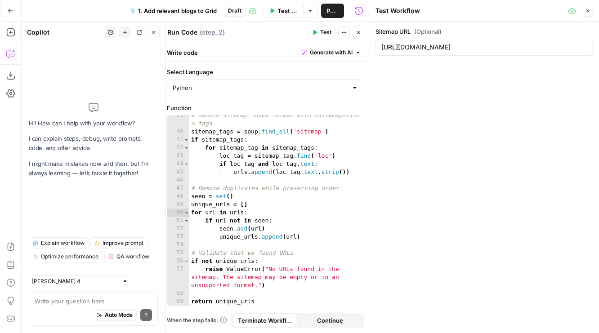
click at [102, 304] on textarea at bounding box center [93, 301] width 117 height 9
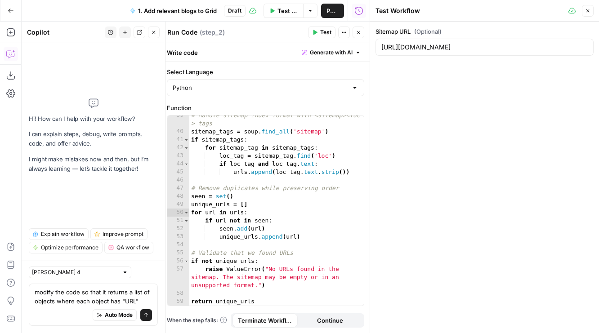
type textarea "modify the code so that it returns a list of objects where each object has "URL""
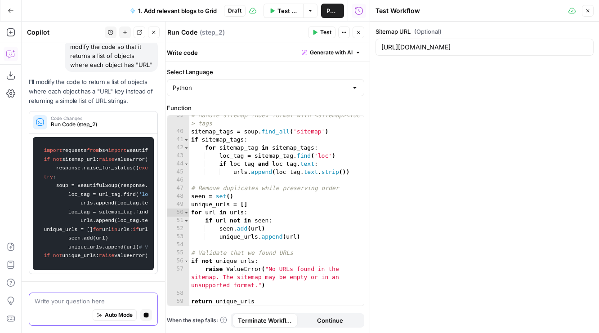
scroll to position [0, 0]
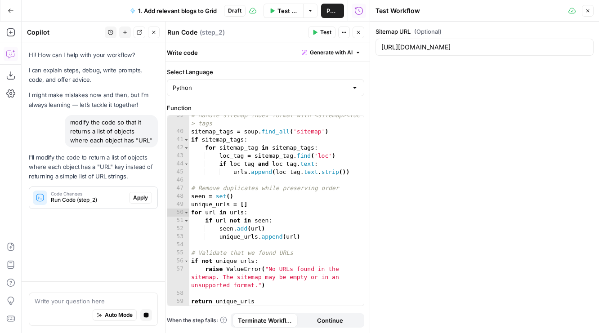
click at [149, 194] on button "Apply" at bounding box center [140, 198] width 23 height 12
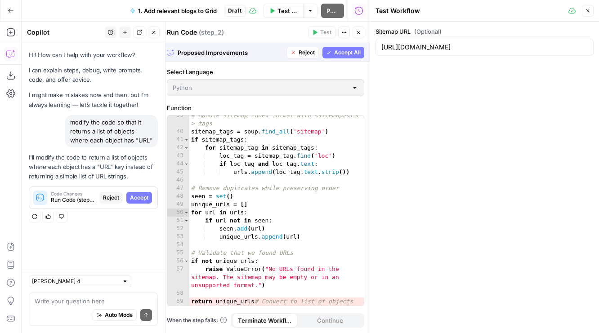
click at [343, 52] on span "Accept All" at bounding box center [347, 53] width 27 height 8
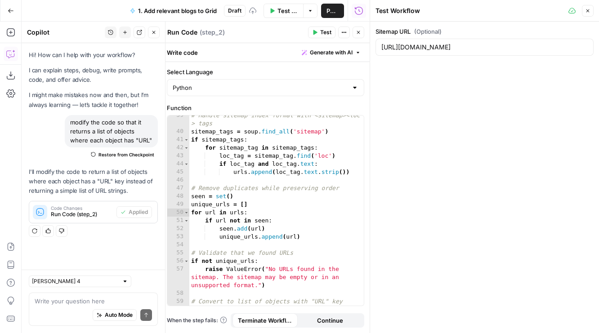
click at [324, 26] on header "Run Code Run Code ( step_2 ) Test Actions Close" at bounding box center [265, 33] width 208 height 22
click at [324, 36] on span "Test" at bounding box center [325, 32] width 11 height 8
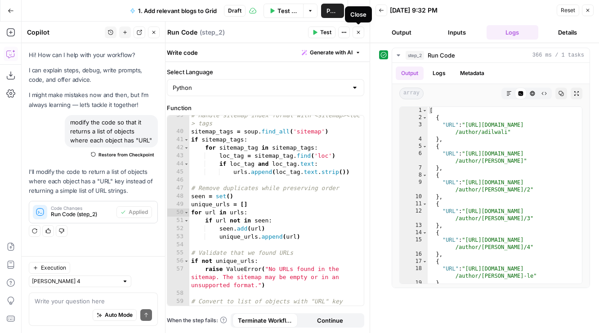
click at [359, 36] on button "Close" at bounding box center [359, 33] width 12 height 12
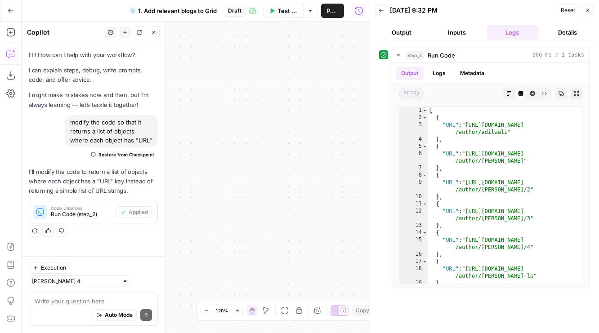
click at [287, 310] on icon "button" at bounding box center [284, 310] width 7 height 7
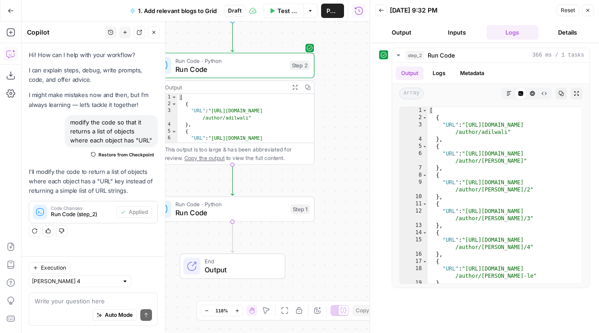
drag, startPoint x: 311, startPoint y: 221, endPoint x: 350, endPoint y: 179, distance: 56.6
click at [350, 179] on div "Workflow Set Inputs Inputs Run Code · Python Run Code Step 2 Output Expand Outp…" at bounding box center [196, 178] width 348 height 312
drag, startPoint x: 183, startPoint y: 176, endPoint x: 218, endPoint y: 176, distance: 34.2
click at [218, 176] on div "Workflow Set Inputs Inputs Run Code · Python Run Code Step 2 Output Expand Outp…" at bounding box center [196, 178] width 348 height 312
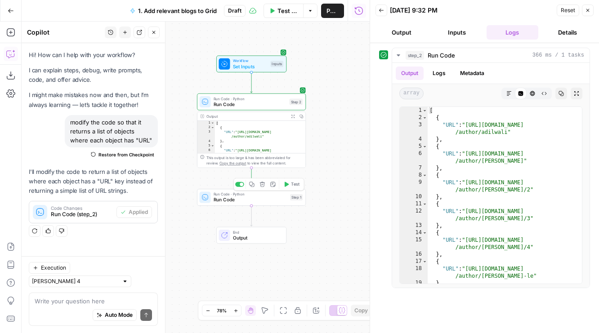
click at [265, 187] on button "Delete step" at bounding box center [262, 184] width 9 height 9
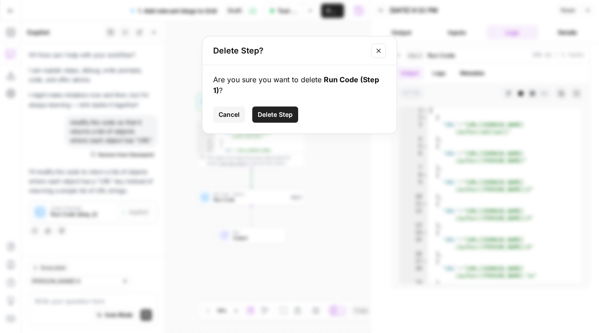
click at [274, 106] on div "Are you sure you want to delete Run Code (Step 1) ? Cancel Delete Step" at bounding box center [299, 99] width 194 height 68
click at [282, 112] on span "Delete Step" at bounding box center [275, 114] width 35 height 9
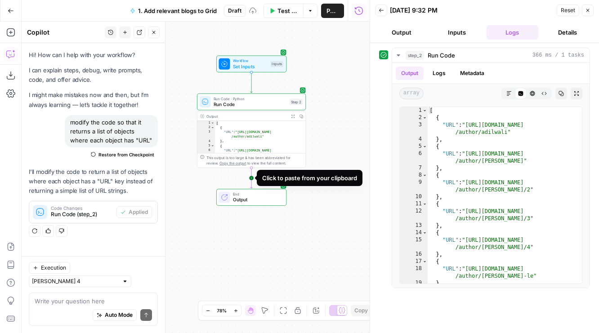
click at [250, 181] on icon "Edge from step_2 to end" at bounding box center [251, 178] width 2 height 20
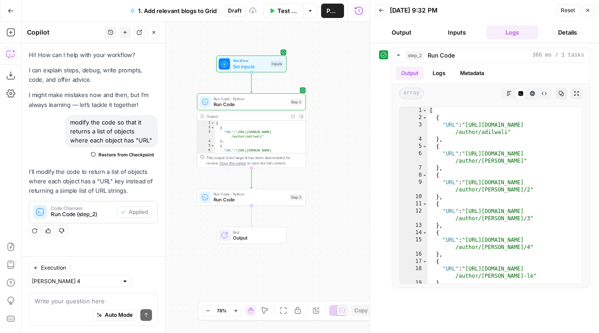
click at [228, 196] on span "Run Code · Python" at bounding box center [250, 194] width 73 height 5
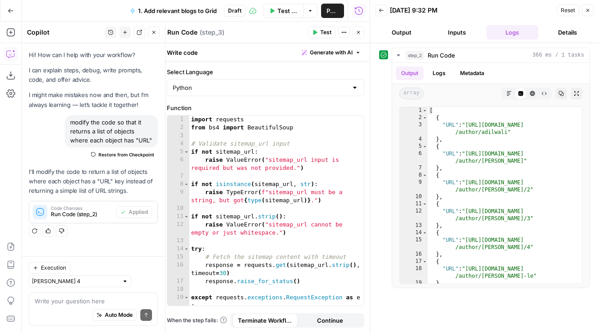
click at [358, 36] on button "Close" at bounding box center [359, 33] width 12 height 12
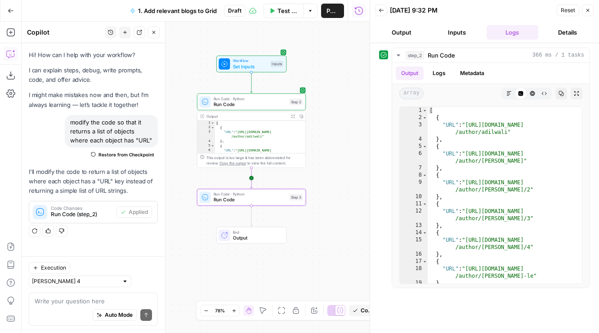
click at [250, 176] on icon "Edge from step_2 to step_3" at bounding box center [251, 178] width 2 height 20
click at [261, 224] on icon "button" at bounding box center [261, 221] width 5 height 5
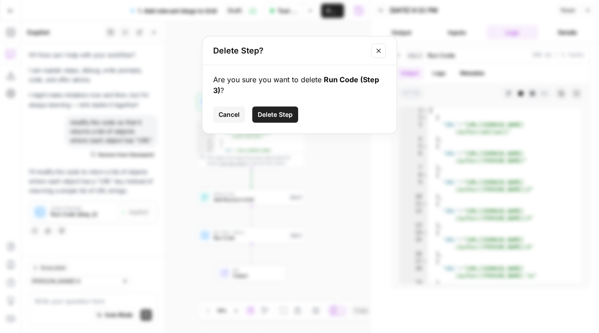
click at [279, 108] on button "Delete Step" at bounding box center [275, 115] width 46 height 16
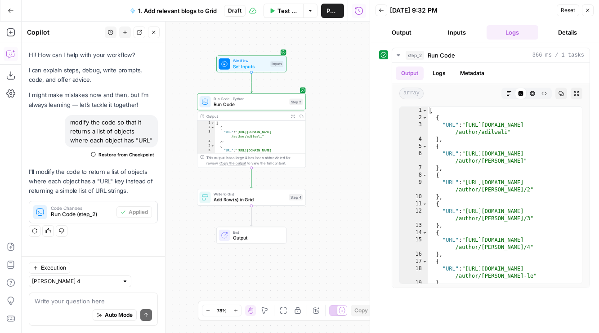
click at [229, 192] on span "Write to Grid" at bounding box center [250, 194] width 73 height 5
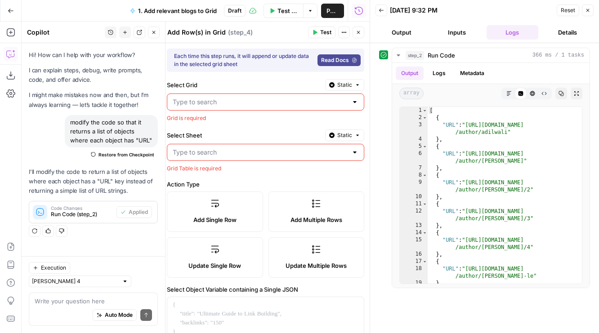
click at [227, 110] on div at bounding box center [265, 102] width 197 height 17
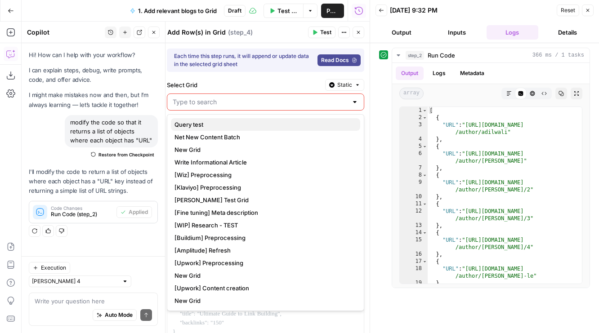
click at [223, 125] on span "Query test" at bounding box center [263, 124] width 179 height 9
type input "Query test"
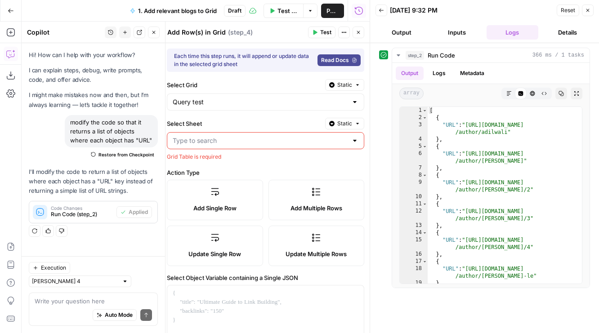
click at [222, 149] on div at bounding box center [265, 140] width 197 height 17
click at [220, 143] on input "Select Sheet" at bounding box center [260, 140] width 175 height 9
click at [217, 172] on div "Blank" at bounding box center [265, 163] width 197 height 21
click at [217, 162] on span "Blank" at bounding box center [263, 163] width 179 height 9
type input "Blank"
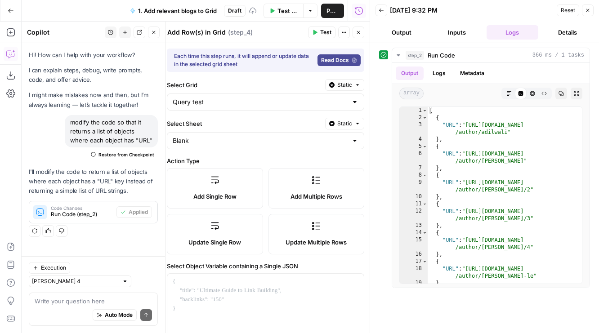
scroll to position [92, 0]
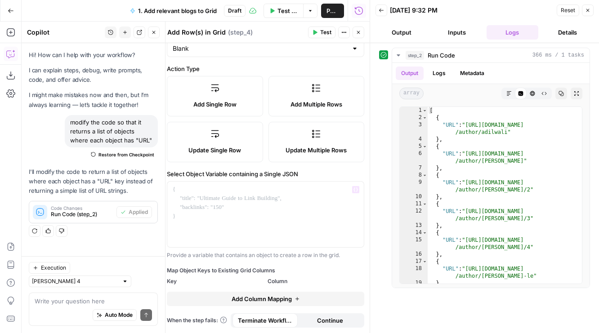
click at [302, 97] on label "Add Multiple Rows" at bounding box center [316, 96] width 96 height 40
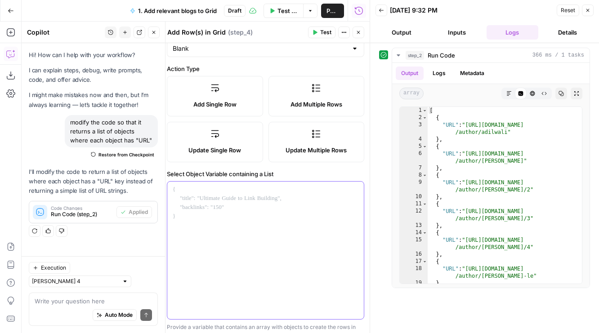
click at [234, 201] on div at bounding box center [265, 251] width 197 height 138
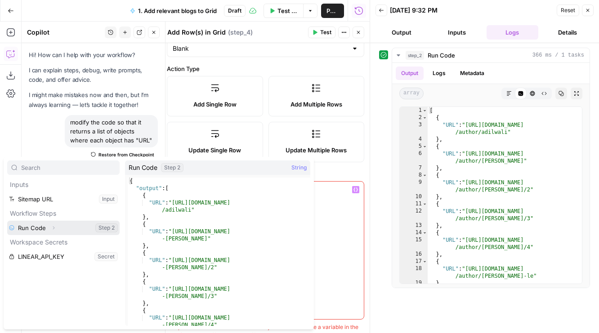
click at [54, 229] on icon "button" at bounding box center [53, 227] width 5 height 5
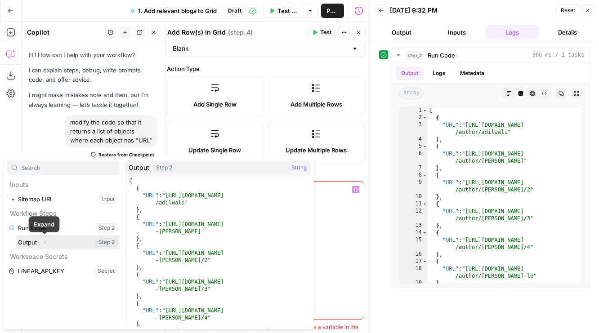
click at [27, 243] on button "Select variable Output" at bounding box center [67, 242] width 103 height 14
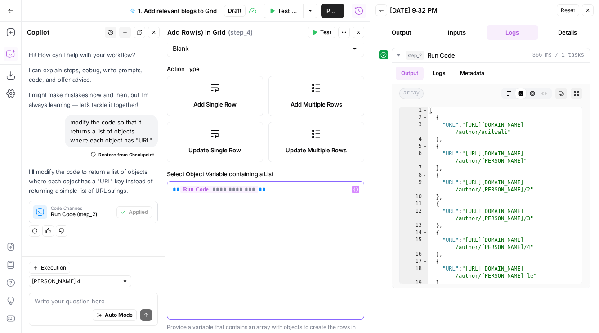
scroll to position [189, 0]
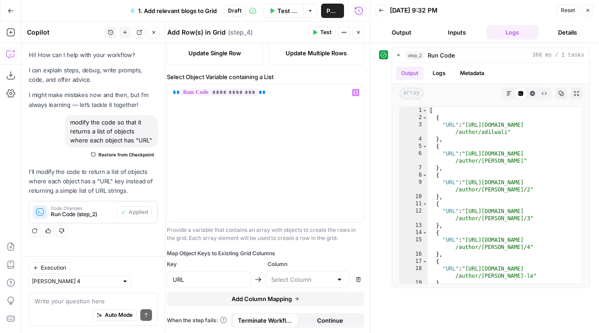
click at [282, 272] on div at bounding box center [307, 279] width 84 height 17
click at [286, 302] on span "URL" at bounding box center [305, 302] width 65 height 9
type input "URL"
click at [321, 38] on button "Test" at bounding box center [321, 33] width 27 height 12
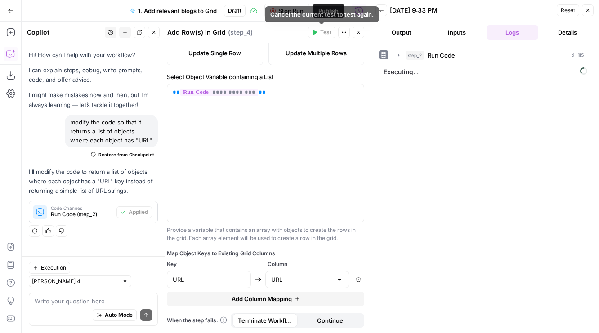
click at [360, 32] on icon "button" at bounding box center [358, 32] width 5 height 5
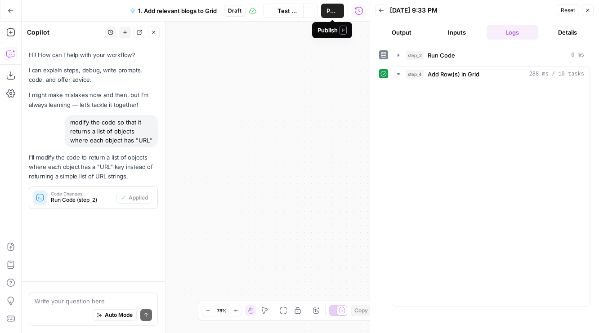
click at [328, 11] on span "Publish" at bounding box center [332, 10] width 12 height 9
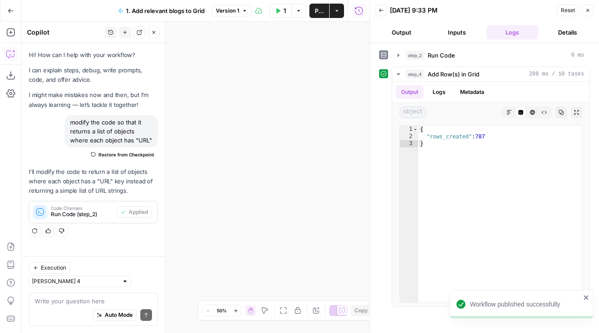
drag, startPoint x: 259, startPoint y: 101, endPoint x: 396, endPoint y: 101, distance: 137.2
click at [395, 101] on body "Workflow published successfully AirOps Builders New Home Browse Your Data Usage…" at bounding box center [299, 166] width 599 height 333
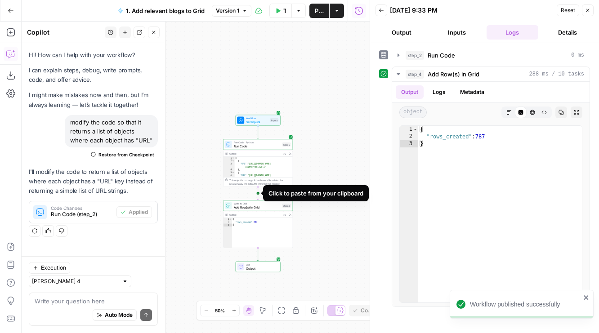
click at [259, 194] on icon "Edge from step_2 to step_4" at bounding box center [257, 193] width 1 height 13
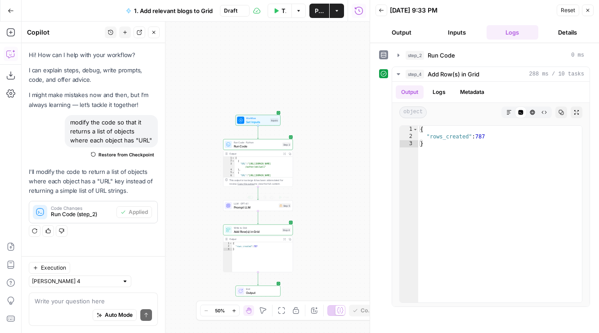
click at [237, 210] on div "LLM · GPT-4.1 Prompt LLM Step 5 Copy step Delete step Add Note Test" at bounding box center [258, 206] width 70 height 11
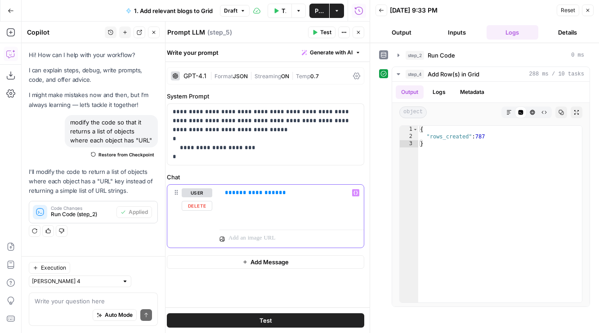
click at [332, 189] on p "**********" at bounding box center [292, 192] width 134 height 9
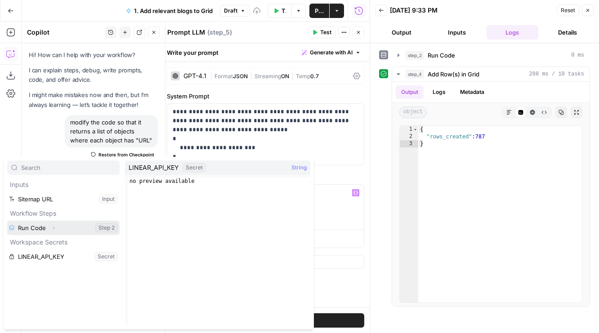
click at [36, 228] on button "Select variable Run Code" at bounding box center [63, 228] width 112 height 14
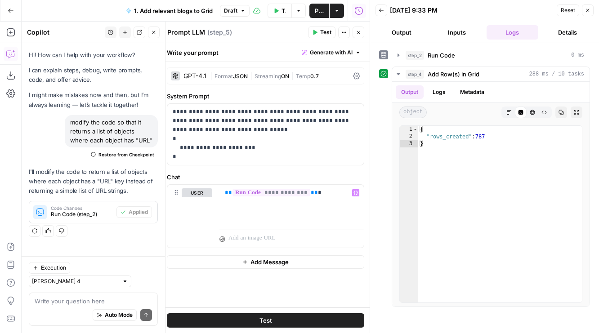
click at [319, 35] on button "Test" at bounding box center [321, 33] width 27 height 12
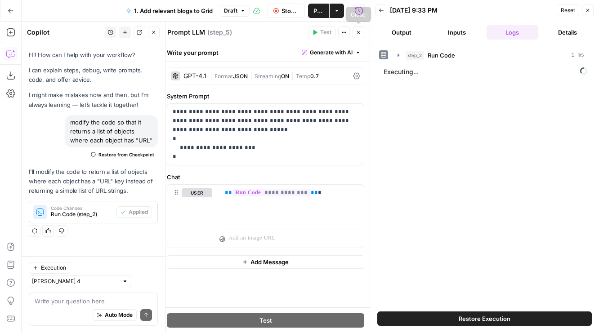
click at [362, 33] on button "Close" at bounding box center [359, 33] width 12 height 12
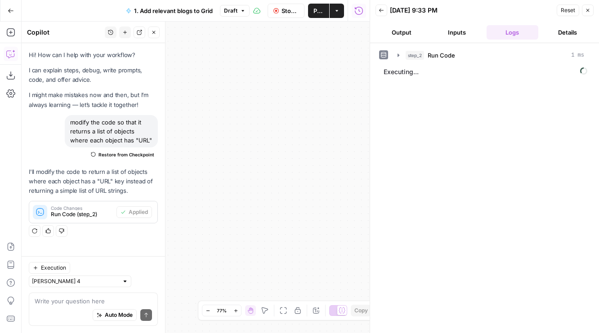
click at [288, 314] on button "Fit to View" at bounding box center [283, 310] width 11 height 11
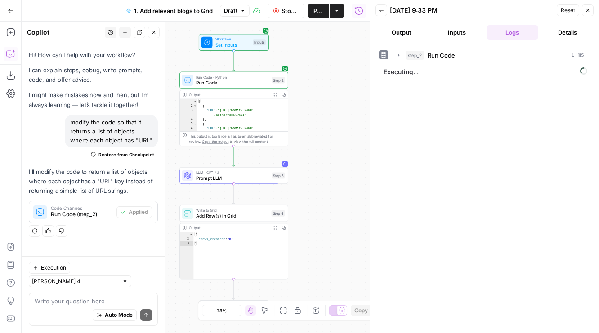
drag, startPoint x: 279, startPoint y: 163, endPoint x: 316, endPoint y: 161, distance: 37.4
click at [317, 161] on div "Workflow Set Inputs Inputs Run Code · Python Run Code Step 2 Output Expand Outp…" at bounding box center [196, 178] width 348 height 312
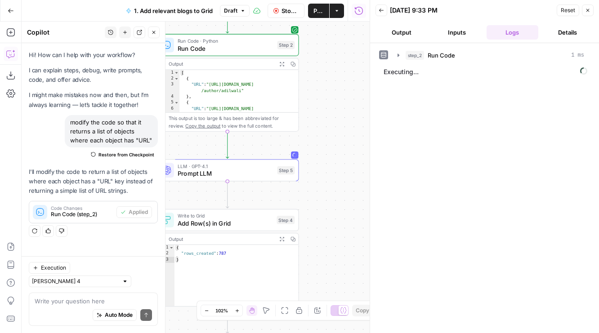
drag, startPoint x: 272, startPoint y: 200, endPoint x: 308, endPoint y: 190, distance: 36.9
click at [308, 190] on div "Workflow Set Inputs Inputs Run Code · Python Run Code Step 2 Output Expand Outp…" at bounding box center [196, 178] width 348 height 312
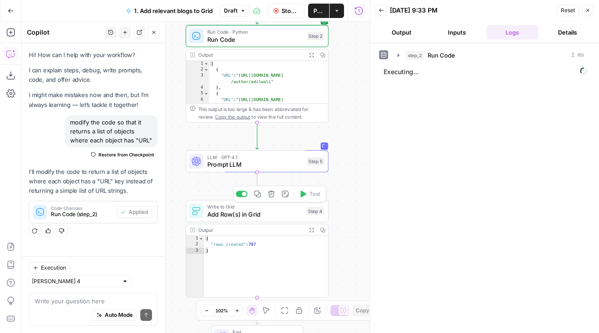
click at [255, 216] on span "Add Row(s) in Grid" at bounding box center [254, 214] width 95 height 9
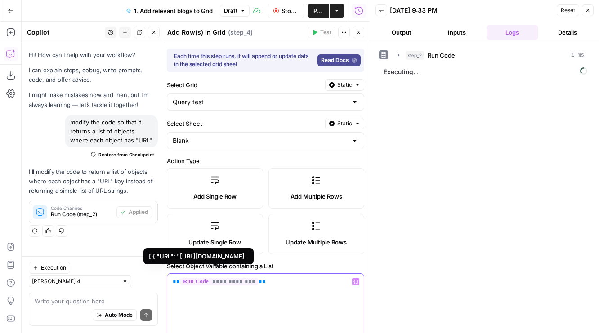
click at [231, 281] on span "**********" at bounding box center [219, 282] width 78 height 8
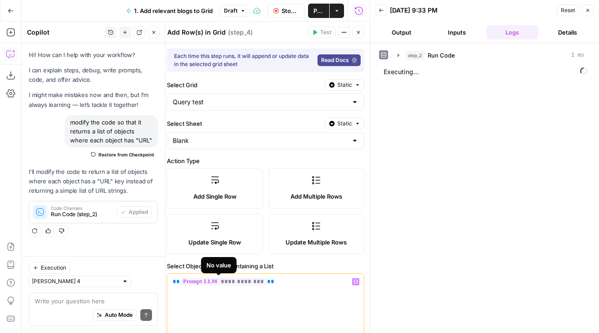
click at [355, 33] on button "Close" at bounding box center [359, 33] width 12 height 12
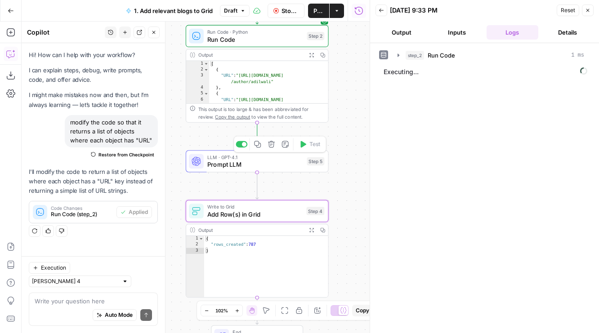
click at [255, 165] on span "Prompt LLM" at bounding box center [255, 164] width 96 height 9
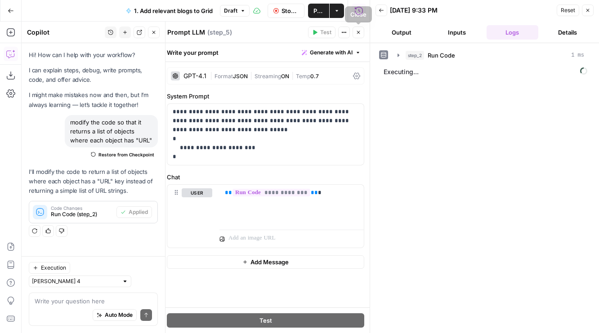
click at [361, 36] on button "Close" at bounding box center [359, 33] width 12 height 12
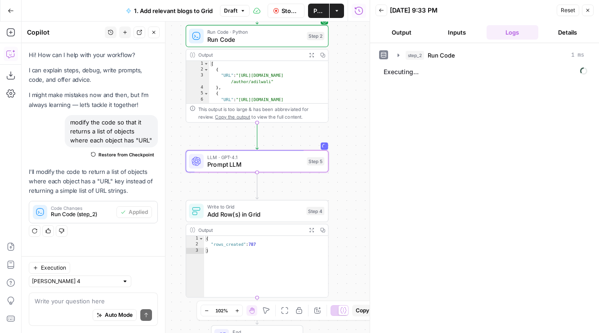
click at [254, 214] on span "Add Row(s) in Grid" at bounding box center [254, 214] width 95 height 9
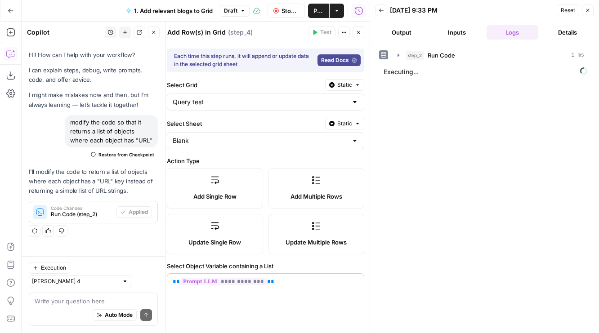
click at [361, 32] on span "Close" at bounding box center [361, 32] width 0 height 0
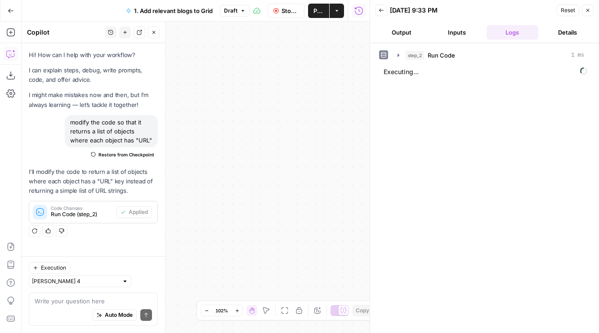
click at [315, 15] on button "Publish" at bounding box center [318, 11] width 21 height 14
drag, startPoint x: 329, startPoint y: 80, endPoint x: 395, endPoint y: 80, distance: 66.6
click at [395, 80] on body "Workflow published successfully AirOps Builders New Home Browse Your Data Usage…" at bounding box center [299, 166] width 599 height 333
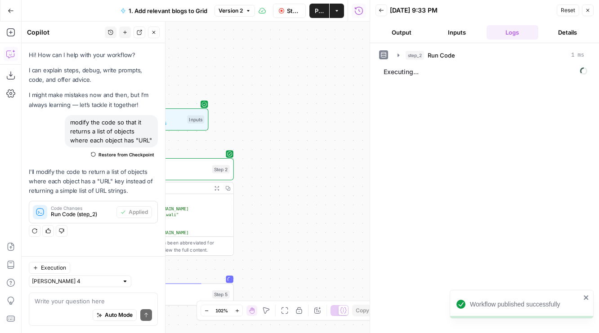
drag, startPoint x: 268, startPoint y: 229, endPoint x: 410, endPoint y: 55, distance: 223.8
click at [409, 55] on body "Workflow published successfully AirOps Builders New Home Browse Your Data Usage…" at bounding box center [299, 166] width 599 height 333
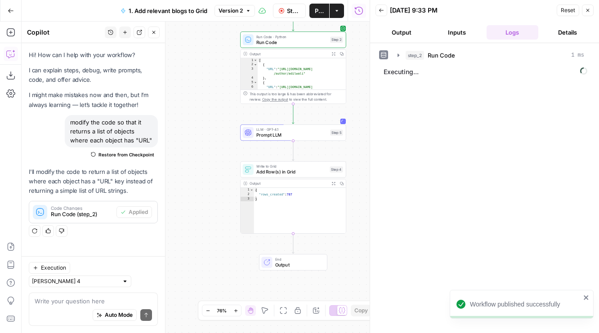
click at [256, 178] on div "Write to Grid Add Row(s) in Grid Step 4 Output Expand Output Copy 1 2 3 { "rows…" at bounding box center [293, 197] width 106 height 72
click at [264, 171] on span "Add Row(s) in Grid" at bounding box center [291, 172] width 71 height 7
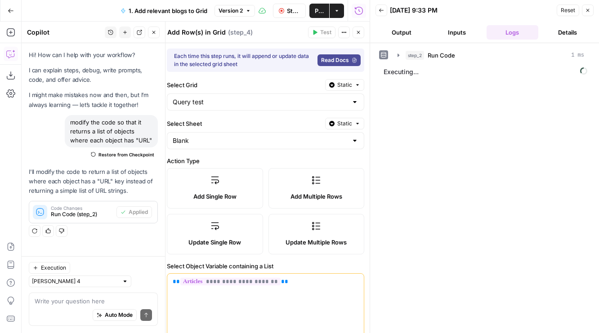
click at [357, 35] on icon "button" at bounding box center [358, 32] width 5 height 5
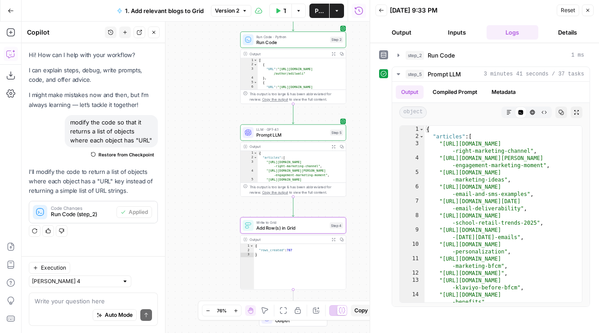
drag, startPoint x: 361, startPoint y: 217, endPoint x: 323, endPoint y: 121, distance: 103.8
click at [323, 121] on div "Workflow Set Inputs Inputs Run Code · Python Run Code Step 2 Output Expand Outp…" at bounding box center [196, 178] width 348 height 312
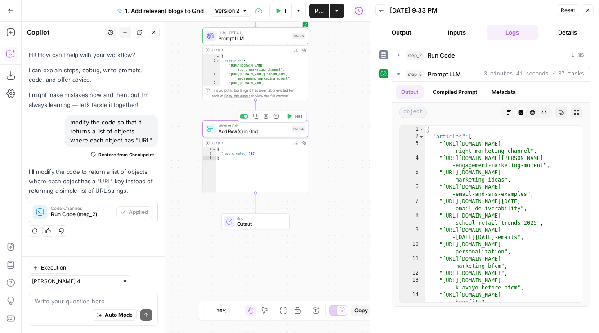
click at [293, 117] on button "Test" at bounding box center [294, 116] width 21 height 9
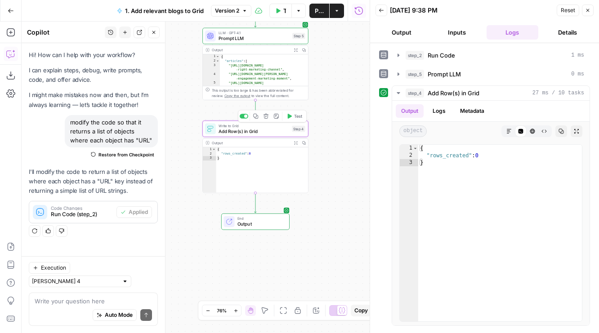
click at [237, 133] on span "Add Row(s) in Grid" at bounding box center [254, 131] width 71 height 7
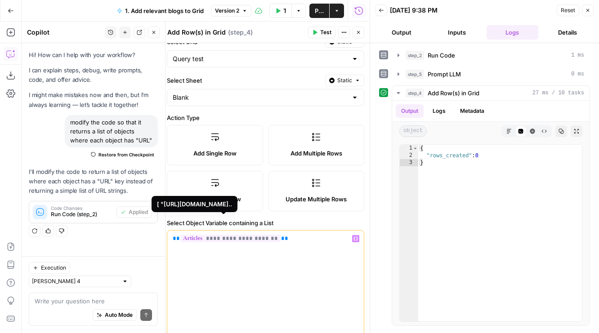
scroll to position [189, 0]
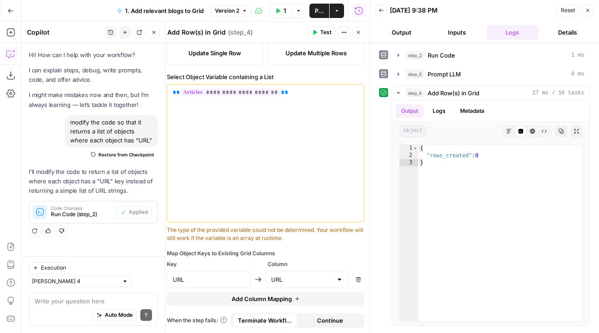
click at [239, 189] on div "**********" at bounding box center [265, 154] width 197 height 138
click at [328, 35] on span "Test" at bounding box center [325, 32] width 11 height 8
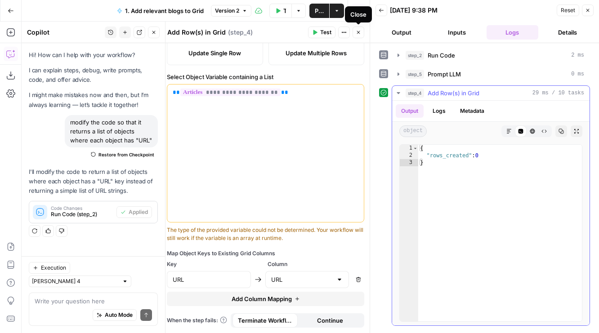
click at [425, 76] on div "step_5 Prompt LLM 0 ms" at bounding box center [495, 74] width 179 height 9
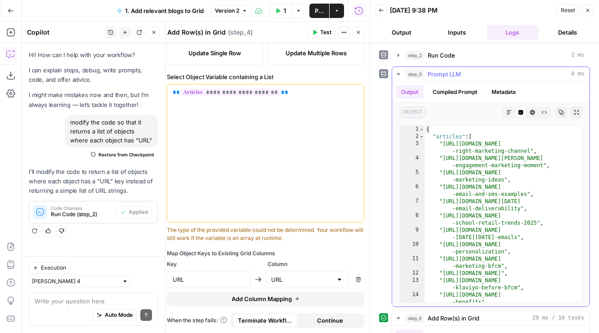
click at [425, 76] on div "step_5 Prompt LLM 0 ms" at bounding box center [495, 74] width 179 height 9
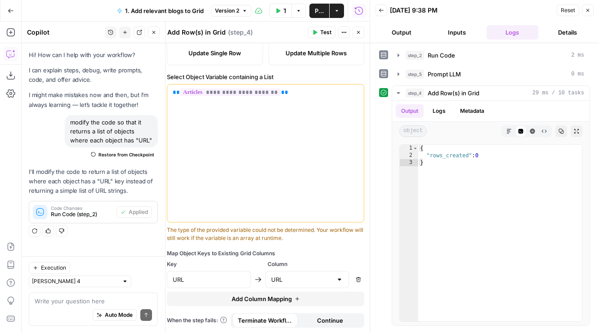
click at [250, 121] on div "**********" at bounding box center [265, 154] width 197 height 138
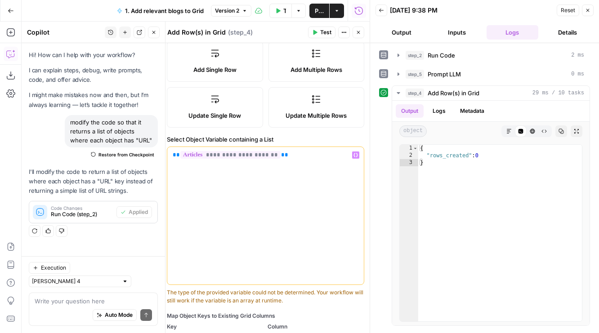
scroll to position [126, 0]
click at [254, 174] on div "**********" at bounding box center [265, 217] width 197 height 138
drag, startPoint x: 286, startPoint y: 171, endPoint x: 114, endPoint y: 84, distance: 193.5
click at [114, 85] on body "AirOps Builders New Home Browse Your Data Usage Flightpath Settings Recent Grid…" at bounding box center [299, 166] width 599 height 333
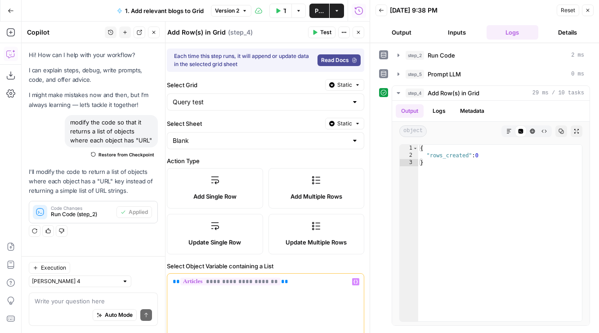
scroll to position [189, 0]
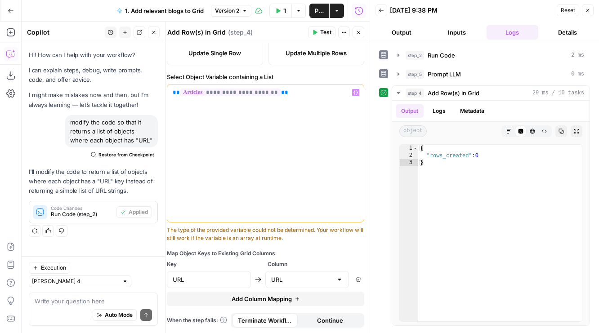
click at [360, 33] on icon "button" at bounding box center [358, 32] width 5 height 5
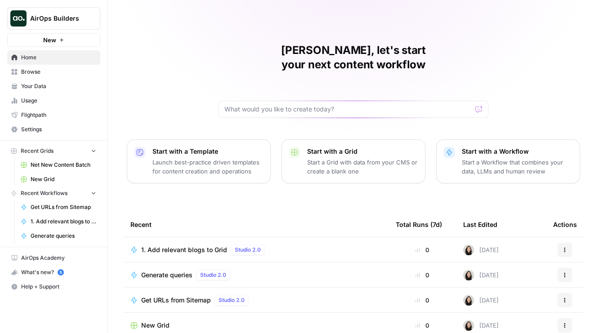
click at [161, 321] on span "New Grid" at bounding box center [155, 325] width 28 height 9
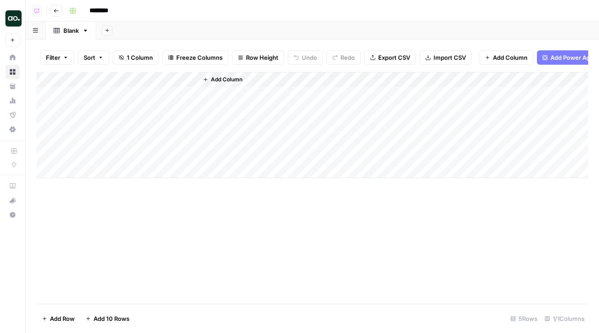
click at [102, 6] on input "********" at bounding box center [110, 11] width 50 height 14
type input "**********"
click at [89, 74] on div "Add Column" at bounding box center [312, 125] width 552 height 106
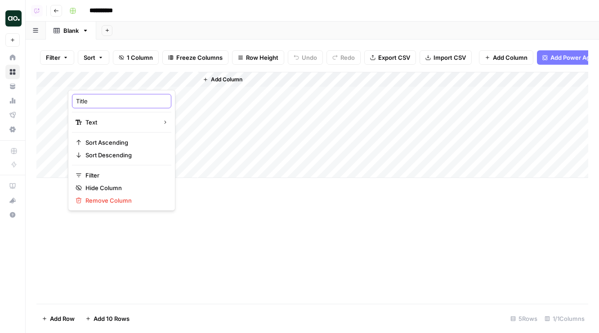
click at [94, 105] on input "Title" at bounding box center [121, 101] width 91 height 9
type input "URL"
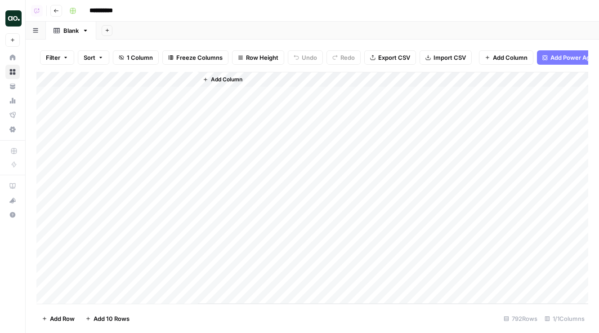
click at [57, 91] on div "Add Column" at bounding box center [312, 188] width 552 height 232
click at [56, 276] on div "Add Column" at bounding box center [312, 188] width 552 height 232
click at [54, 282] on div "Add Column" at bounding box center [312, 188] width 552 height 232
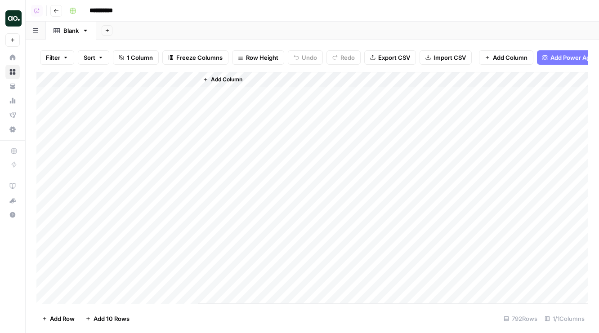
click at [62, 94] on div "Add Column" at bounding box center [312, 188] width 552 height 232
click at [55, 94] on div "Add Column" at bounding box center [312, 188] width 552 height 232
click at [55, 108] on div "Add Column" at bounding box center [312, 188] width 552 height 232
click at [54, 256] on div "Add Column" at bounding box center [312, 188] width 552 height 232
click at [53, 264] on div "Add Column" at bounding box center [312, 188] width 552 height 232
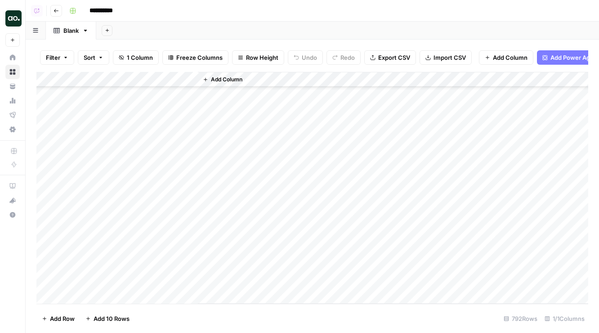
scroll to position [11907, 0]
click at [54, 279] on div "Add Column" at bounding box center [312, 188] width 552 height 232
click at [59, 181] on div "Add Column" at bounding box center [312, 188] width 552 height 232
click at [59, 98] on div "Add Column" at bounding box center [312, 188] width 552 height 232
click at [58, 98] on div "Add Column" at bounding box center [312, 188] width 552 height 232
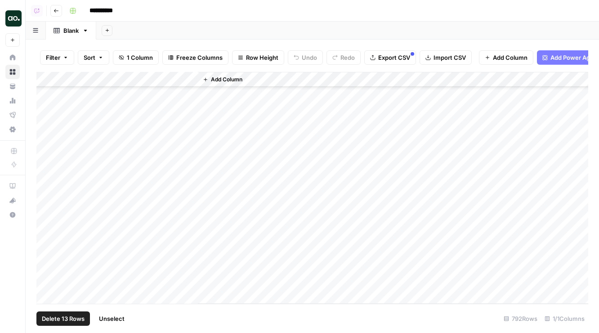
click at [55, 102] on div "Add Column" at bounding box center [312, 188] width 552 height 232
click at [54, 107] on div "Add Column" at bounding box center [312, 188] width 552 height 232
click at [54, 114] on div "Add Column" at bounding box center [312, 188] width 552 height 232
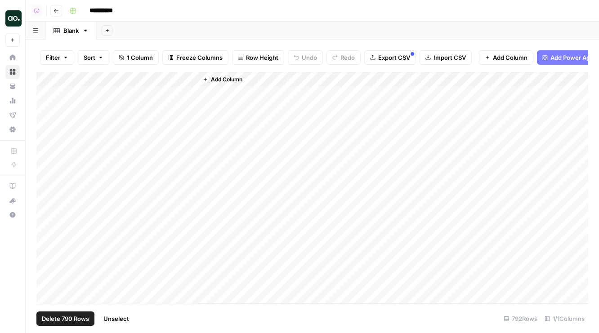
click at [57, 122] on div "Add Column" at bounding box center [312, 188] width 552 height 232
click at [54, 94] on div "Add Column" at bounding box center [312, 188] width 552 height 232
click at [72, 320] on span "Delete 792 Rows" at bounding box center [65, 318] width 47 height 9
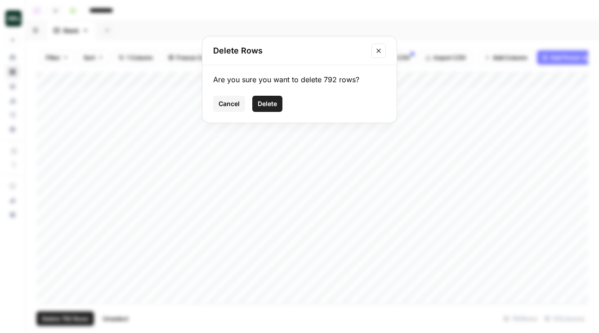
click at [266, 104] on span "Delete" at bounding box center [267, 103] width 19 height 9
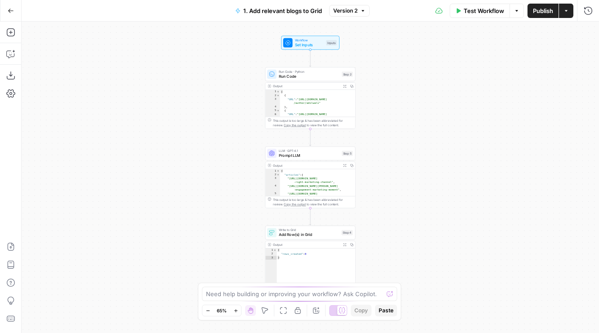
drag, startPoint x: 188, startPoint y: 244, endPoint x: 157, endPoint y: 103, distance: 144.6
click at [157, 103] on div "Workflow Set Inputs Inputs Run Code · Python Run Code Step 2 Output Expand Outp…" at bounding box center [310, 178] width 577 height 312
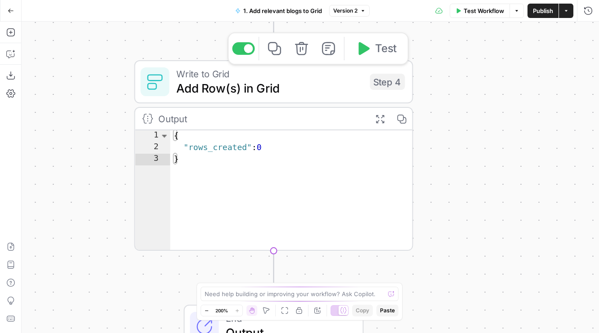
click at [282, 96] on span "Add Row(s) in Grid" at bounding box center [269, 88] width 186 height 18
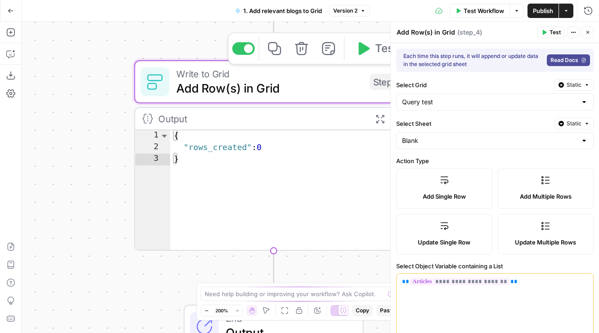
type input "URL"
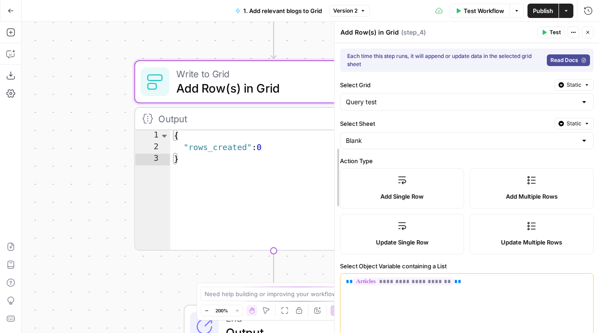
drag, startPoint x: 392, startPoint y: 162, endPoint x: 336, endPoint y: 162, distance: 56.2
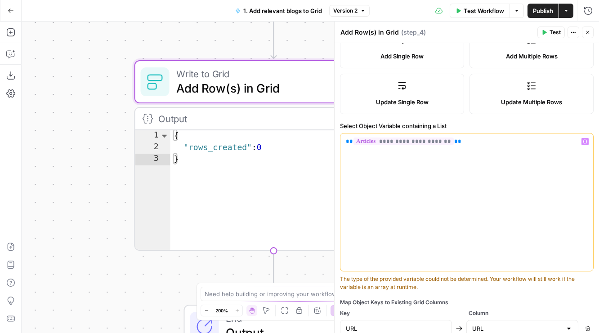
scroll to position [148, 0]
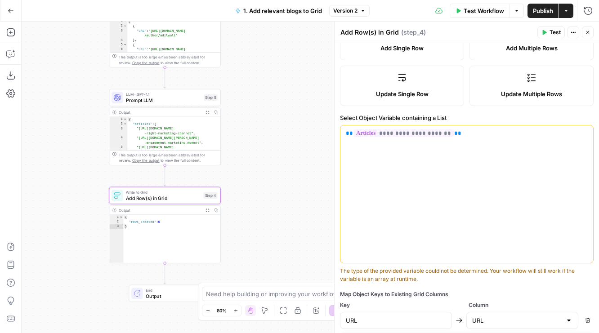
drag, startPoint x: 251, startPoint y: 106, endPoint x: 251, endPoint y: 196, distance: 89.9
click at [251, 196] on div "Workflow Set Inputs Inputs Run Code · Python Run Code Step 2 Output Expand Outp…" at bounding box center [310, 178] width 577 height 312
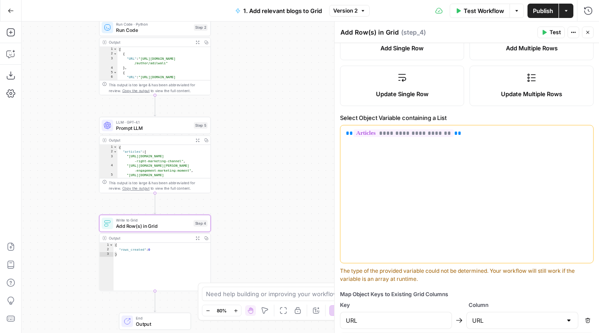
drag, startPoint x: 273, startPoint y: 126, endPoint x: 263, endPoint y: 135, distance: 13.1
click at [264, 135] on div "Workflow Set Inputs Inputs Run Code · Python Run Code Step 2 Output Expand Outp…" at bounding box center [310, 178] width 577 height 312
drag, startPoint x: 261, startPoint y: 71, endPoint x: 261, endPoint y: 93, distance: 22.0
click at [261, 93] on div "Workflow Set Inputs Inputs Run Code · Python Run Code Step 2 Output Expand Outp…" at bounding box center [310, 178] width 577 height 312
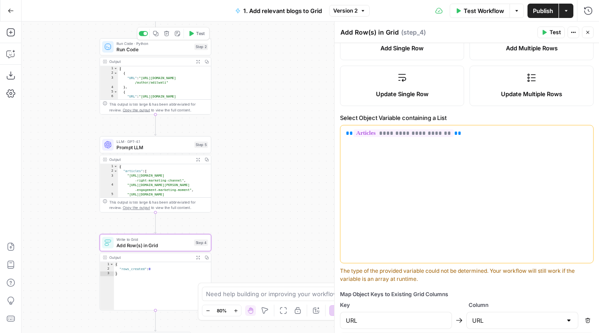
click at [140, 48] on span "Run Code" at bounding box center [153, 49] width 75 height 7
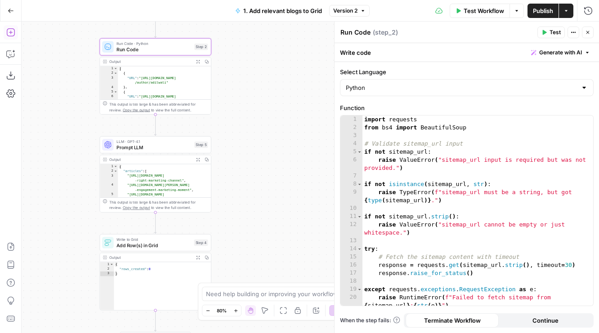
click at [11, 34] on icon "button" at bounding box center [10, 32] width 9 height 9
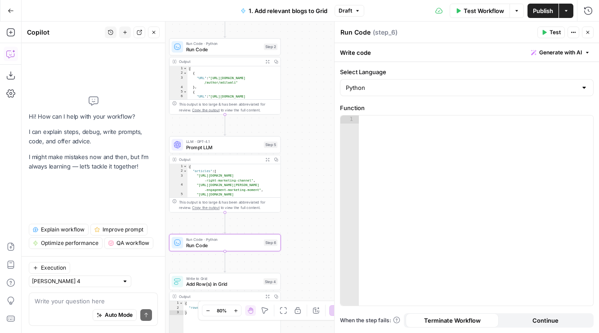
click at [92, 304] on textarea at bounding box center [93, 301] width 117 height 9
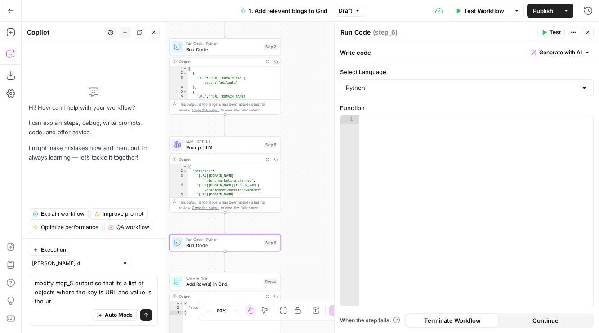
type textarea "modify step_5.output so that its a list of objects where the key is URL and val…"
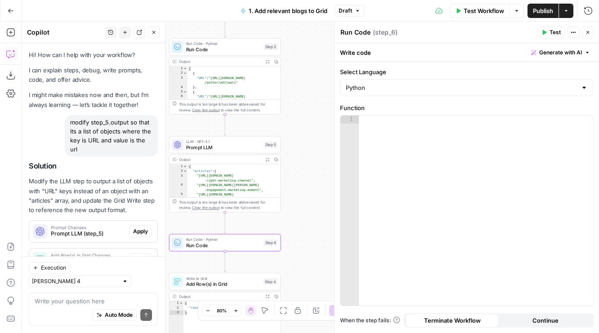
scroll to position [22, 0]
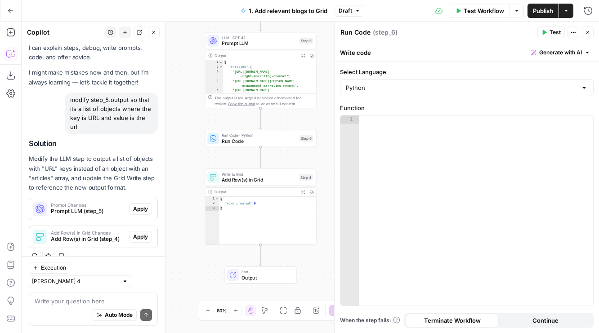
click at [103, 302] on textarea at bounding box center [93, 301] width 117 height 9
type textarea "s"
type textarea "give me code"
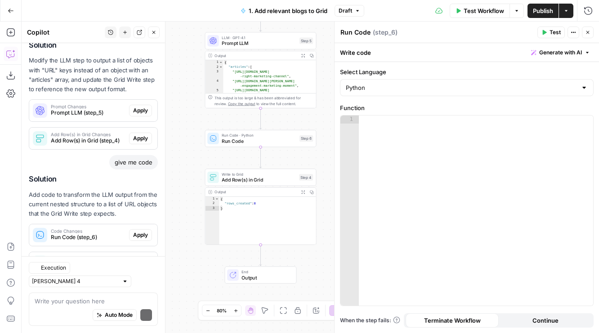
scroll to position [147, 0]
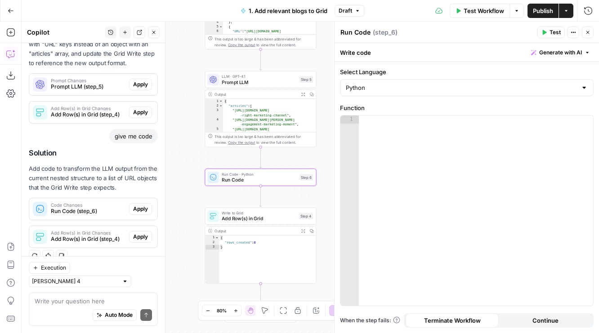
click at [138, 211] on span "Apply" at bounding box center [140, 209] width 15 height 8
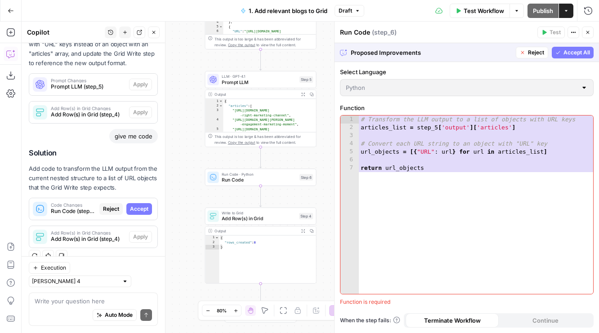
click at [575, 54] on span "Accept All" at bounding box center [576, 53] width 27 height 8
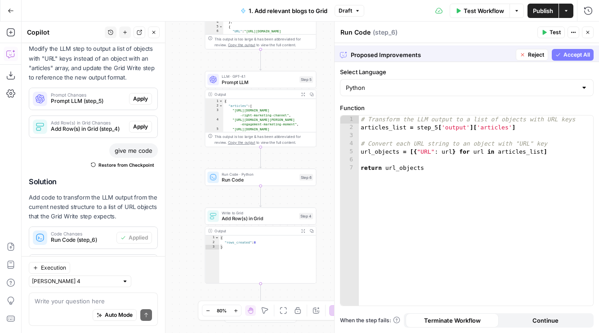
scroll to position [176, 0]
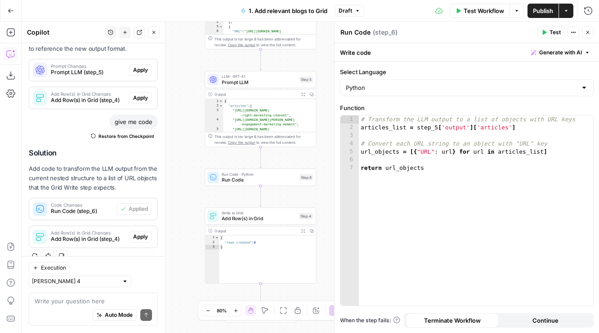
click at [552, 31] on span "Test" at bounding box center [555, 32] width 11 height 8
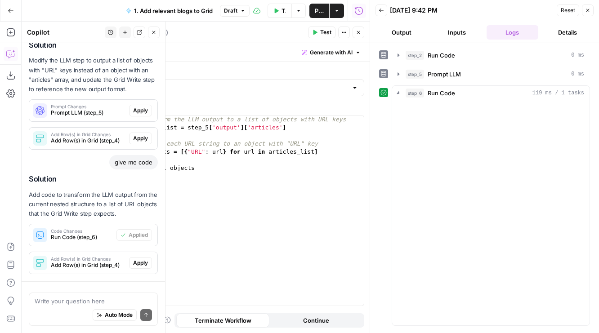
scroll to position [176, 0]
click at [359, 35] on button "Close" at bounding box center [359, 33] width 12 height 12
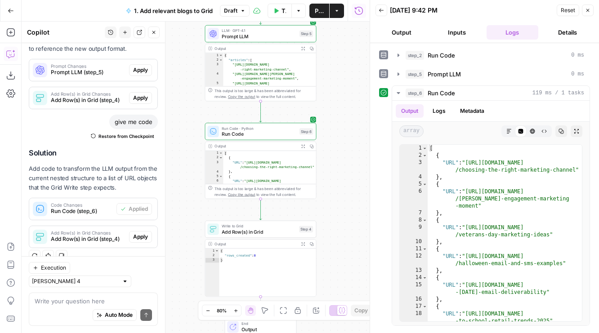
drag, startPoint x: 197, startPoint y: 210, endPoint x: 197, endPoint y: 170, distance: 40.0
click at [197, 173] on div "Workflow Set Inputs Inputs Run Code · Python Run Code Step 2 Output Expand Outp…" at bounding box center [196, 178] width 348 height 312
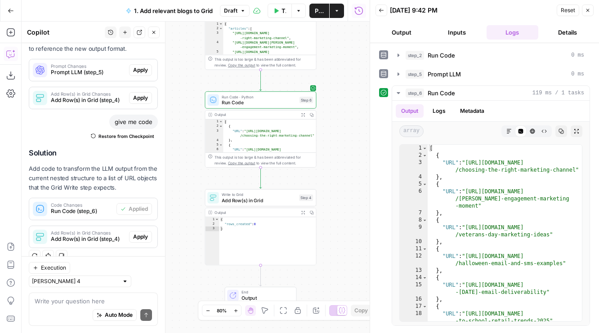
click at [228, 197] on span "Write to Grid" at bounding box center [259, 195] width 75 height 6
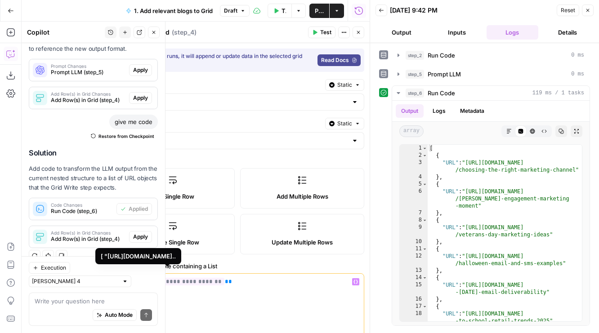
click at [167, 283] on span "**********" at bounding box center [174, 282] width 100 height 8
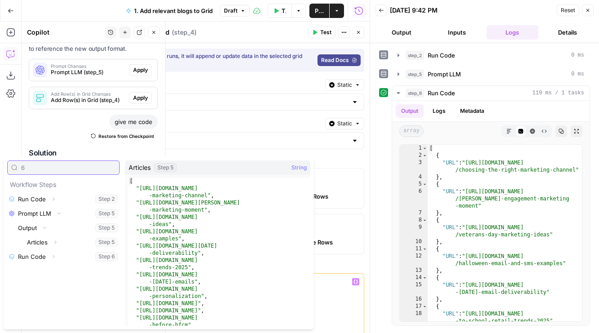
type input "6"
click at [378, 291] on div "step_2 Run Code 0 ms step_5 Prompt LLM 0 ms step_6 Run Code 119 ms / 1 tasks Ou…" at bounding box center [484, 188] width 229 height 290
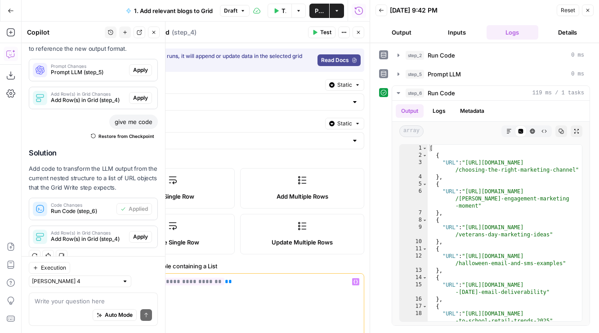
click at [206, 285] on span "**********" at bounding box center [174, 282] width 100 height 8
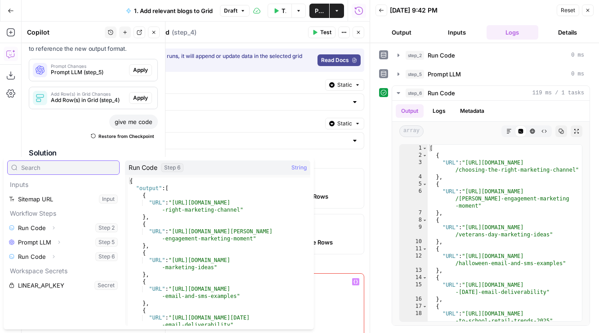
click at [39, 260] on button "Select variable Run Code" at bounding box center [63, 257] width 112 height 14
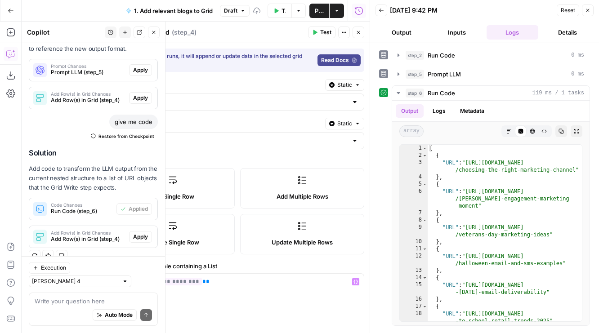
click at [316, 29] on button "Test" at bounding box center [321, 33] width 27 height 12
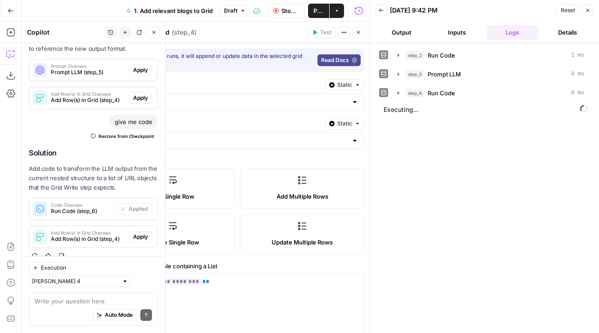
click at [358, 31] on icon "button" at bounding box center [358, 32] width 5 height 5
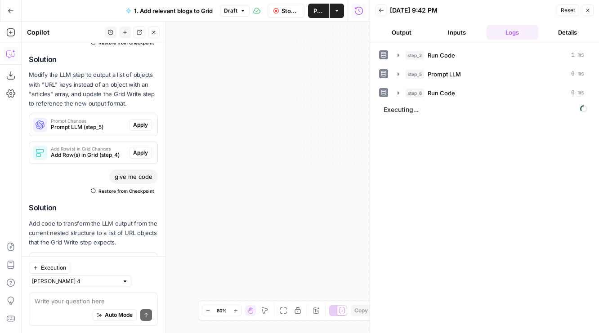
drag, startPoint x: 272, startPoint y: 74, endPoint x: 383, endPoint y: 75, distance: 110.6
click at [383, 75] on body "AirOps Builders New Home Browse Your Data Usage Flightpath Settings Recent Grid…" at bounding box center [299, 166] width 599 height 333
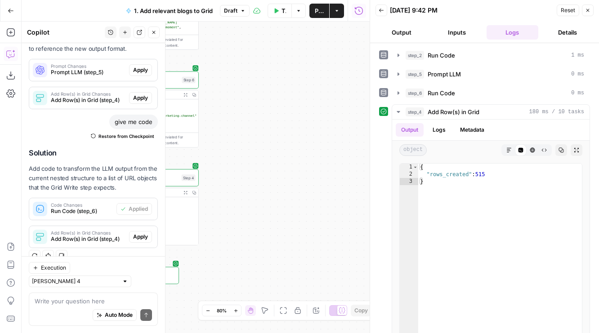
click at [309, 13] on button "Publish" at bounding box center [319, 11] width 20 height 14
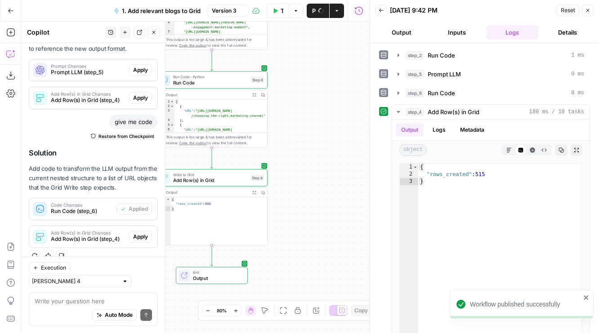
drag, startPoint x: 275, startPoint y: 152, endPoint x: 344, endPoint y: 152, distance: 69.3
click at [344, 152] on div "Workflow Set Inputs Inputs Run Code · Python Run Code Step 2 Output Expand Outp…" at bounding box center [196, 178] width 348 height 312
